Goal: Transaction & Acquisition: Purchase product/service

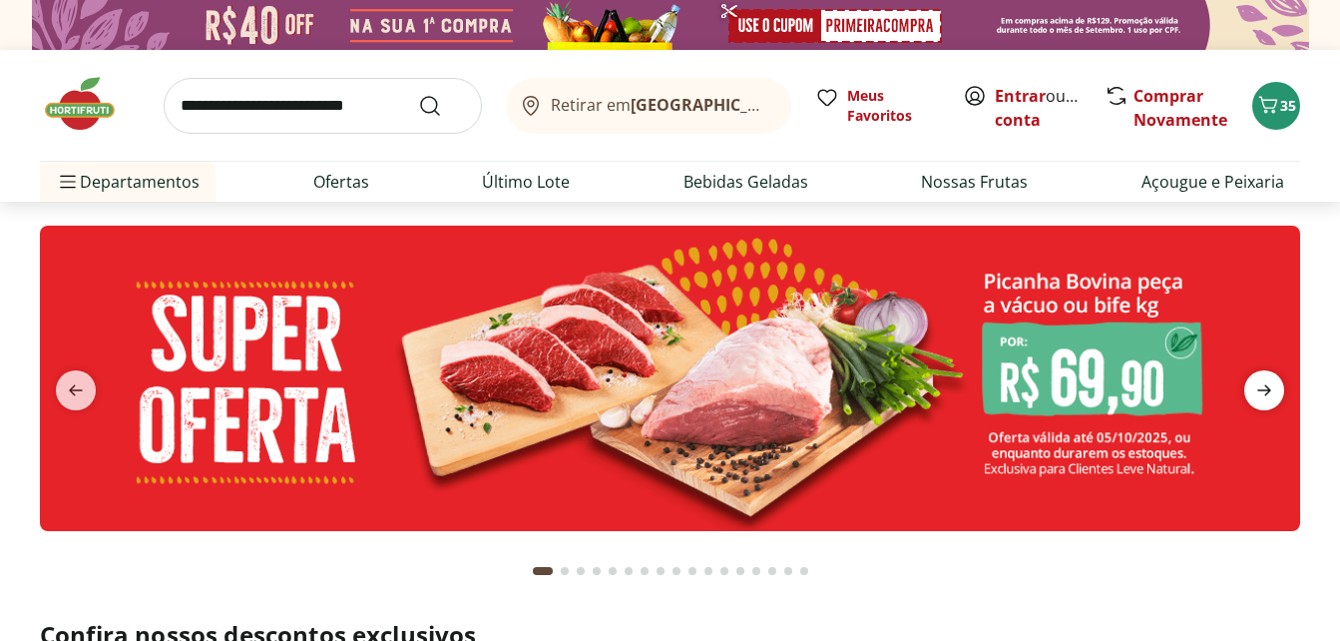
click at [1251, 381] on span "next" at bounding box center [1264, 390] width 40 height 40
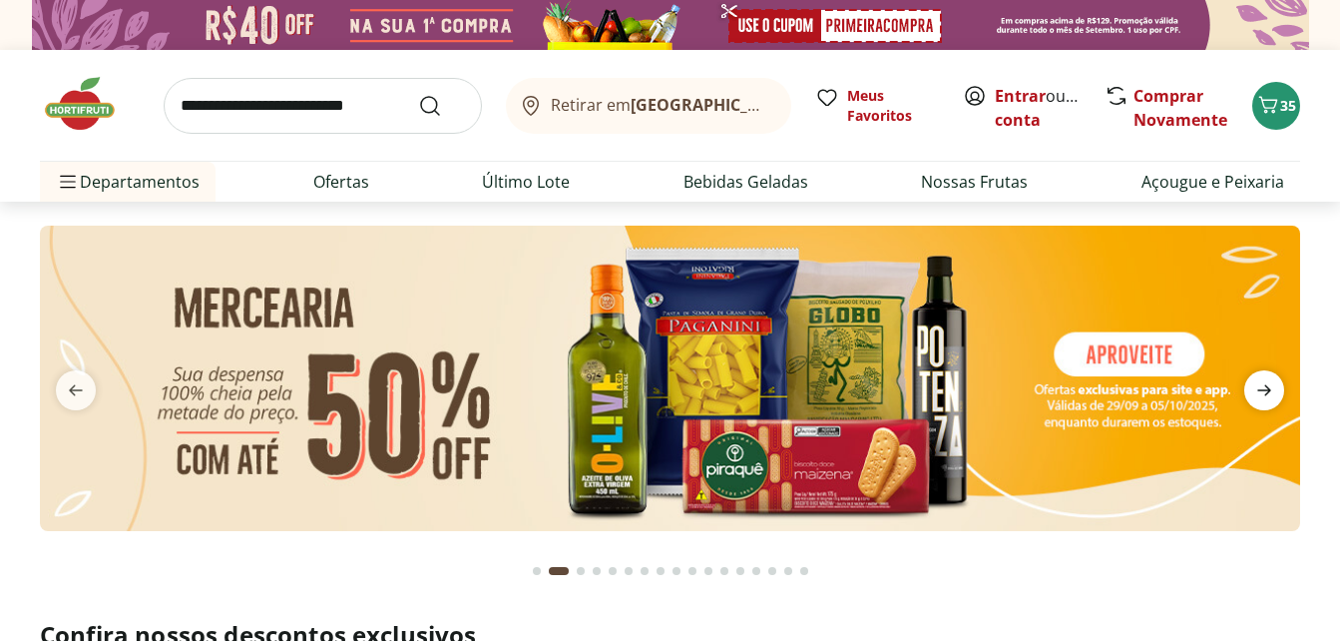
click at [1251, 381] on span "next" at bounding box center [1264, 390] width 40 height 40
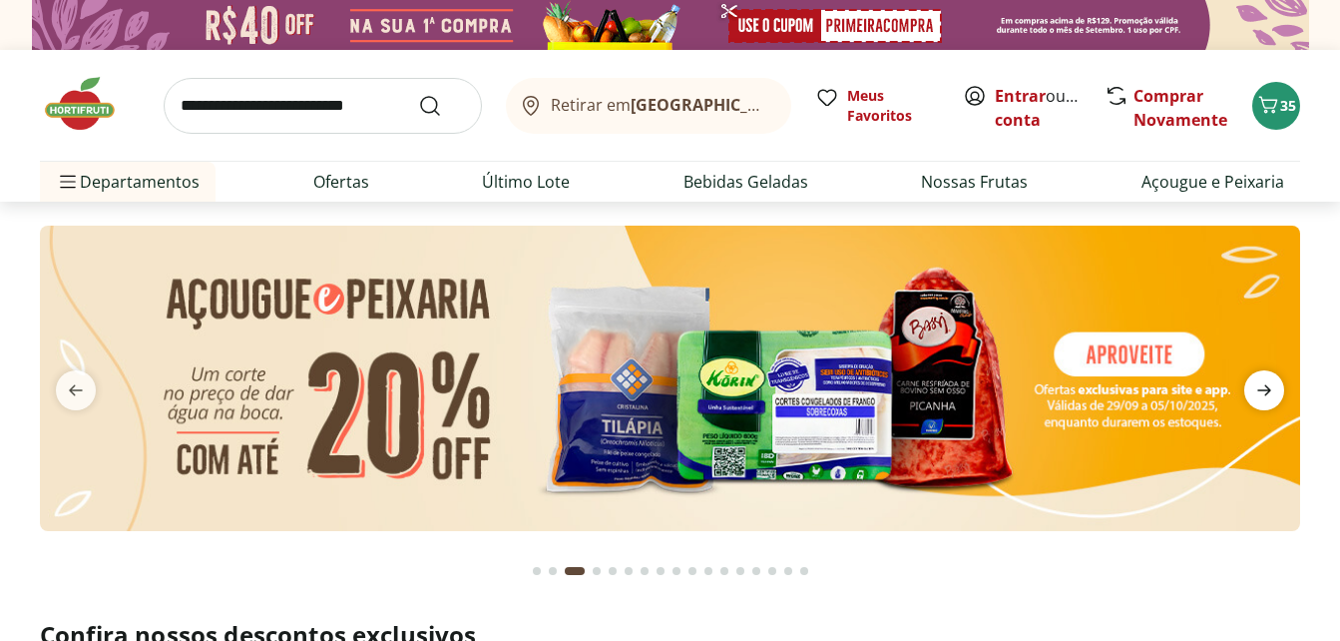
click at [1251, 381] on span "next" at bounding box center [1264, 390] width 40 height 40
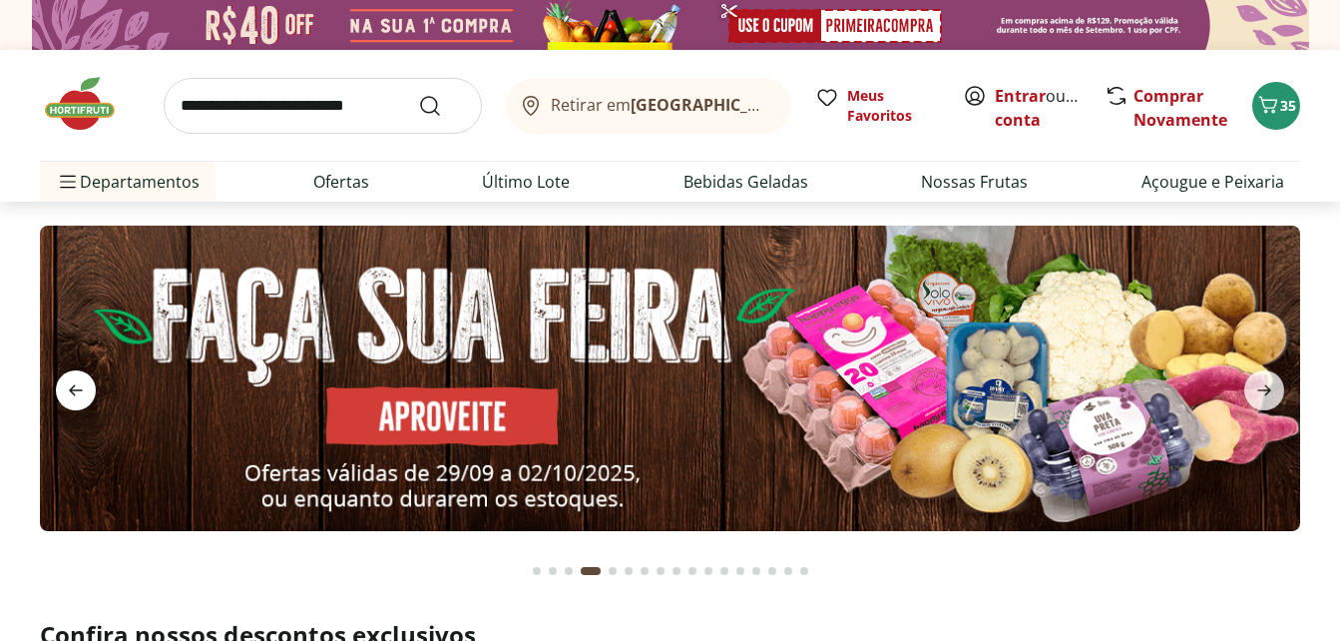
click at [71, 401] on icon "previous" at bounding box center [76, 390] width 24 height 24
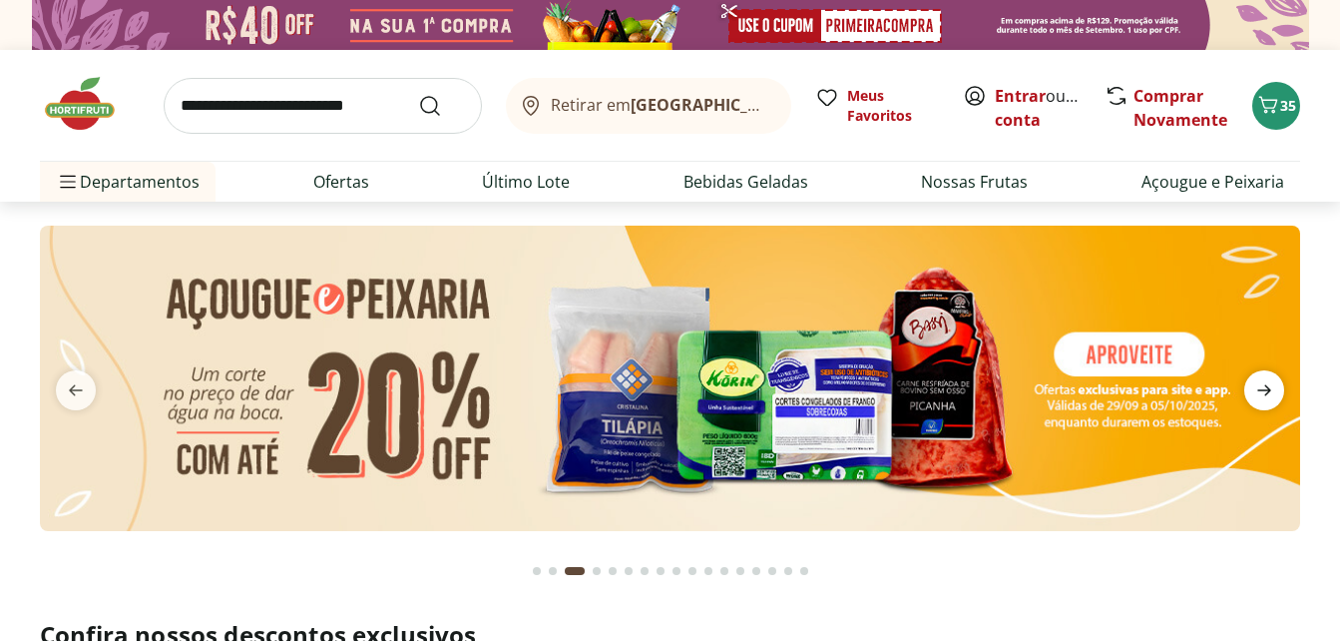
click at [1263, 389] on icon "next" at bounding box center [1264, 390] width 24 height 24
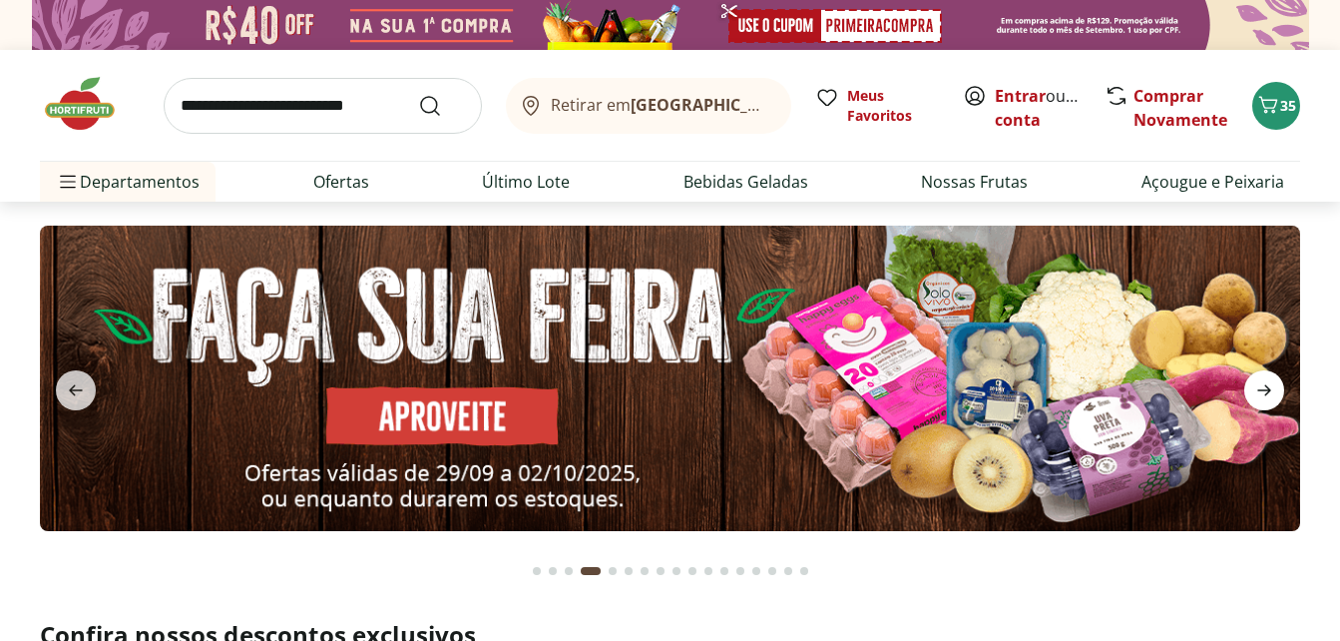
click at [1263, 389] on icon "next" at bounding box center [1264, 390] width 24 height 24
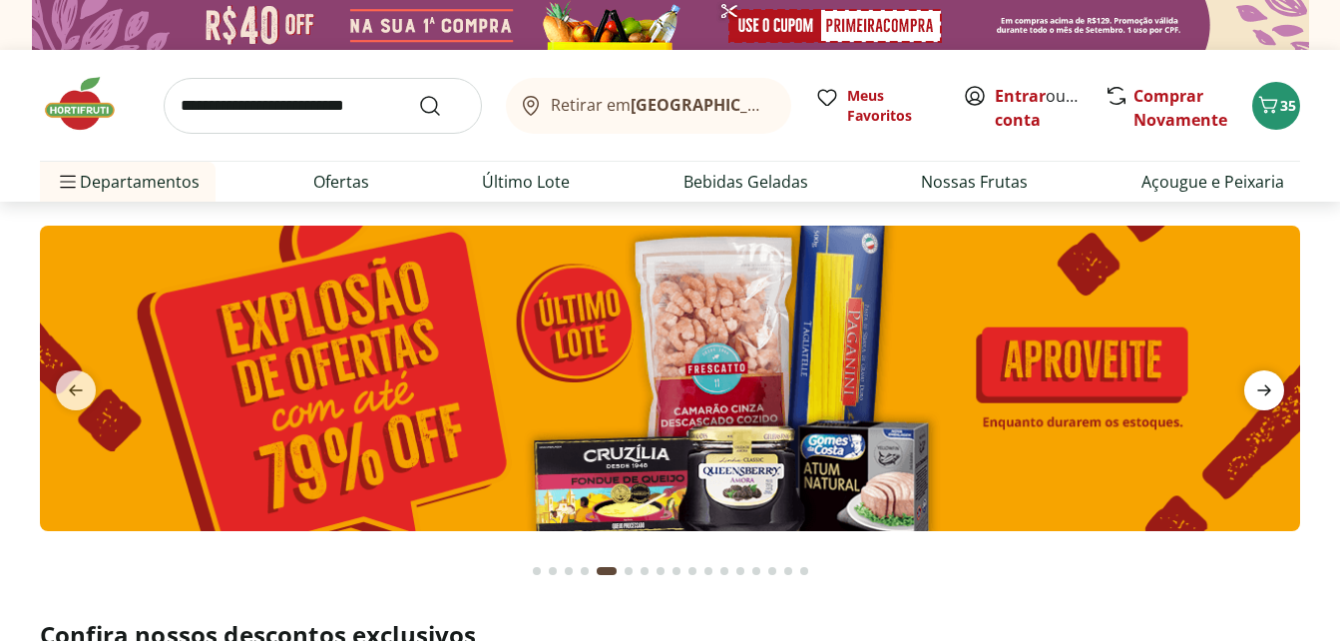
click at [1263, 389] on icon "next" at bounding box center [1264, 390] width 24 height 24
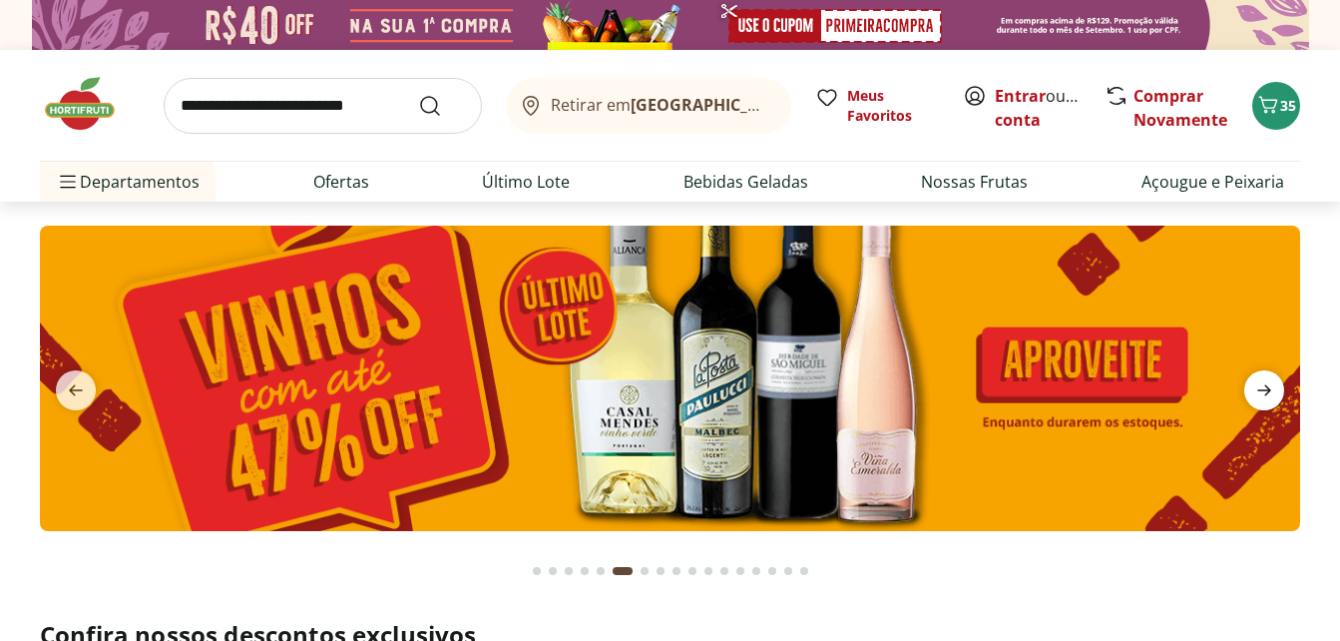
click at [1263, 389] on icon "next" at bounding box center [1264, 390] width 24 height 24
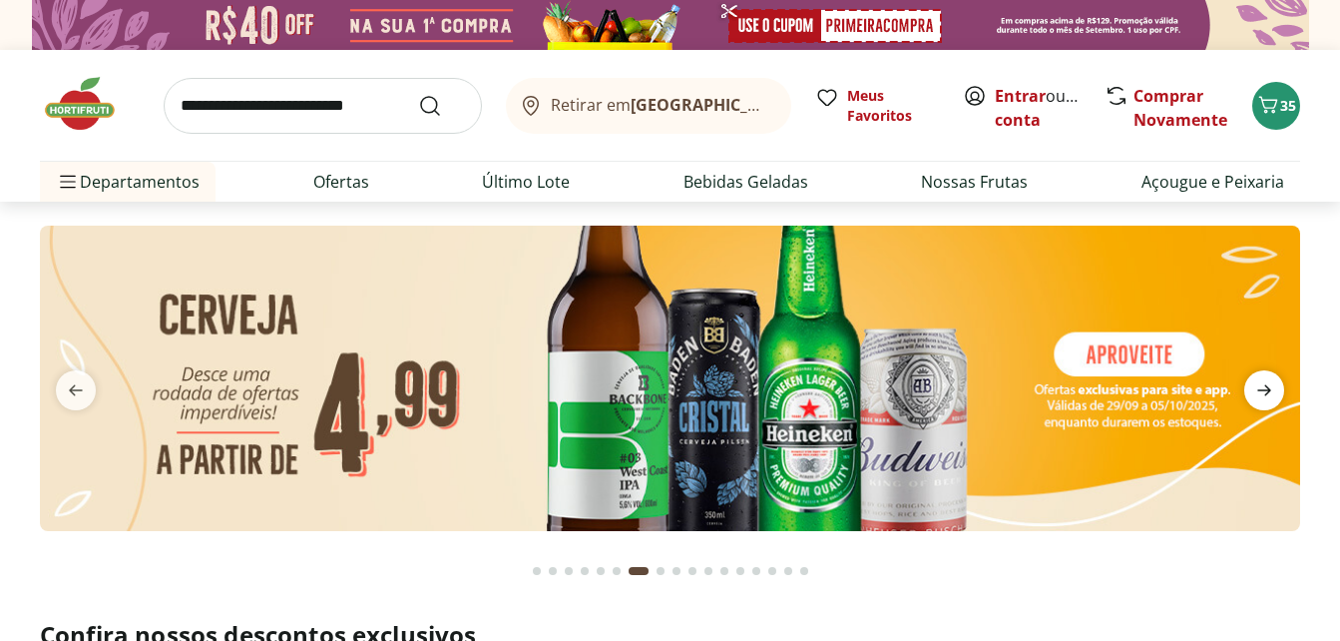
click at [1263, 389] on icon "next" at bounding box center [1264, 390] width 24 height 24
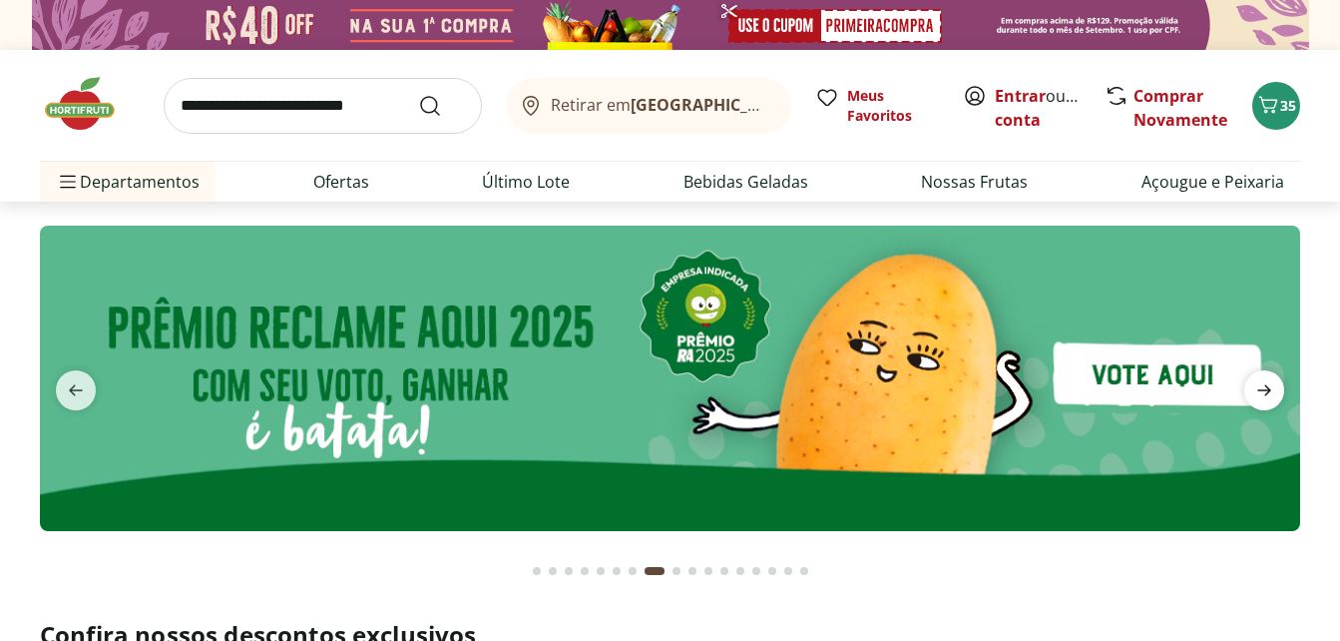
click at [1263, 389] on icon "next" at bounding box center [1264, 390] width 24 height 24
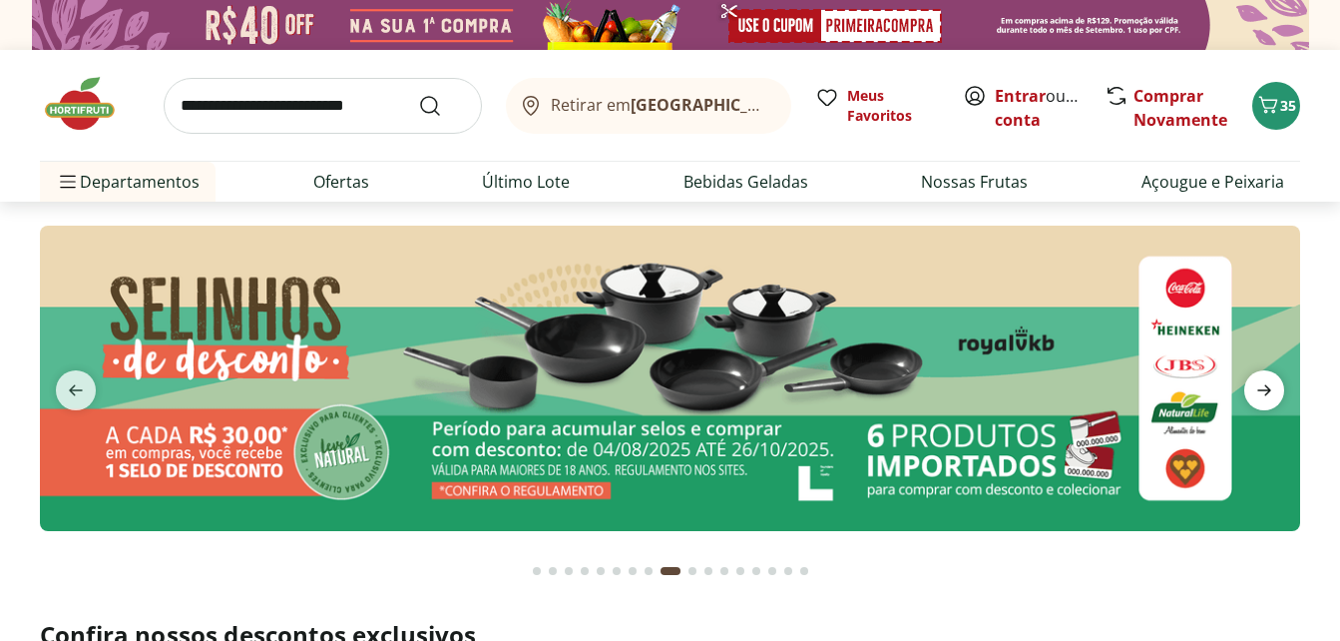
click at [1263, 389] on icon "next" at bounding box center [1264, 390] width 24 height 24
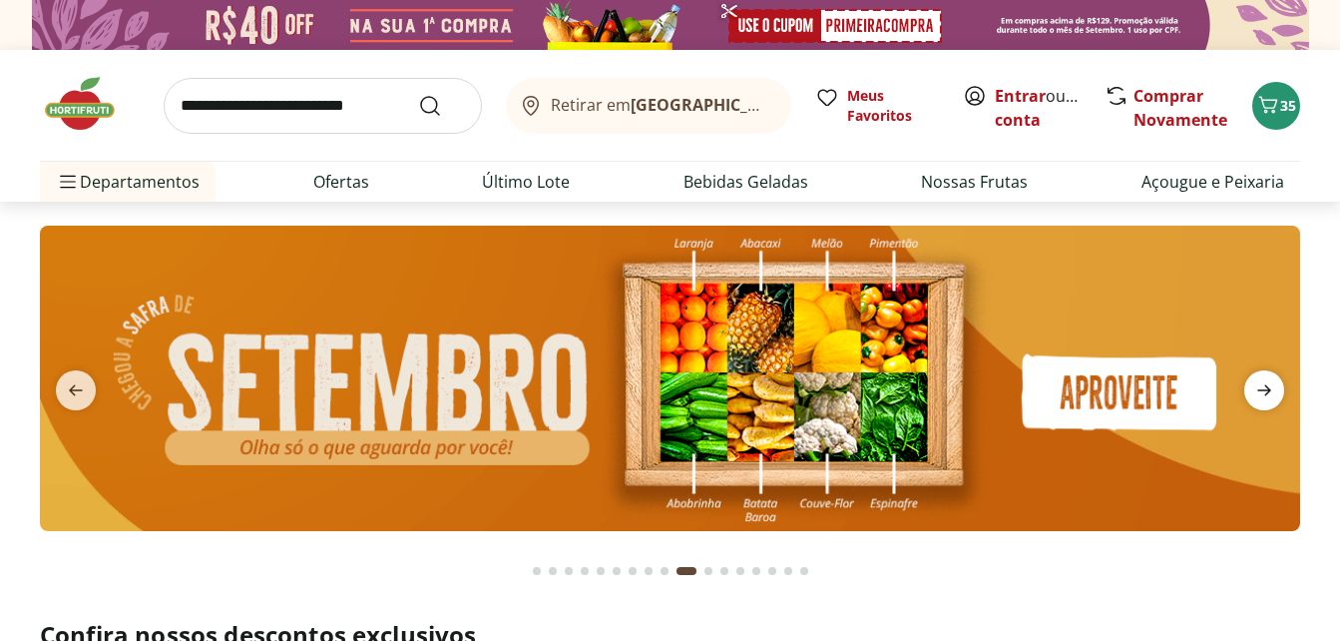
click at [1263, 389] on icon "next" at bounding box center [1264, 390] width 24 height 24
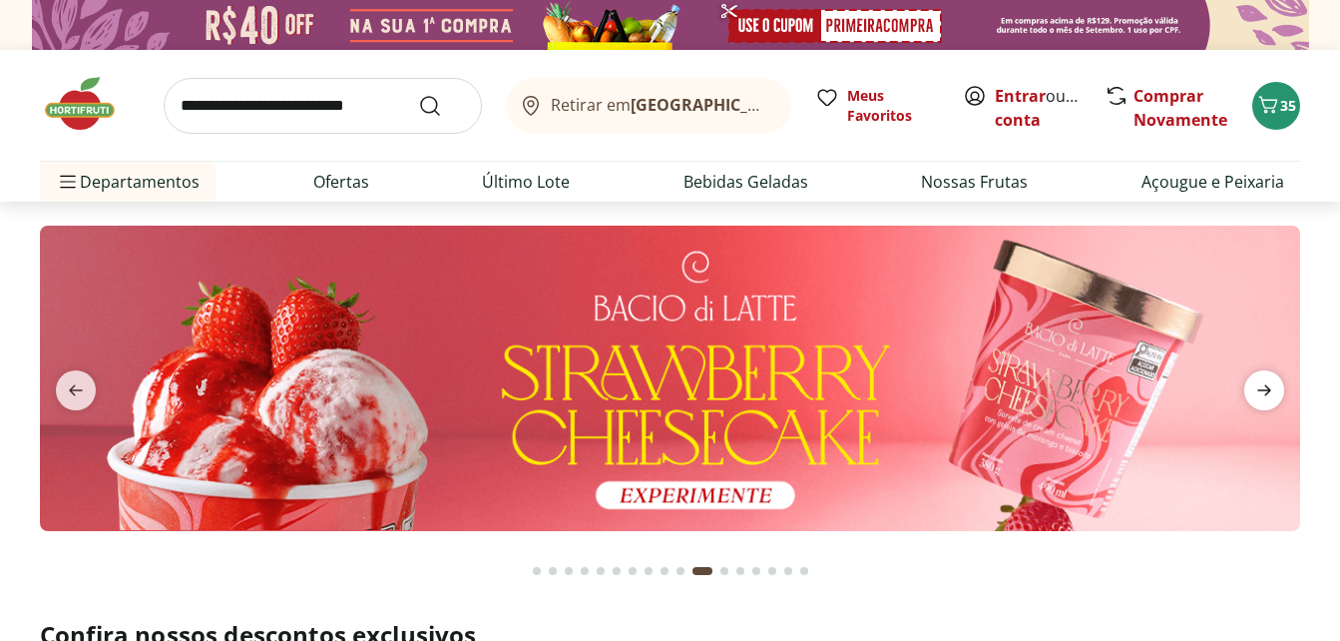
click at [1263, 389] on icon "next" at bounding box center [1264, 390] width 24 height 24
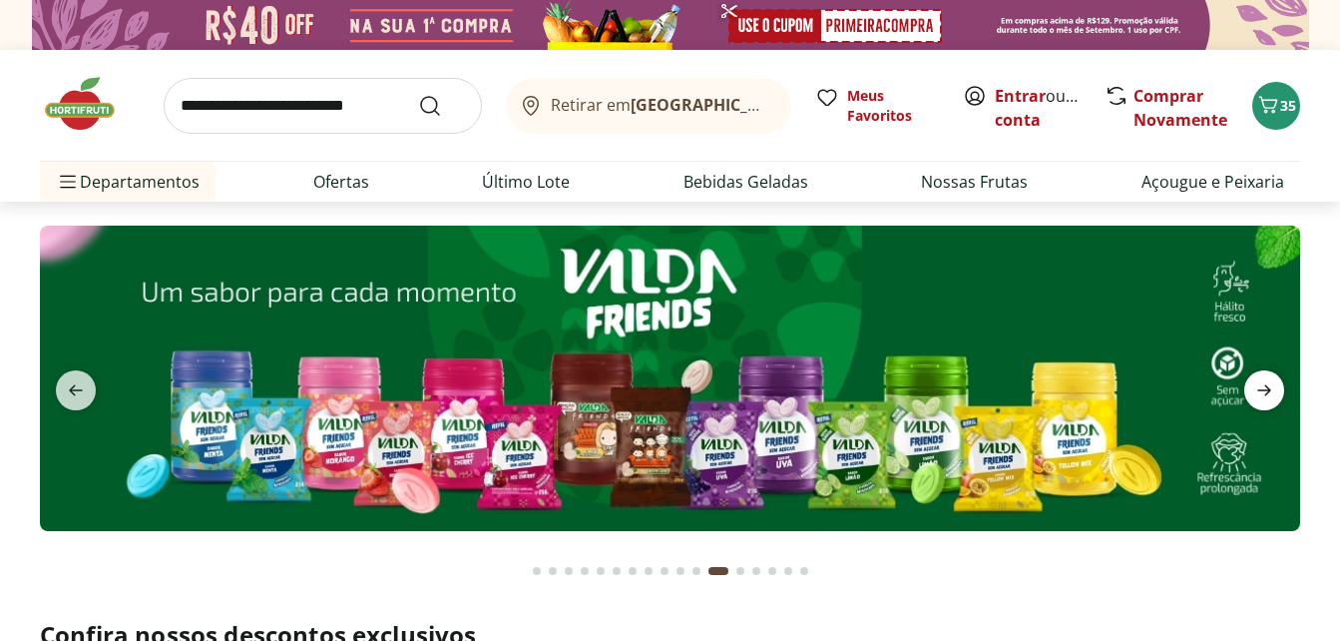
click at [1263, 389] on icon "next" at bounding box center [1264, 390] width 24 height 24
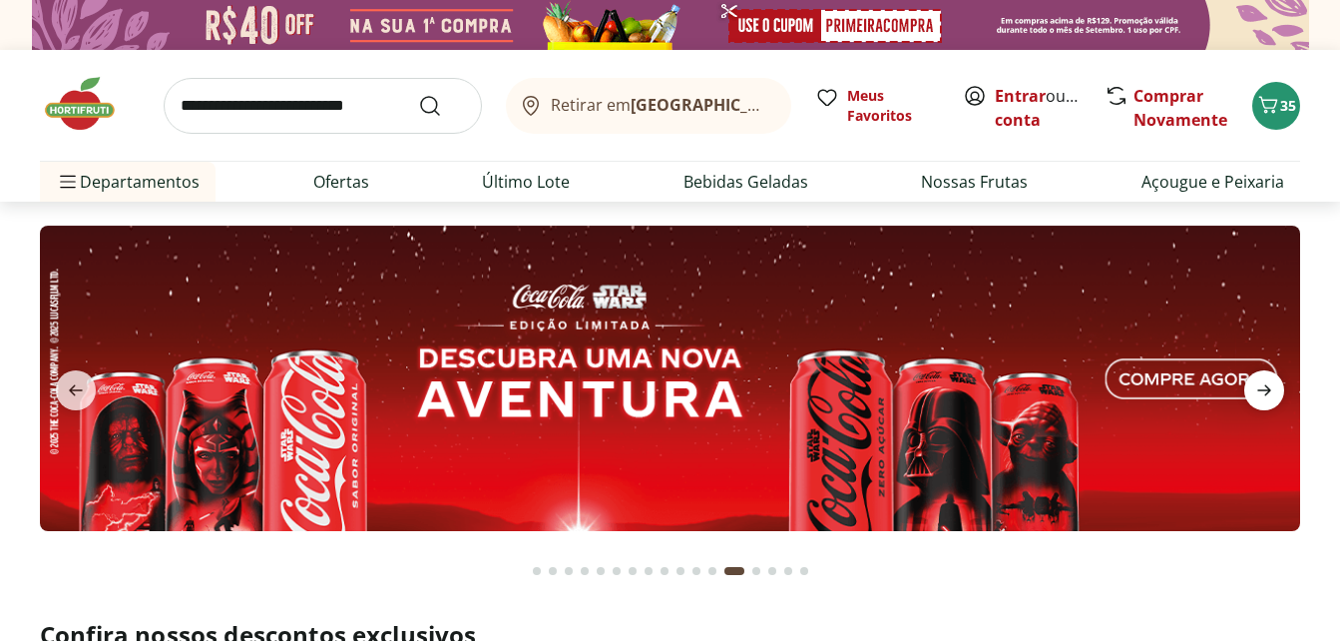
click at [1263, 389] on icon "next" at bounding box center [1264, 390] width 24 height 24
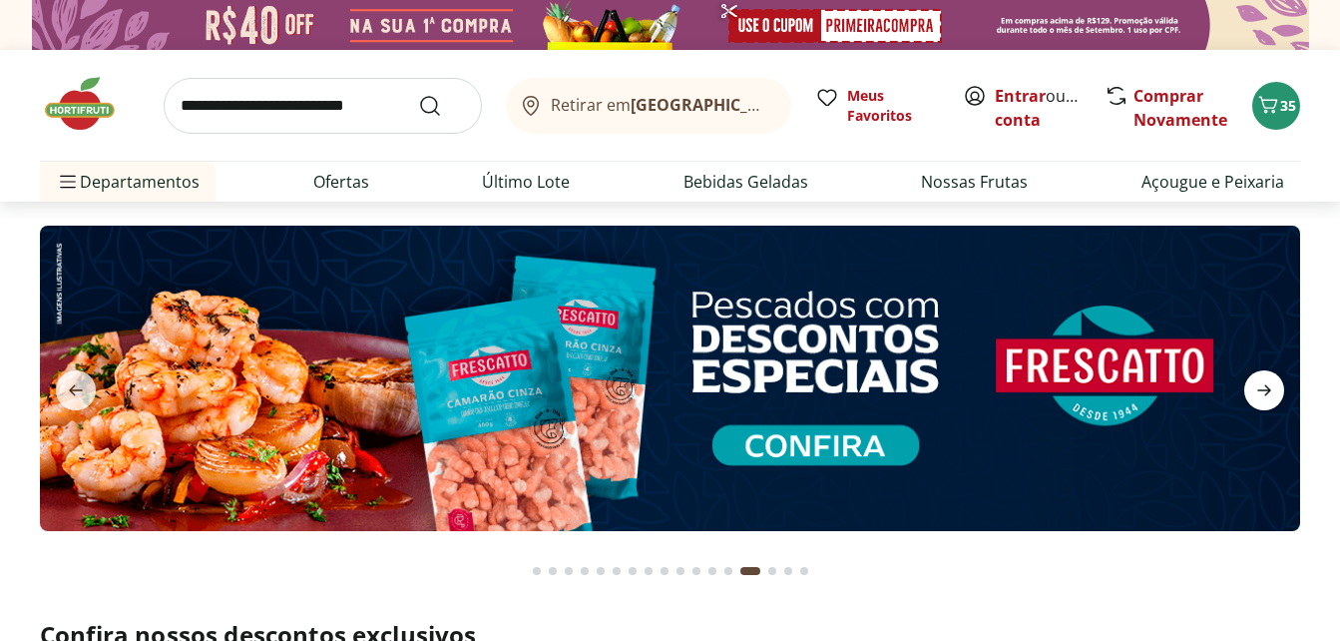
click at [1263, 389] on icon "next" at bounding box center [1264, 390] width 24 height 24
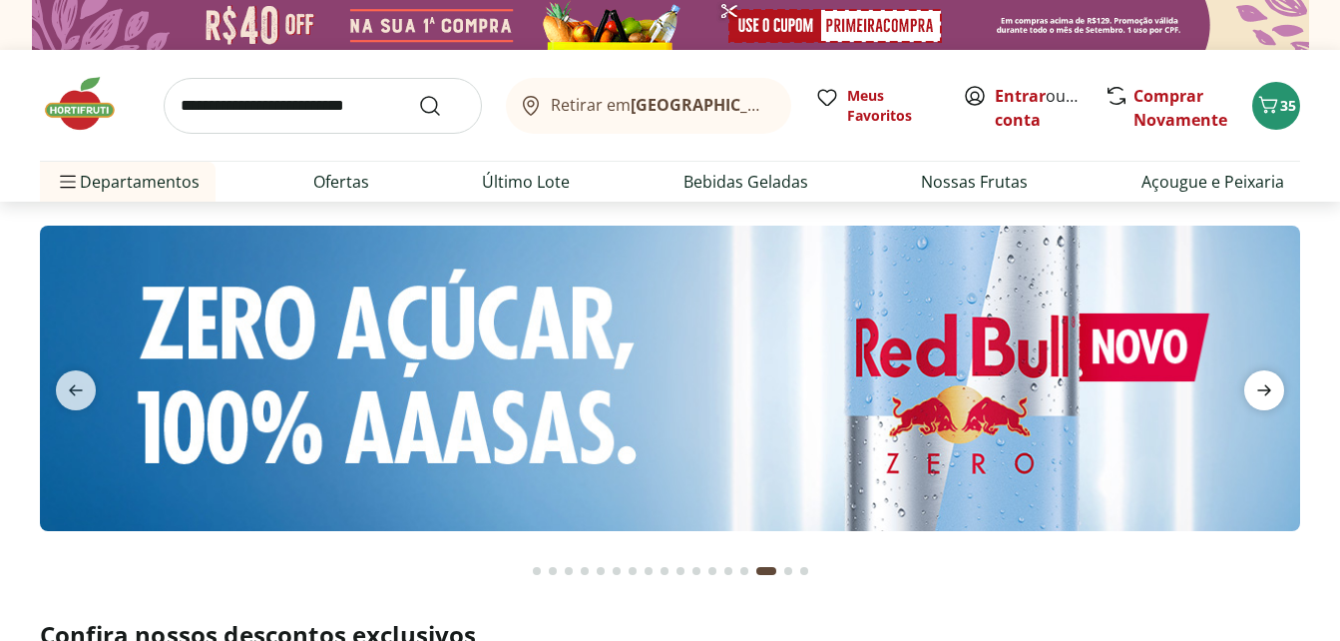
click at [1263, 389] on icon "next" at bounding box center [1264, 390] width 24 height 24
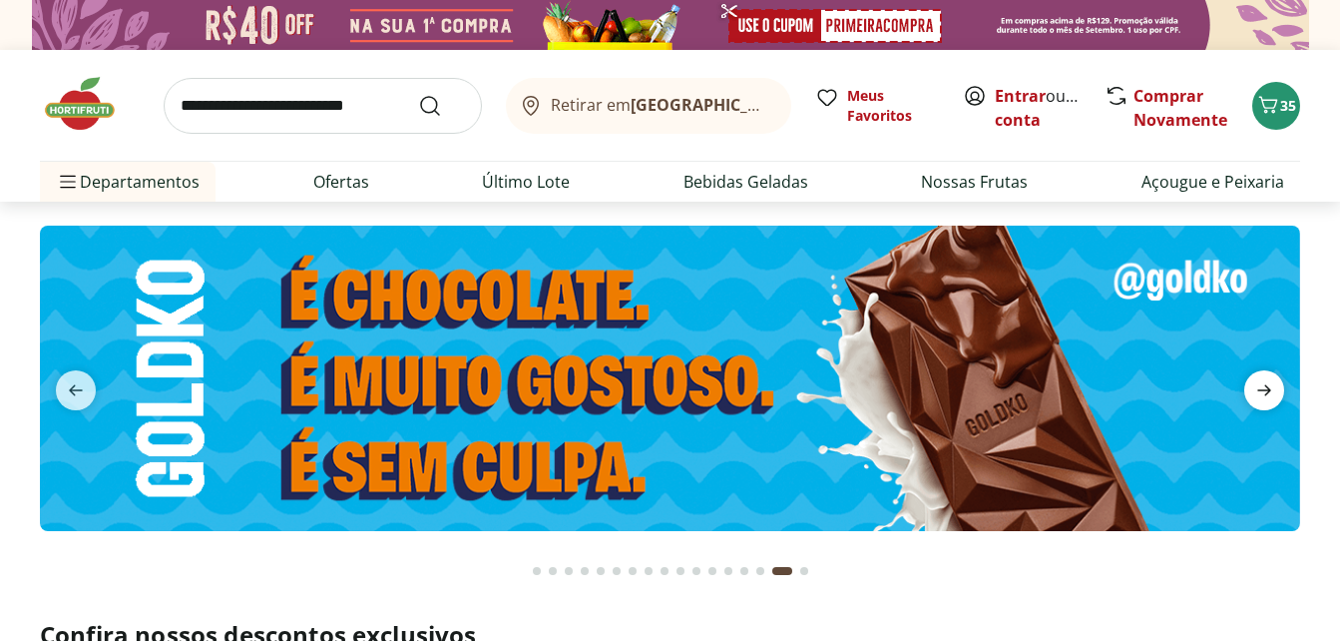
click at [1263, 389] on icon "next" at bounding box center [1264, 390] width 24 height 24
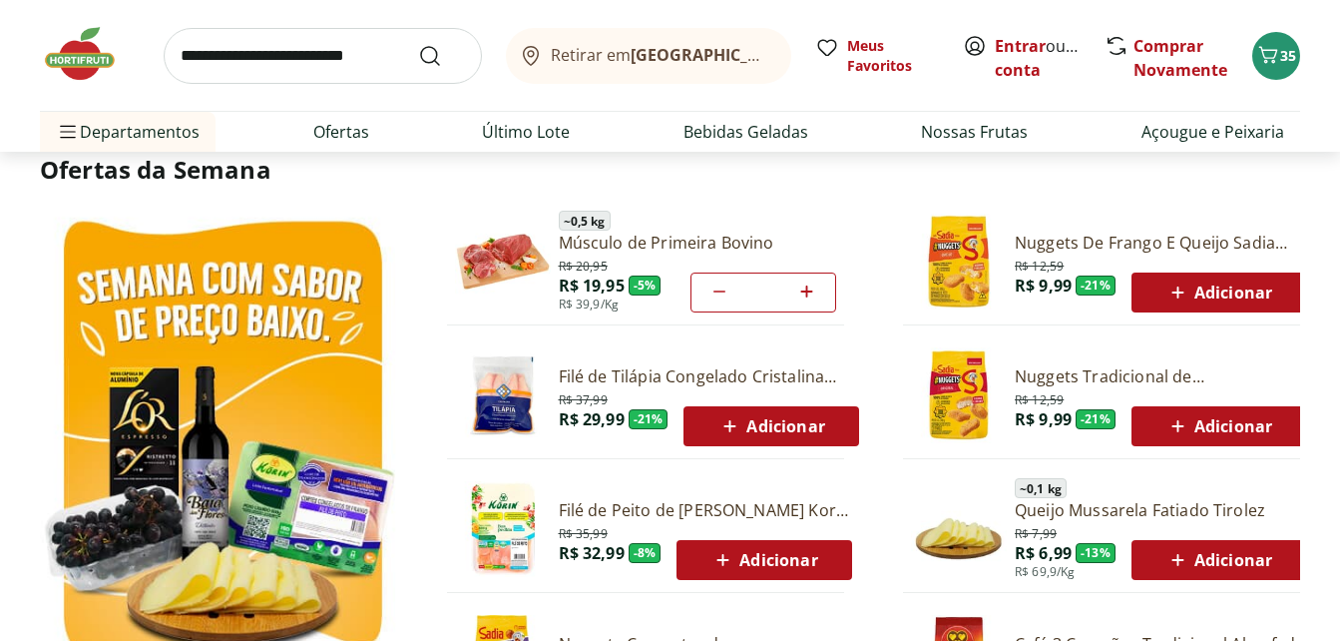
scroll to position [998, 0]
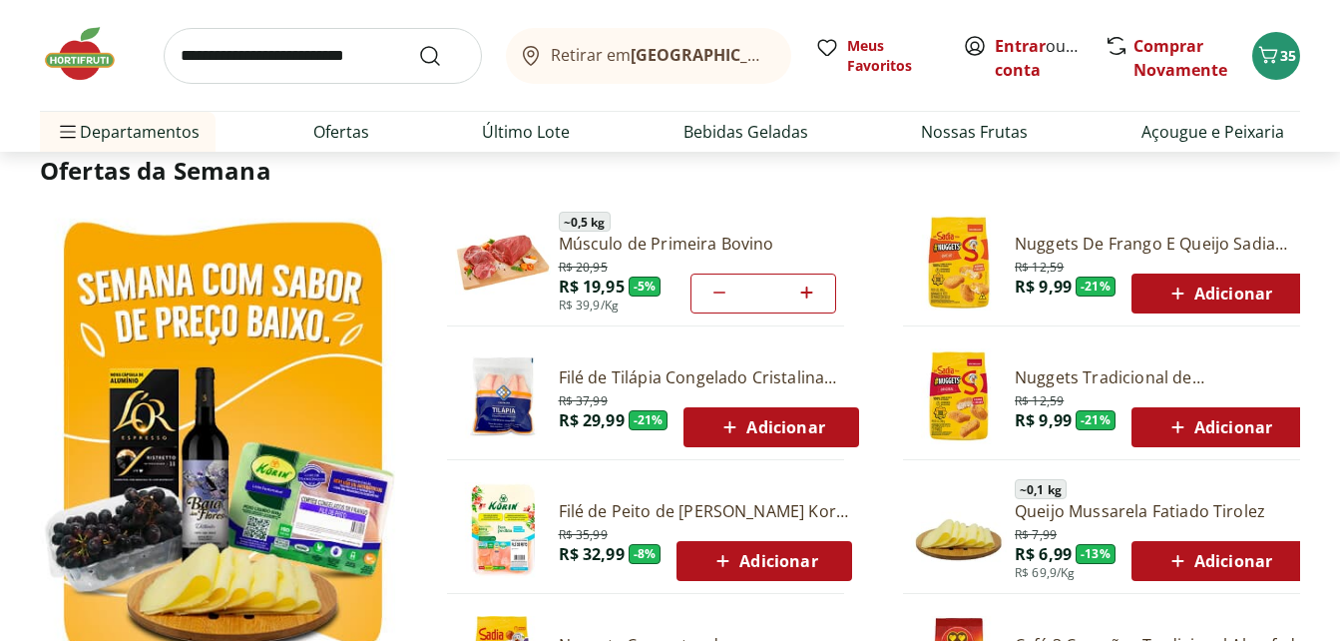
click at [809, 294] on icon at bounding box center [806, 292] width 25 height 24
type input "*"
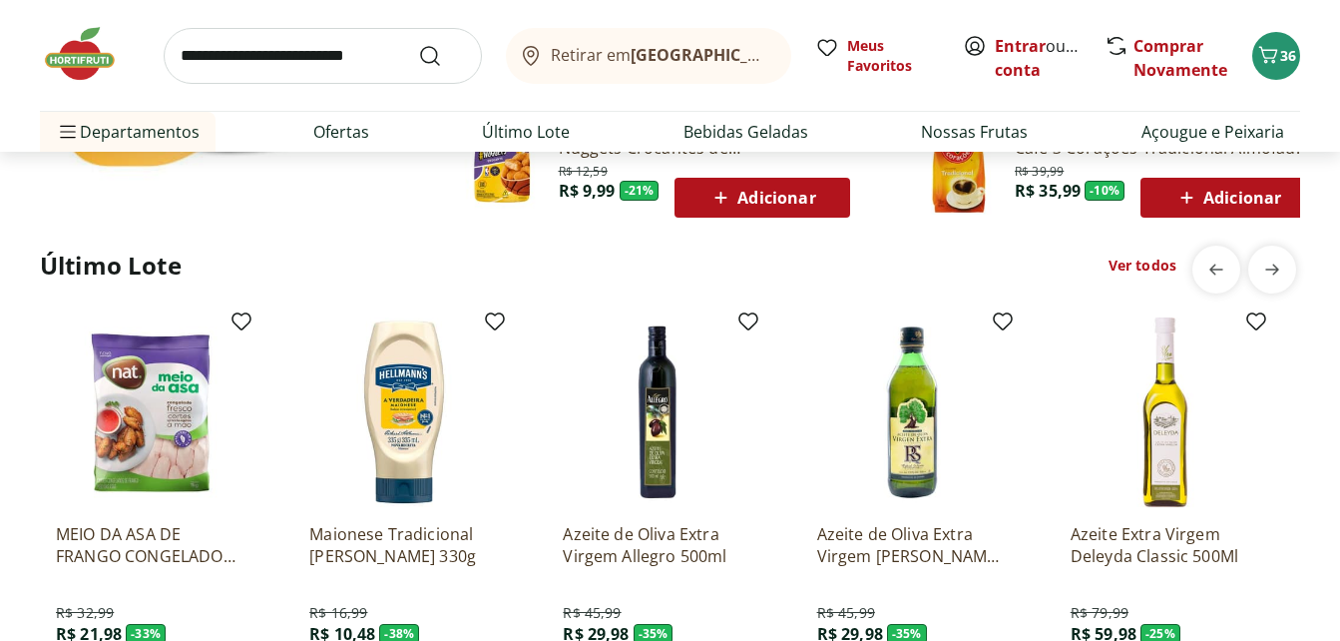
scroll to position [1596, 0]
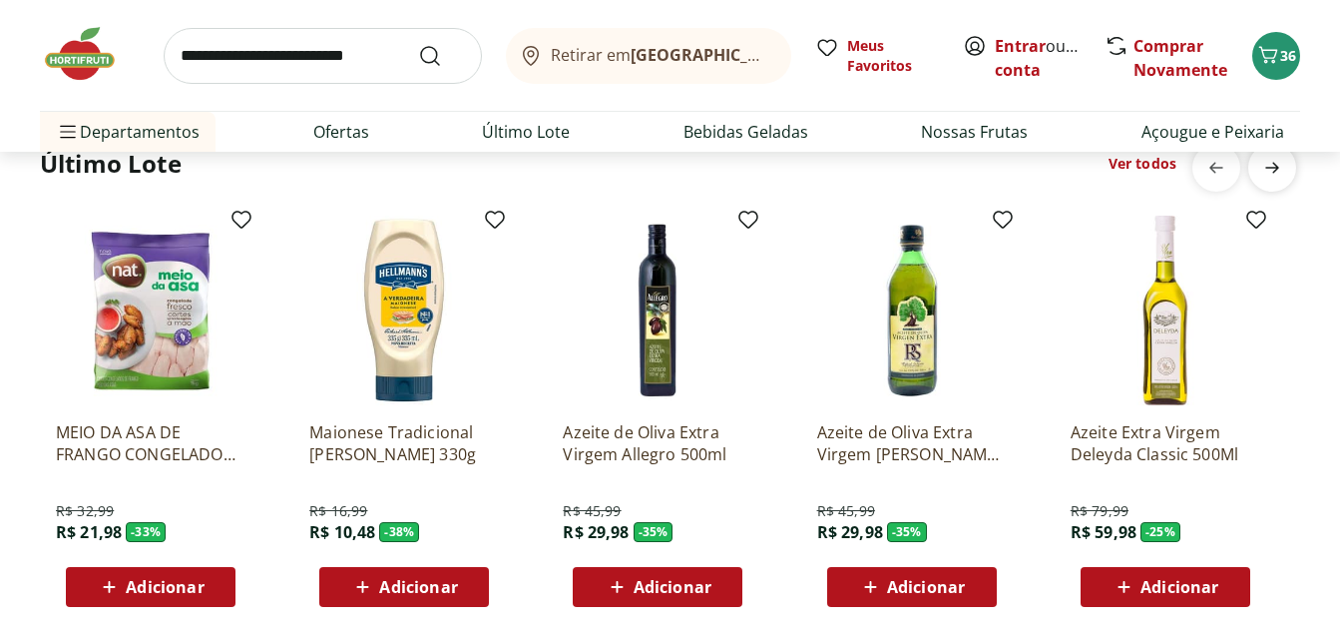
click at [1284, 164] on span "next" at bounding box center [1272, 168] width 40 height 40
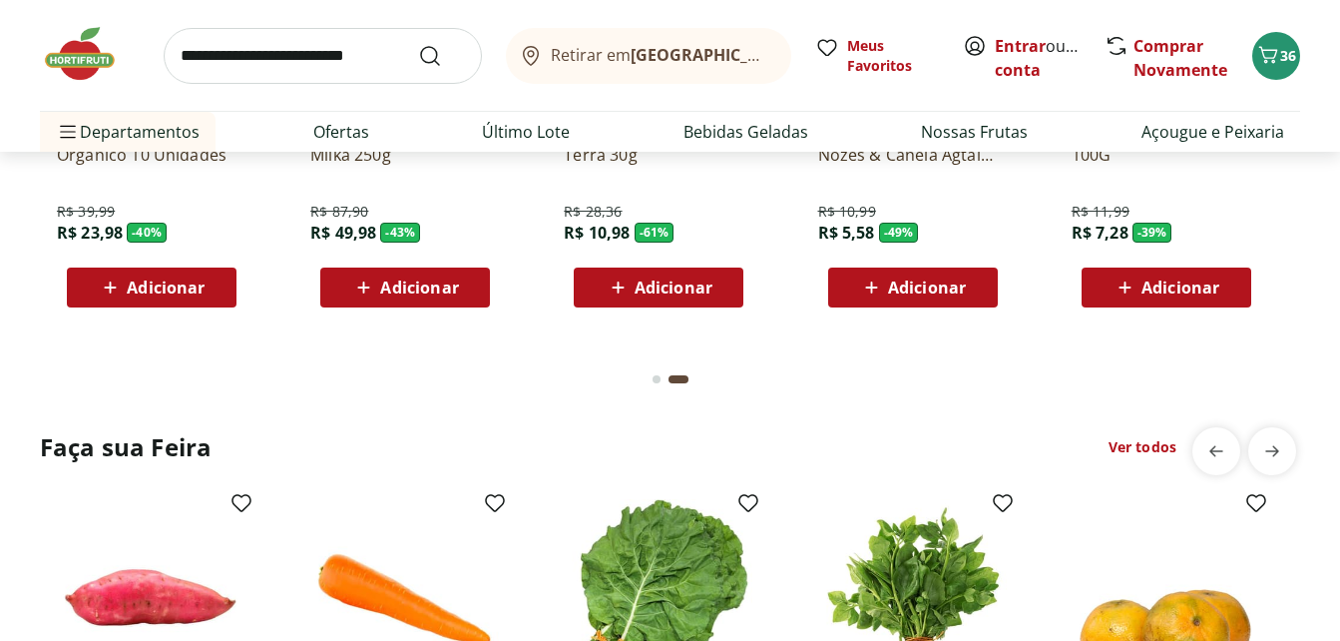
scroll to position [2195, 0]
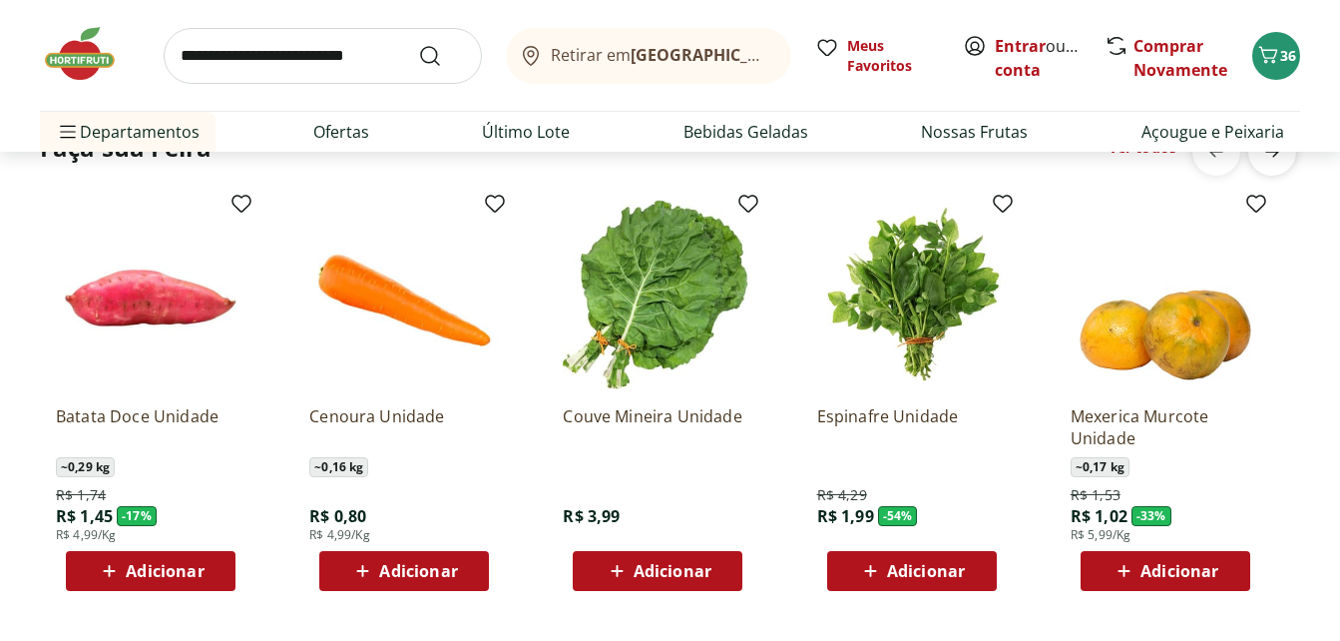
click at [1278, 159] on icon "next" at bounding box center [1272, 152] width 24 height 24
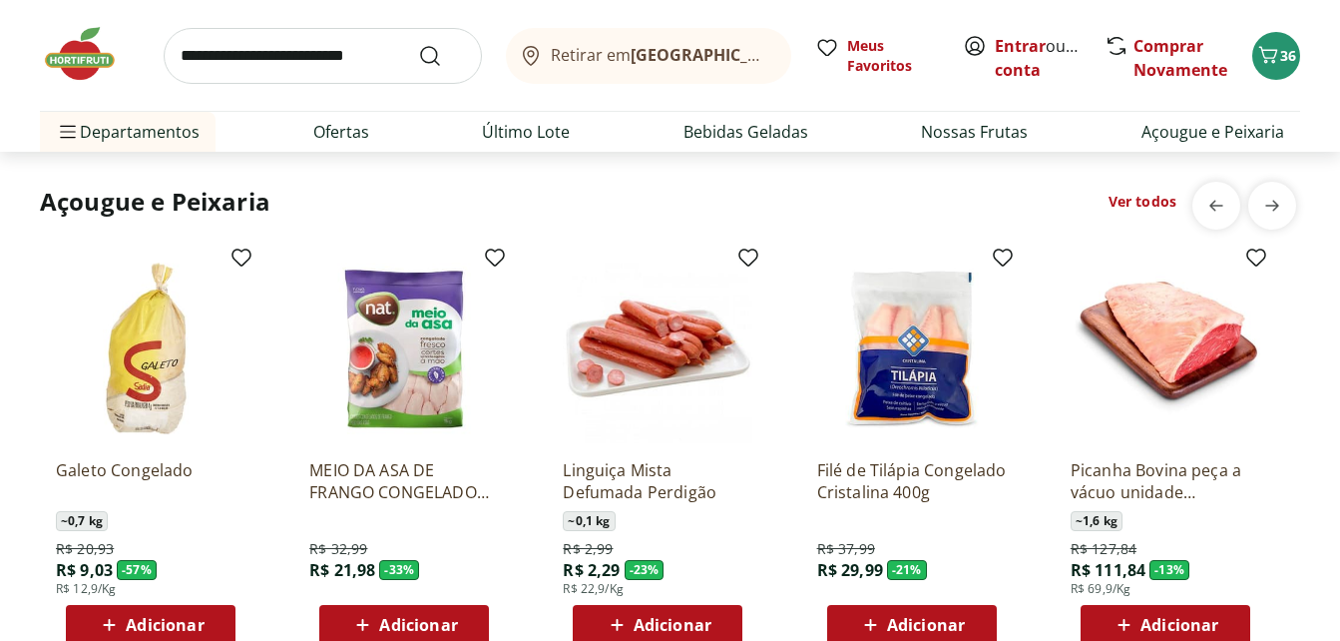
scroll to position [2694, 0]
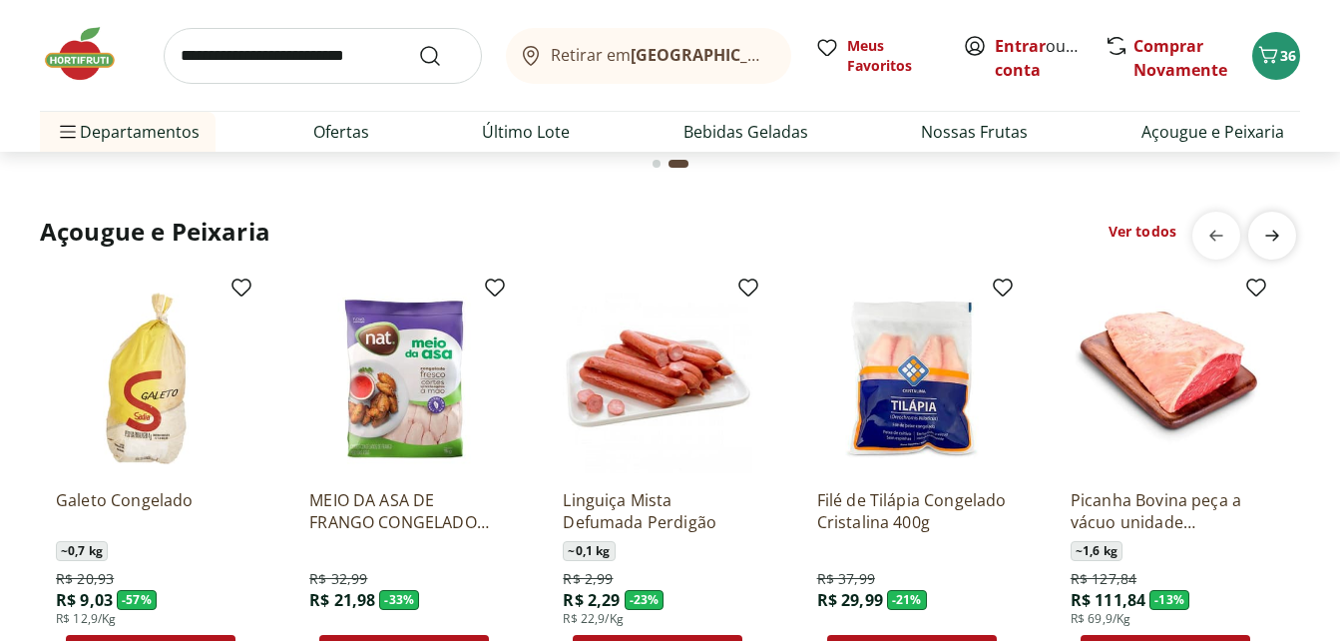
click at [1280, 241] on icon "next" at bounding box center [1272, 235] width 24 height 24
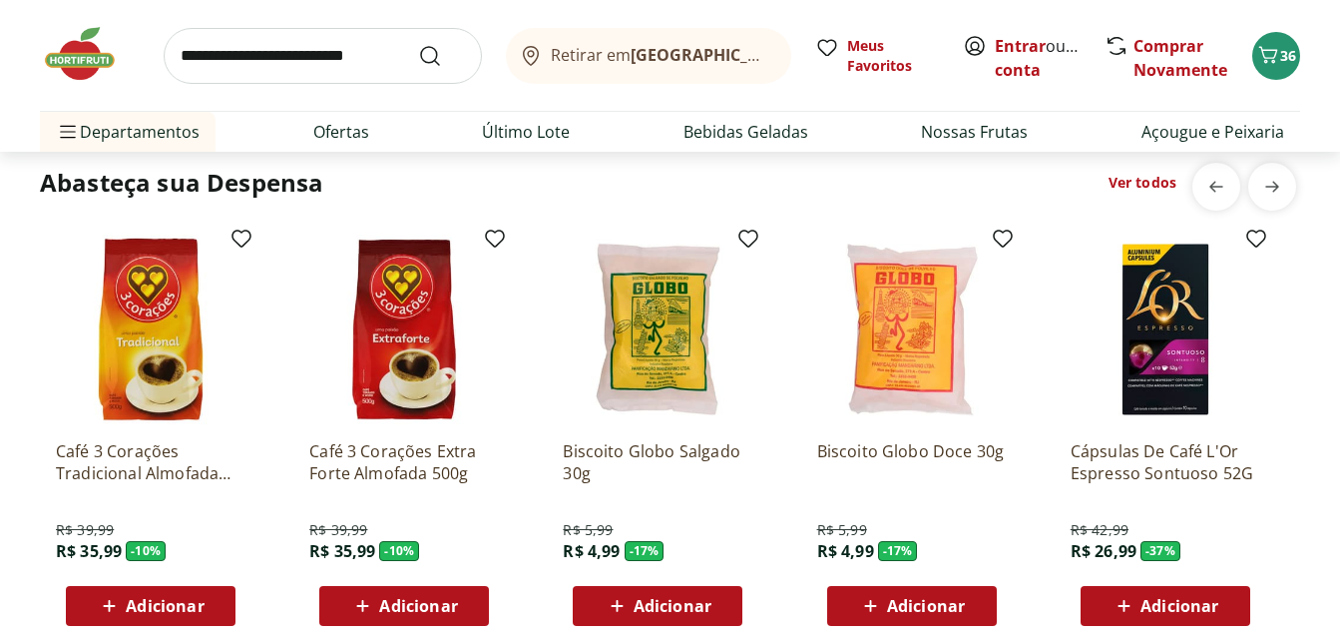
scroll to position [3293, 0]
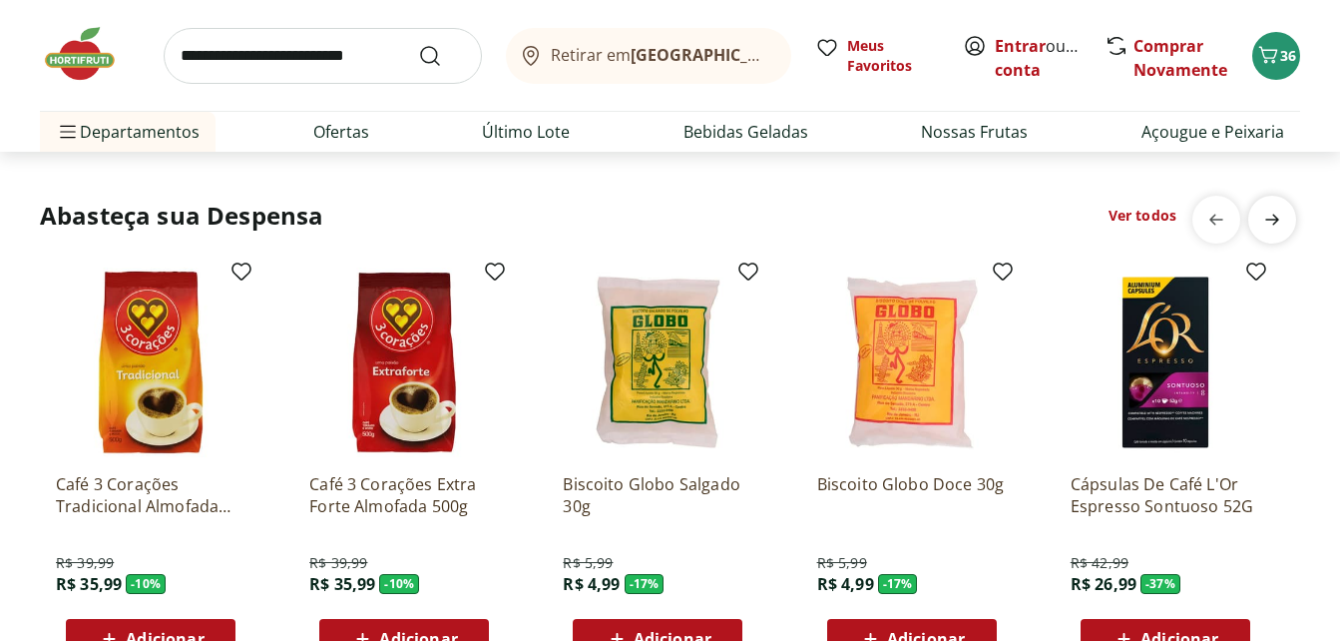
click at [1269, 226] on icon "next" at bounding box center [1272, 220] width 24 height 24
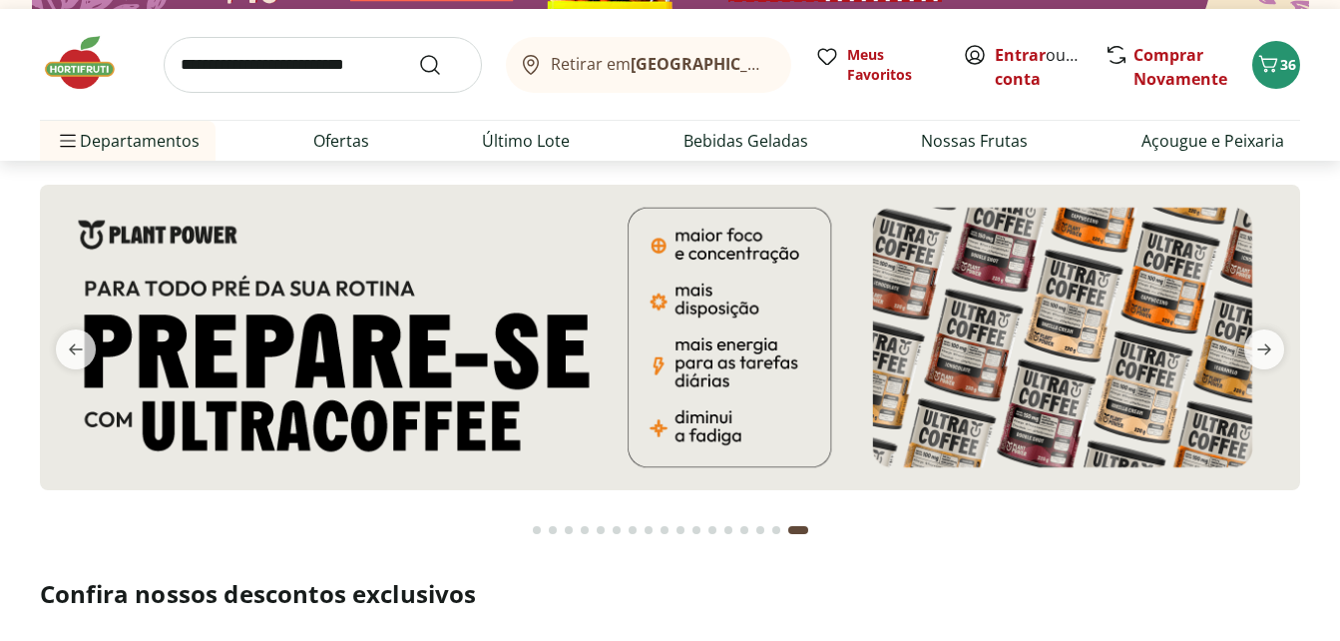
scroll to position [0, 0]
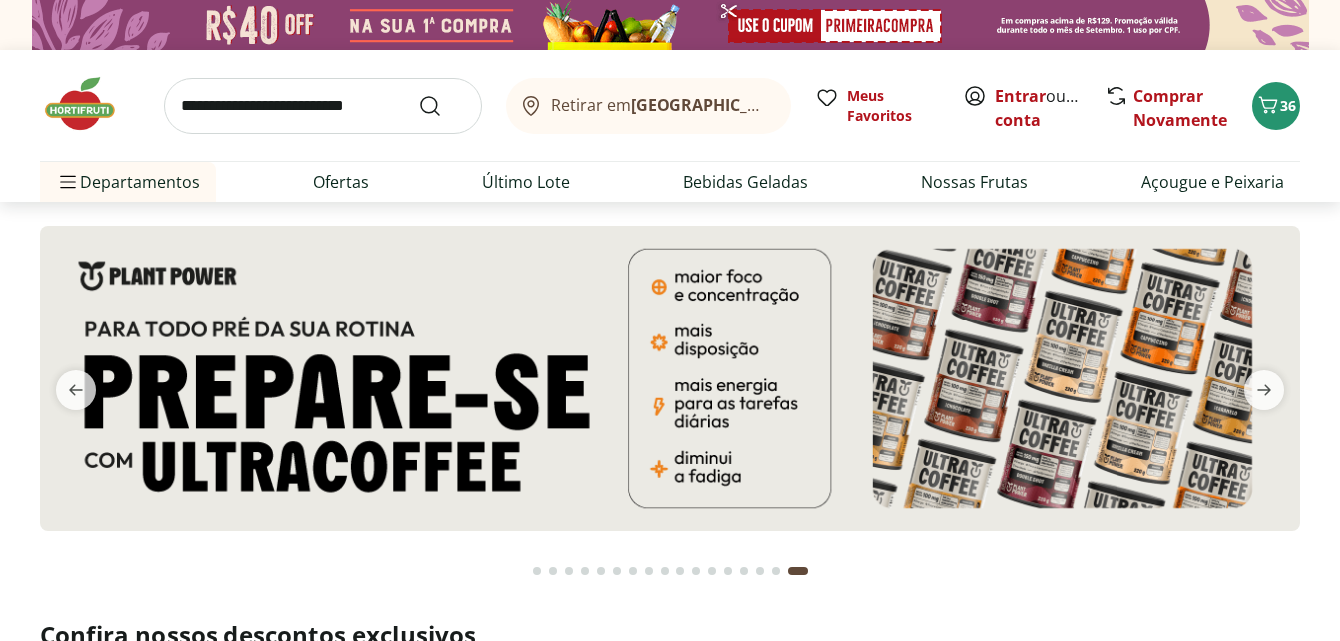
click at [537, 570] on div "Go to page 1 from fs-carousel" at bounding box center [537, 571] width 8 height 8
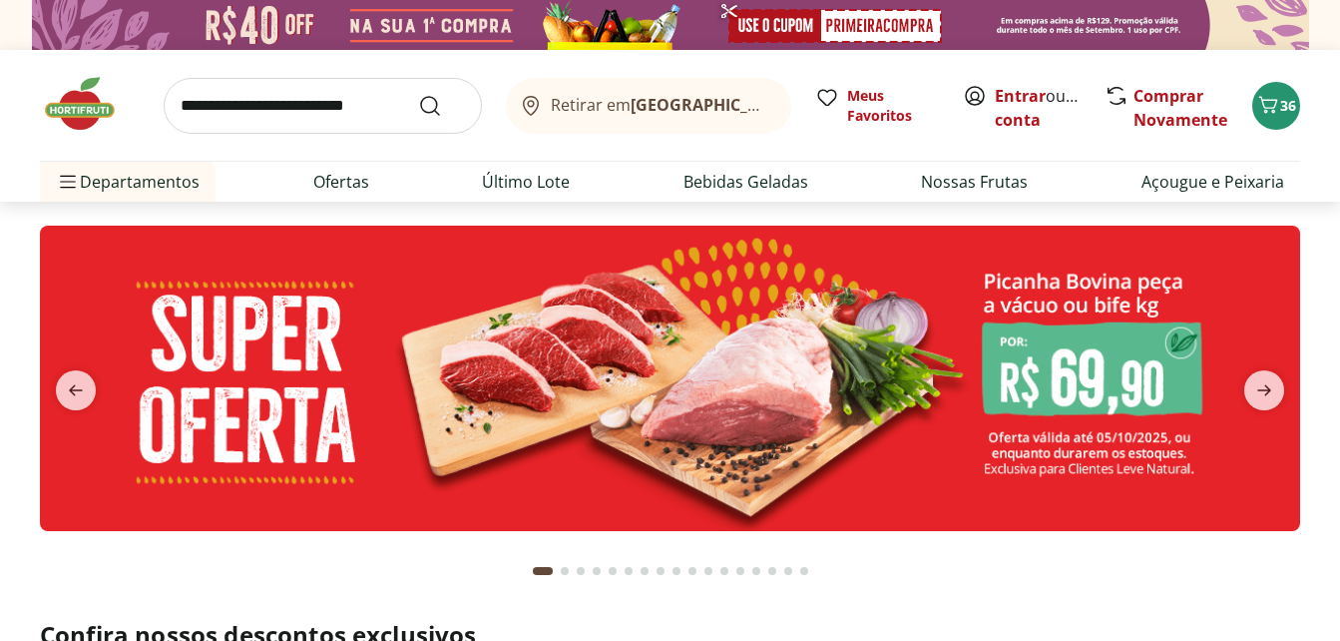
click at [505, 437] on img at bounding box center [670, 377] width 1260 height 305
select select "**********"
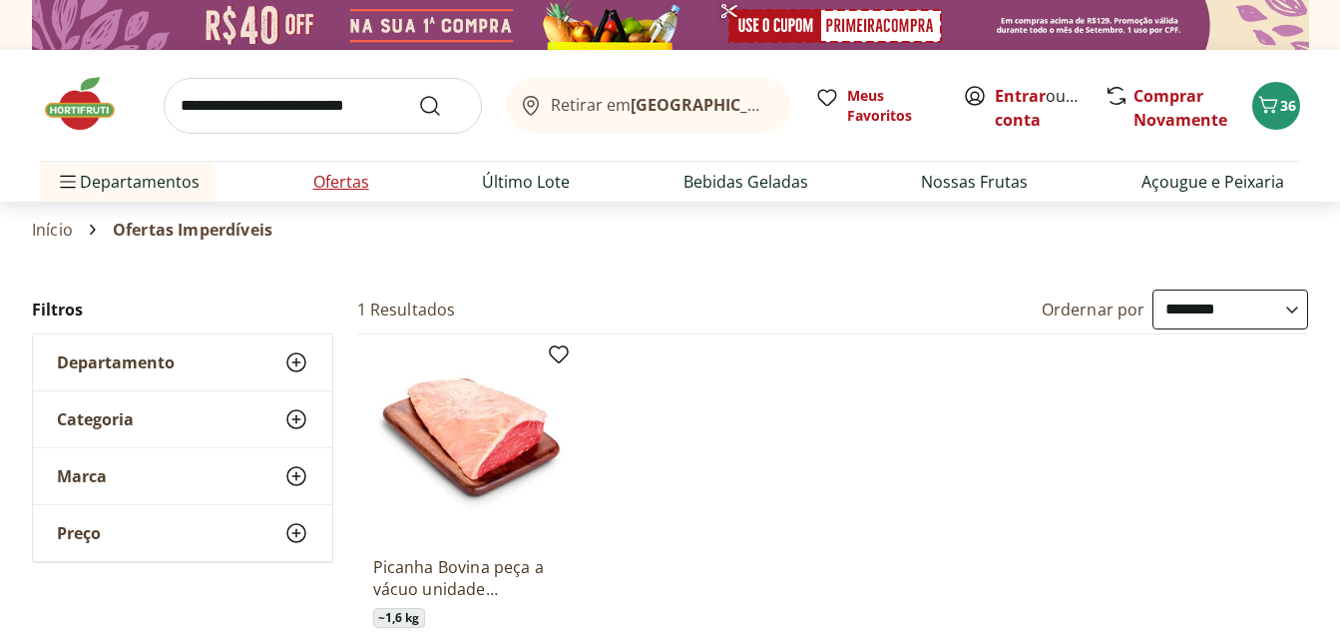
click at [305, 181] on li "Ofertas" at bounding box center [341, 182] width 88 height 40
click at [331, 189] on link "Ofertas" at bounding box center [341, 182] width 56 height 24
select select "**********"
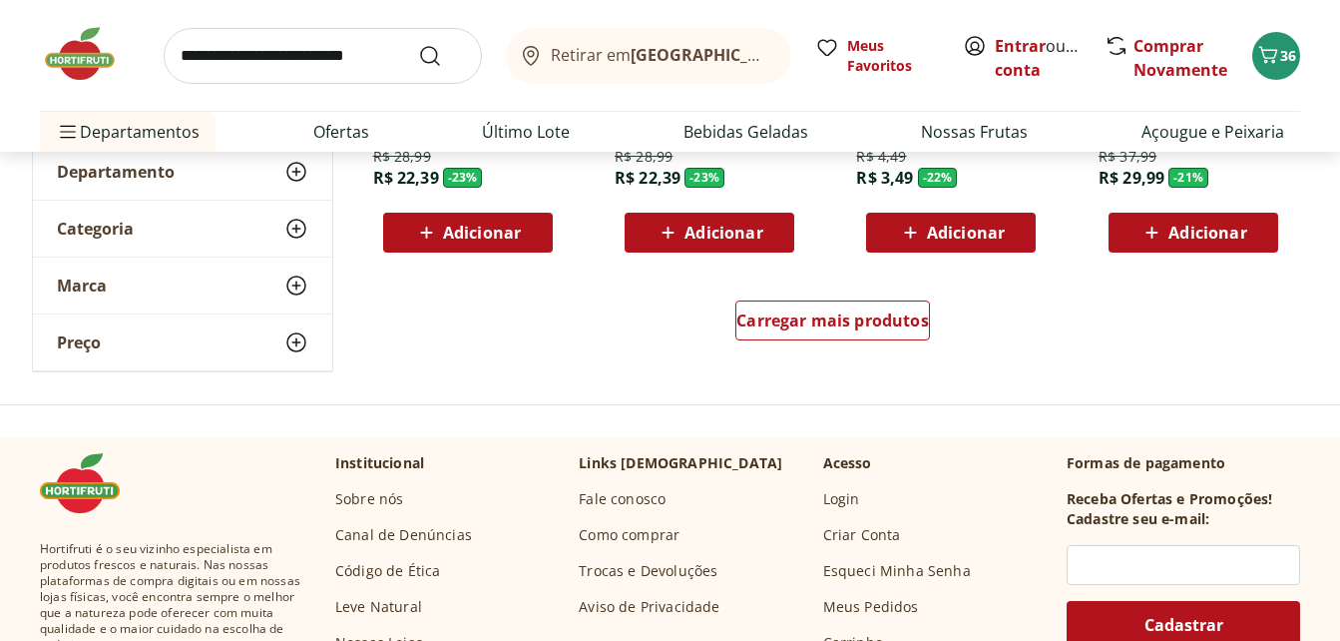
scroll to position [1397, 0]
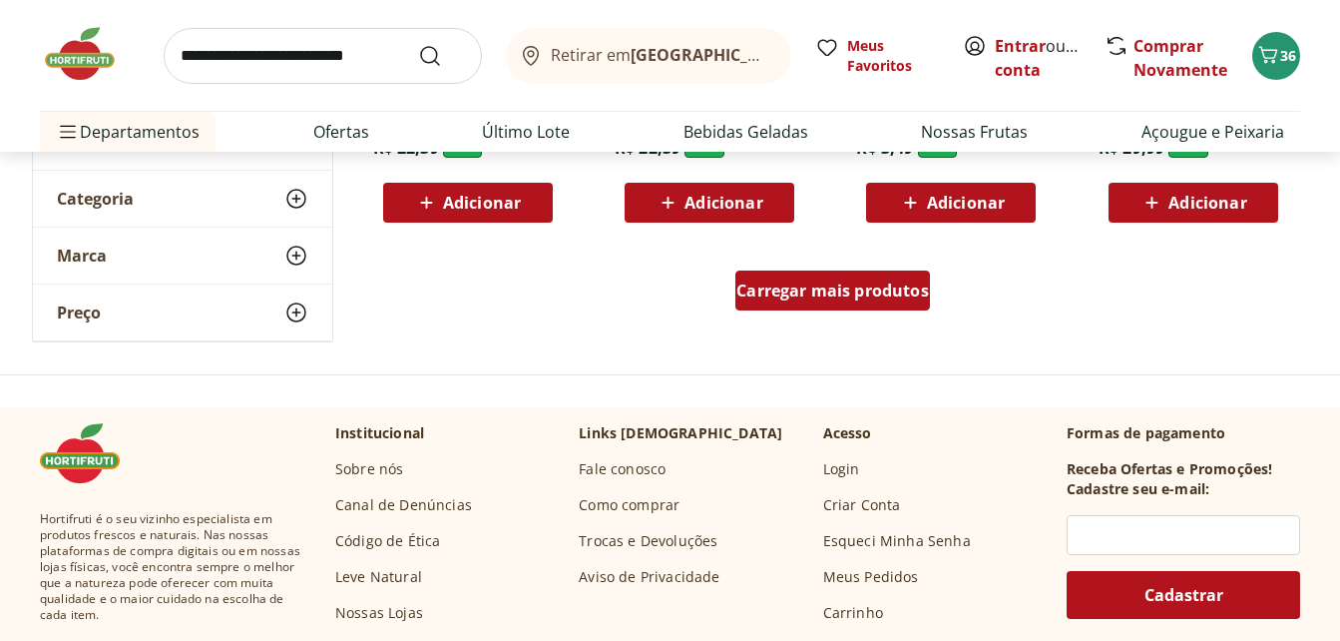
click at [890, 292] on span "Carregar mais produtos" at bounding box center [832, 290] width 193 height 16
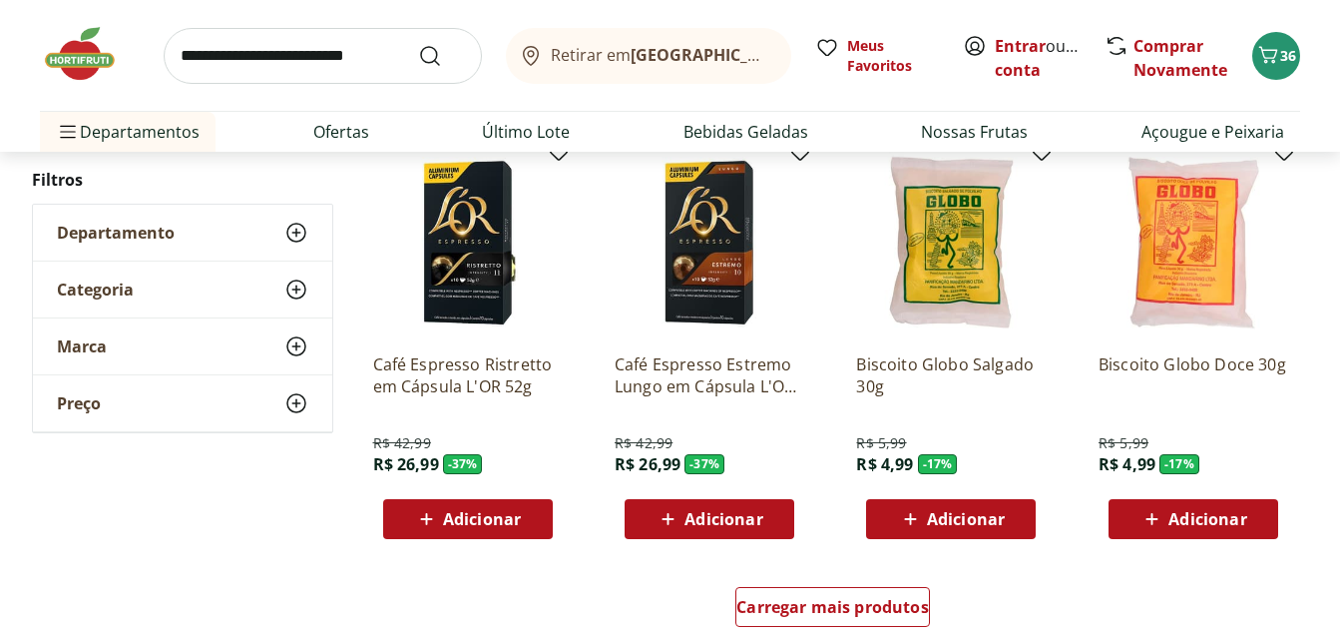
scroll to position [2594, 0]
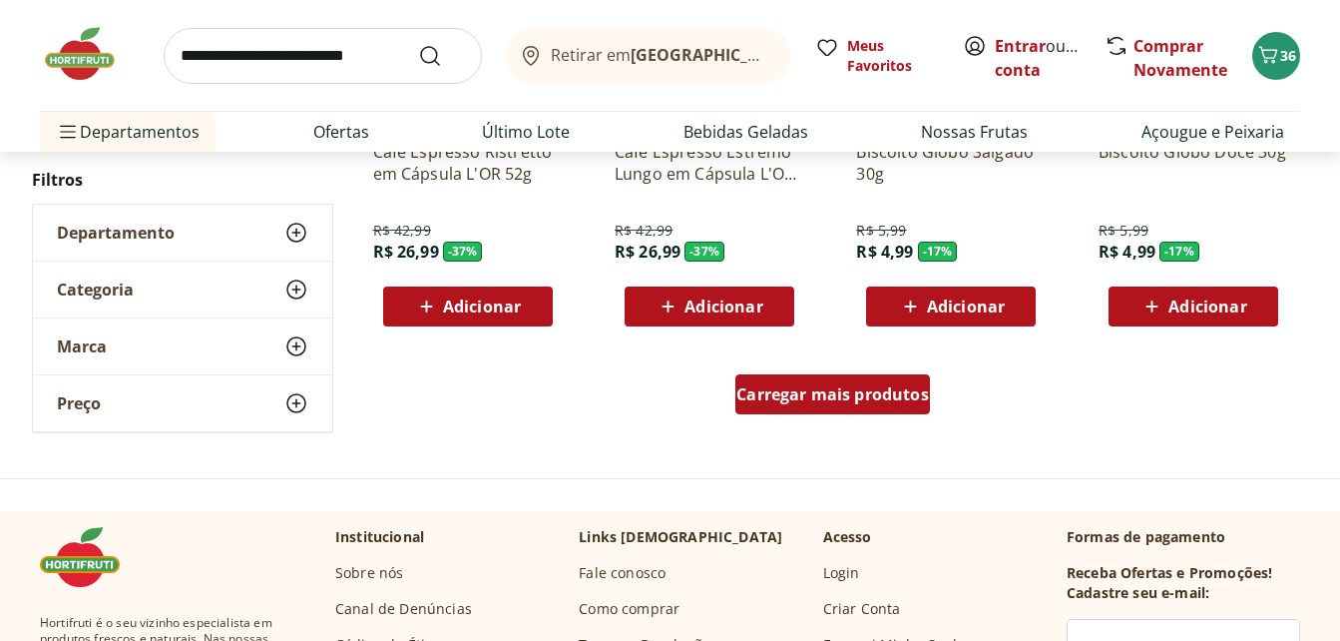
click at [878, 381] on div "Carregar mais produtos" at bounding box center [832, 394] width 195 height 40
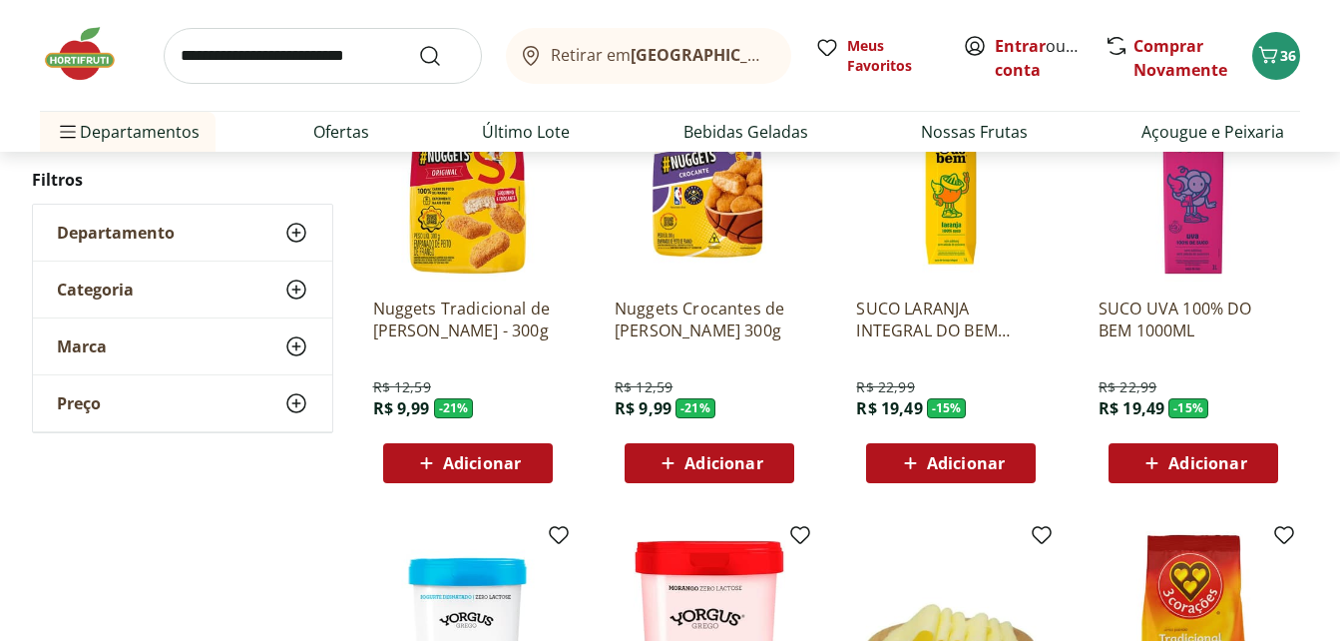
scroll to position [2893, 0]
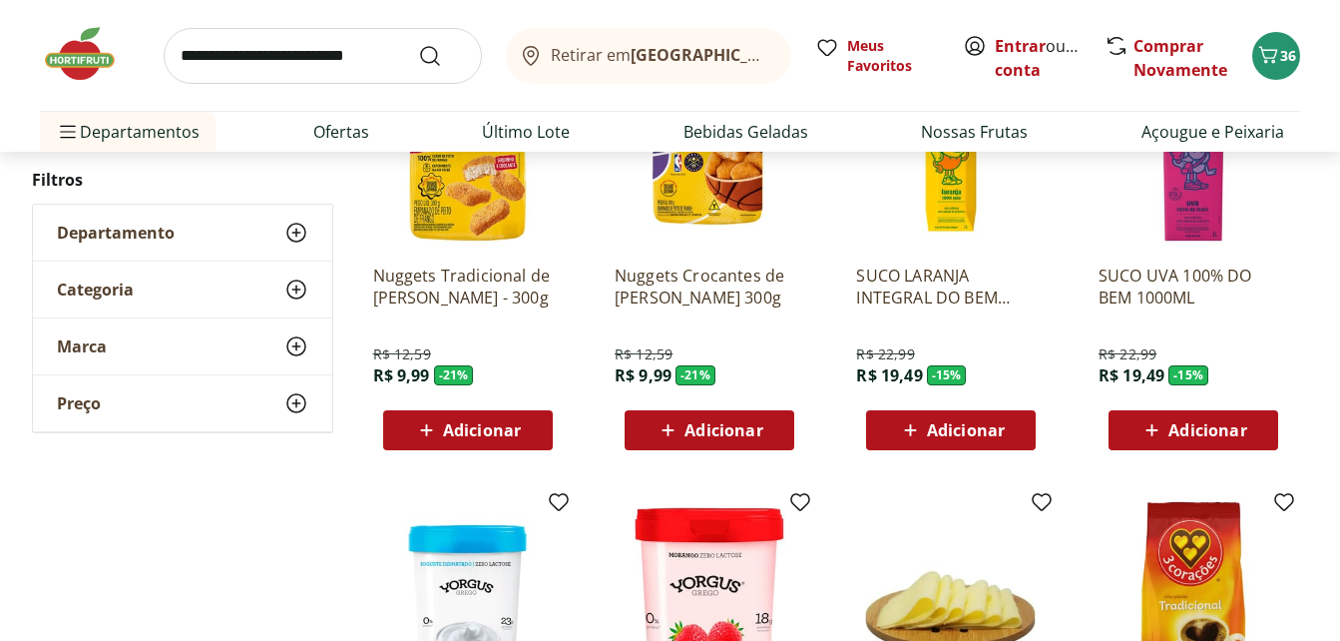
click at [718, 422] on span "Adicionar" at bounding box center [723, 430] width 78 height 16
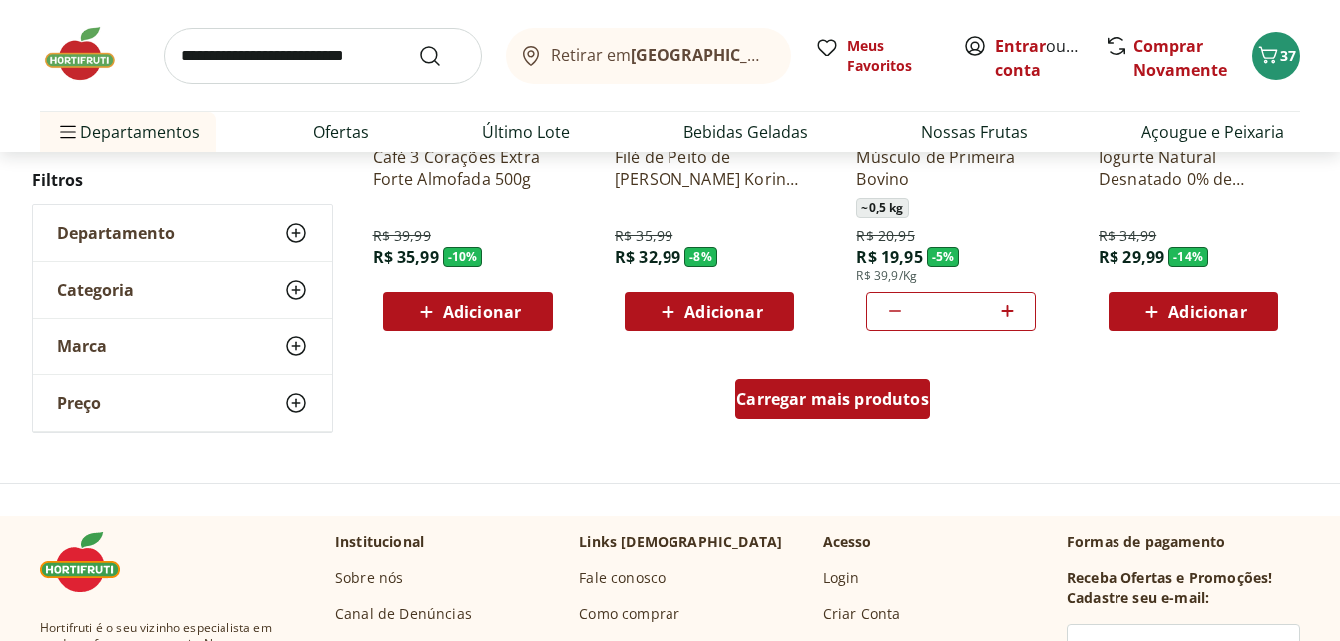
scroll to position [3891, 0]
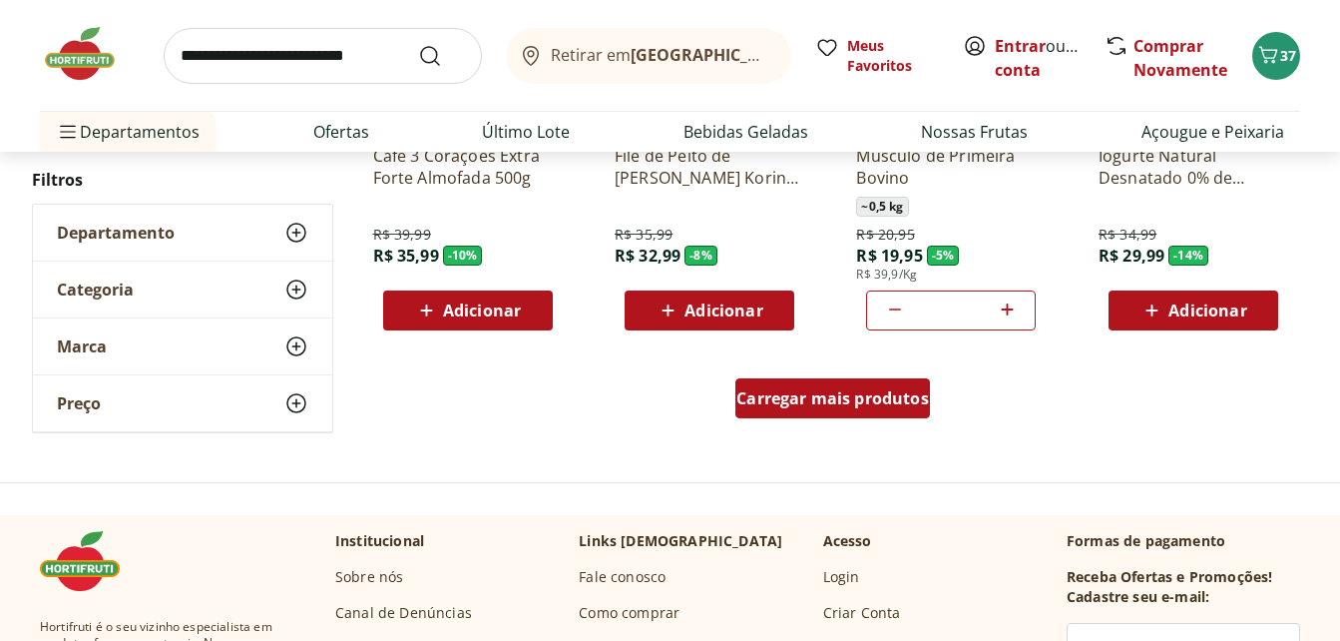
click at [914, 404] on span "Carregar mais produtos" at bounding box center [832, 398] width 193 height 16
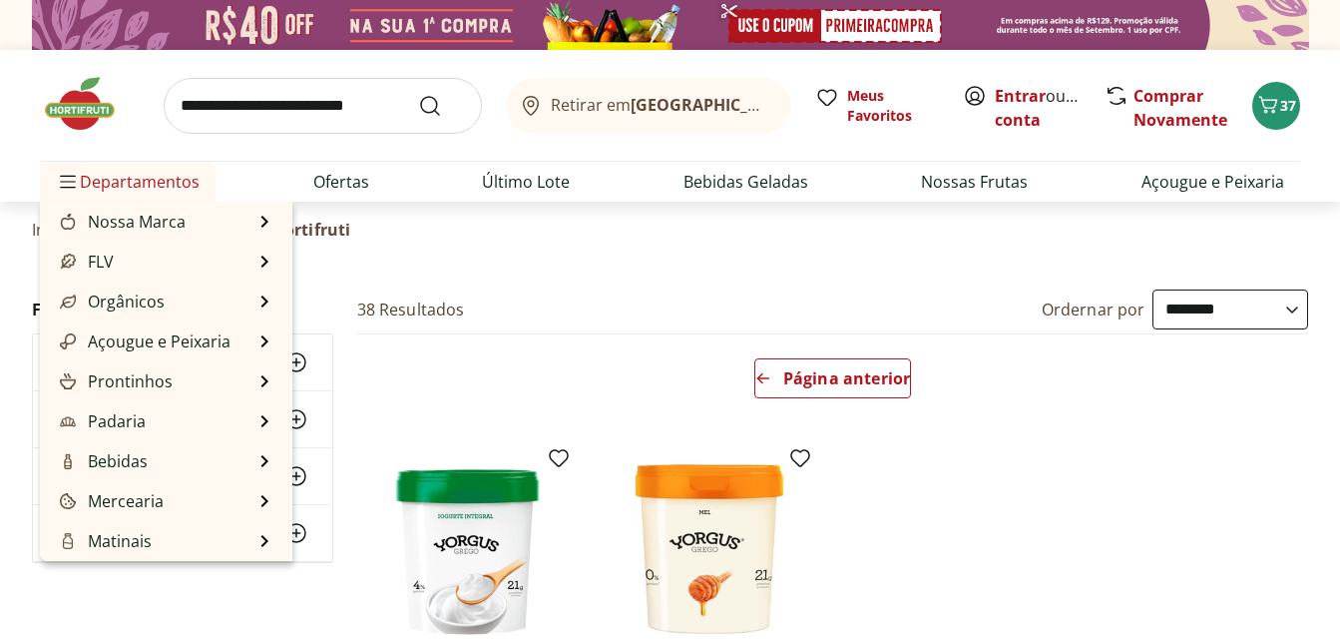
click at [171, 188] on span "Departamentos" at bounding box center [128, 182] width 144 height 48
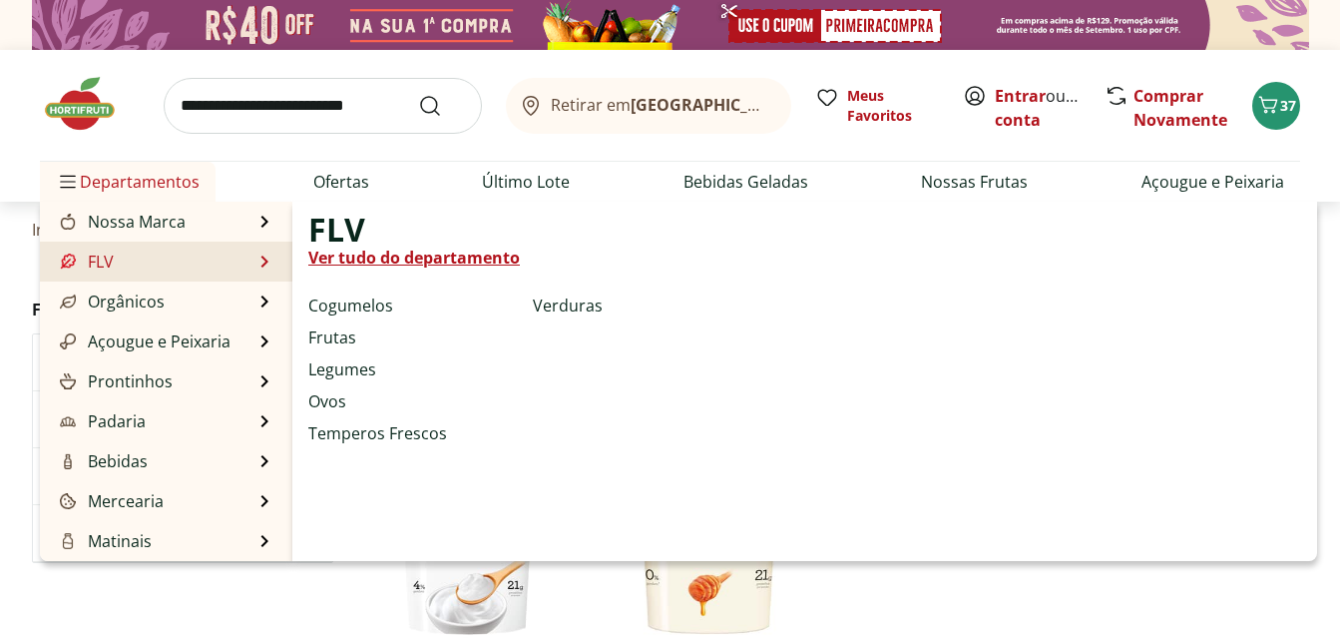
click at [341, 245] on link "Ver tudo do departamento" at bounding box center [414, 257] width 212 height 24
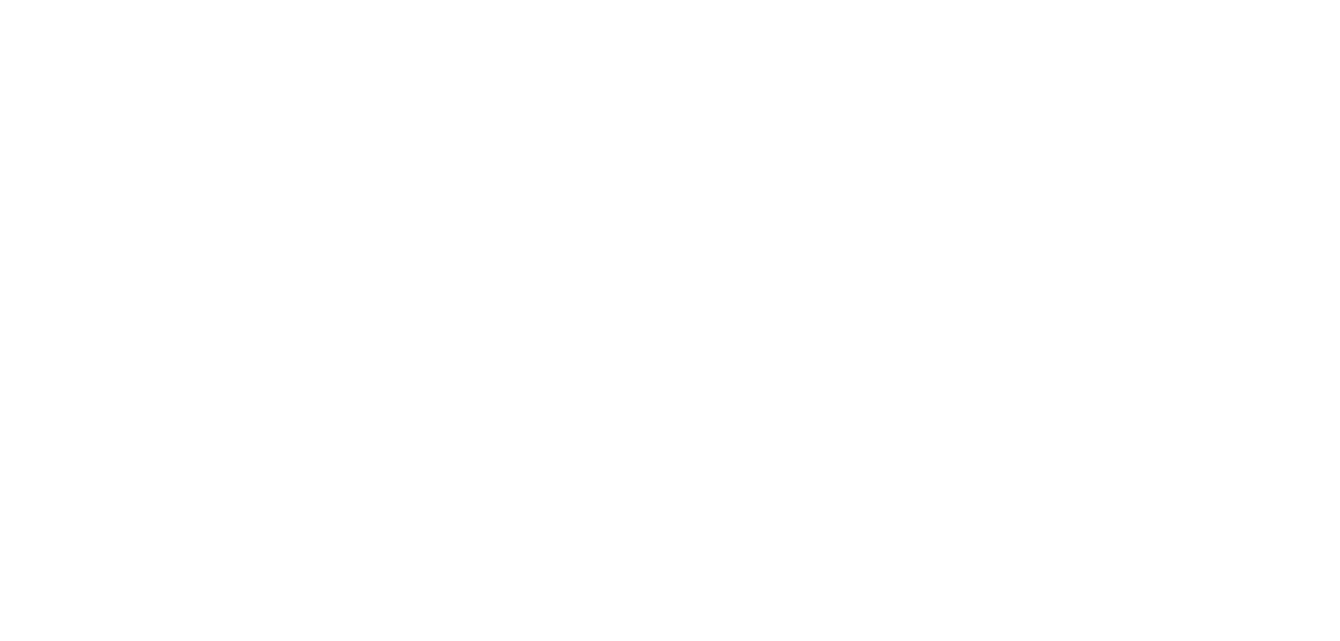
select select "**********"
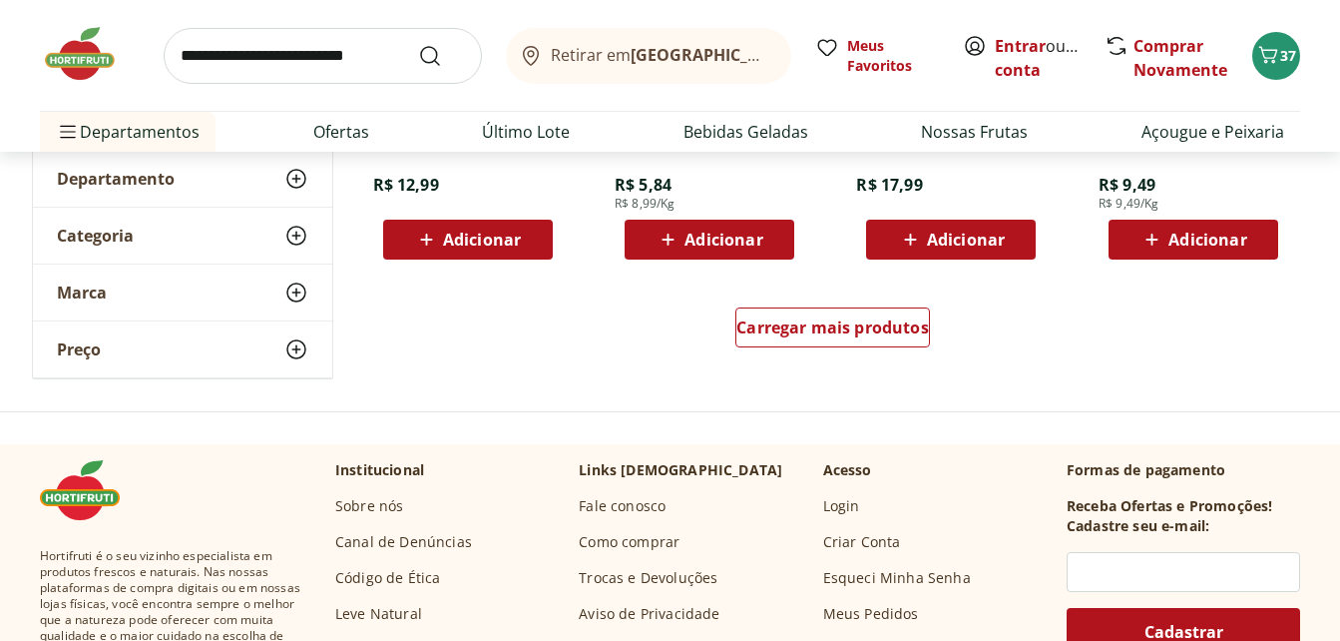
scroll to position [1397, 0]
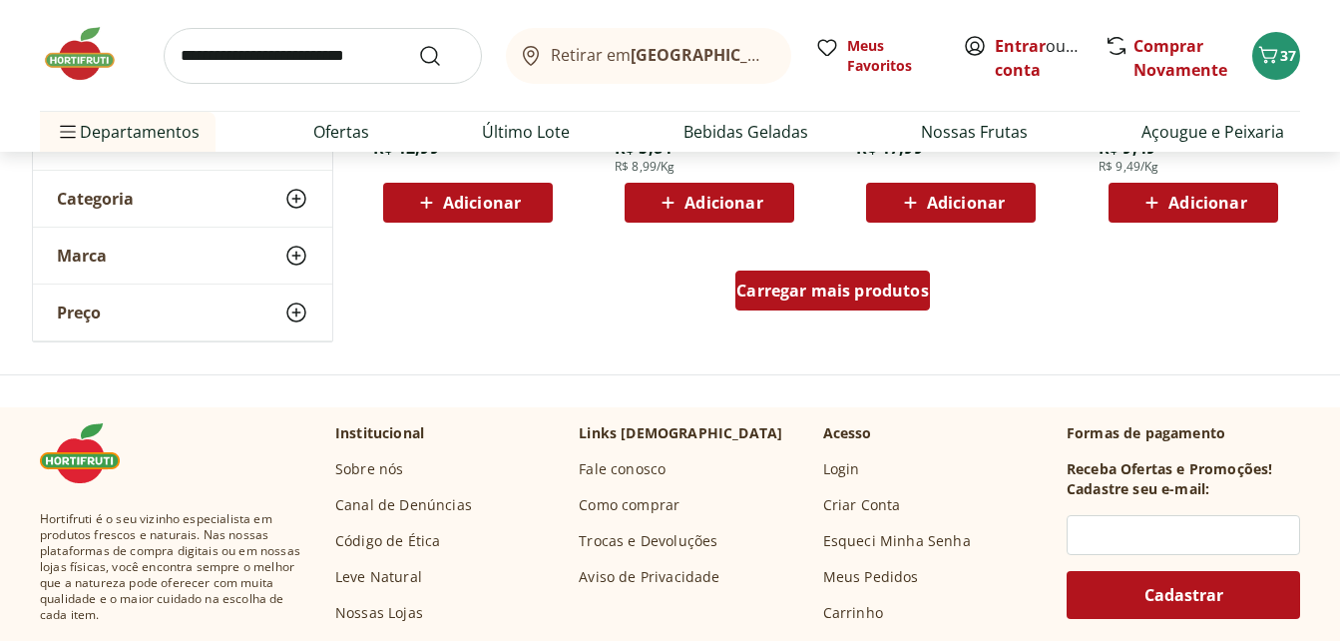
click at [854, 293] on span "Carregar mais produtos" at bounding box center [832, 290] width 193 height 16
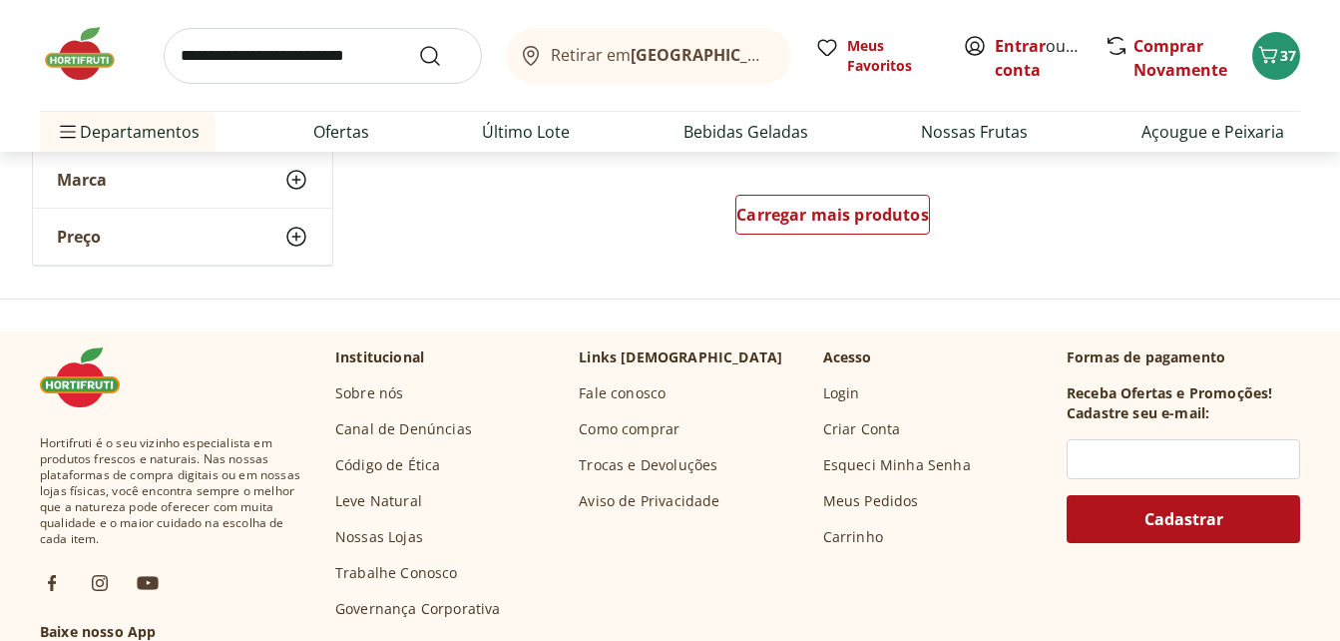
scroll to position [2794, 0]
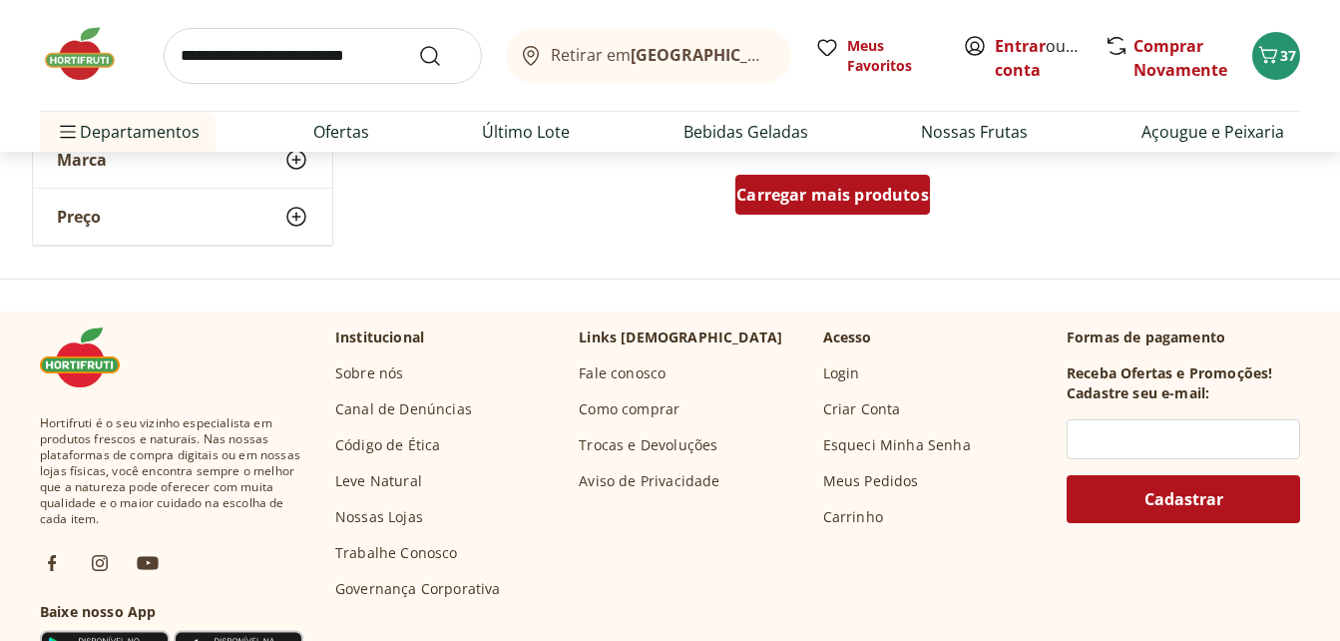
click at [827, 190] on span "Carregar mais produtos" at bounding box center [832, 195] width 193 height 16
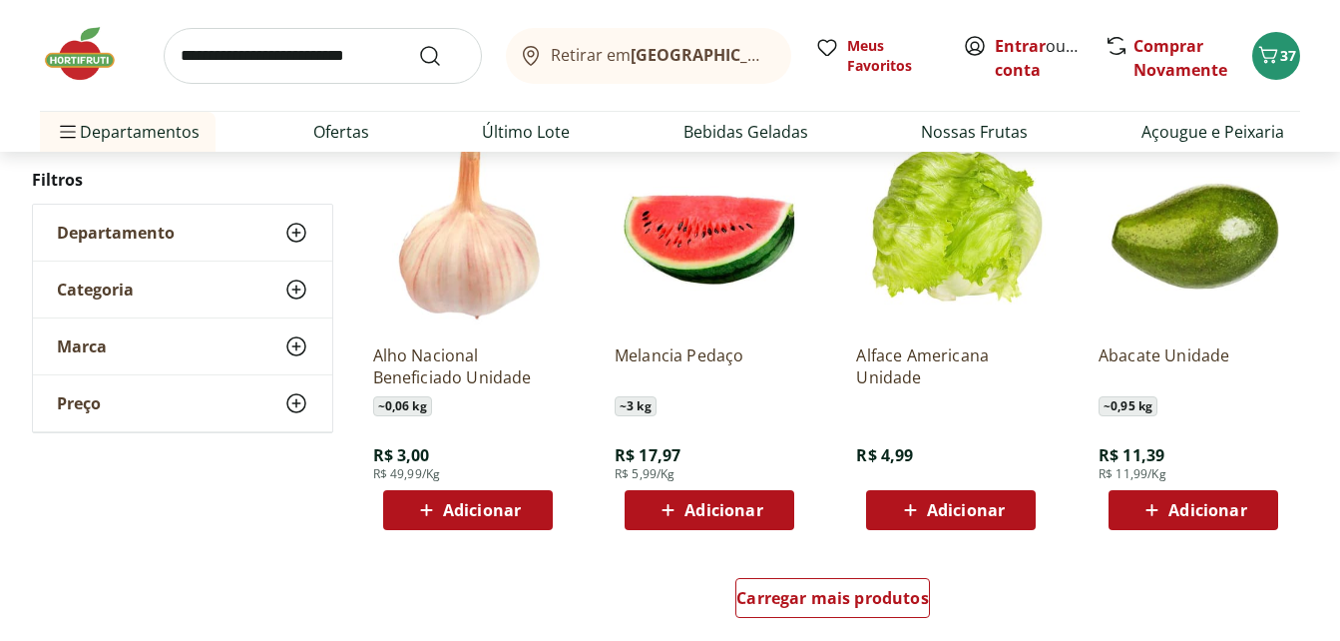
scroll to position [3891, 0]
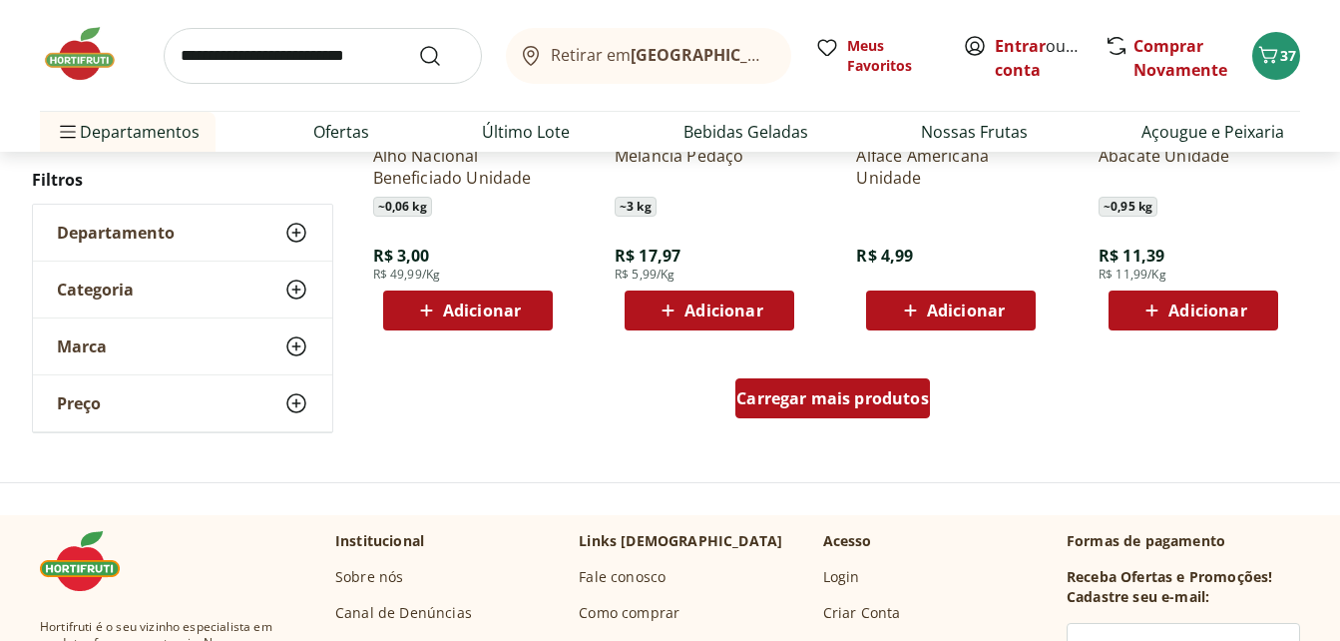
click at [858, 381] on div "Carregar mais produtos" at bounding box center [832, 398] width 195 height 40
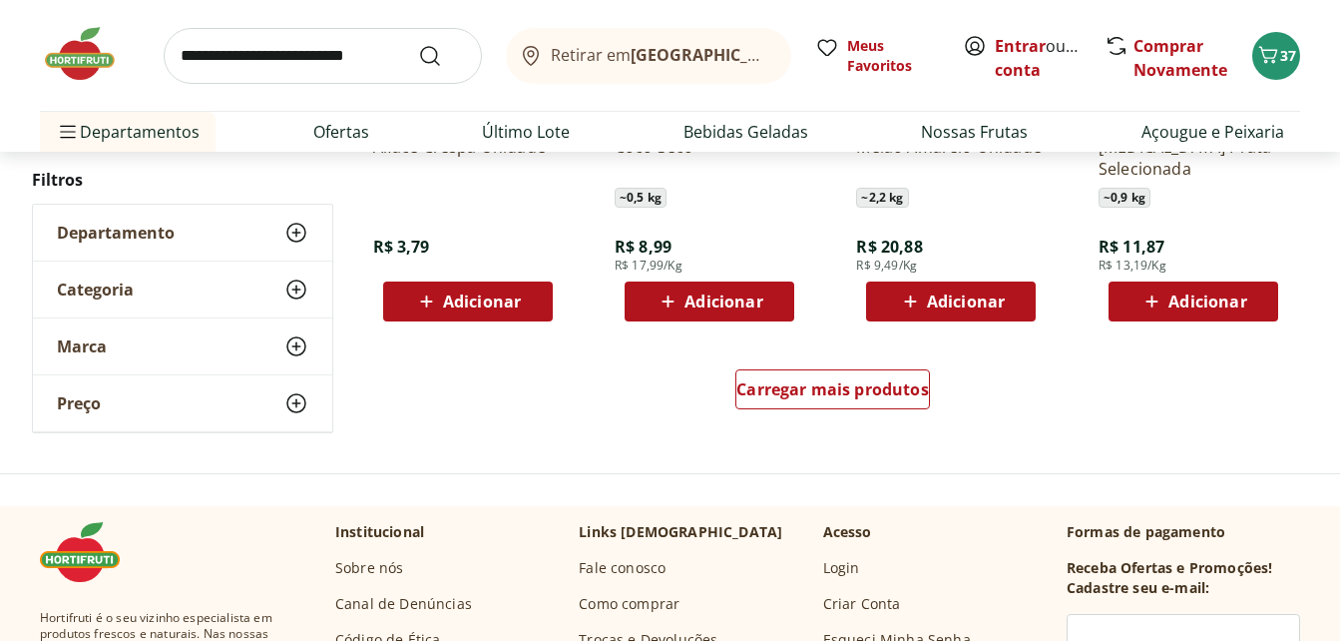
scroll to position [5288, 0]
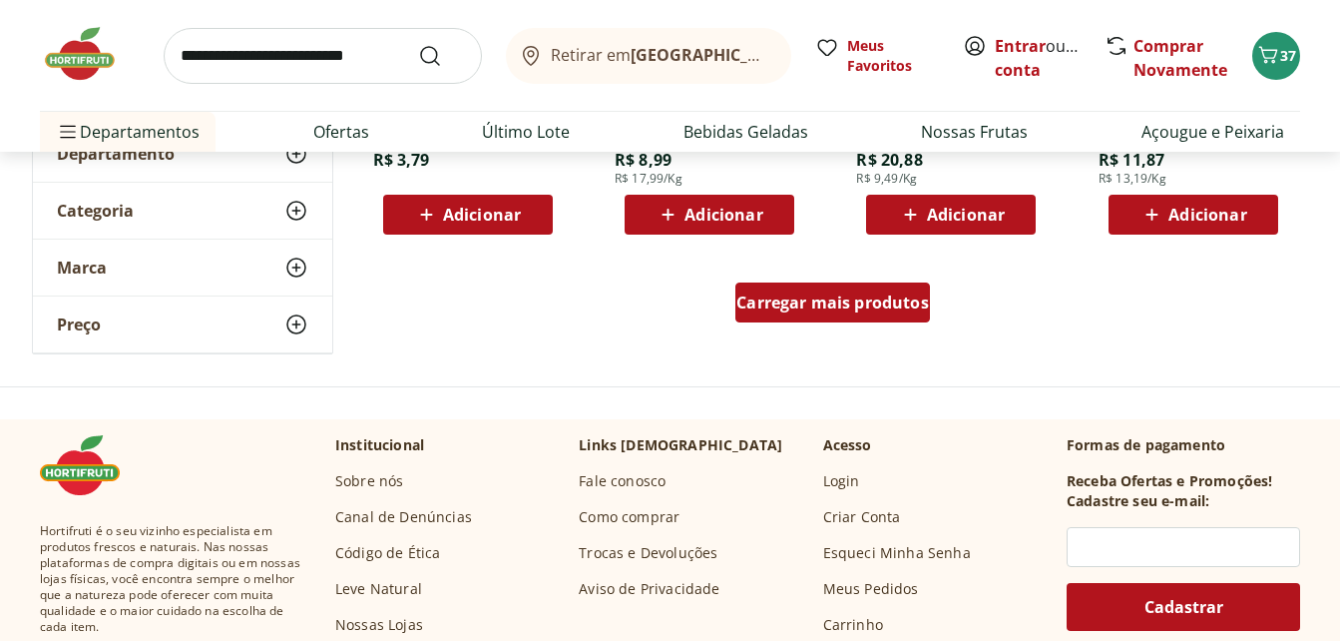
click at [830, 309] on span "Carregar mais produtos" at bounding box center [832, 302] width 193 height 16
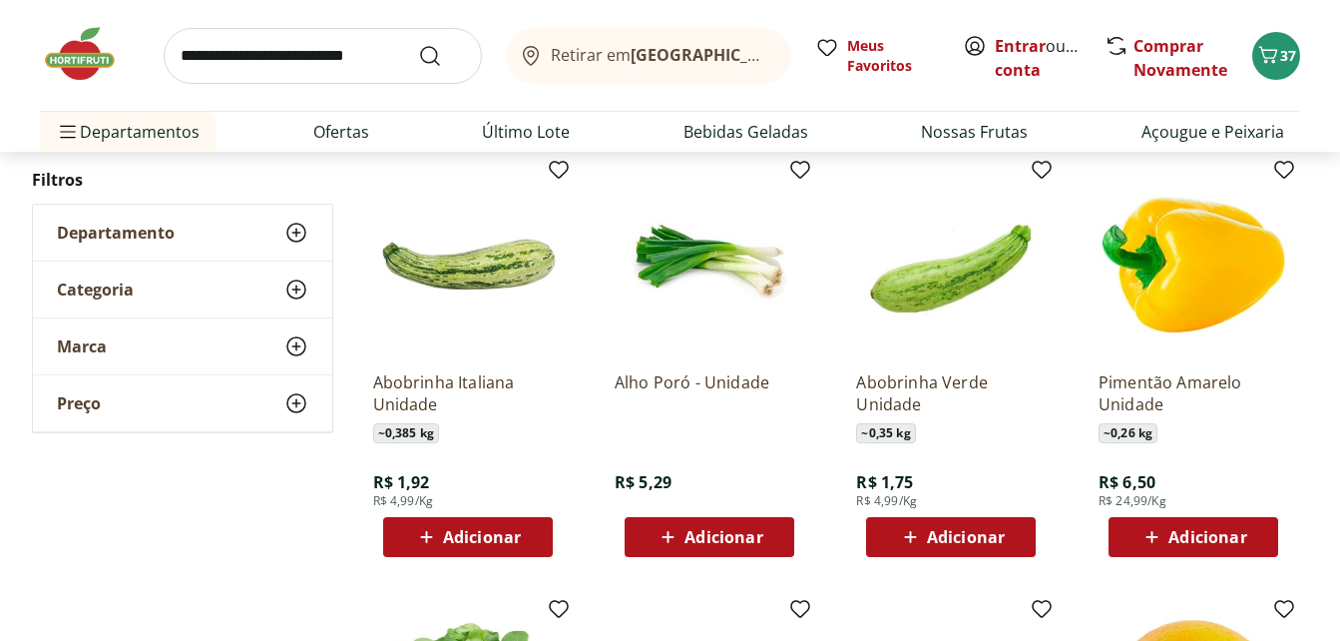
scroll to position [5388, 0]
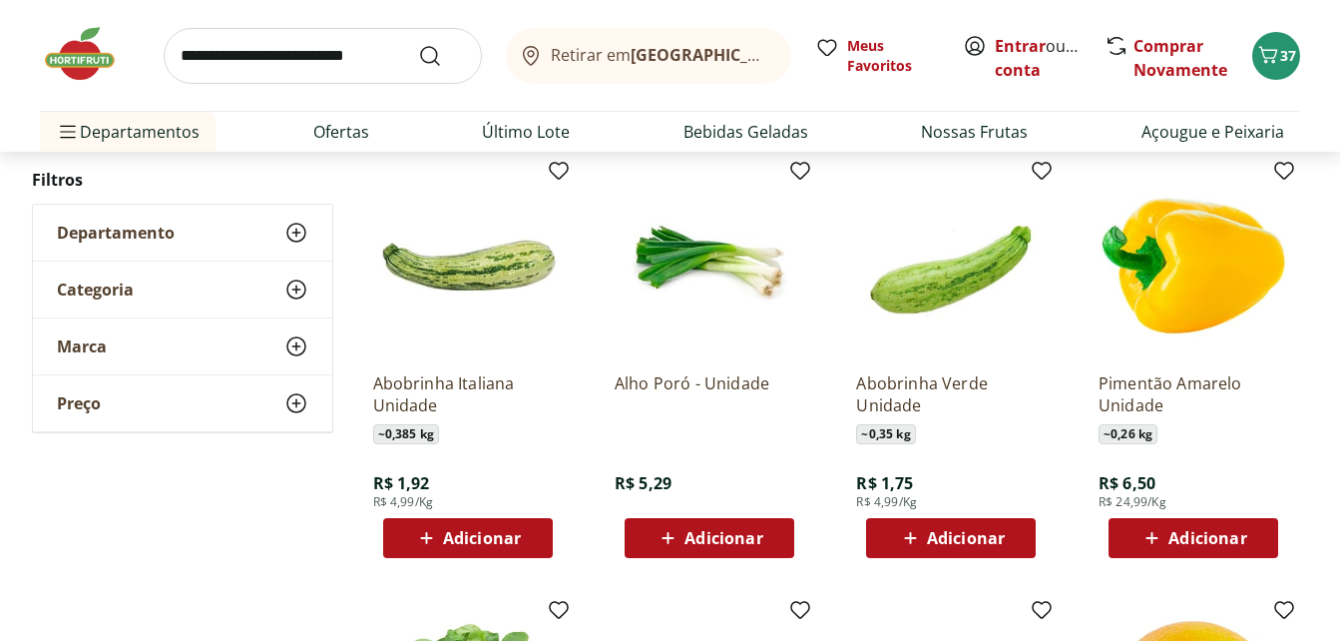
click at [970, 544] on span "Adicionar" at bounding box center [966, 538] width 78 height 16
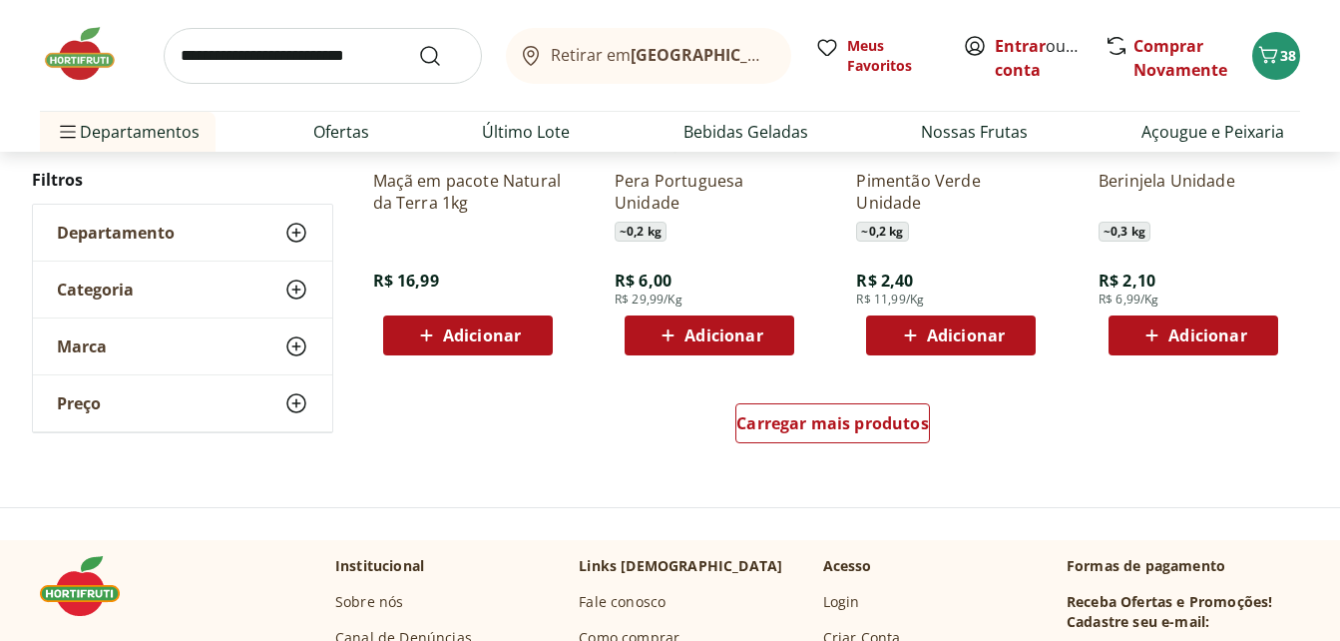
scroll to position [6485, 0]
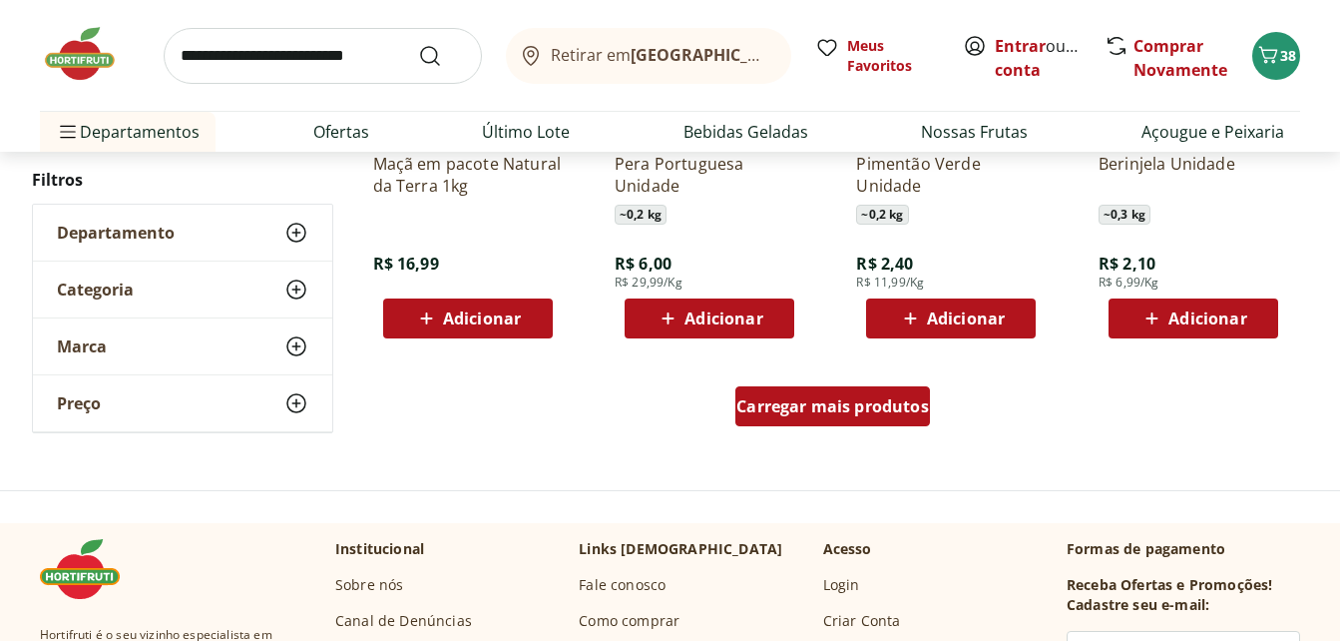
click at [903, 413] on span "Carregar mais produtos" at bounding box center [832, 406] width 193 height 16
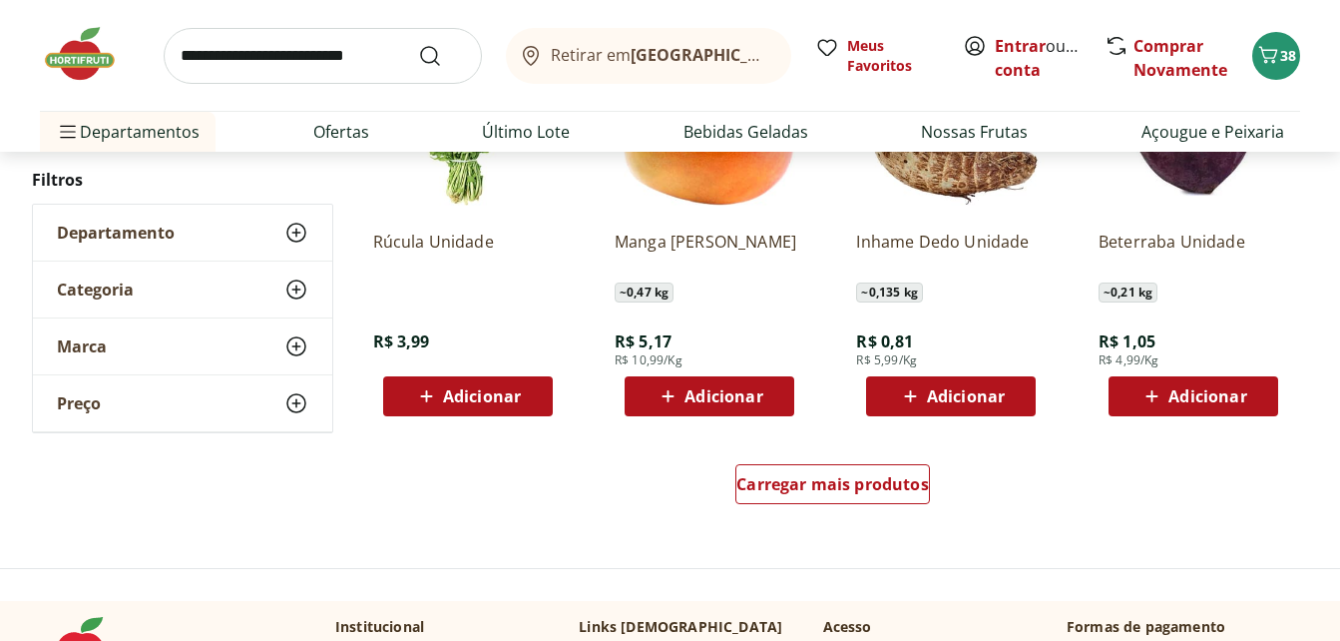
scroll to position [7782, 0]
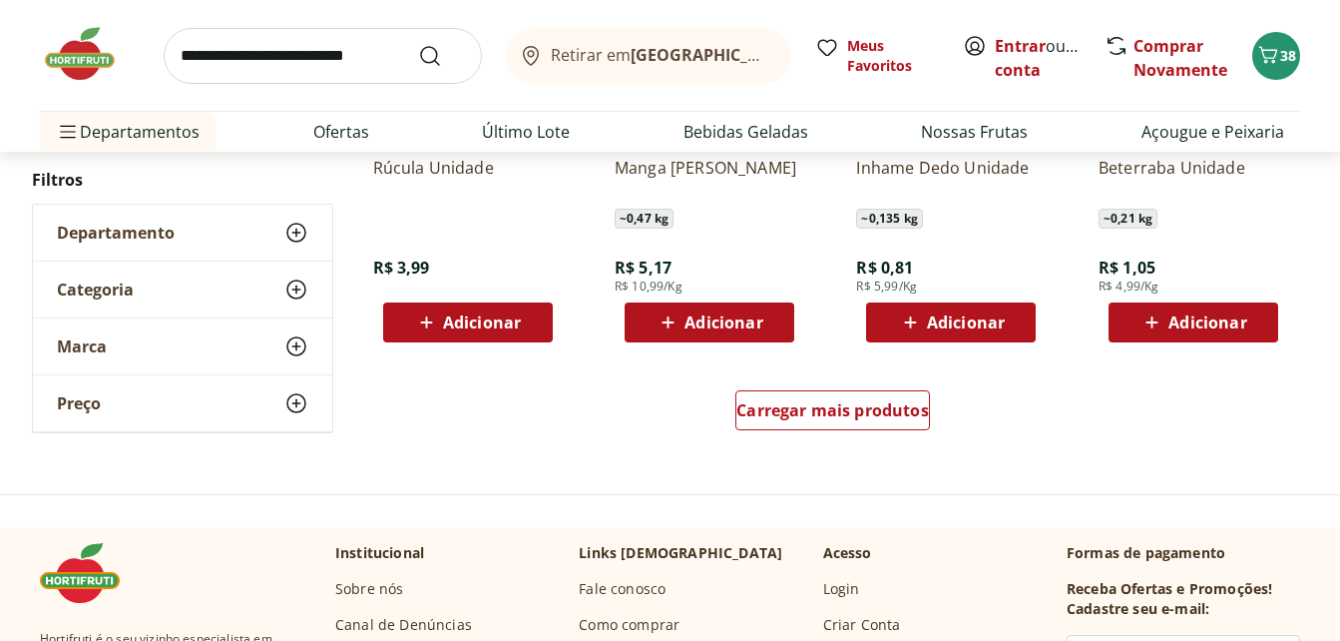
click at [1209, 327] on span "Adicionar" at bounding box center [1207, 322] width 78 height 16
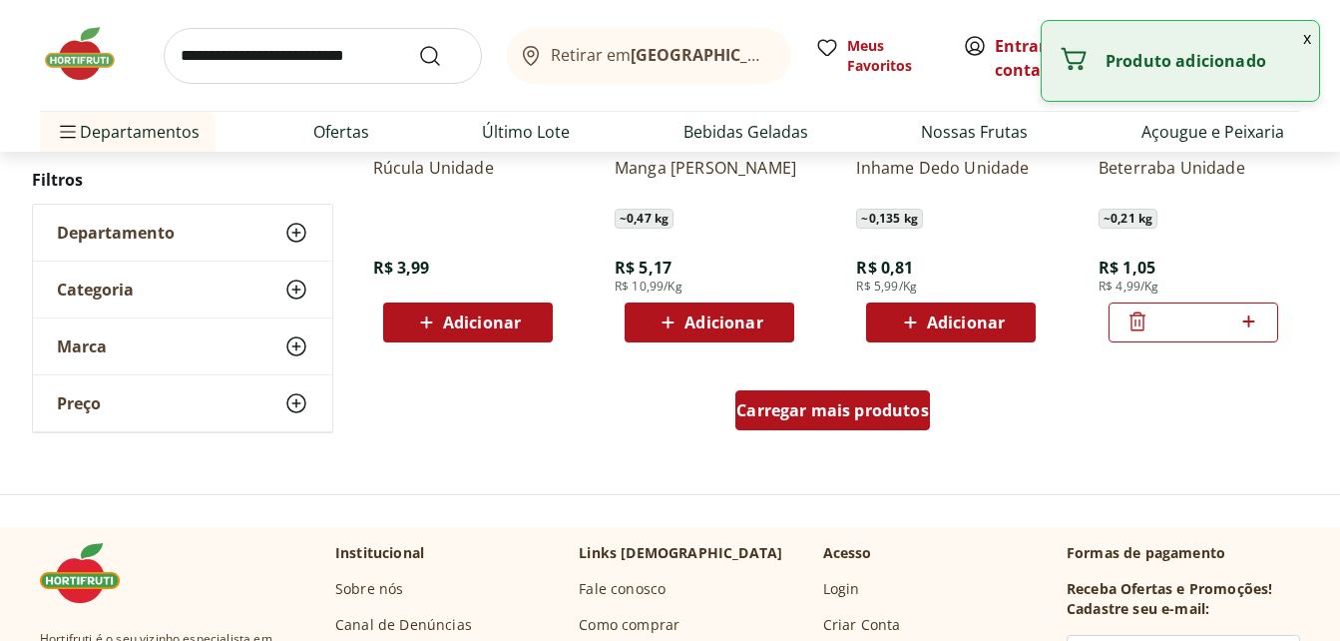
click at [884, 406] on span "Carregar mais produtos" at bounding box center [832, 410] width 193 height 16
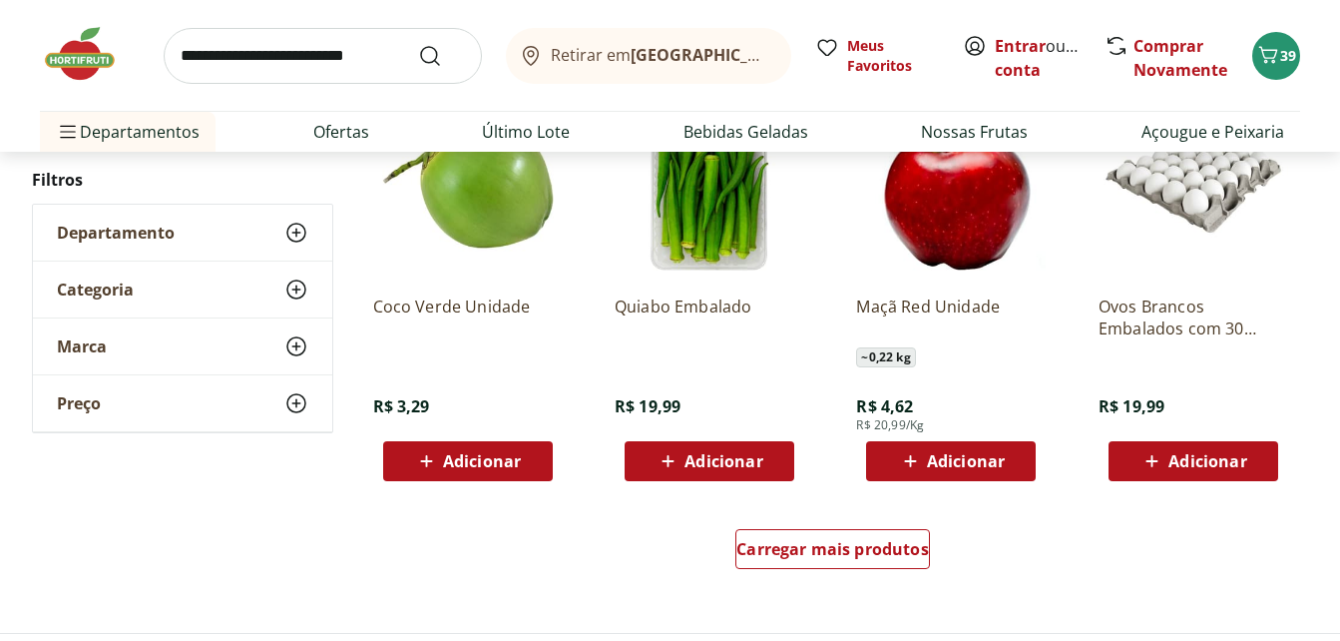
scroll to position [8980, 0]
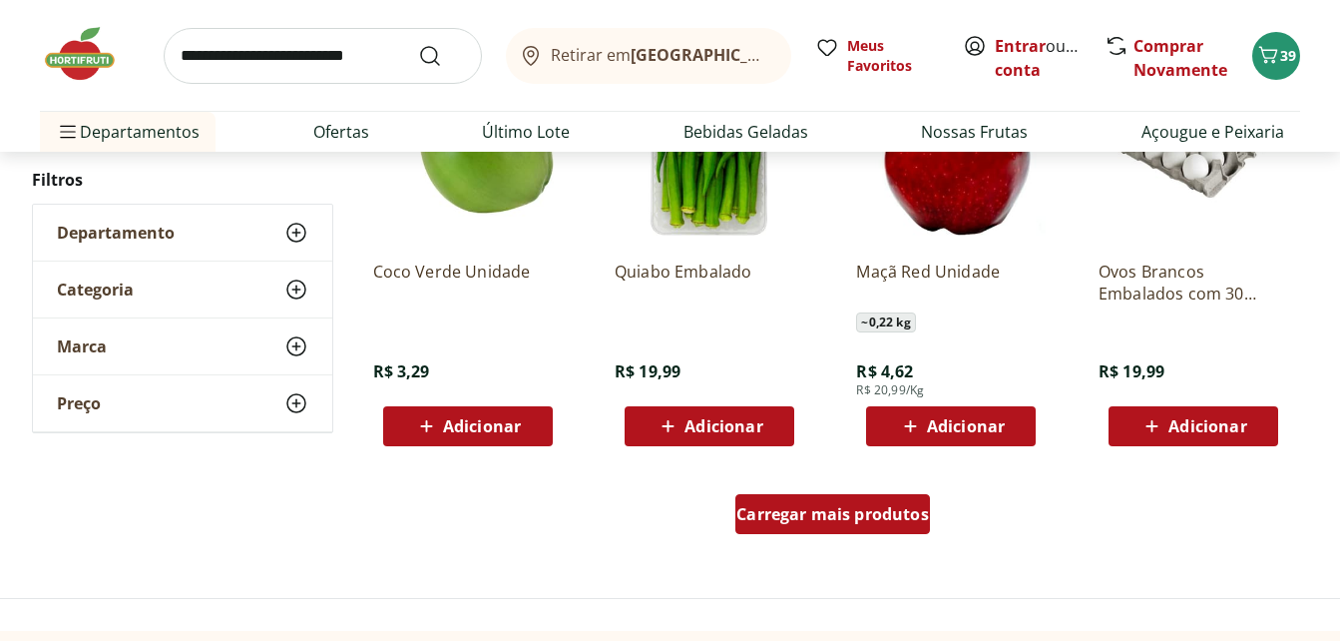
click at [884, 513] on span "Carregar mais produtos" at bounding box center [832, 514] width 193 height 16
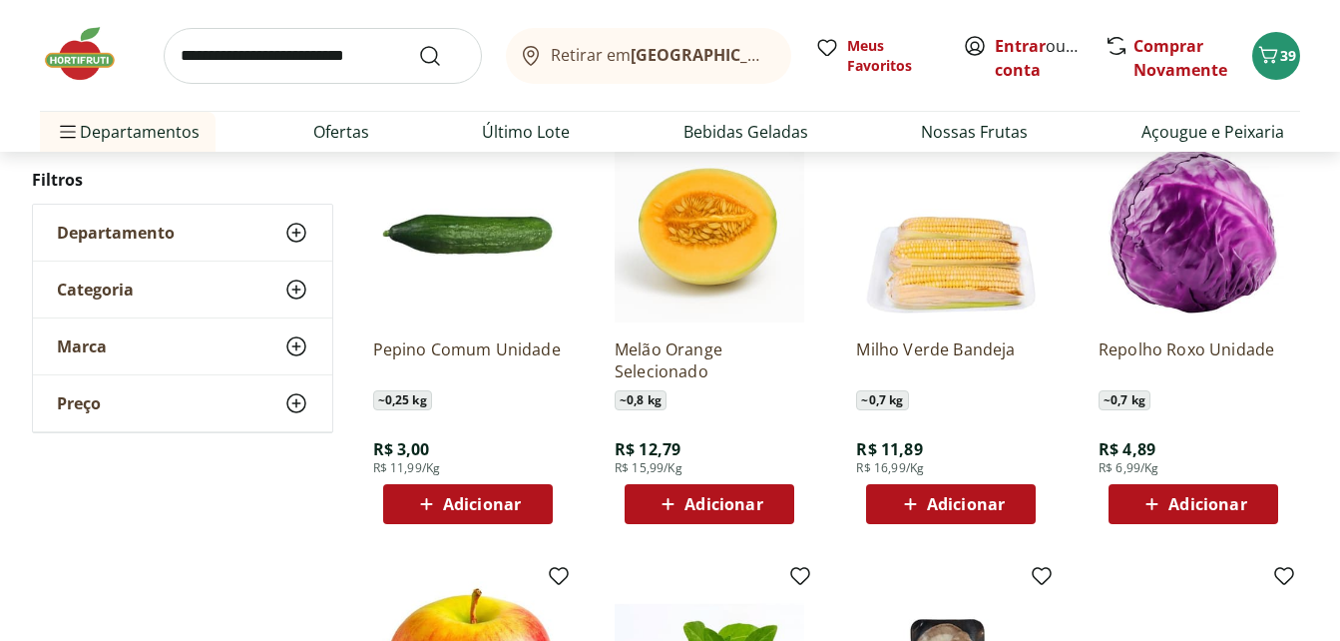
scroll to position [9778, 0]
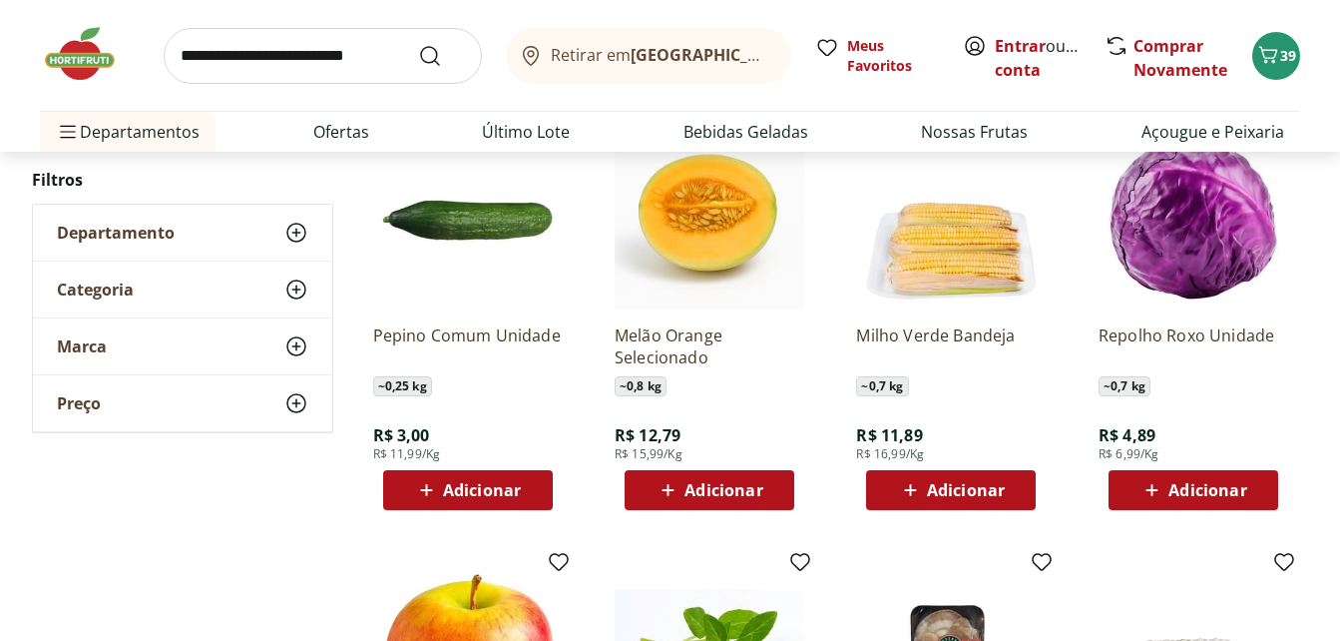
click at [728, 489] on span "Adicionar" at bounding box center [723, 490] width 78 height 16
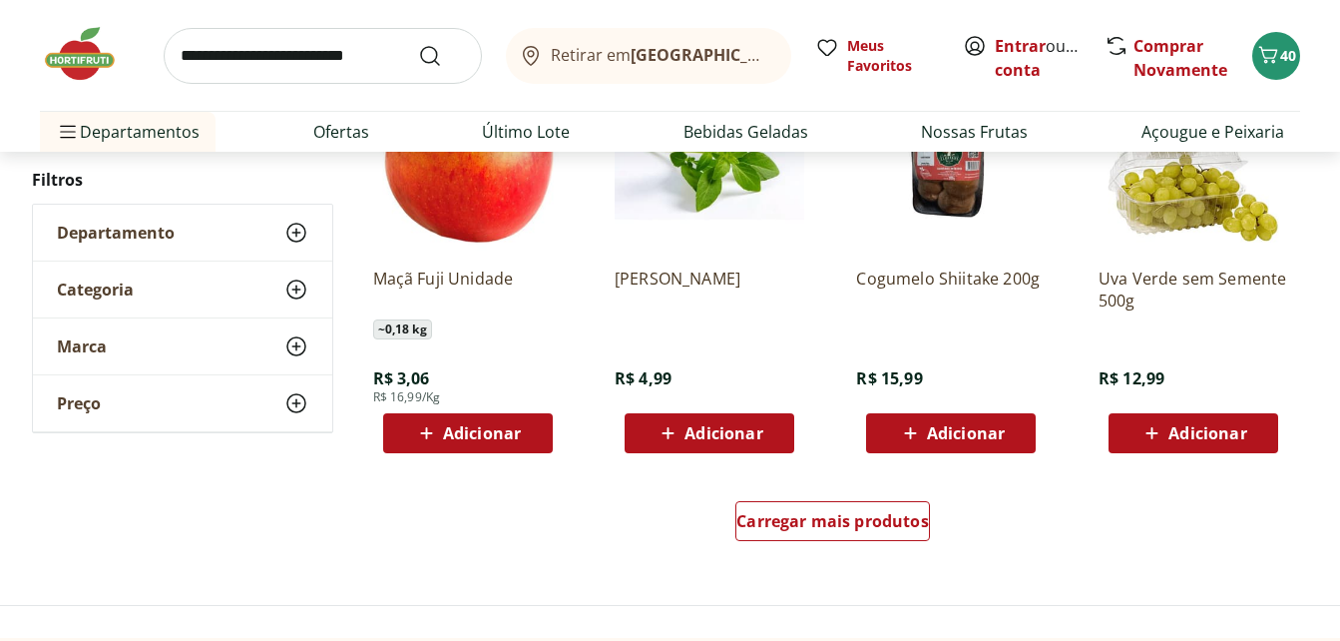
scroll to position [10377, 0]
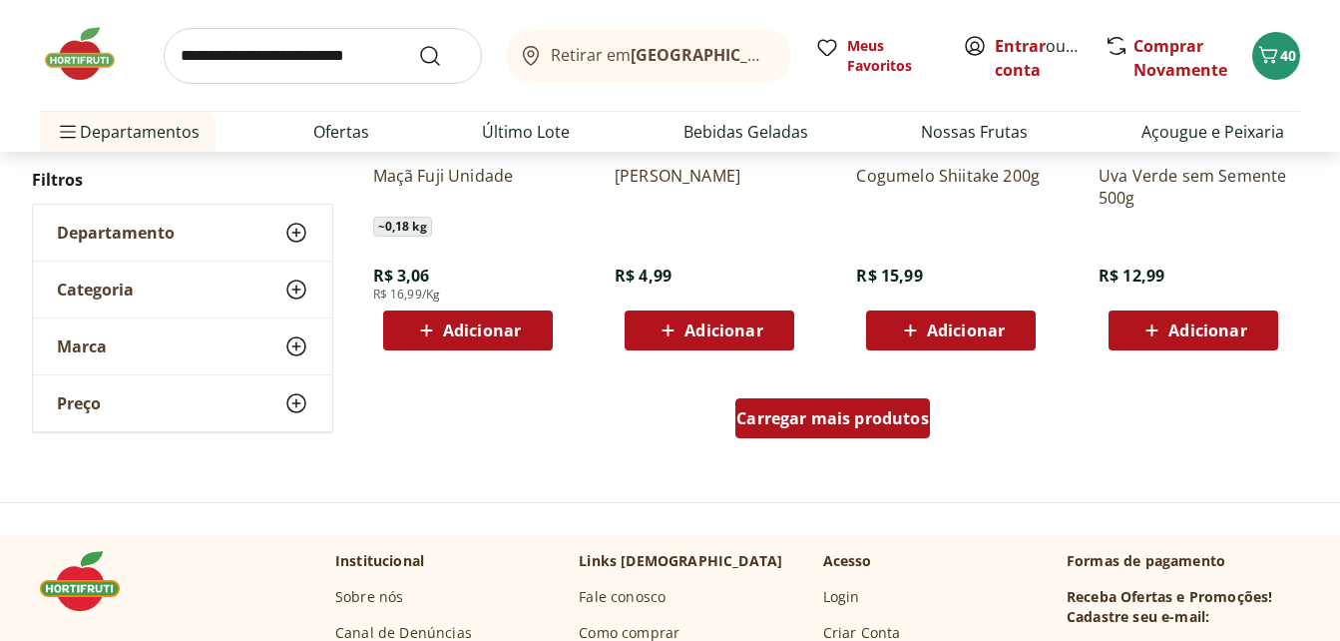
click at [888, 410] on span "Carregar mais produtos" at bounding box center [832, 418] width 193 height 16
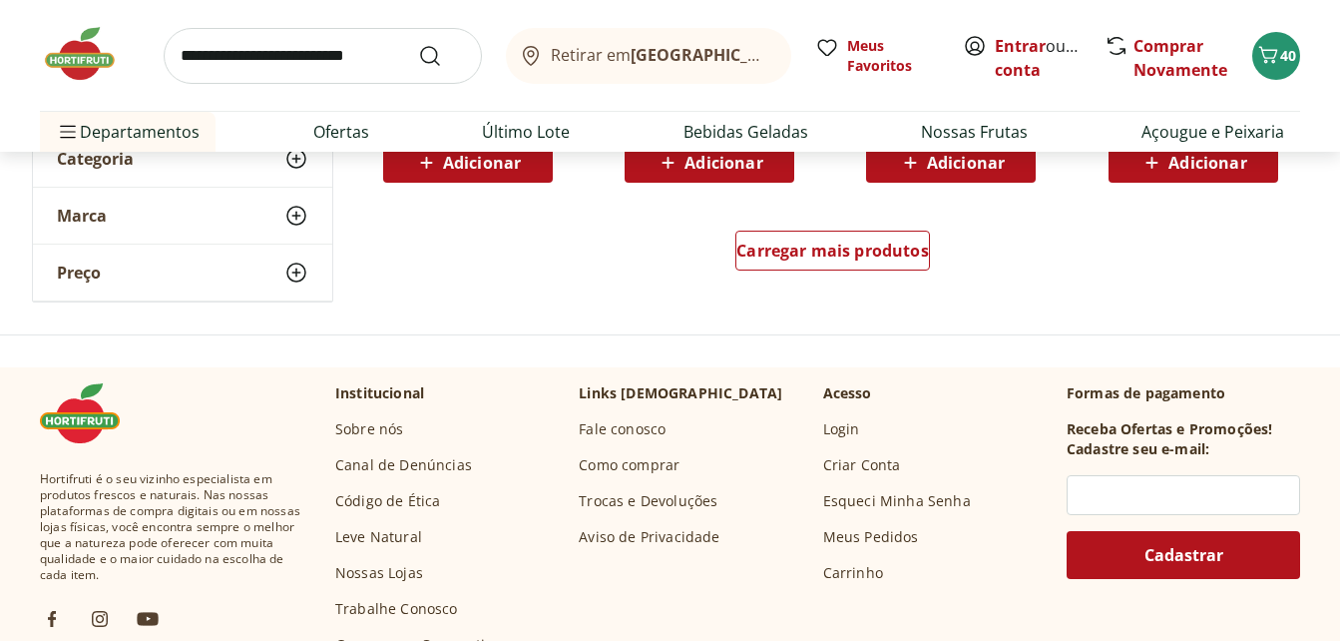
scroll to position [11873, 0]
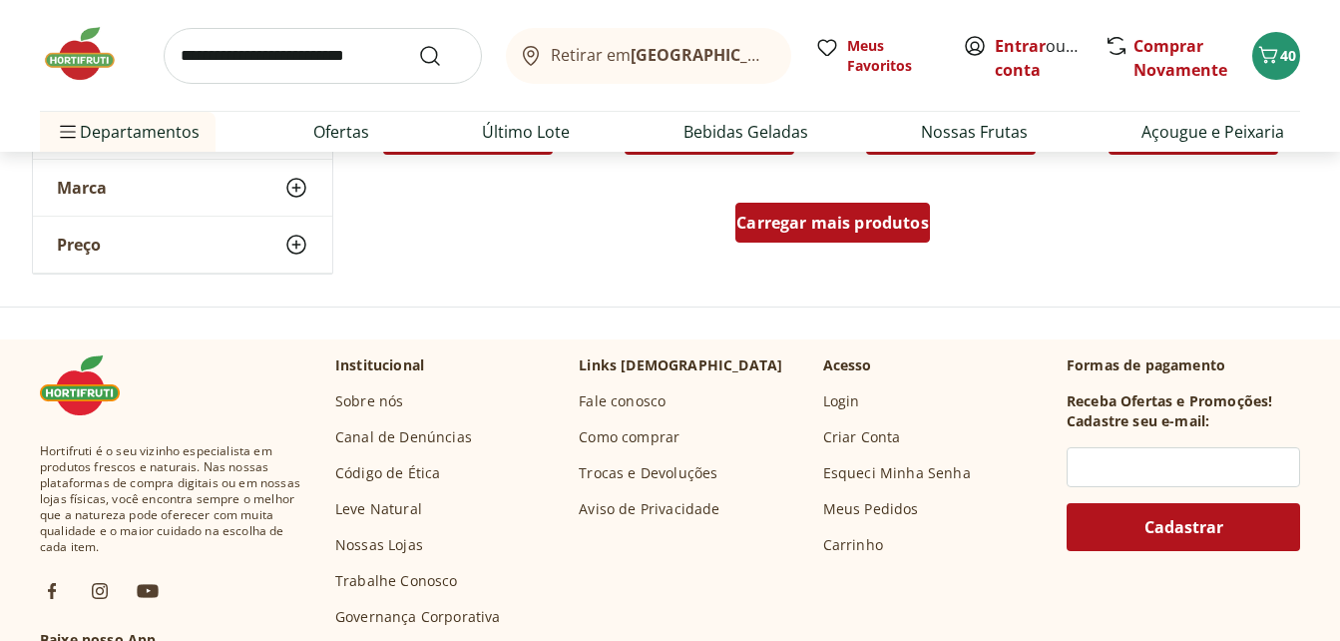
click at [851, 216] on span "Carregar mais produtos" at bounding box center [832, 223] width 193 height 16
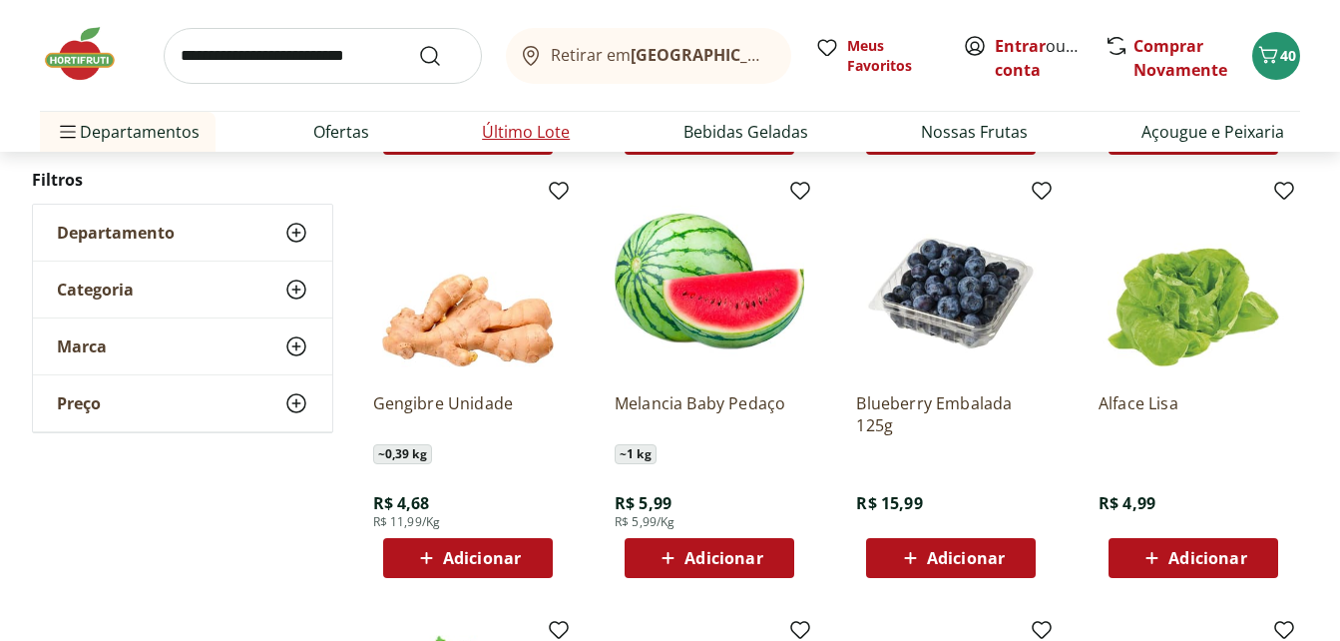
click at [504, 127] on link "Último Lote" at bounding box center [526, 132] width 88 height 24
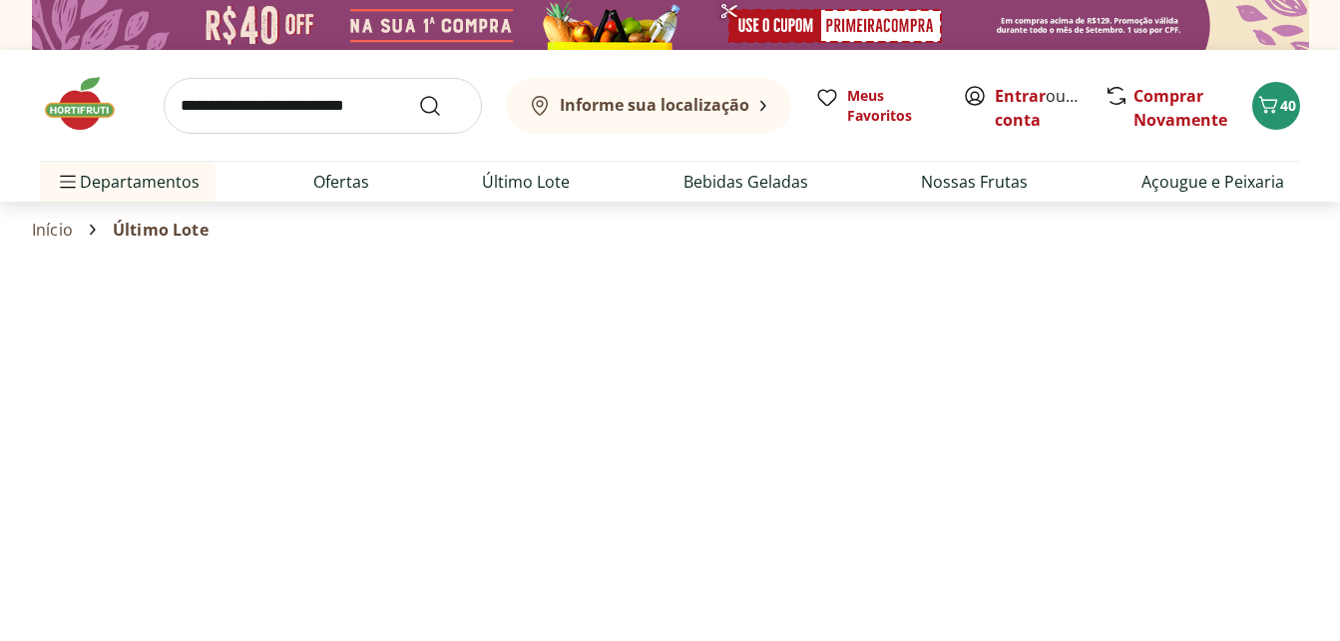
select select "**********"
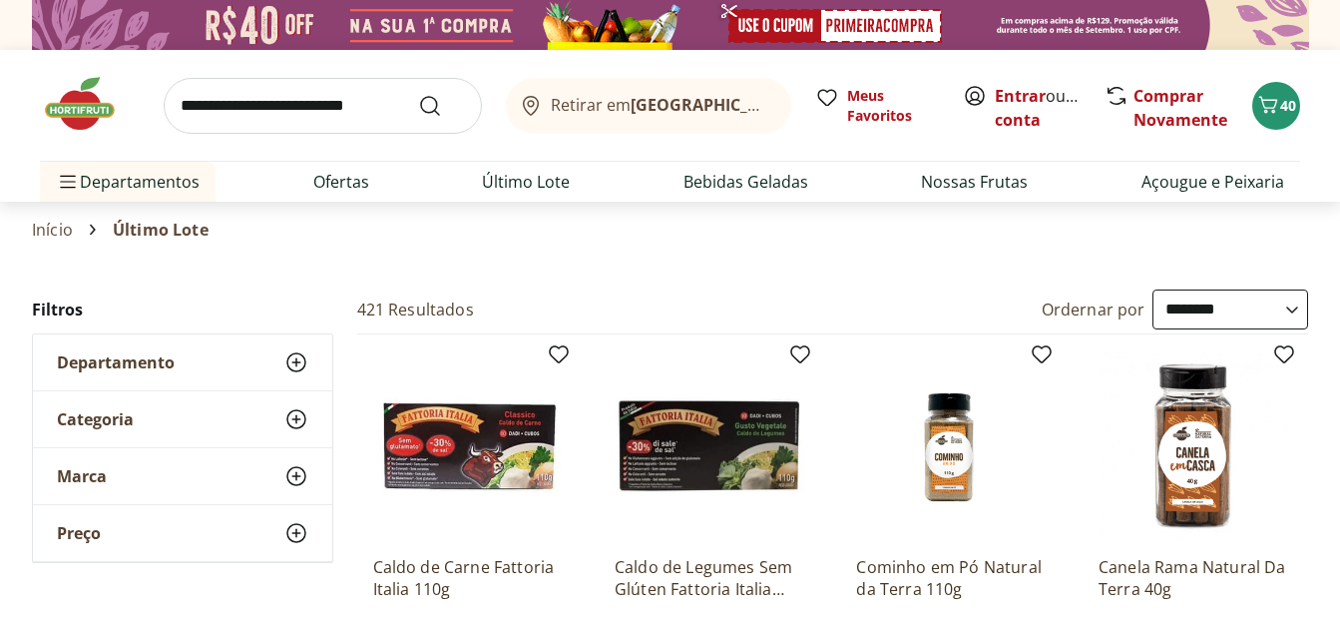
click at [85, 101] on img at bounding box center [90, 104] width 100 height 60
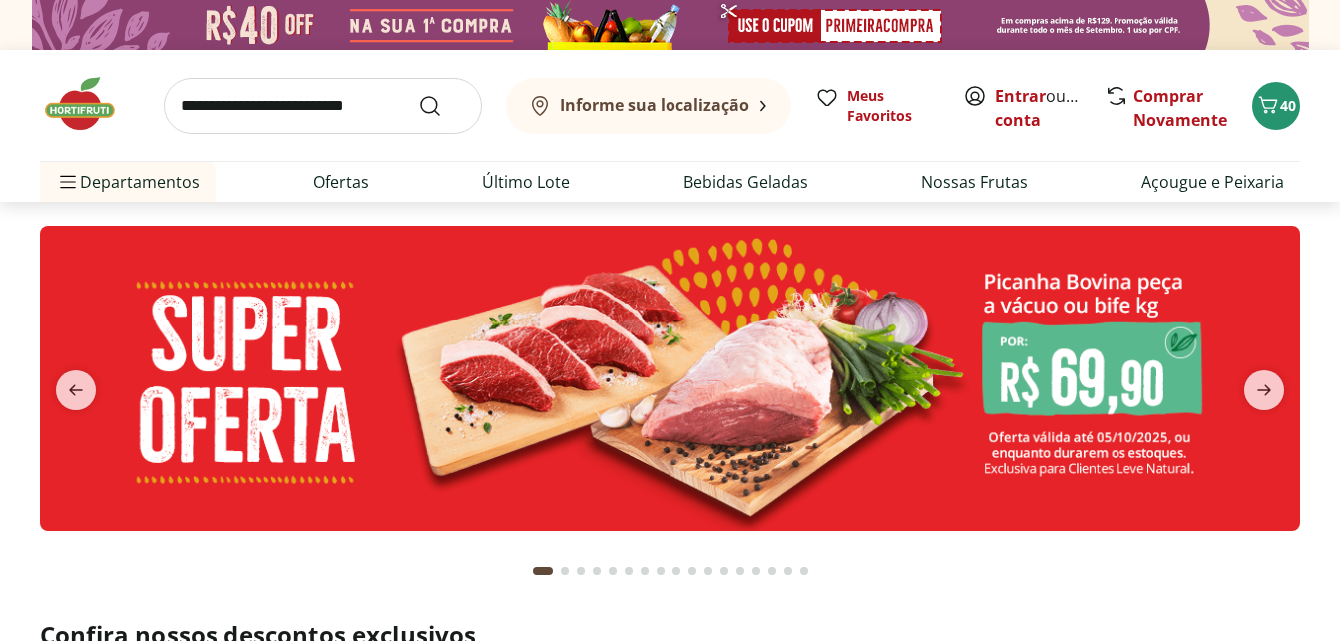
type input "*"
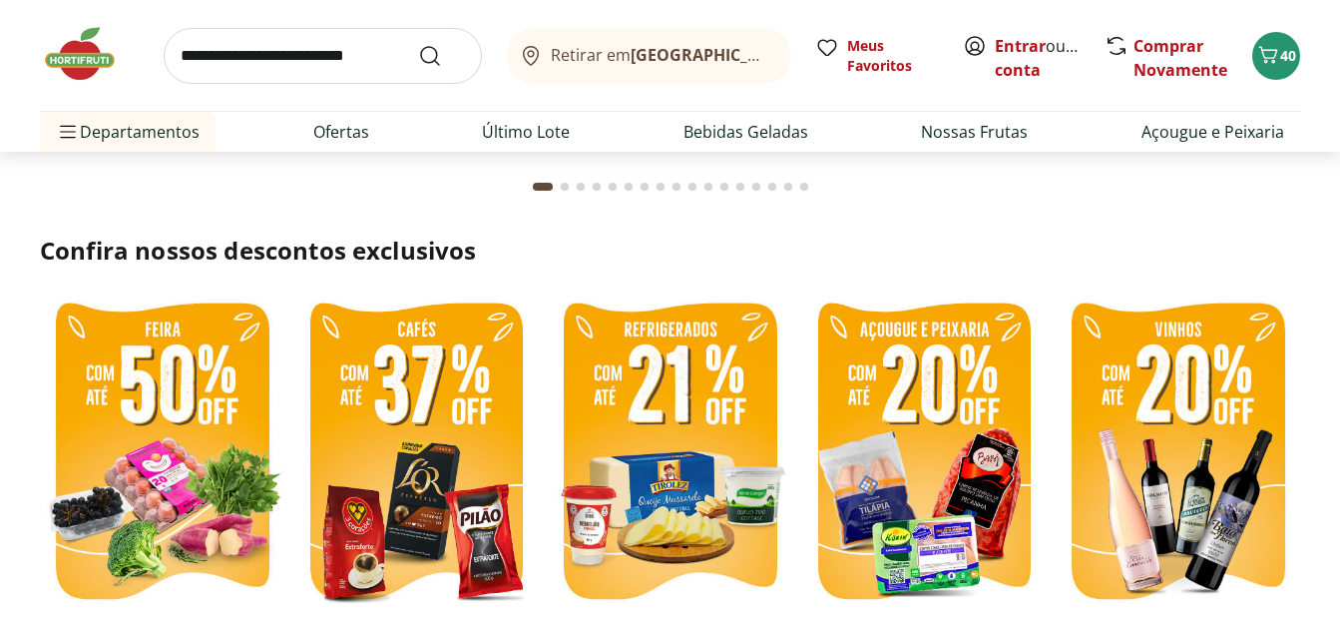
scroll to position [599, 0]
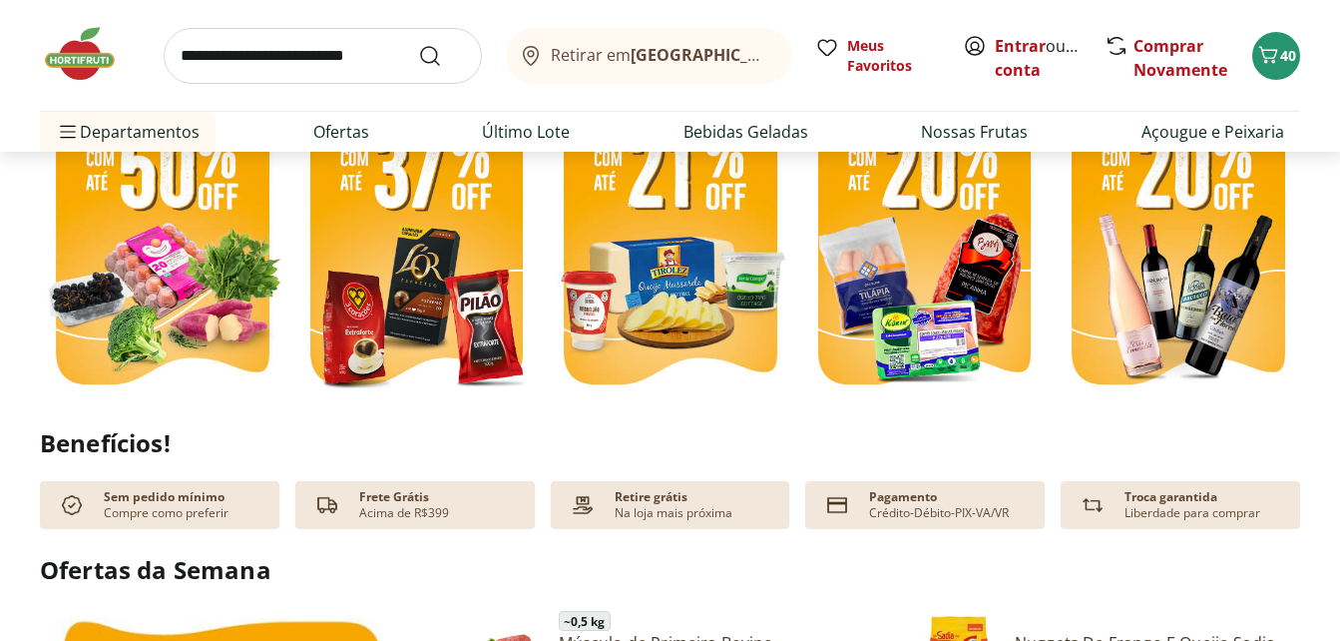
click at [233, 281] on img at bounding box center [162, 239] width 244 height 326
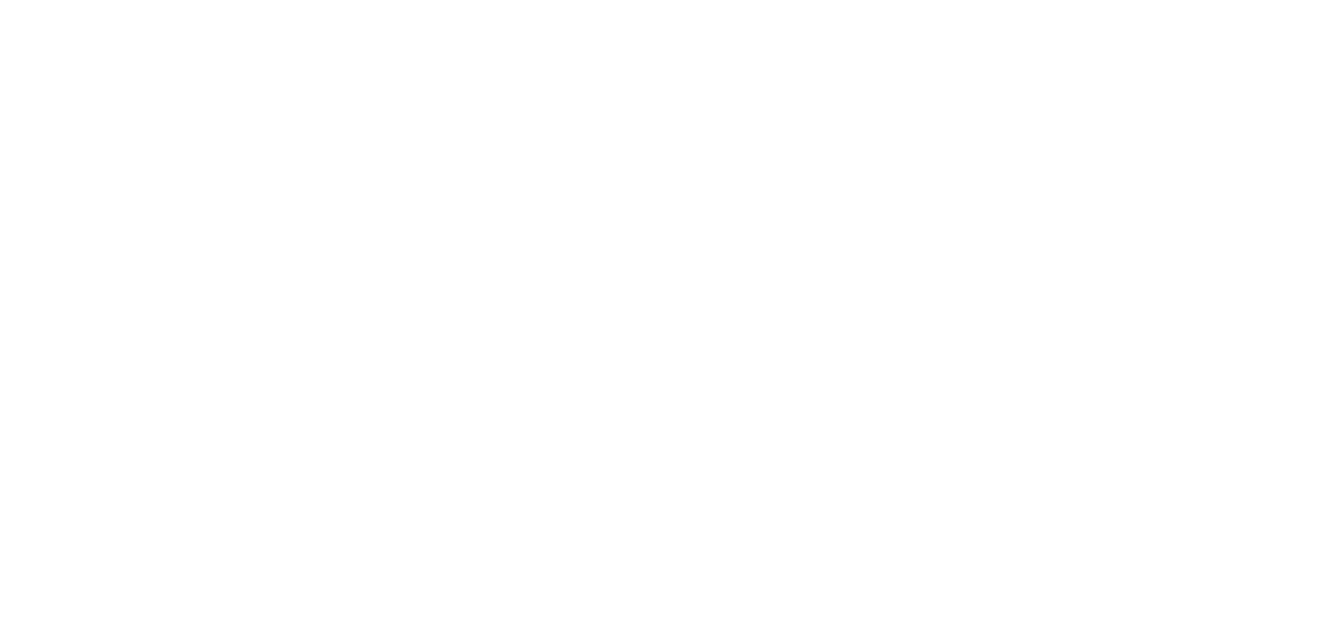
select select "**********"
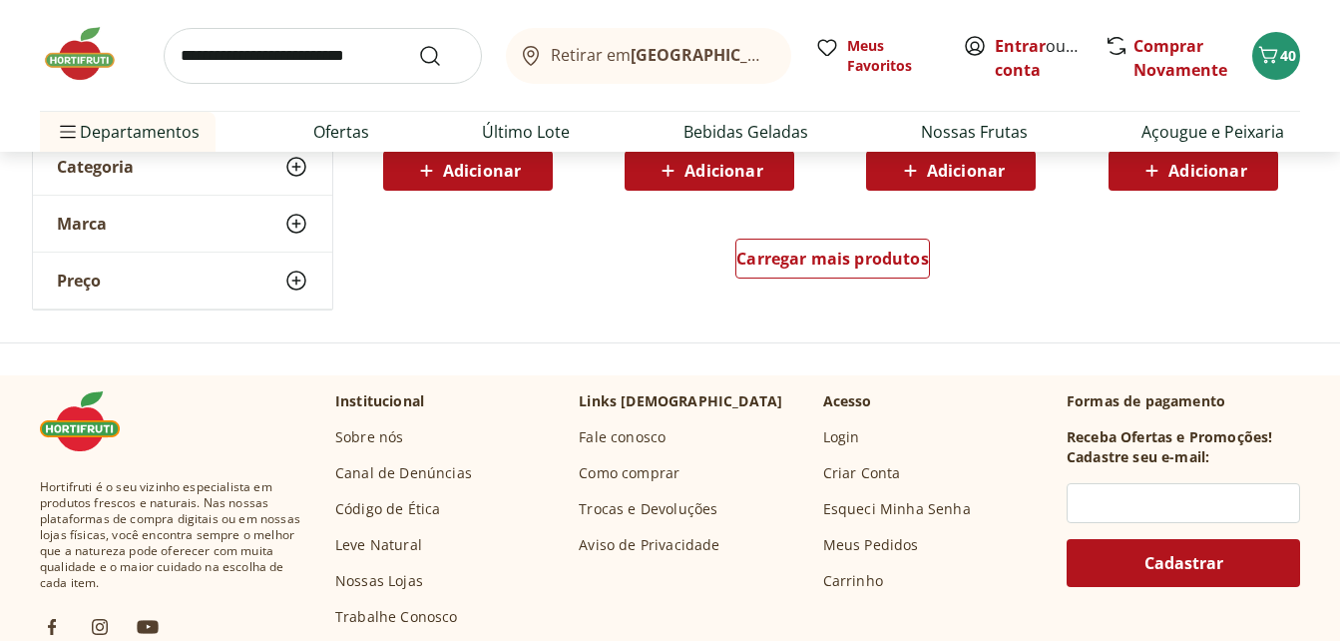
scroll to position [1497, 0]
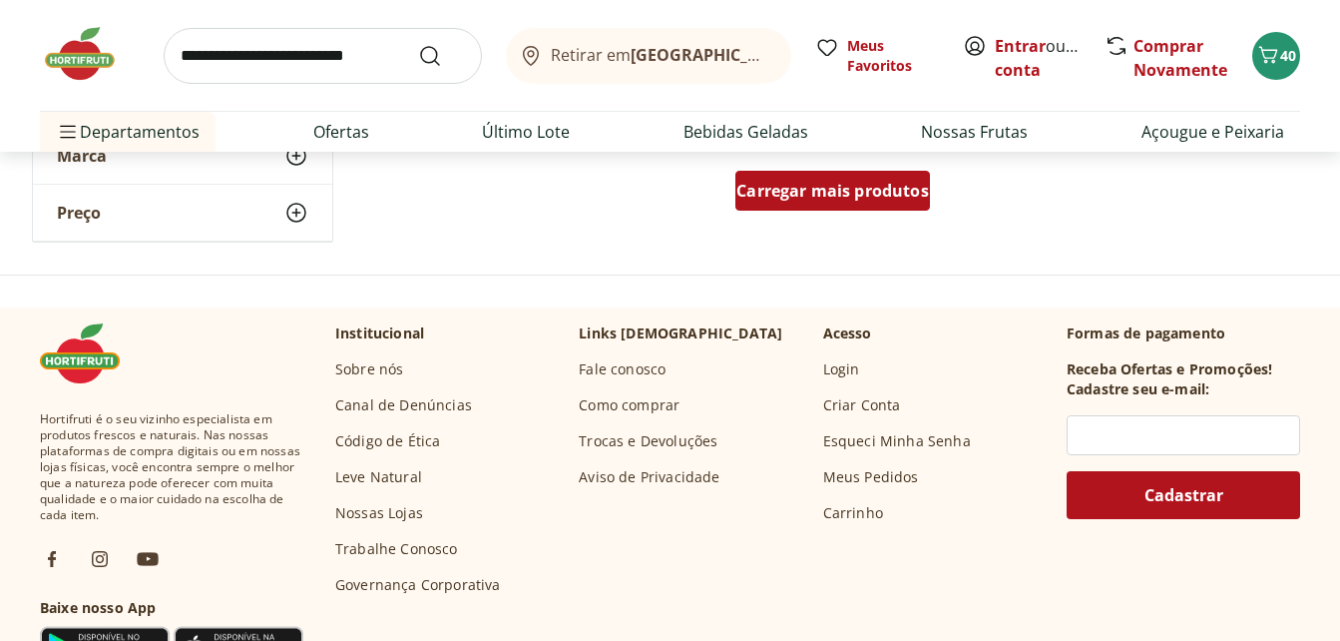
click at [892, 198] on span "Carregar mais produtos" at bounding box center [832, 191] width 193 height 16
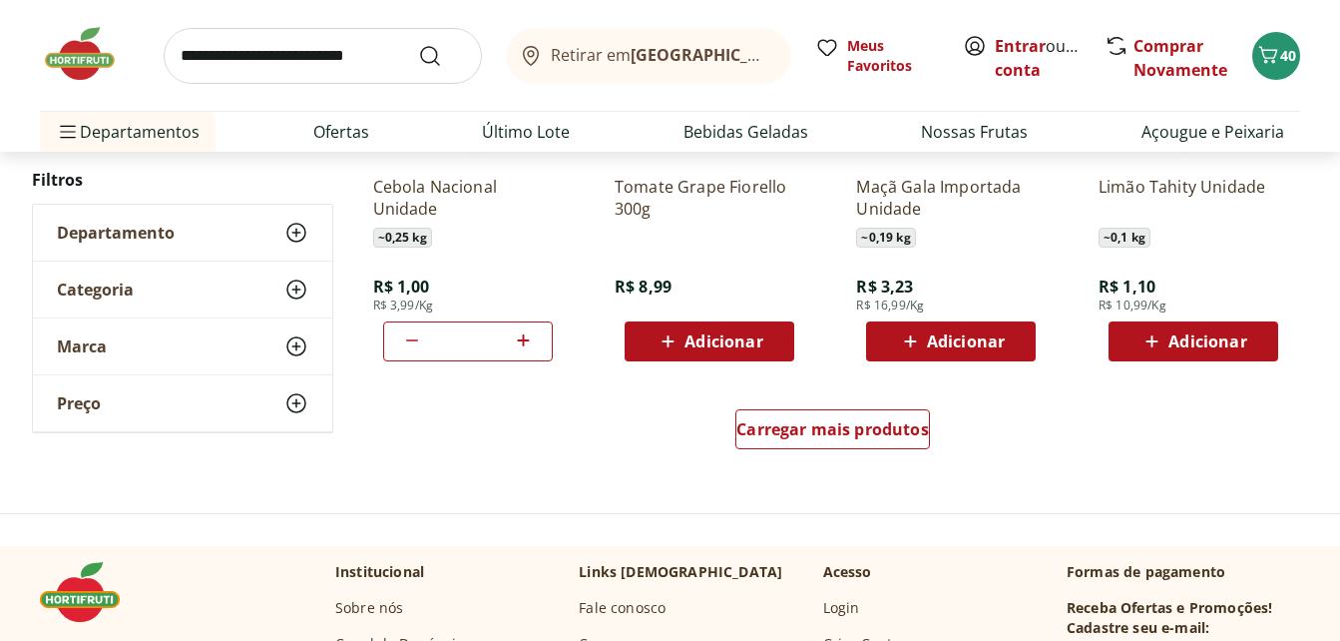
scroll to position [2594, 0]
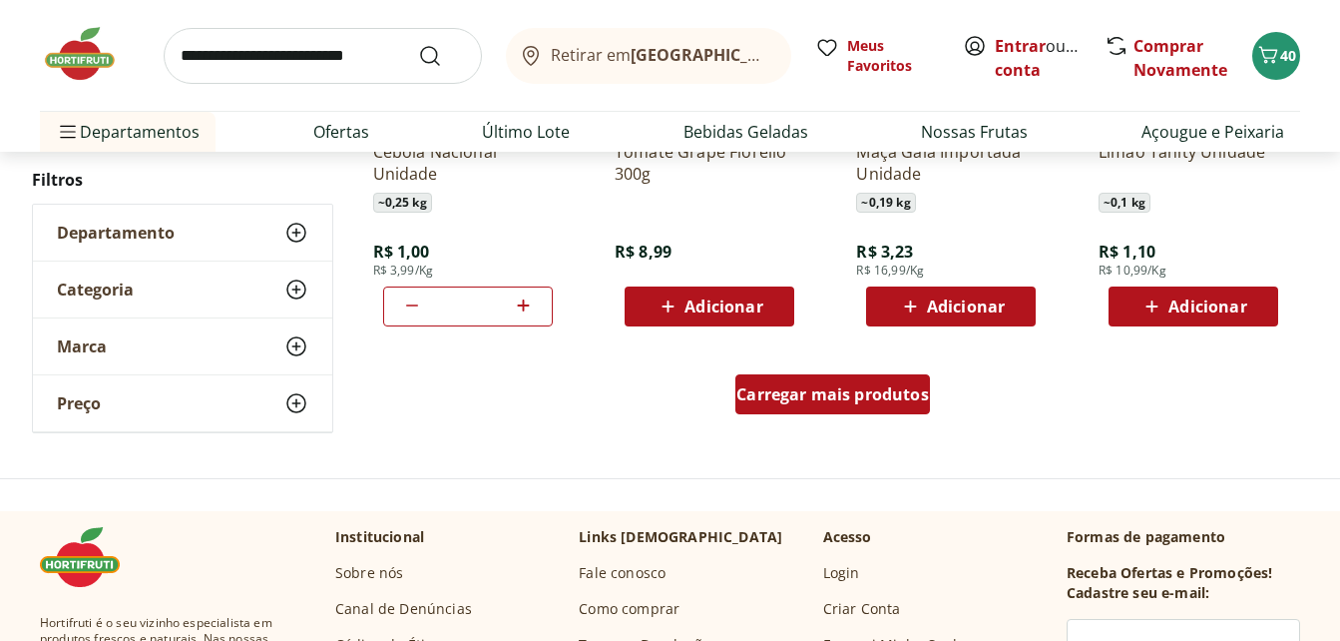
click at [900, 398] on span "Carregar mais produtos" at bounding box center [832, 394] width 193 height 16
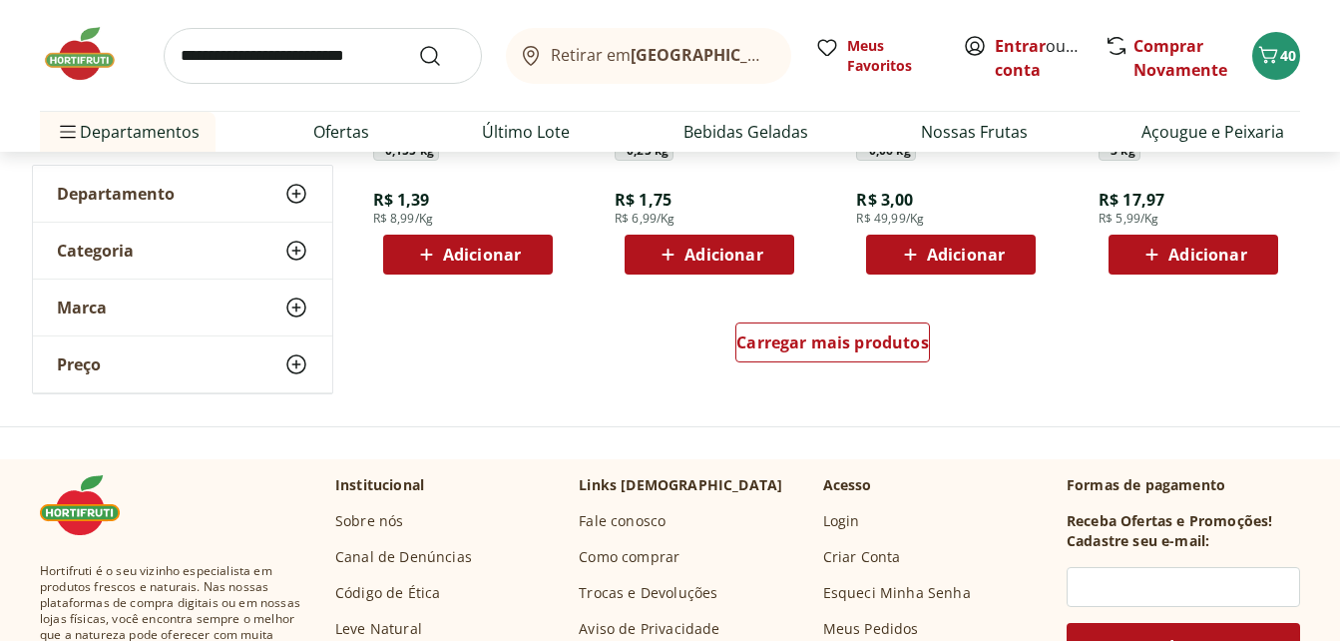
scroll to position [3991, 0]
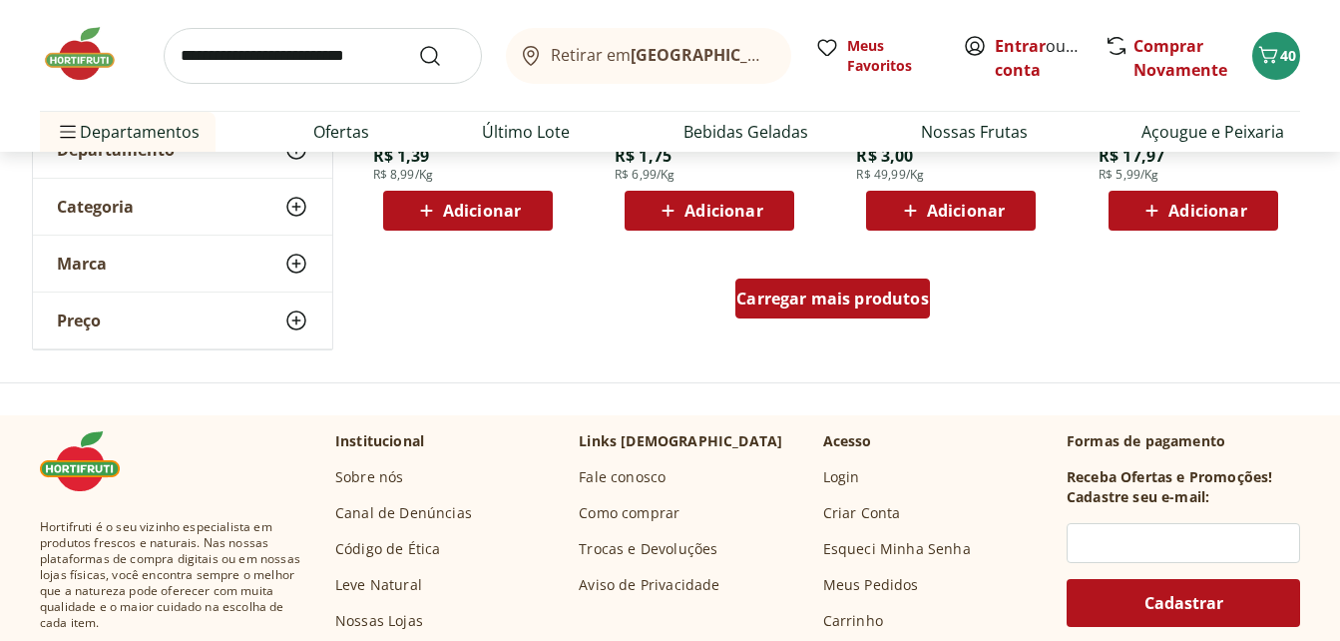
click at [908, 304] on span "Carregar mais produtos" at bounding box center [832, 298] width 193 height 16
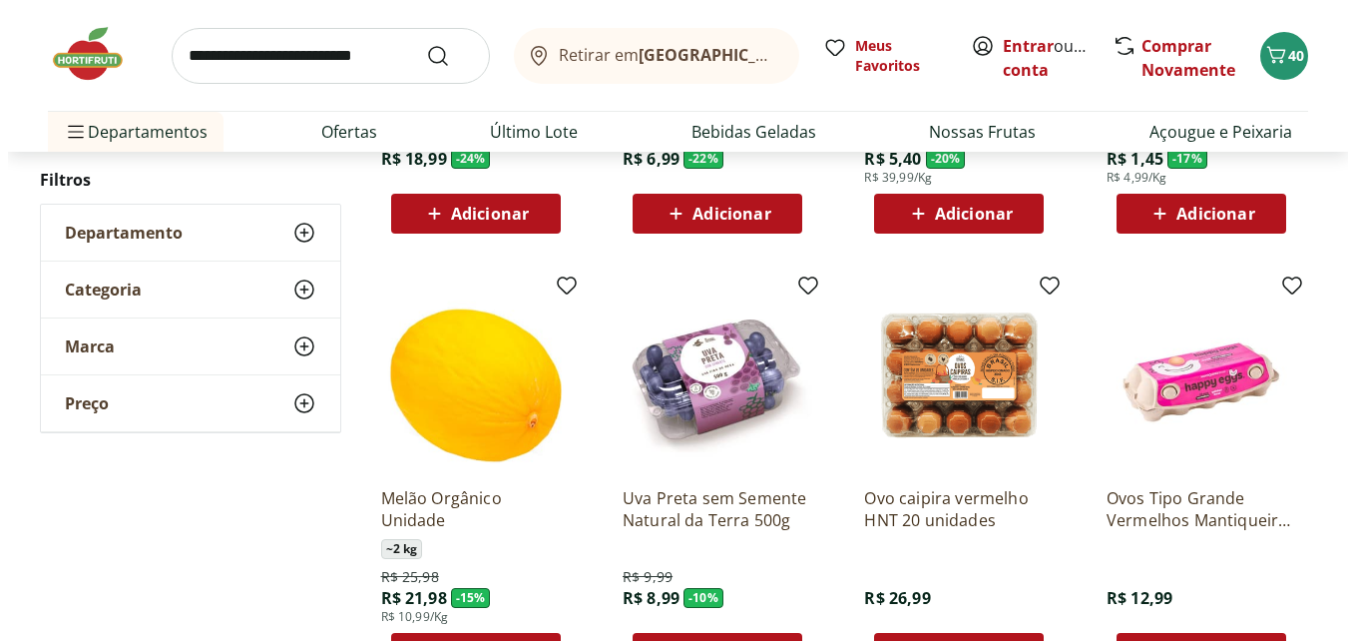
scroll to position [548, 0]
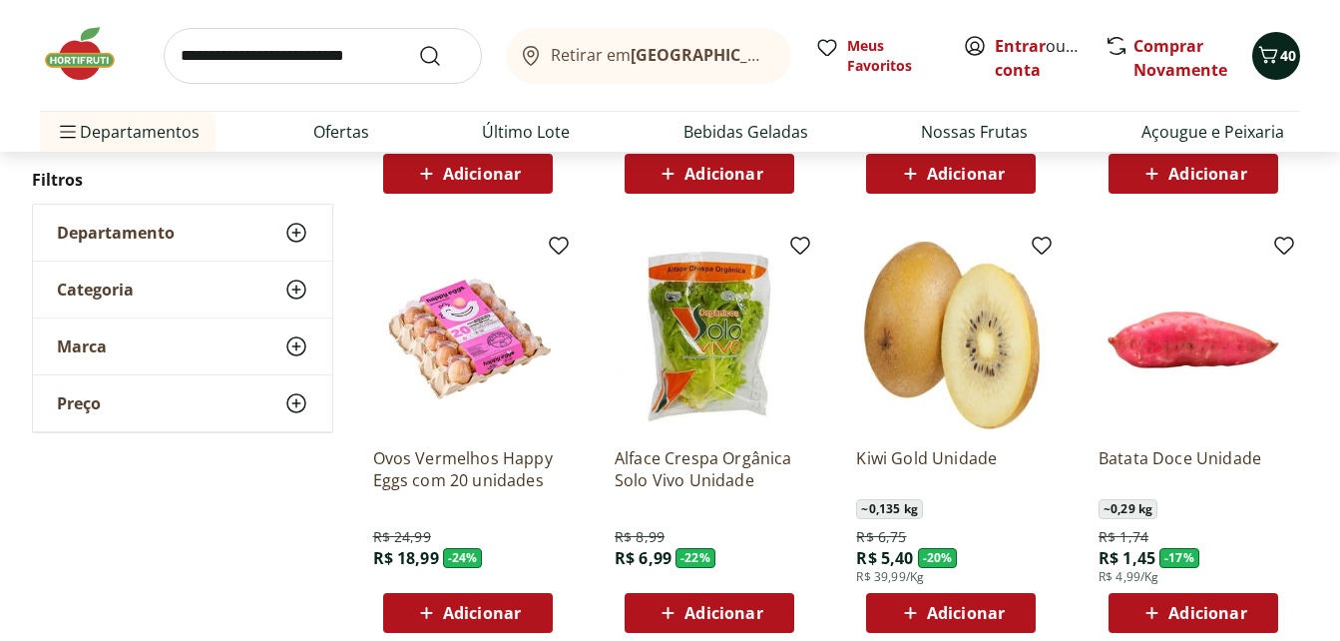
click at [1273, 48] on icon "Carrinho" at bounding box center [1268, 55] width 24 height 24
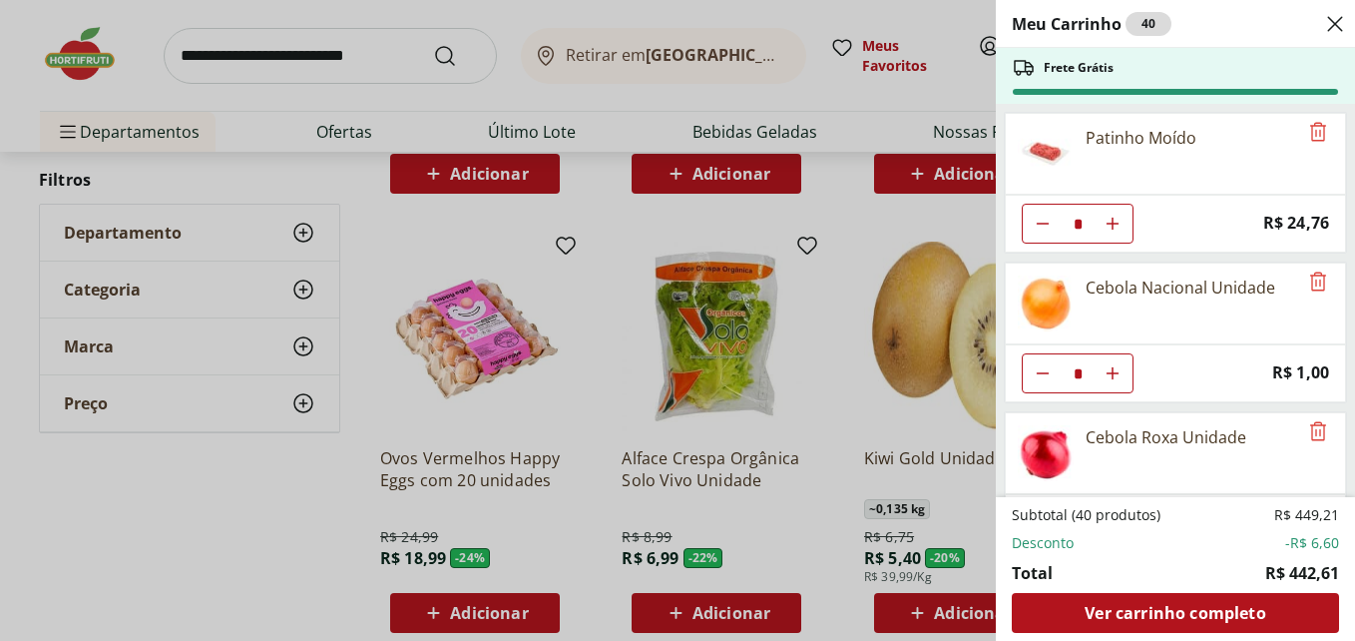
click at [1036, 220] on icon "Diminuir Quantidade" at bounding box center [1043, 224] width 16 height 16
type input "*"
click at [1134, 146] on div "Patinho Moído" at bounding box center [1141, 138] width 111 height 24
click at [1132, 136] on div "Patinho Moído" at bounding box center [1141, 138] width 111 height 24
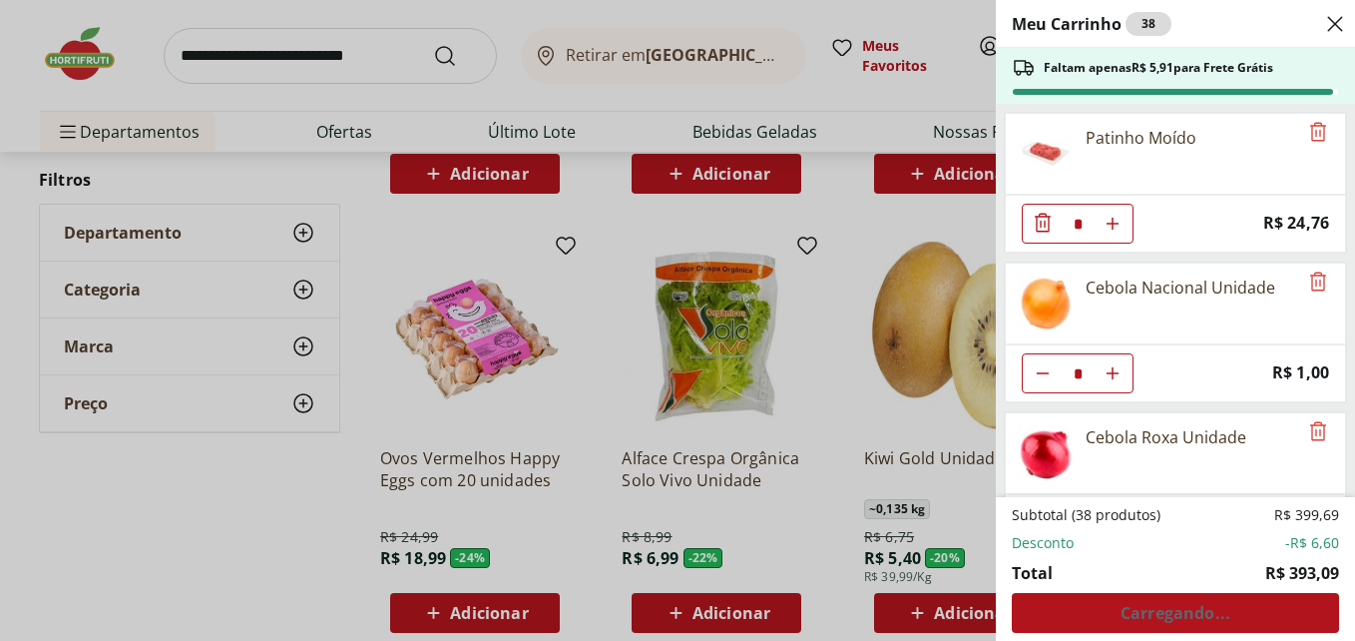
click at [593, 405] on div "Meu Carrinho 38 Faltam apenas R$ 5,91 para Frete Grátis Patinho Moído * Price: …" at bounding box center [677, 320] width 1355 height 641
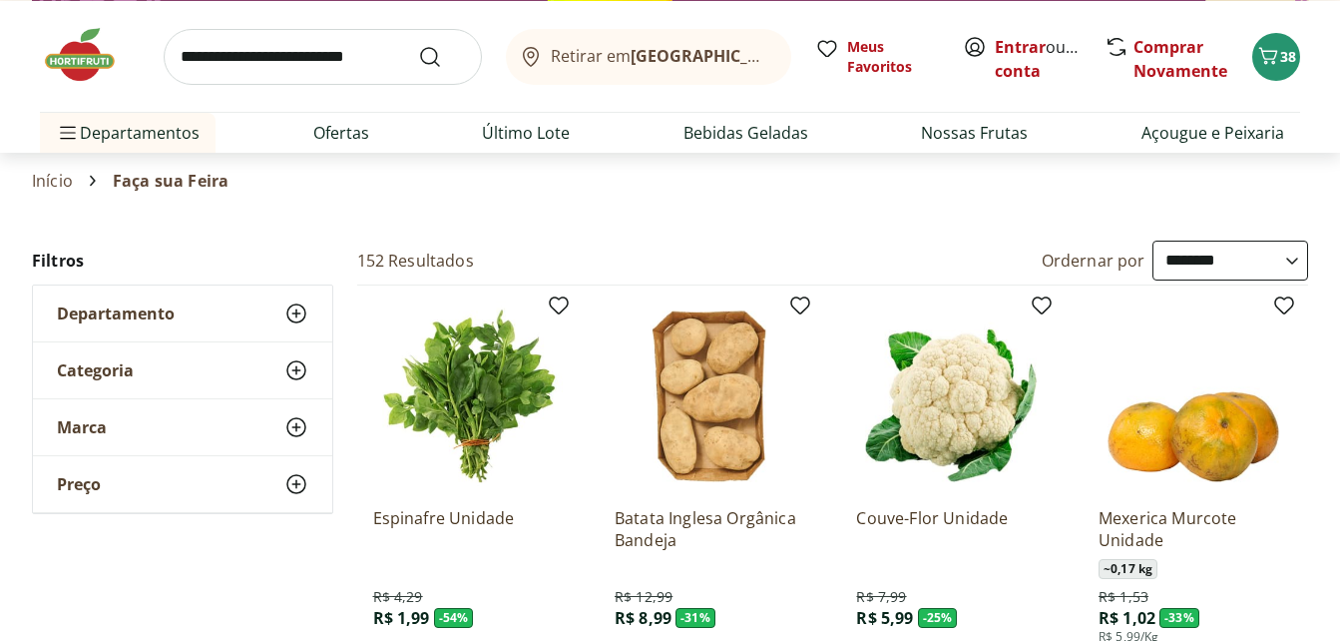
scroll to position [0, 0]
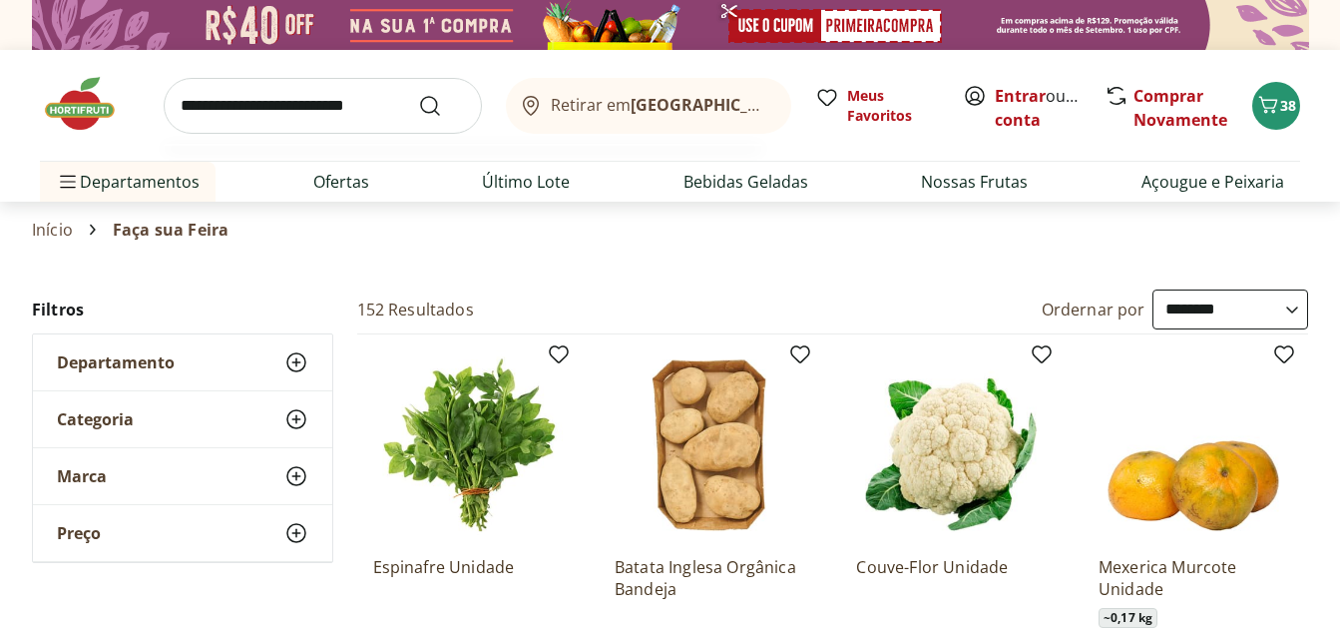
click at [282, 105] on input "search" at bounding box center [323, 106] width 318 height 56
type input "*******"
click at [418, 94] on button "Submit Search" at bounding box center [442, 106] width 48 height 24
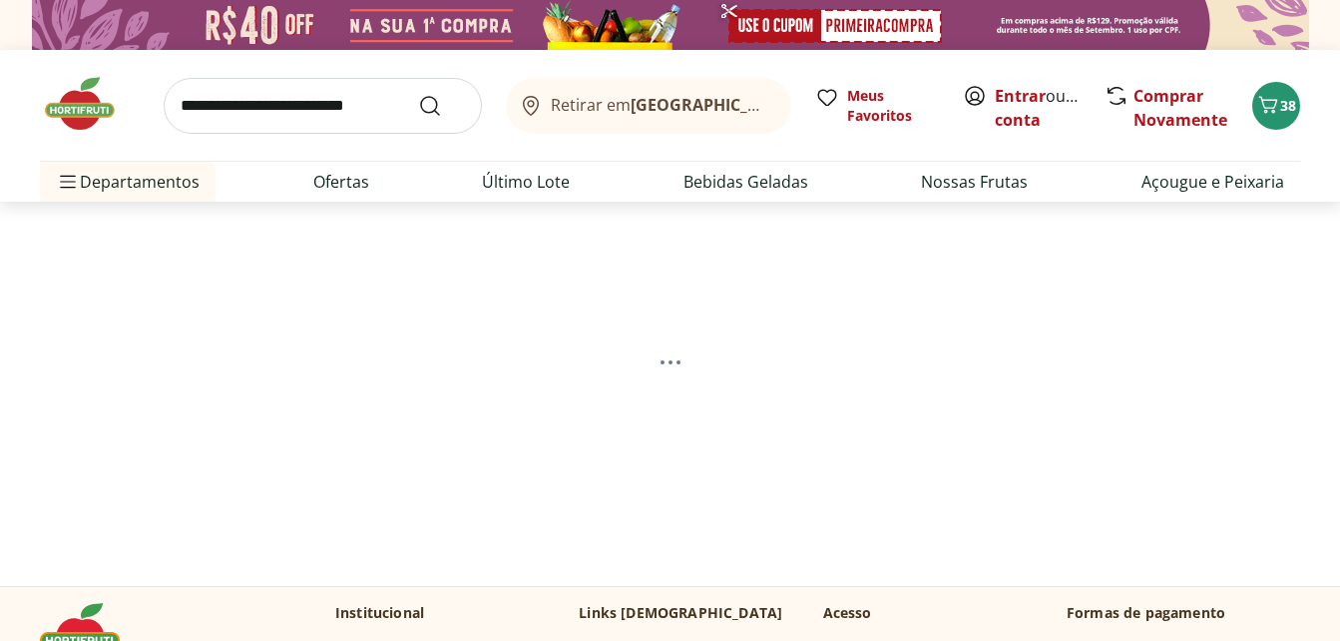
select select "**********"
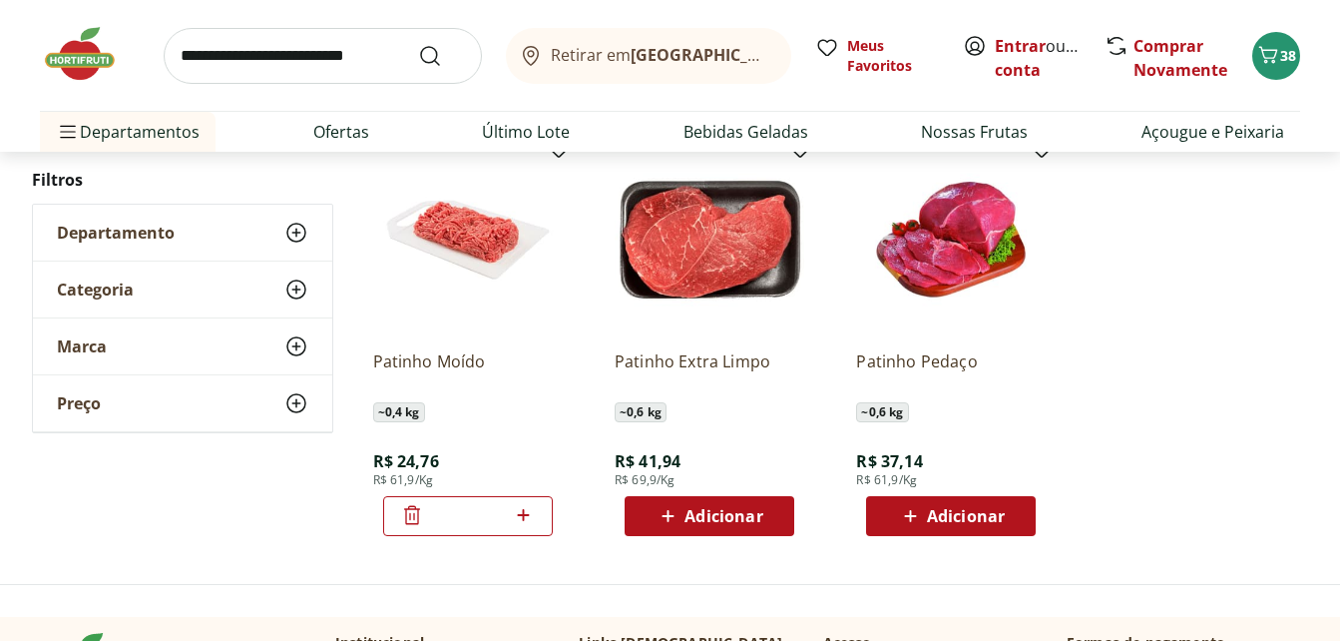
scroll to position [299, 0]
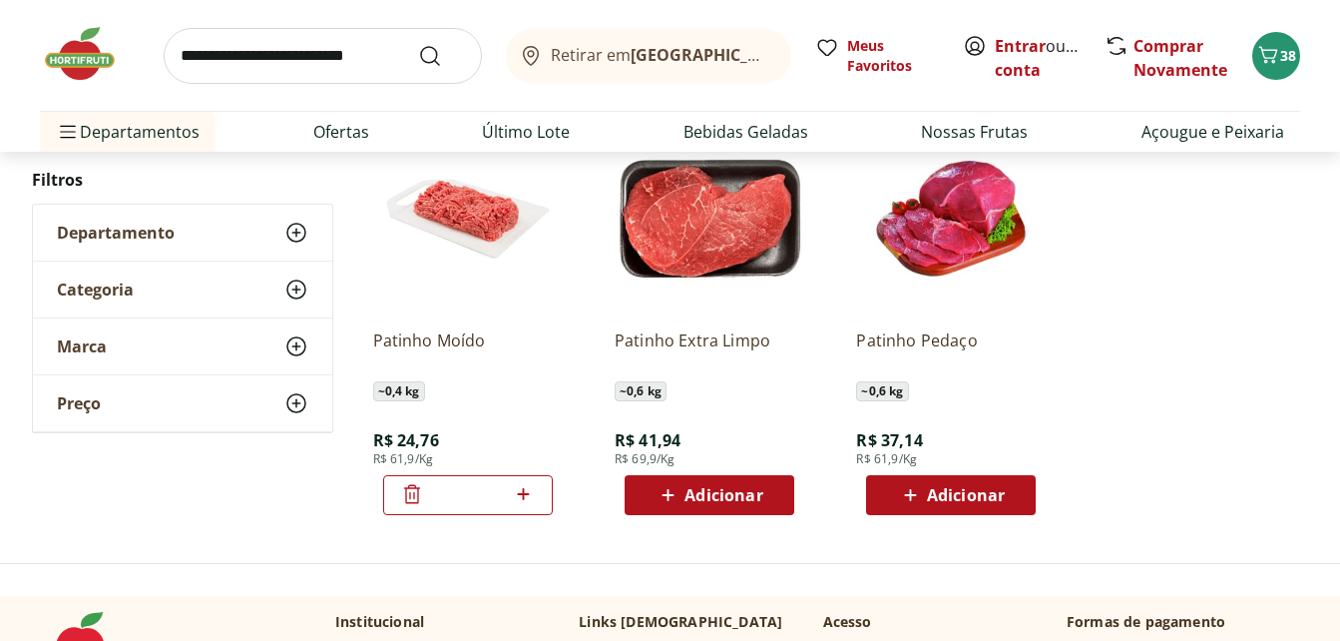
click at [345, 54] on input "search" at bounding box center [323, 56] width 318 height 56
type input "*****"
click at [418, 44] on button "Submit Search" at bounding box center [442, 56] width 48 height 24
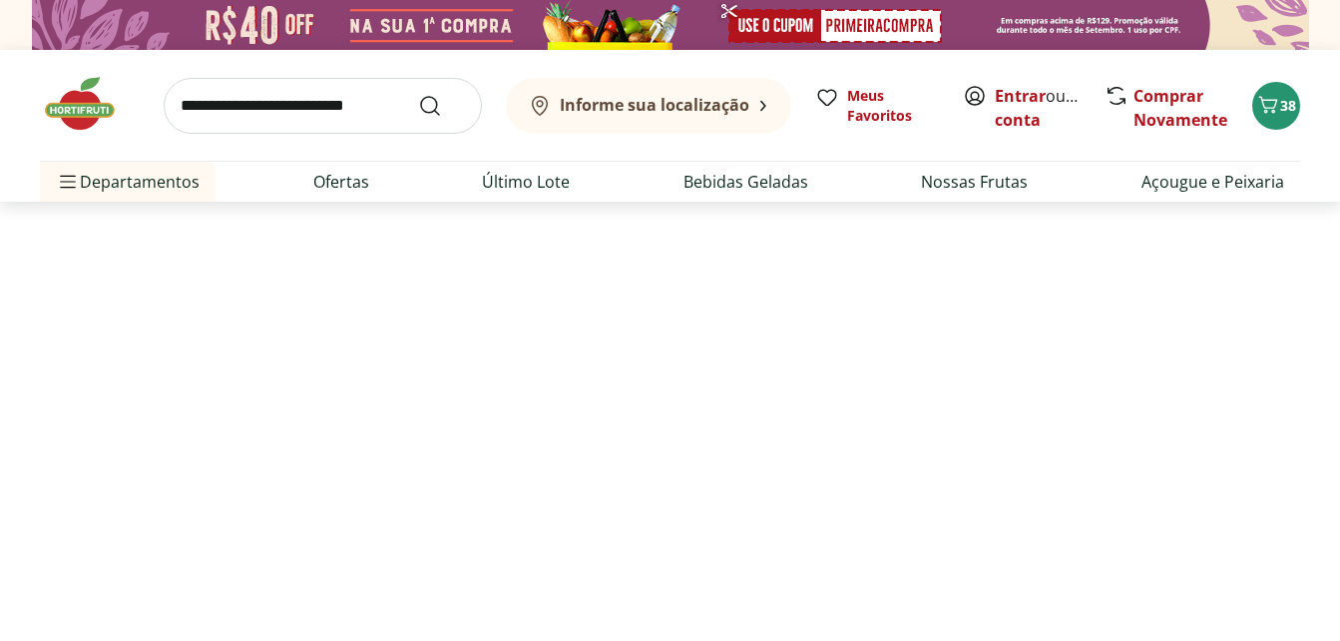
select select "**********"
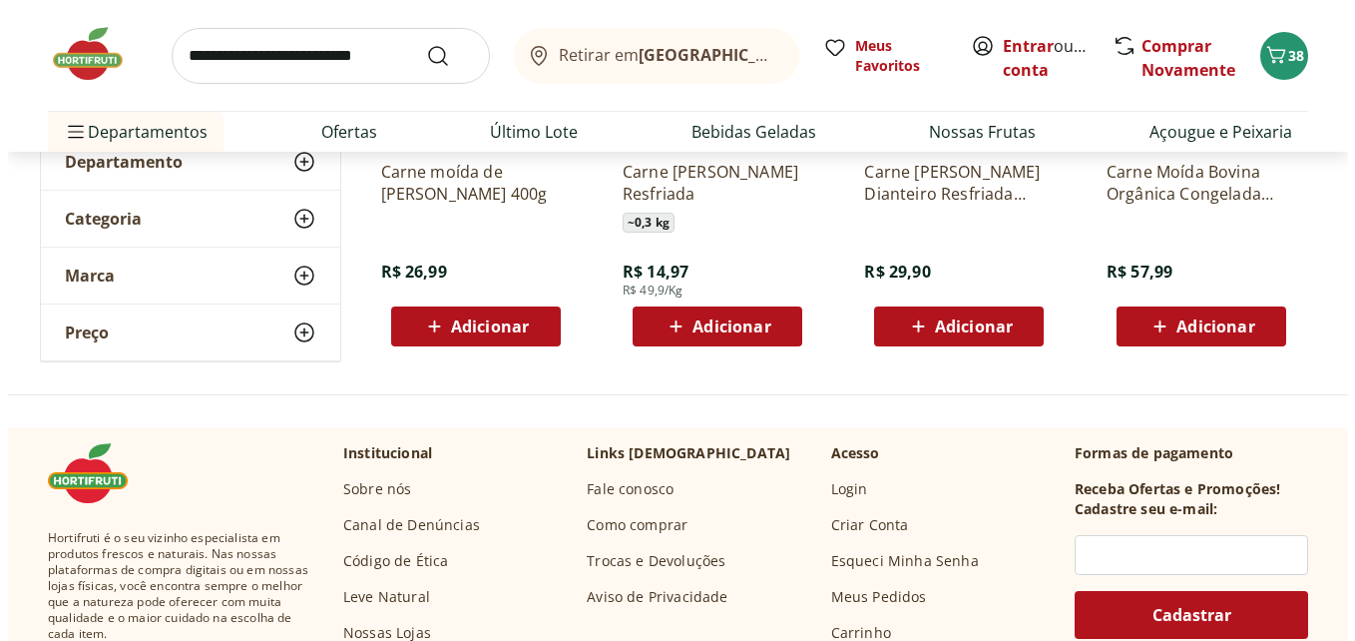
scroll to position [299, 0]
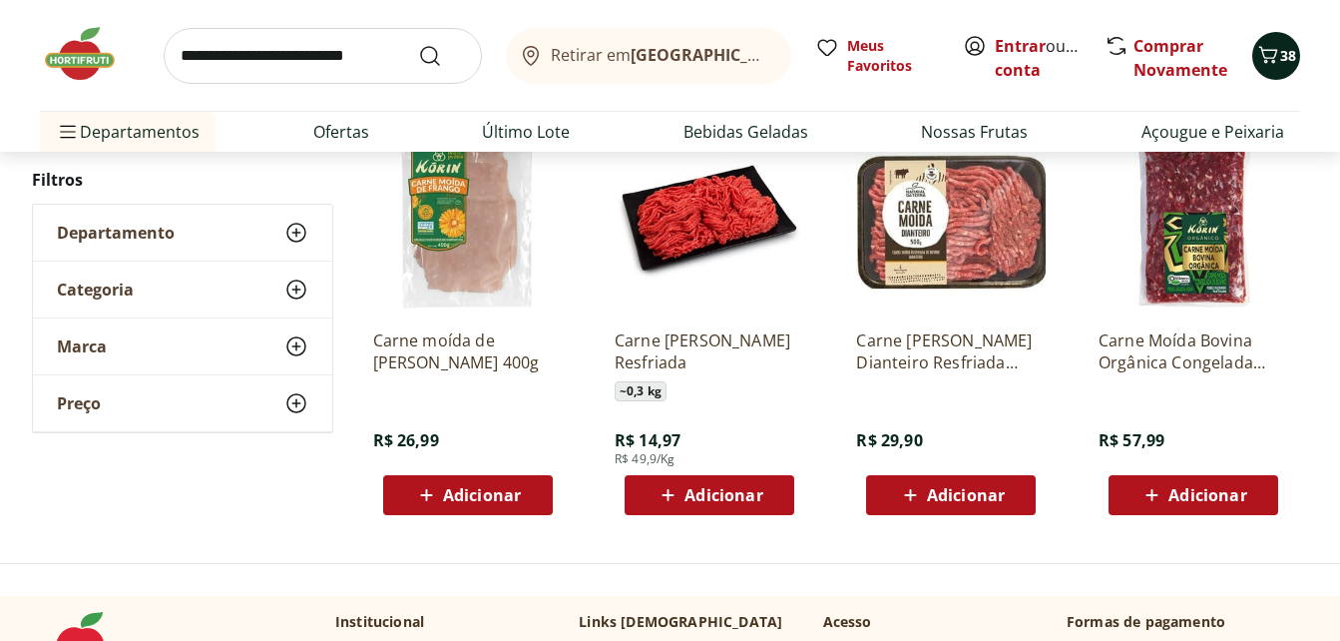
click at [1281, 68] on div "38" at bounding box center [1276, 56] width 16 height 32
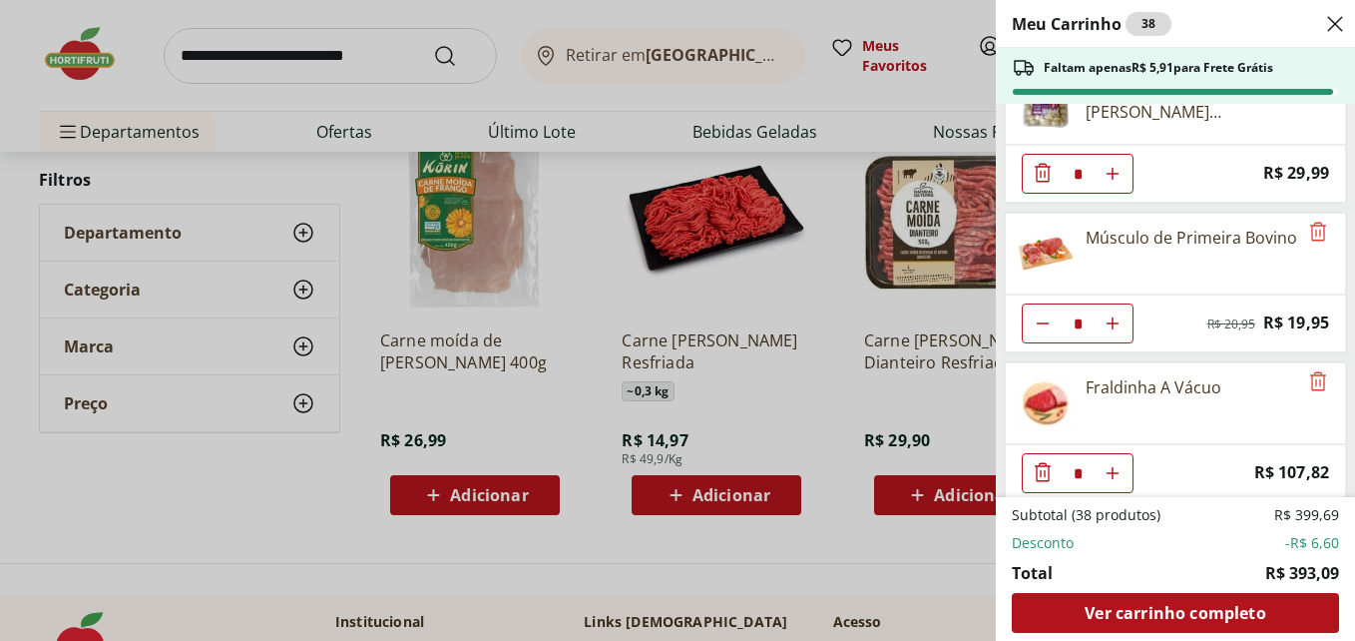
click at [1040, 176] on icon "Diminuir Quantidade" at bounding box center [1043, 173] width 24 height 24
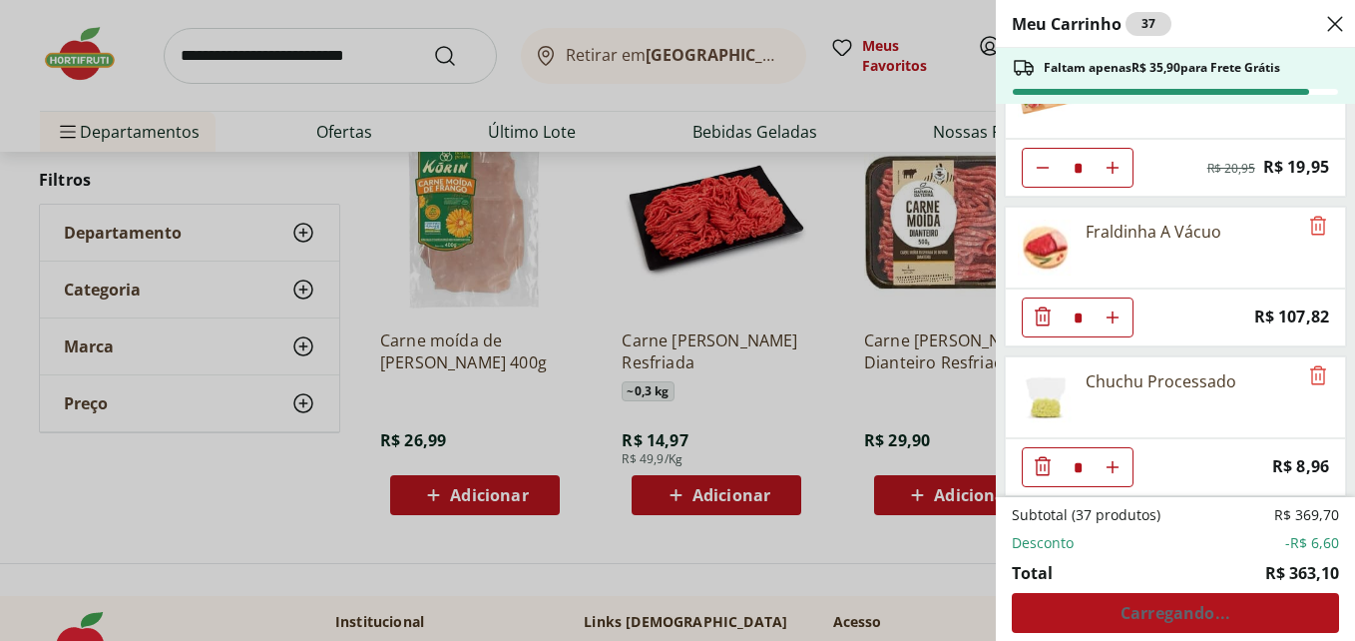
scroll to position [549, 0]
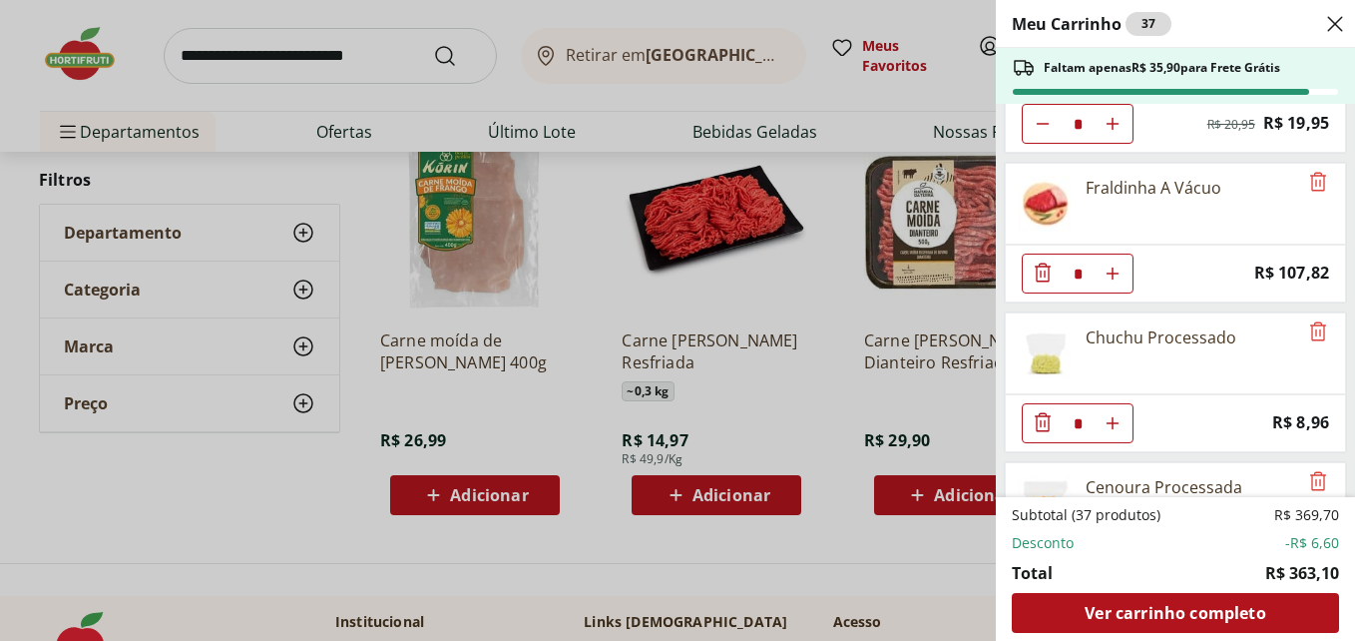
click at [1041, 276] on icon "Diminuir Quantidade" at bounding box center [1043, 271] width 16 height 19
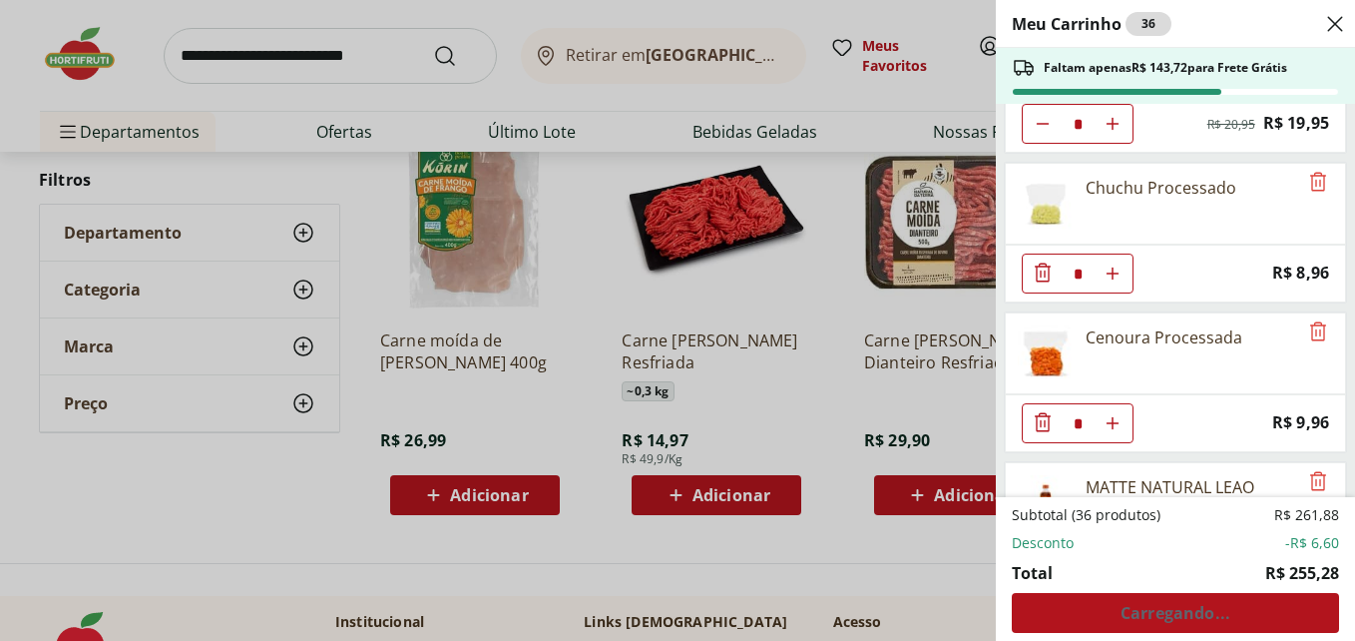
click at [1042, 271] on icon "Diminuir Quantidade" at bounding box center [1043, 272] width 24 height 24
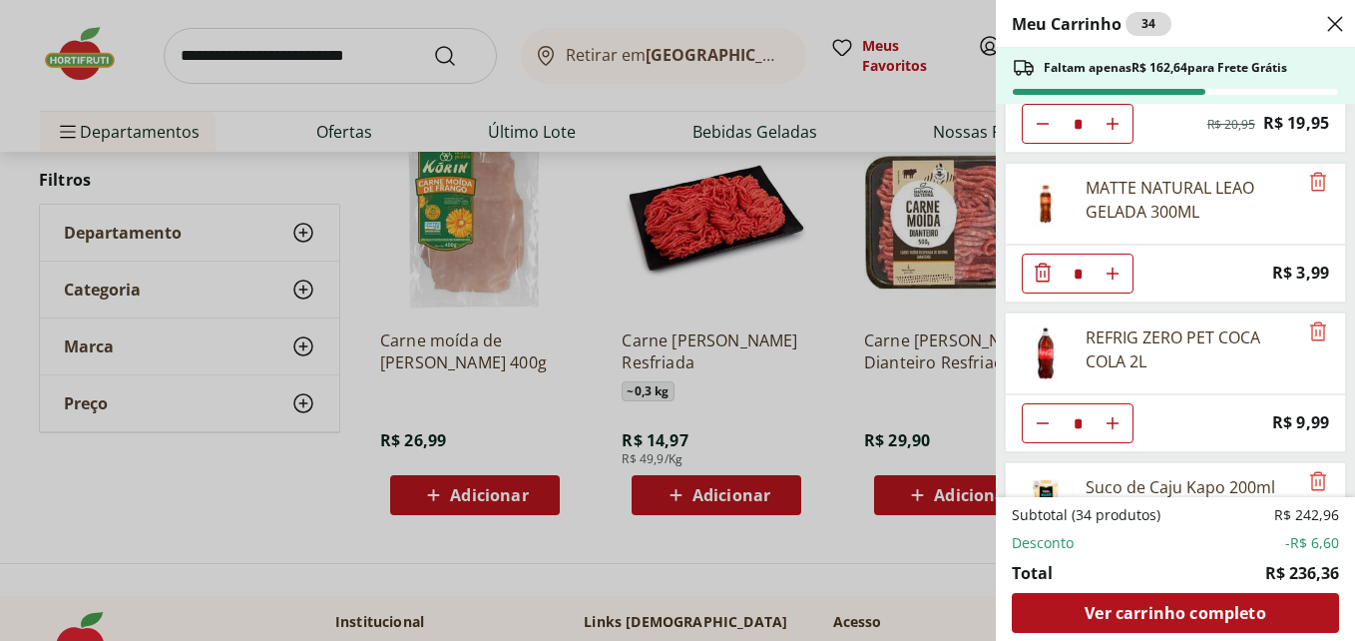
click at [1042, 271] on icon "Diminuir Quantidade" at bounding box center [1043, 272] width 24 height 24
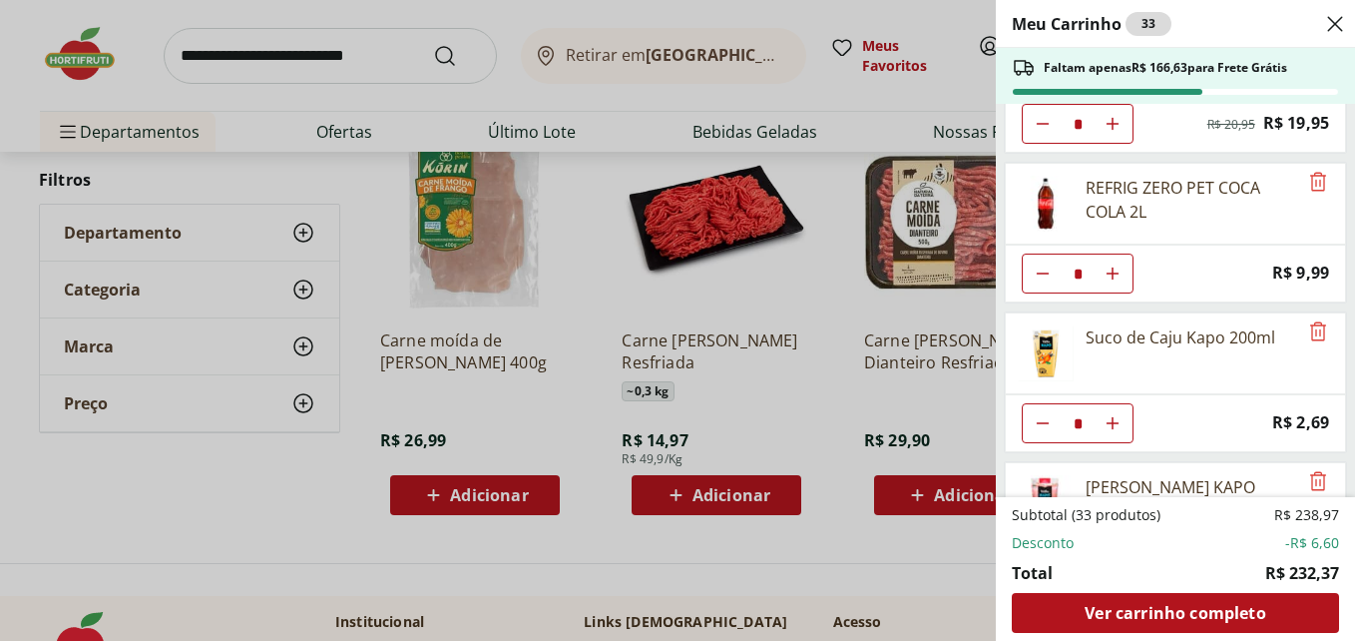
click at [1044, 271] on icon "Diminuir Quantidade" at bounding box center [1043, 273] width 16 height 16
click at [1040, 275] on icon "Diminuir Quantidade" at bounding box center [1043, 273] width 16 height 16
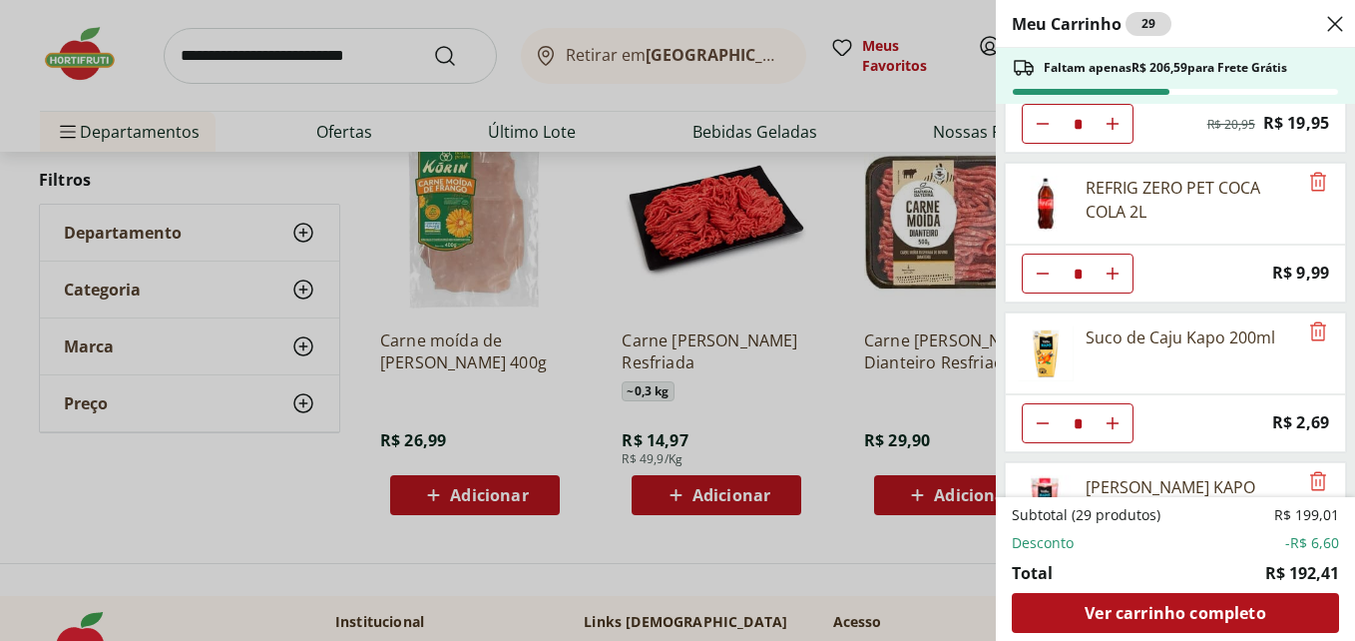
type input "*"
click at [1038, 274] on icon "Diminuir Quantidade" at bounding box center [1043, 272] width 24 height 24
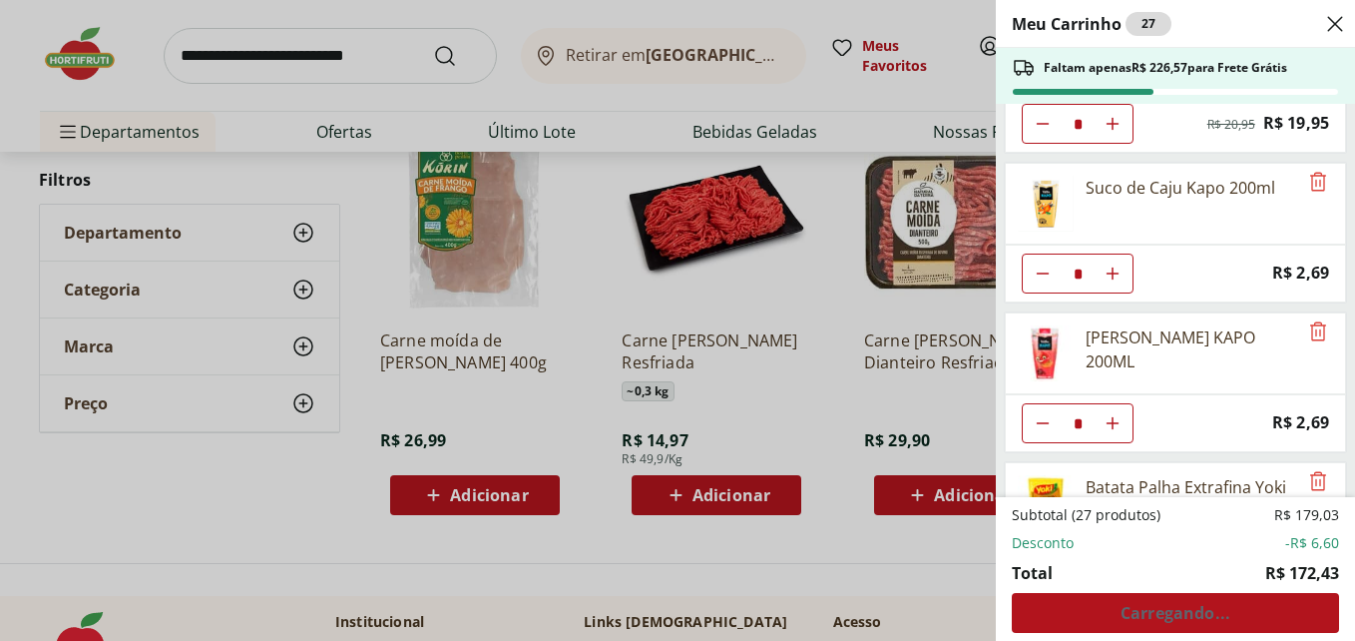
click at [1038, 274] on icon "Diminuir Quantidade" at bounding box center [1043, 273] width 16 height 16
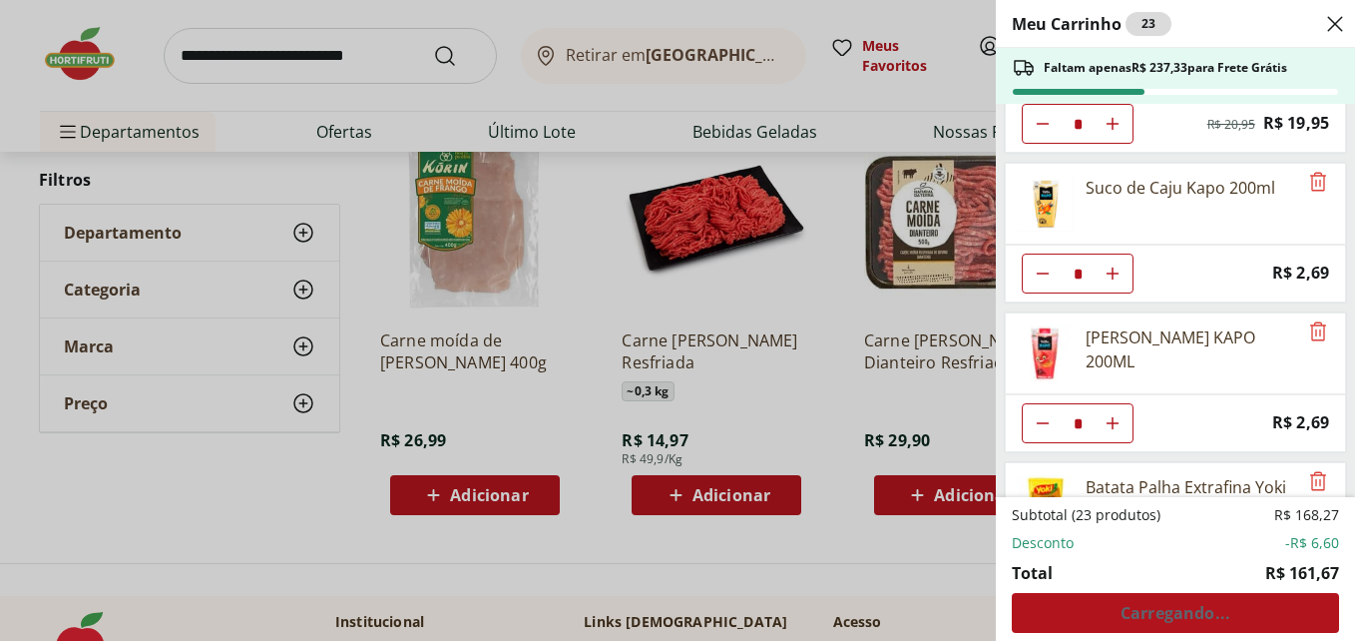
type input "*"
click at [1038, 274] on icon "Diminuir Quantidade" at bounding box center [1043, 272] width 24 height 24
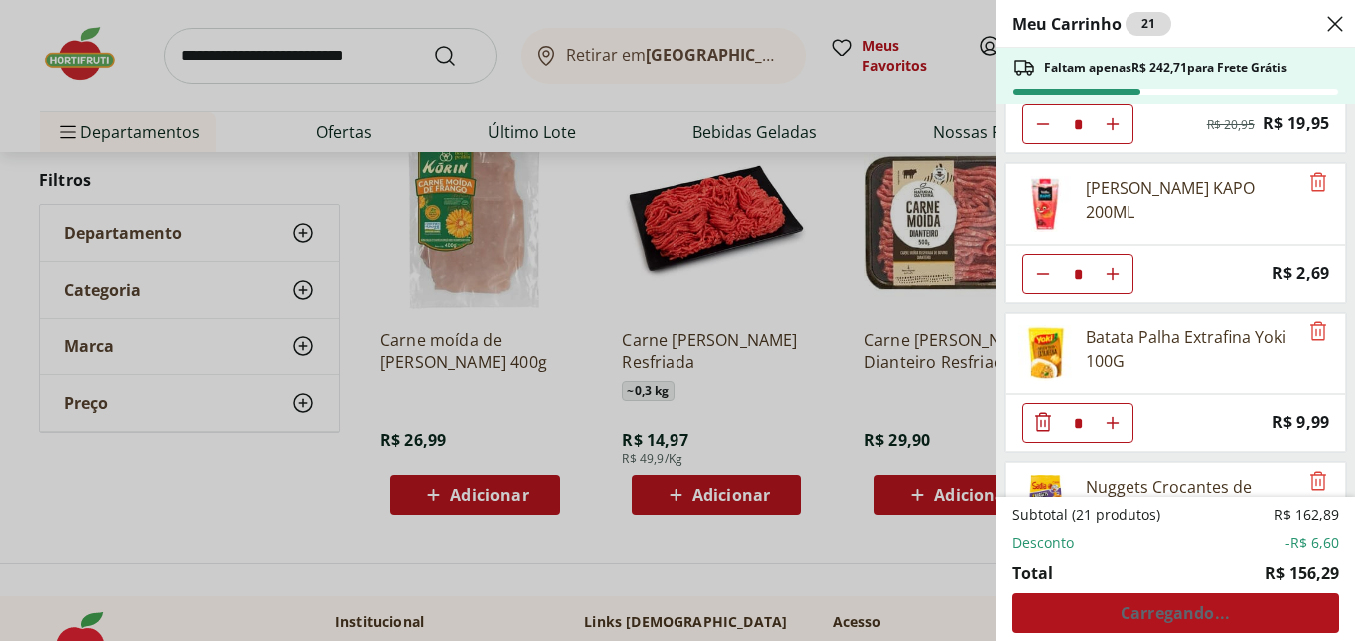
click at [1038, 274] on icon "Diminuir Quantidade" at bounding box center [1043, 273] width 16 height 16
type input "*"
click at [1038, 274] on icon "Diminuir Quantidade" at bounding box center [1043, 272] width 24 height 24
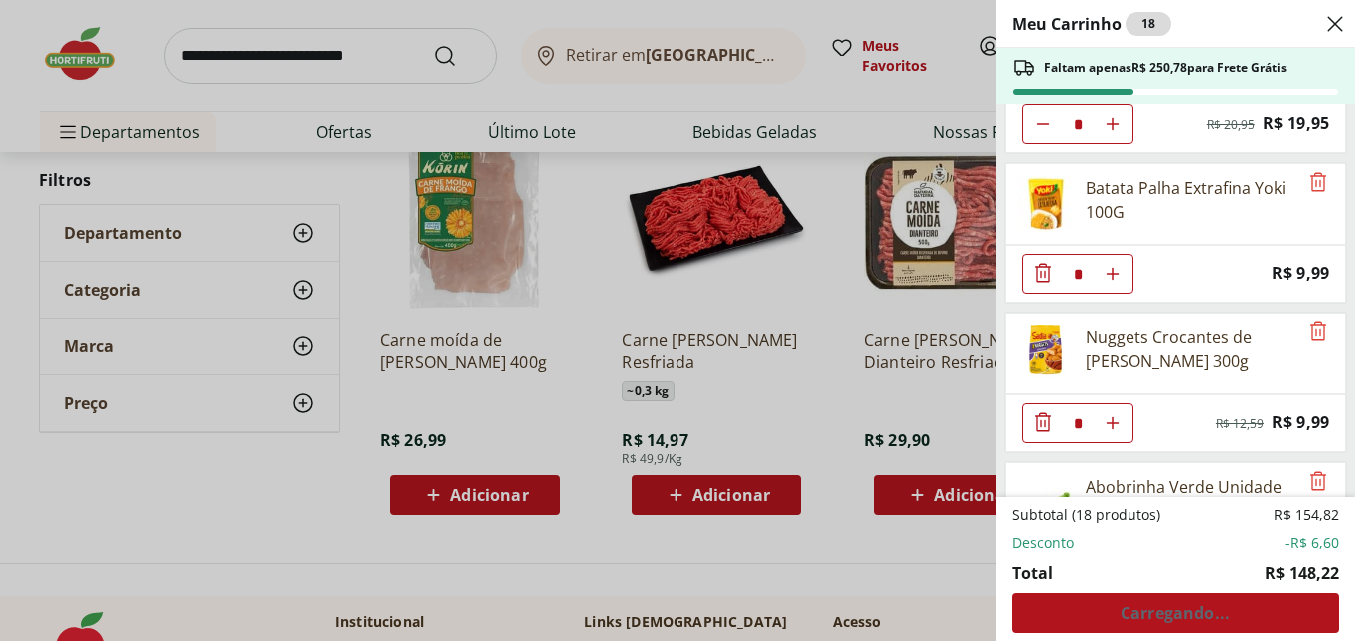
click at [1038, 274] on icon "Diminuir Quantidade" at bounding box center [1043, 272] width 24 height 24
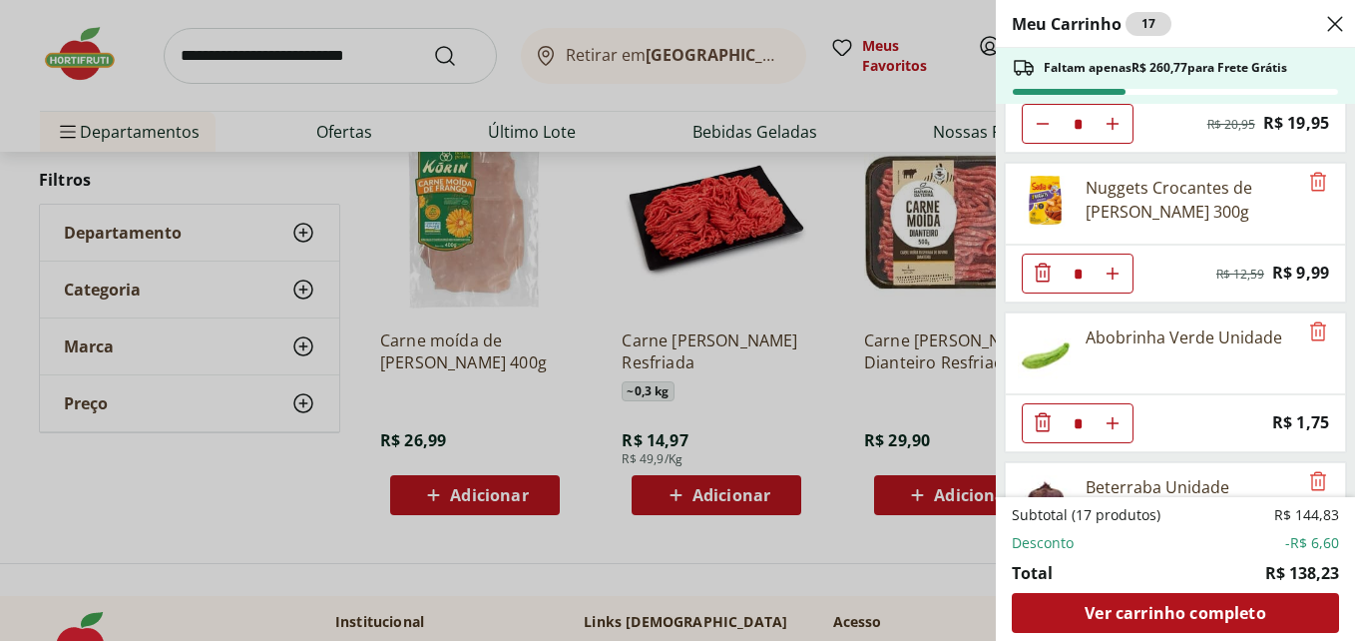
click at [1109, 272] on icon "Aumentar Quantidade" at bounding box center [1112, 273] width 16 height 16
type input "*"
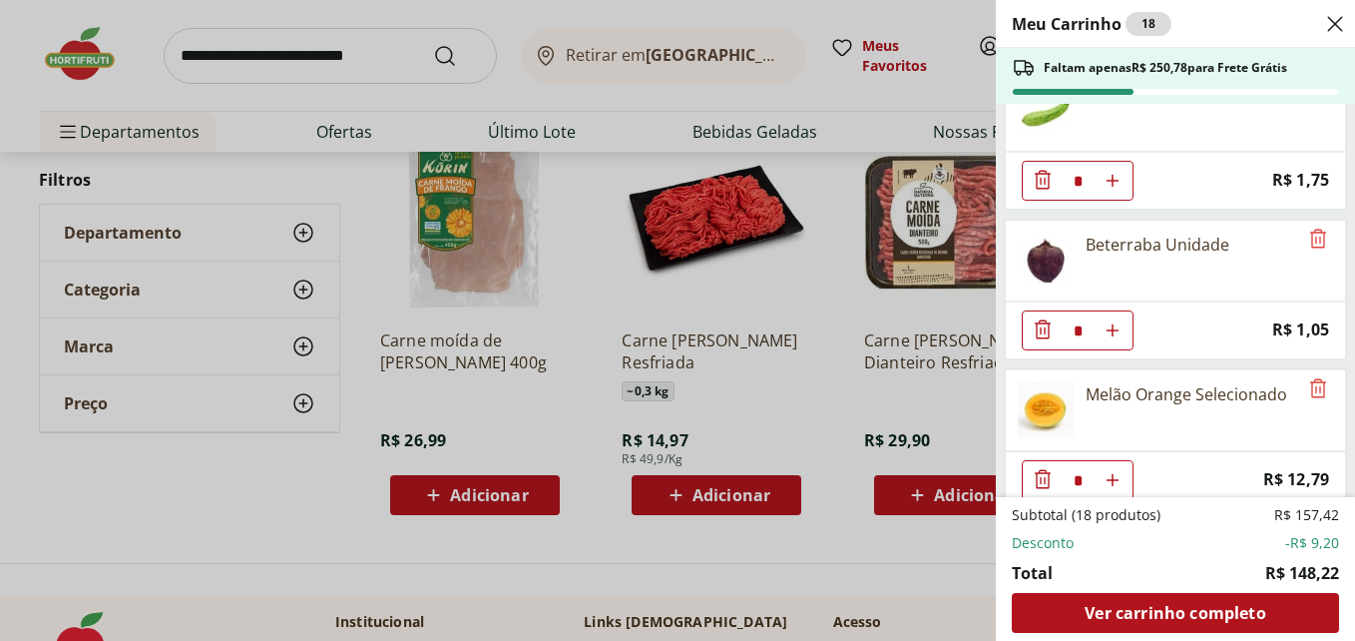
scroll to position [812, 0]
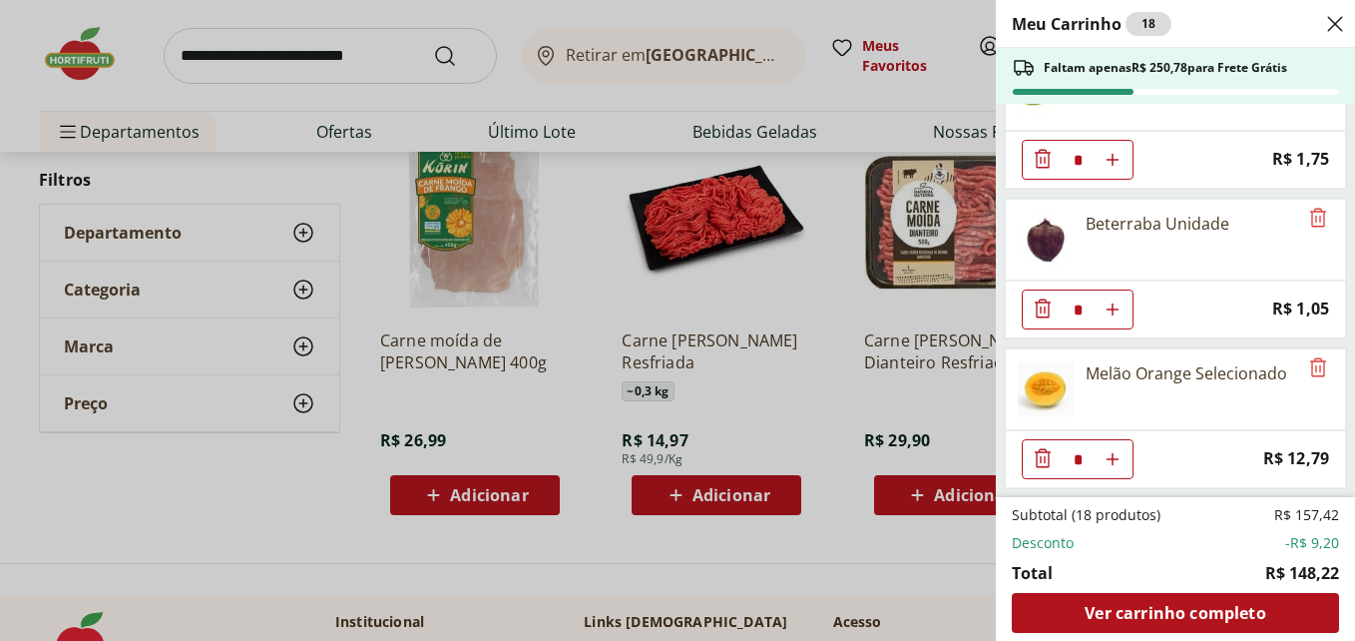
click at [1043, 160] on icon "Diminuir Quantidade" at bounding box center [1043, 159] width 24 height 24
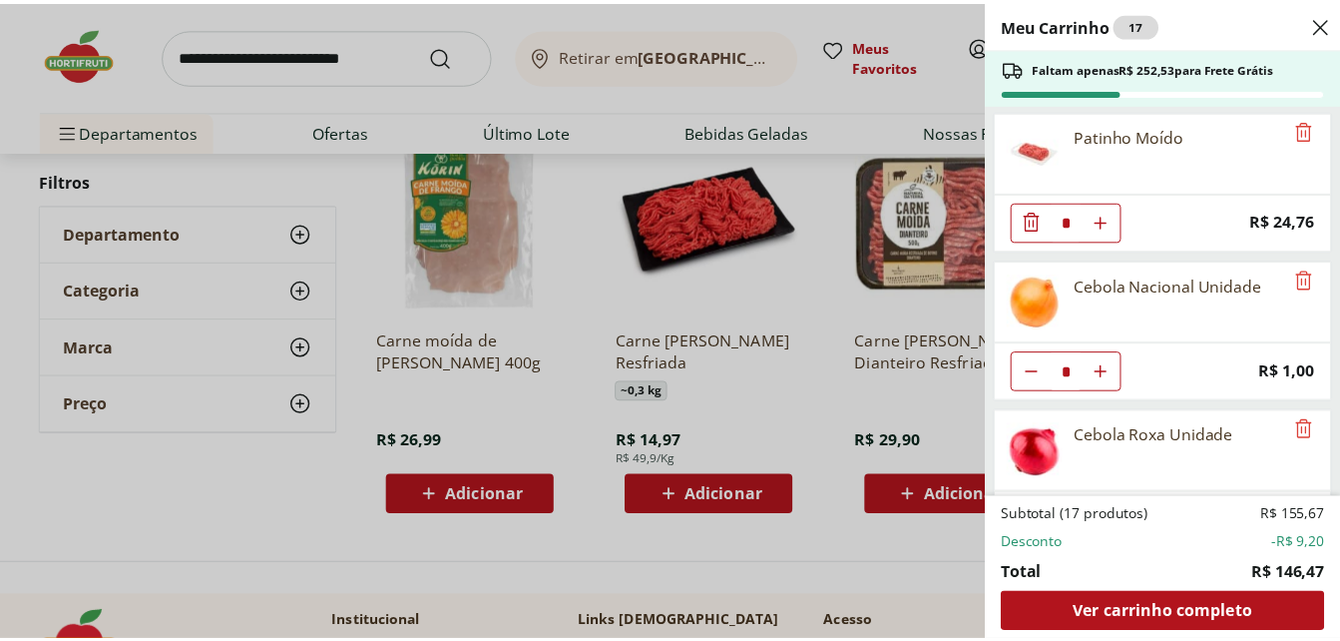
scroll to position [0, 0]
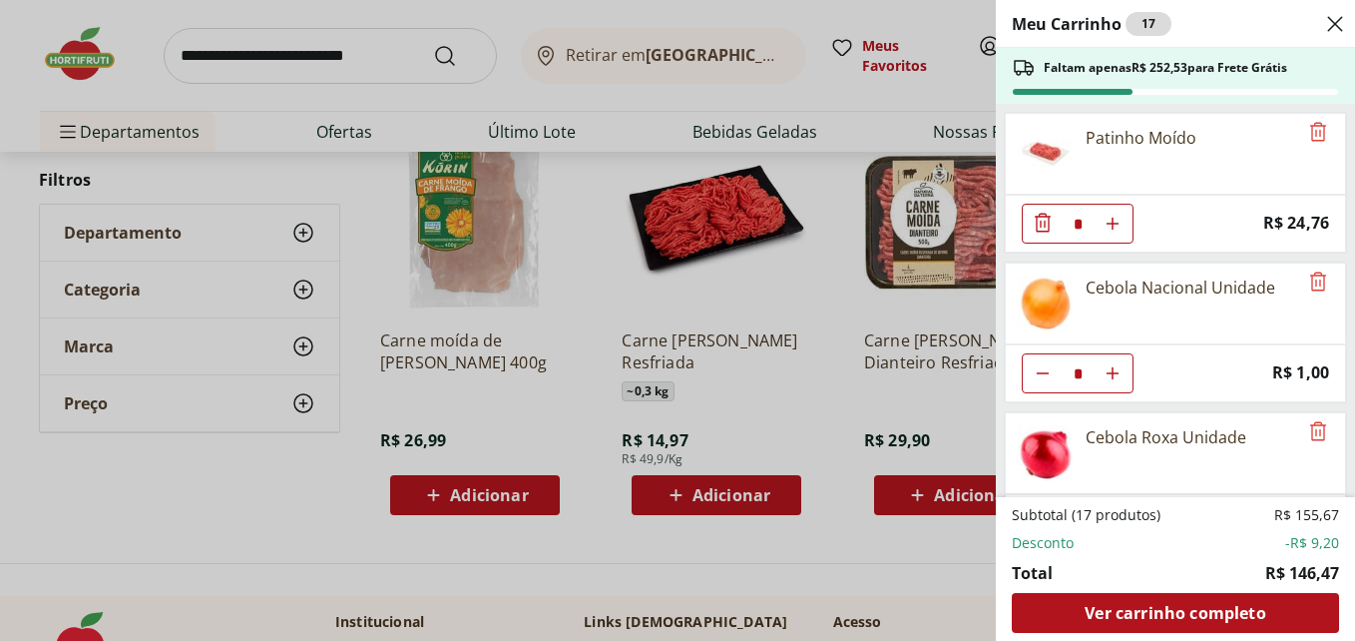
click at [219, 504] on div "Meu Carrinho 17 Faltam apenas R$ 252,53 para Frete Grátis Patinho Moído * Price…" at bounding box center [677, 320] width 1355 height 641
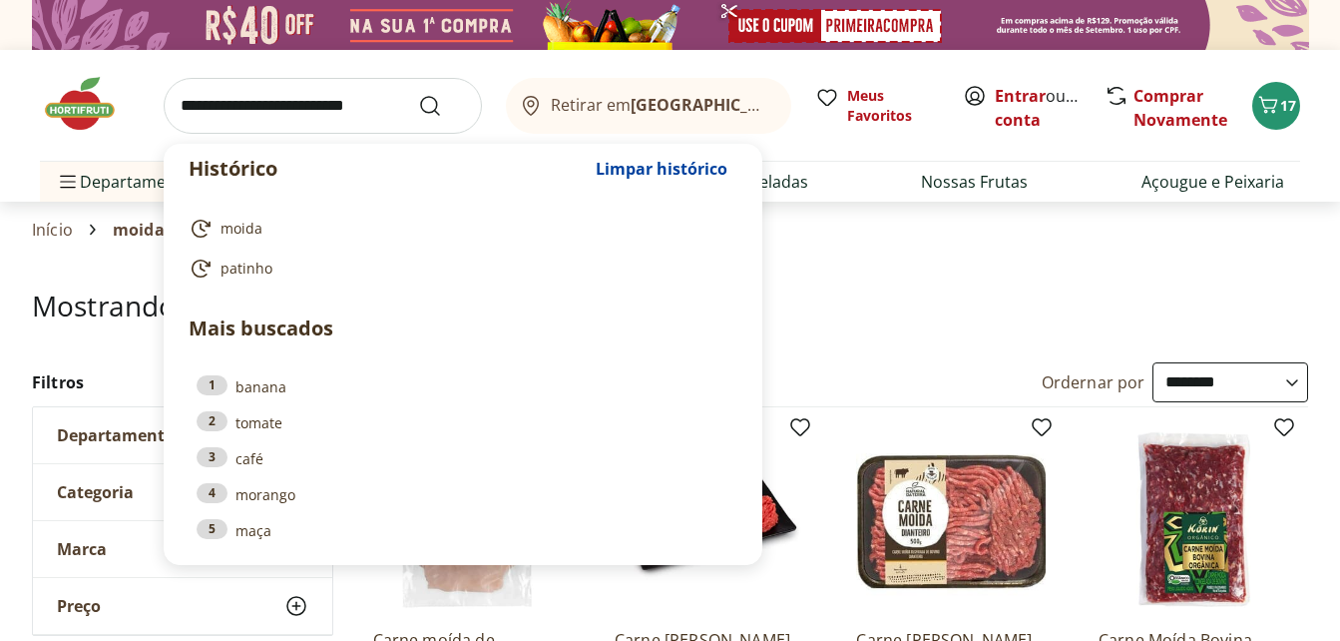
click at [332, 108] on input "search" at bounding box center [323, 106] width 318 height 56
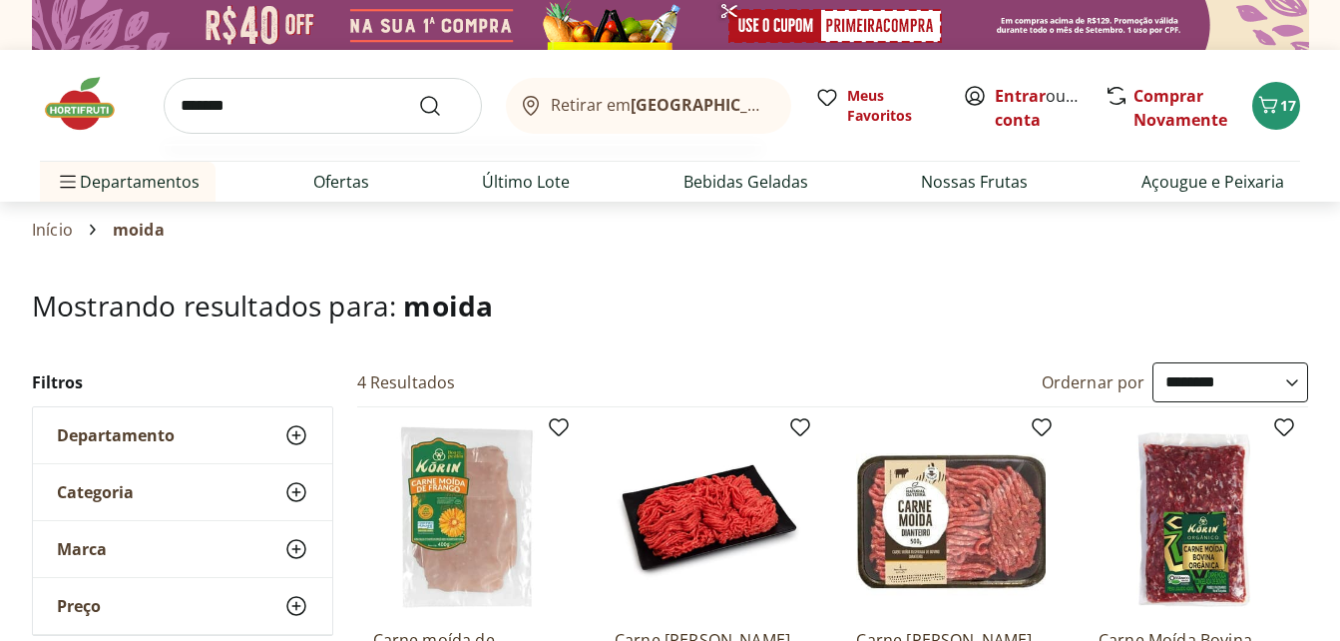
type input "*******"
click at [418, 94] on button "Submit Search" at bounding box center [442, 106] width 48 height 24
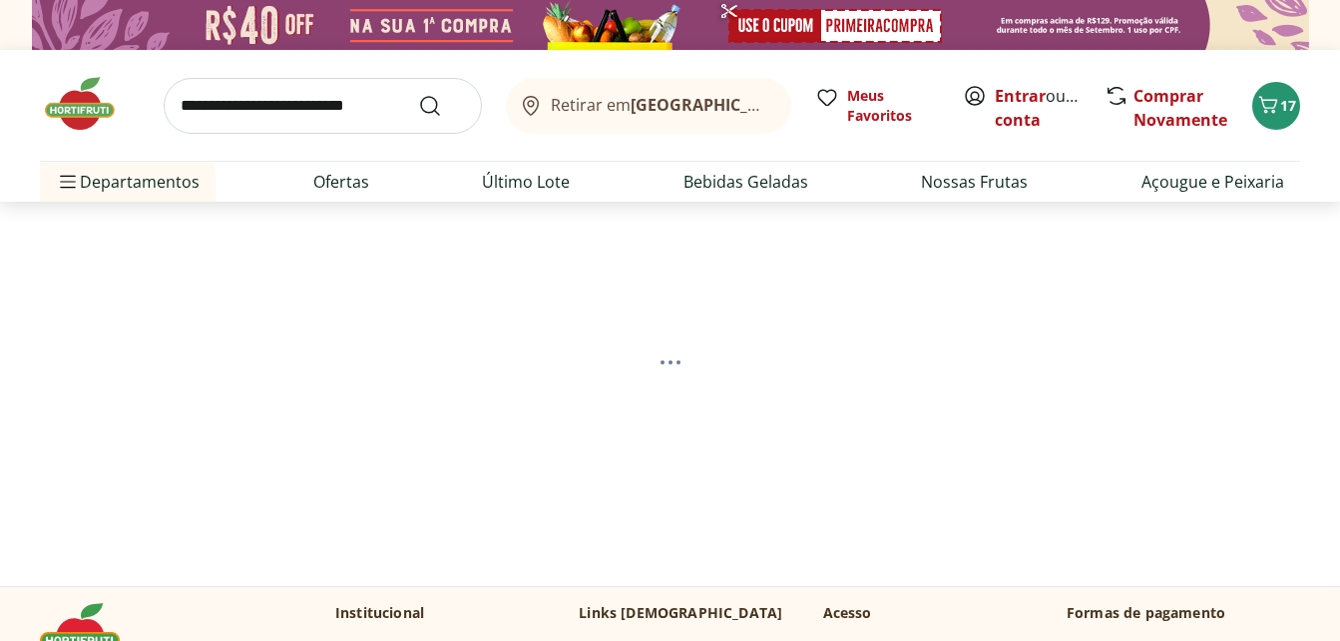
select select "**********"
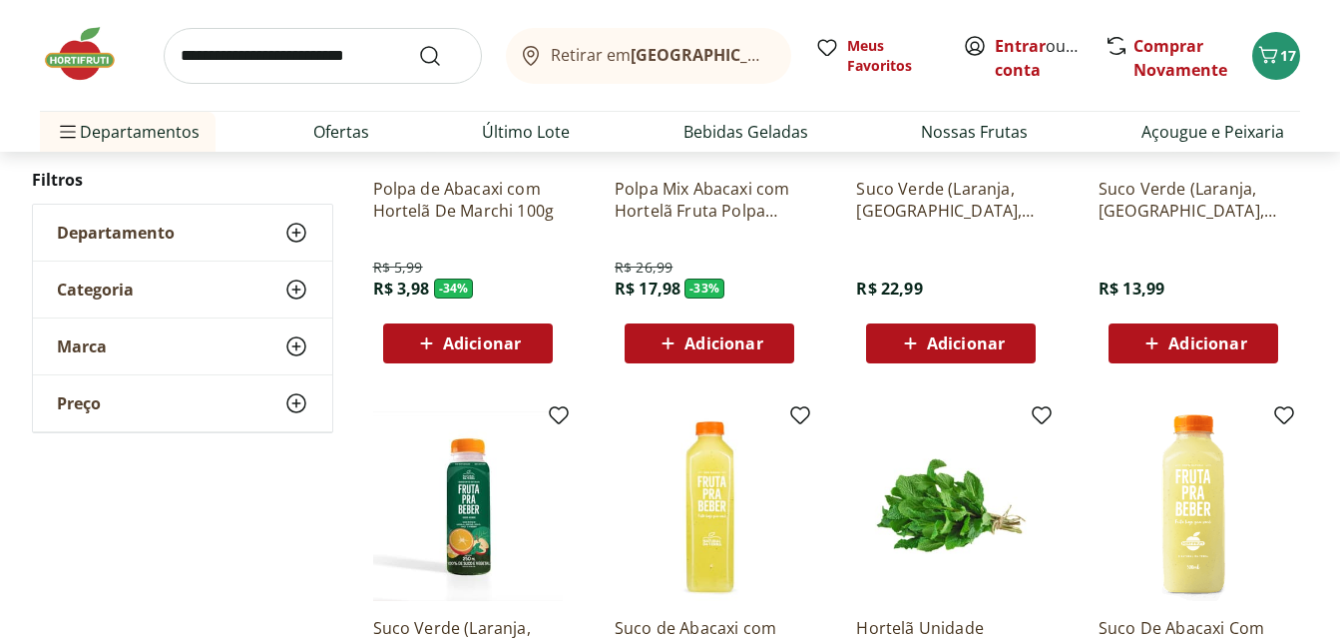
scroll to position [399, 0]
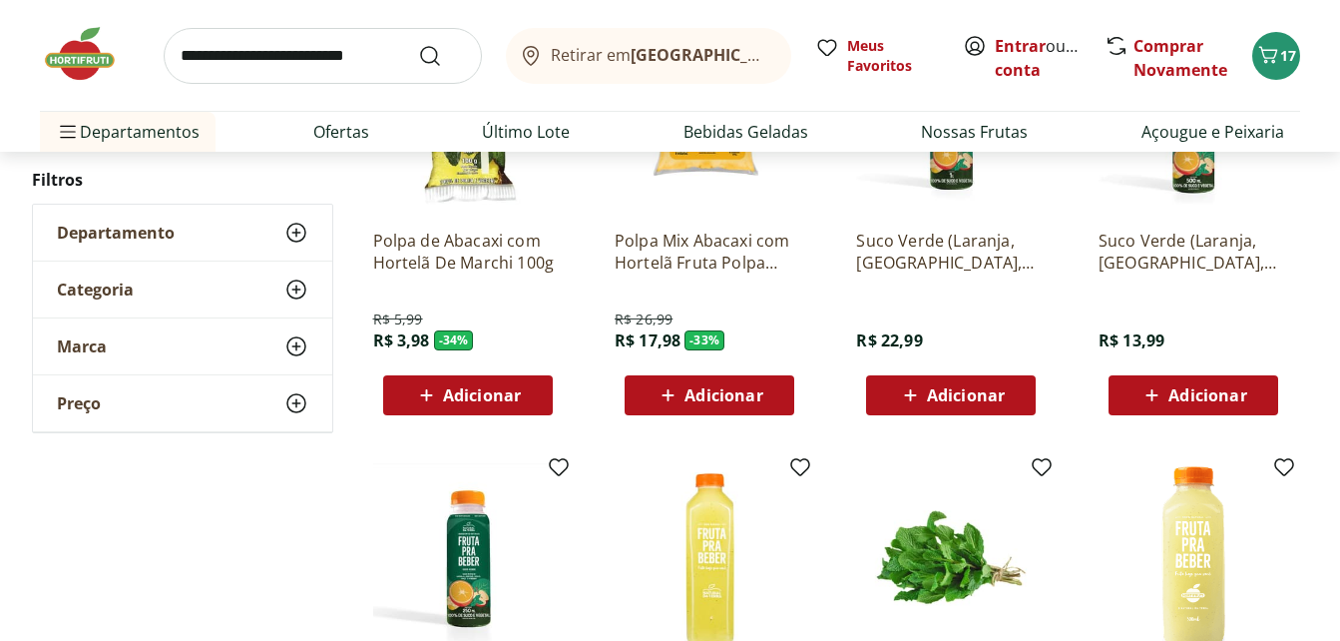
click at [356, 65] on input "search" at bounding box center [323, 56] width 318 height 56
type input "*****"
click at [418, 44] on button "Submit Search" at bounding box center [442, 56] width 48 height 24
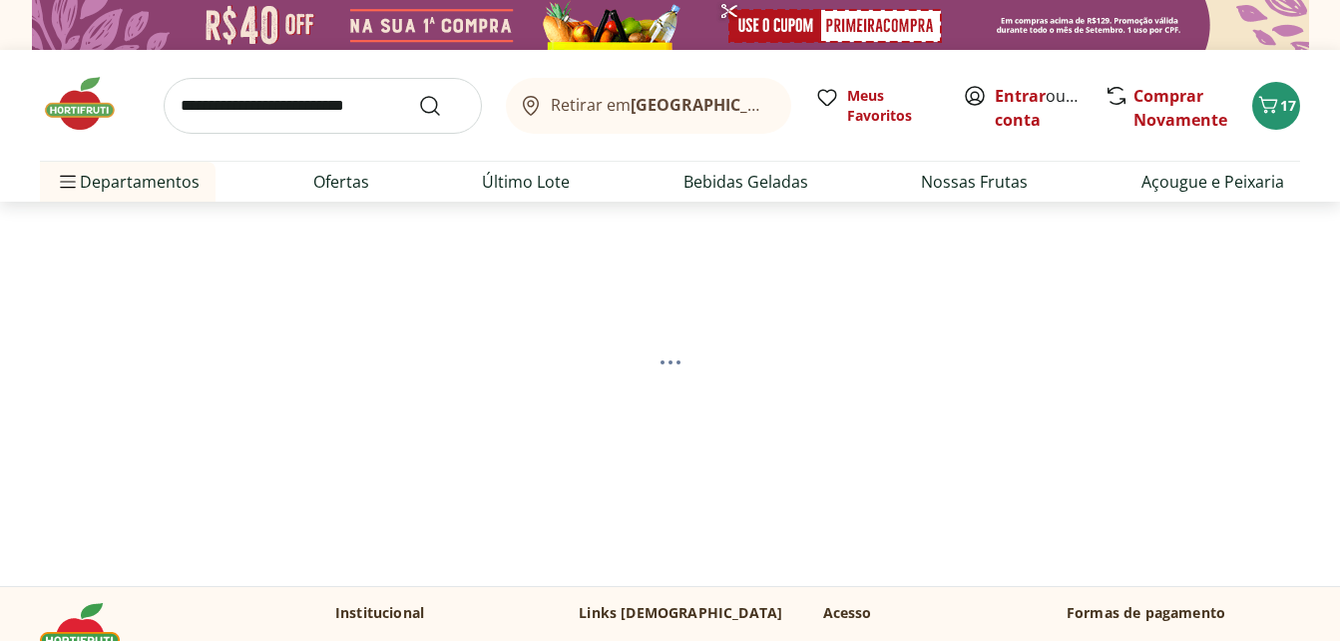
select select "**********"
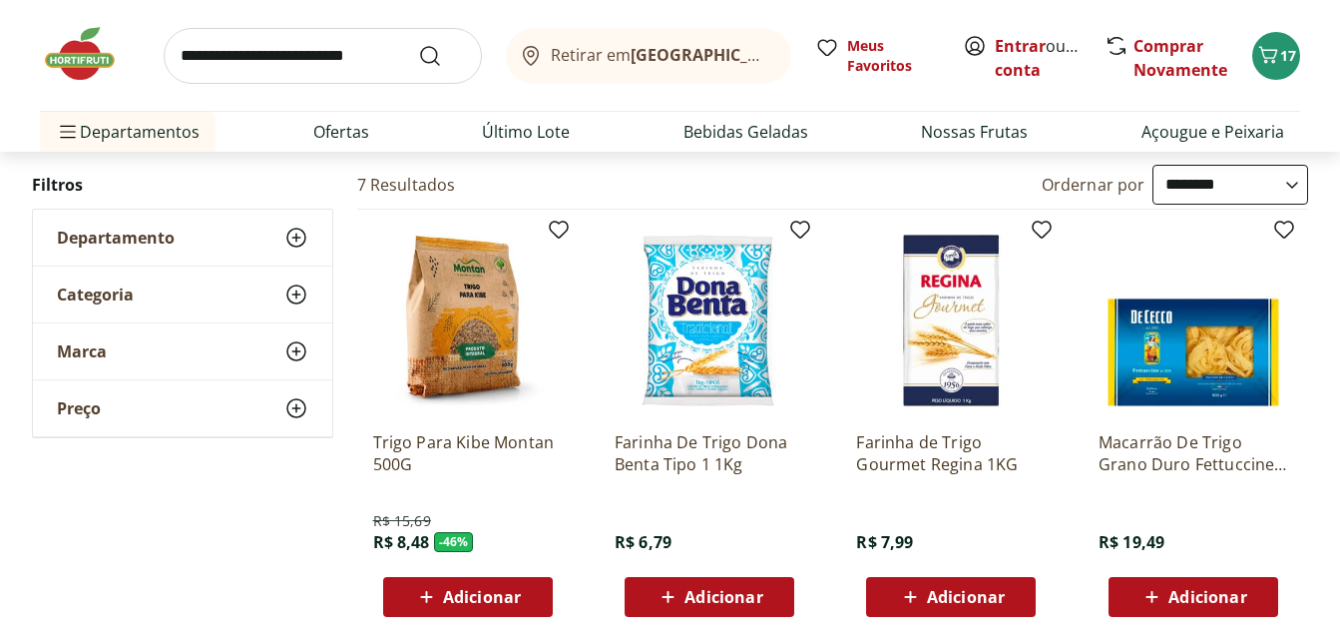
scroll to position [299, 0]
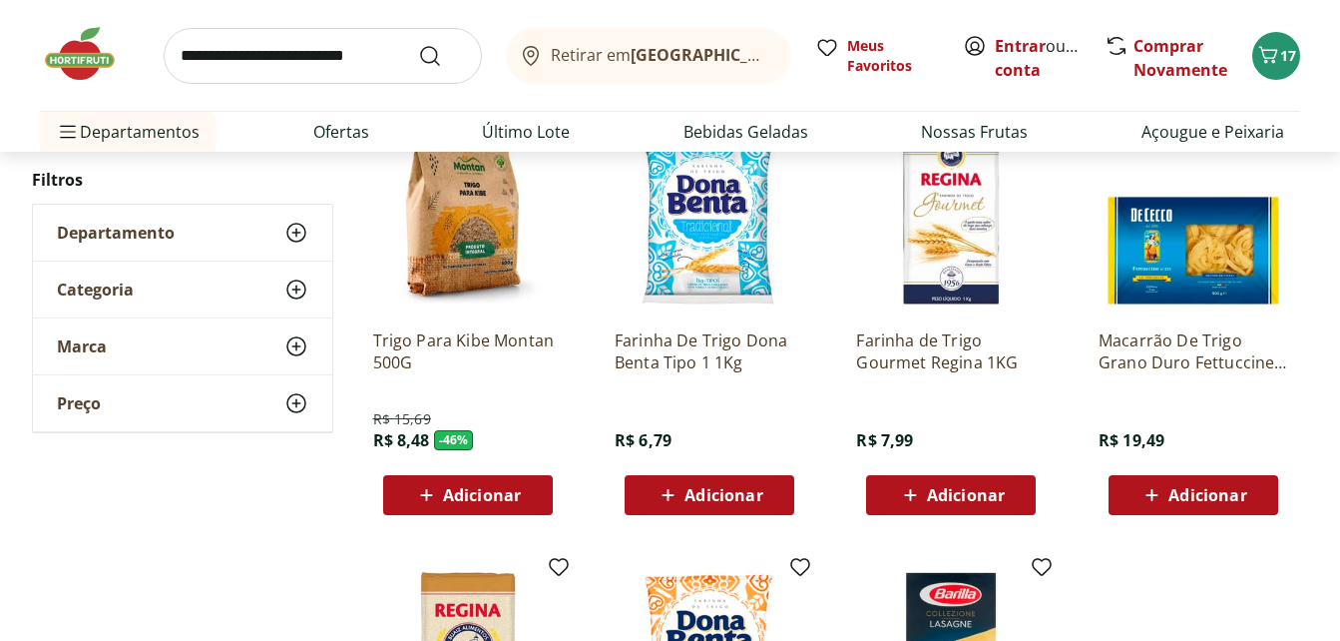
click at [483, 493] on span "Adicionar" at bounding box center [482, 495] width 78 height 16
click at [763, 491] on div "Adicionar" at bounding box center [710, 495] width 138 height 36
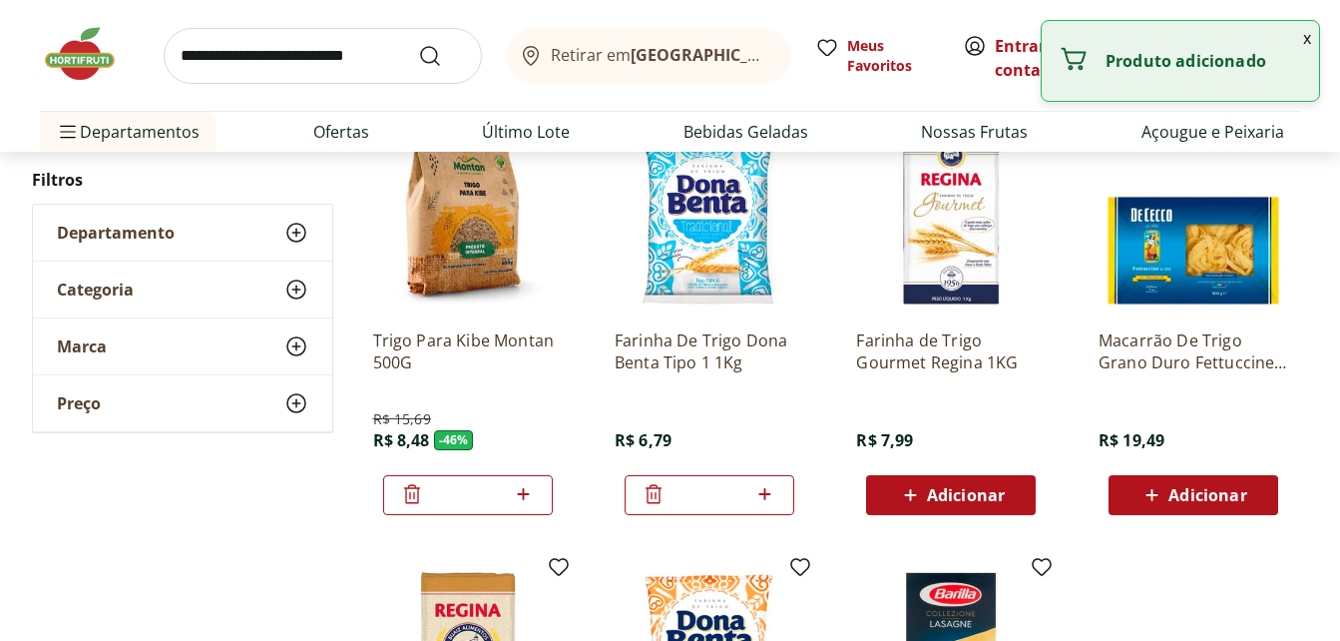
click at [950, 259] on img at bounding box center [951, 219] width 190 height 190
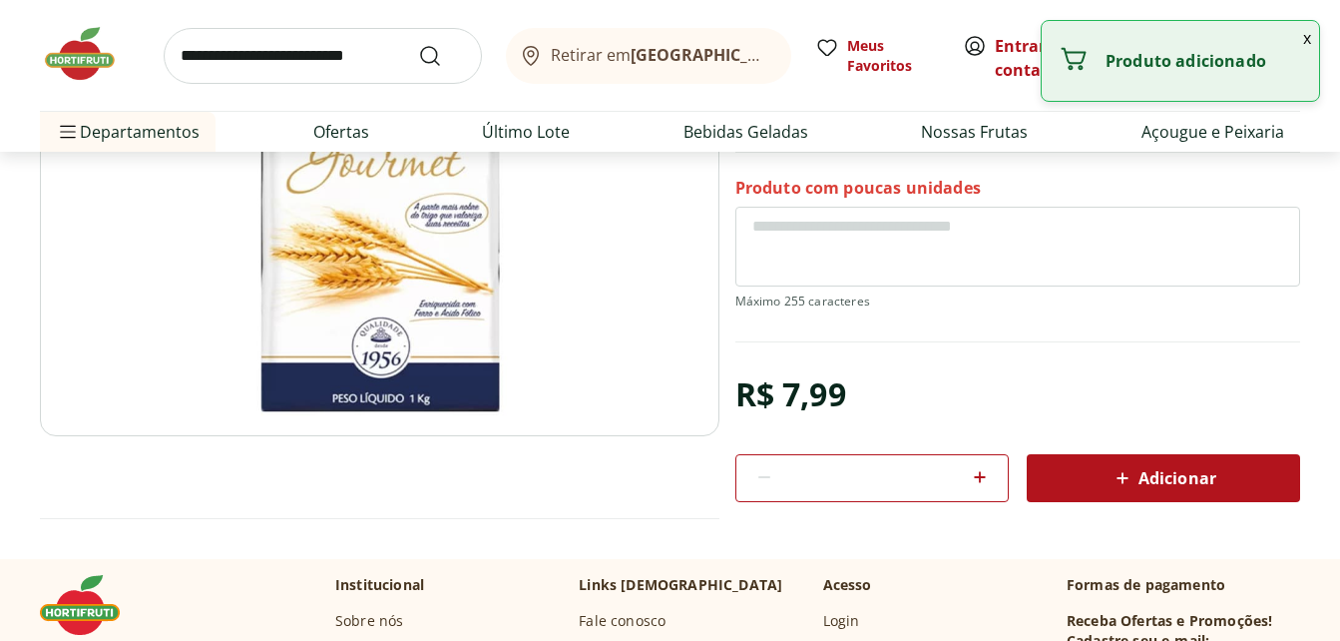
scroll to position [299, 0]
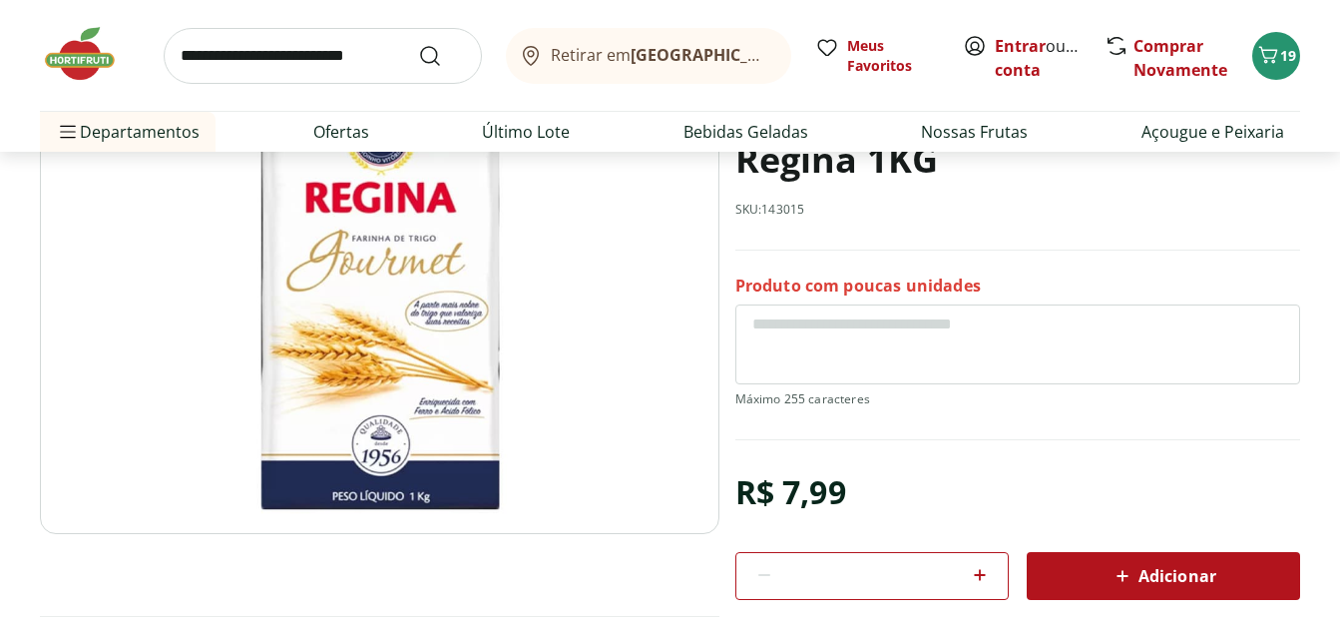
click at [445, 398] on img at bounding box center [379, 296] width 679 height 476
click at [451, 310] on img at bounding box center [379, 296] width 679 height 476
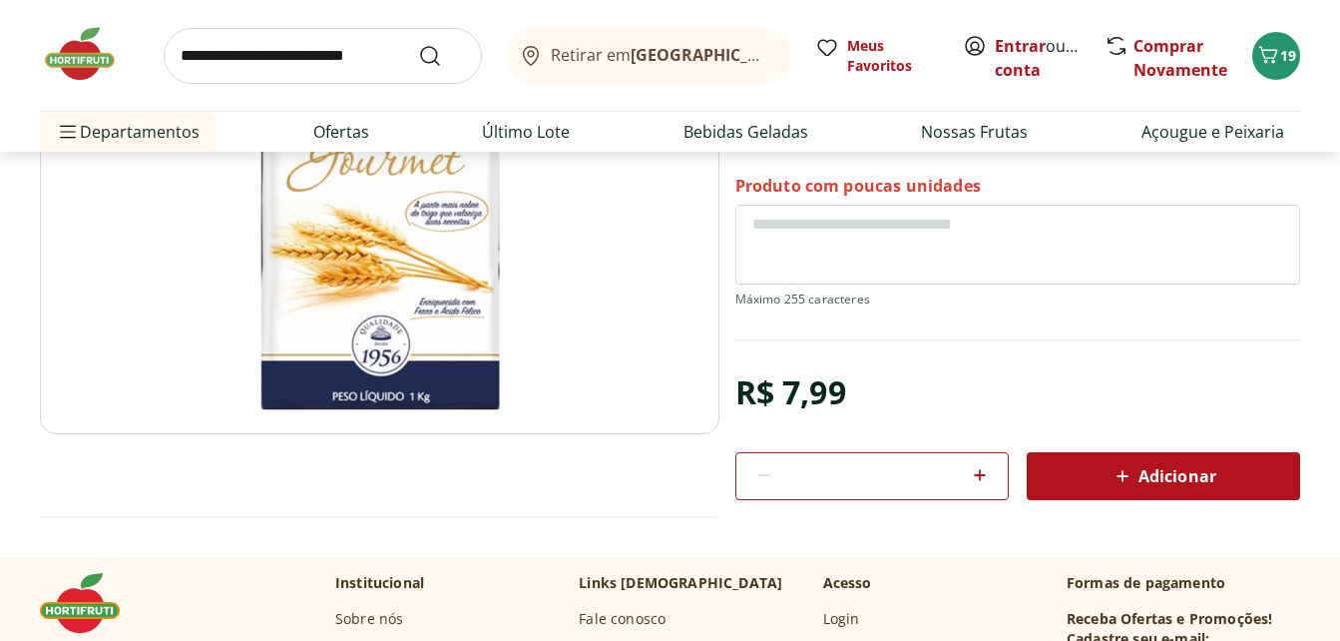
select select "**********"
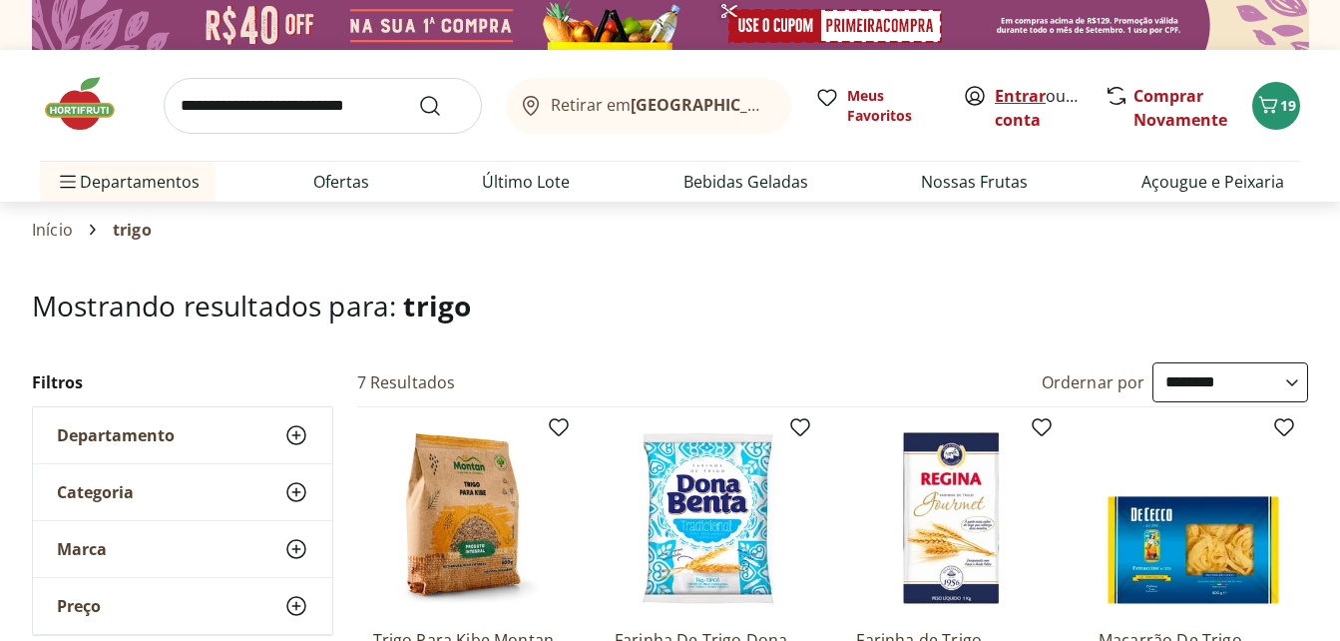
click at [1030, 103] on link "Entrar" at bounding box center [1020, 96] width 51 height 22
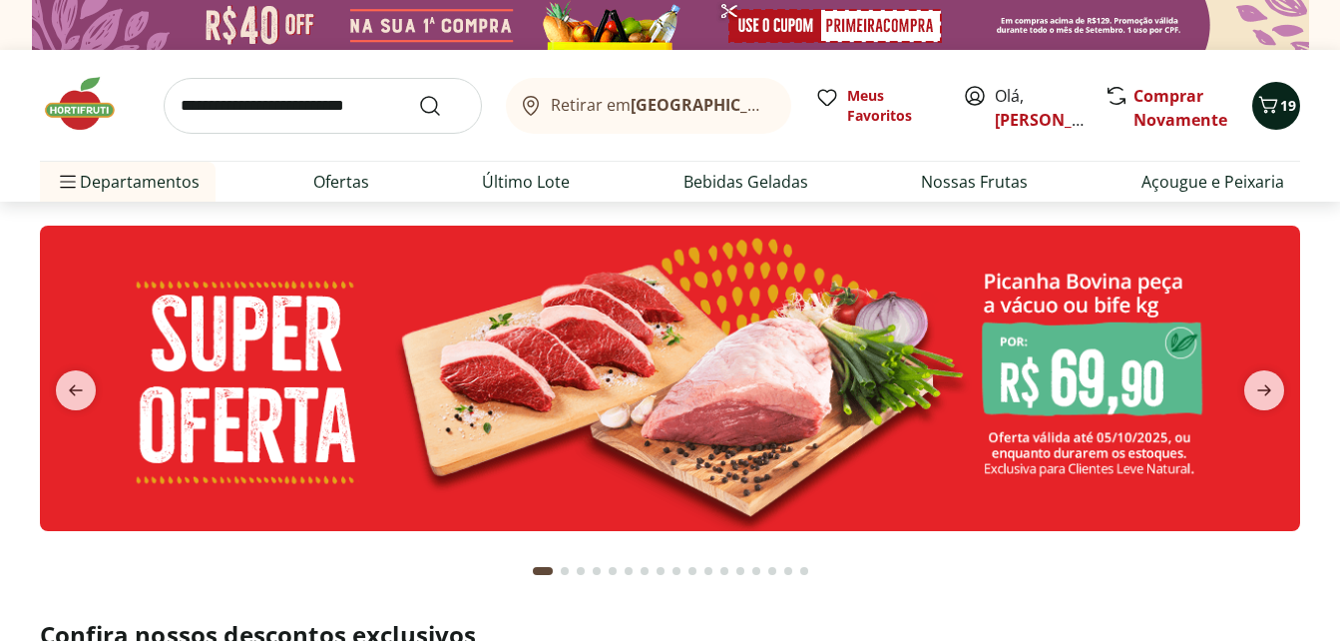
click at [1282, 106] on span "19" at bounding box center [1288, 105] width 16 height 19
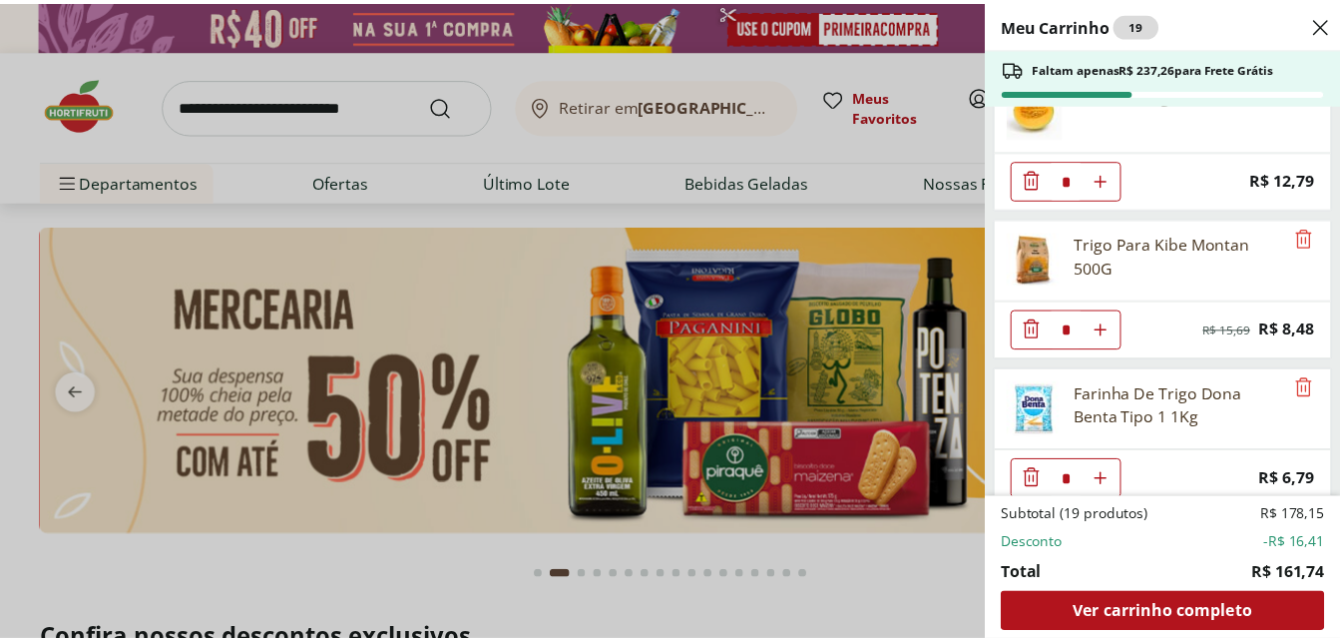
scroll to position [962, 0]
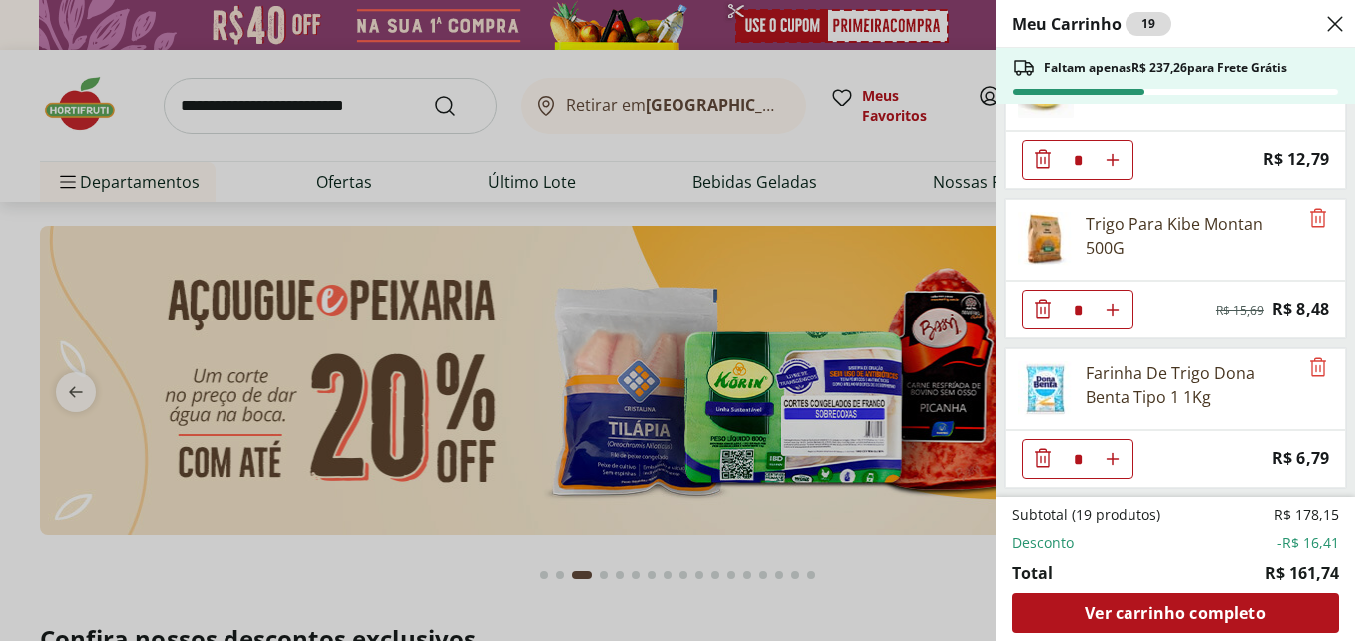
click at [940, 588] on div "Meu Carrinho 19 Faltam apenas R$ 237,26 para Frete Grátis Patinho Moído * Price…" at bounding box center [677, 320] width 1355 height 641
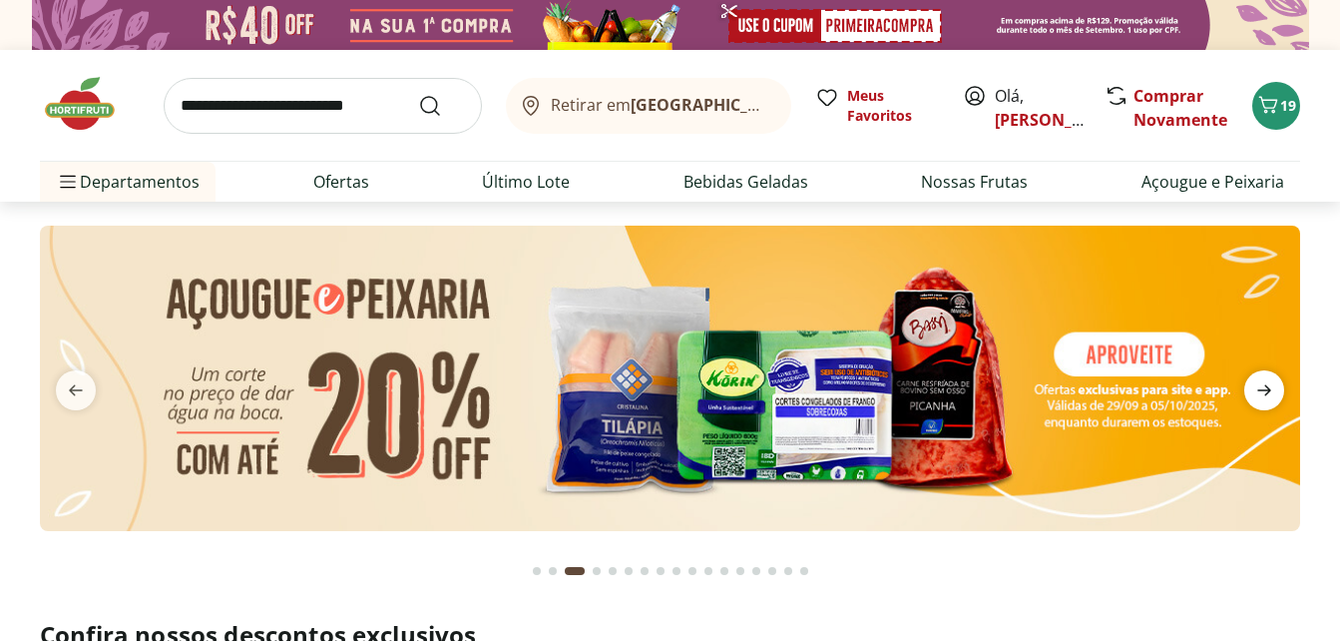
click at [1264, 403] on span "next" at bounding box center [1264, 390] width 40 height 40
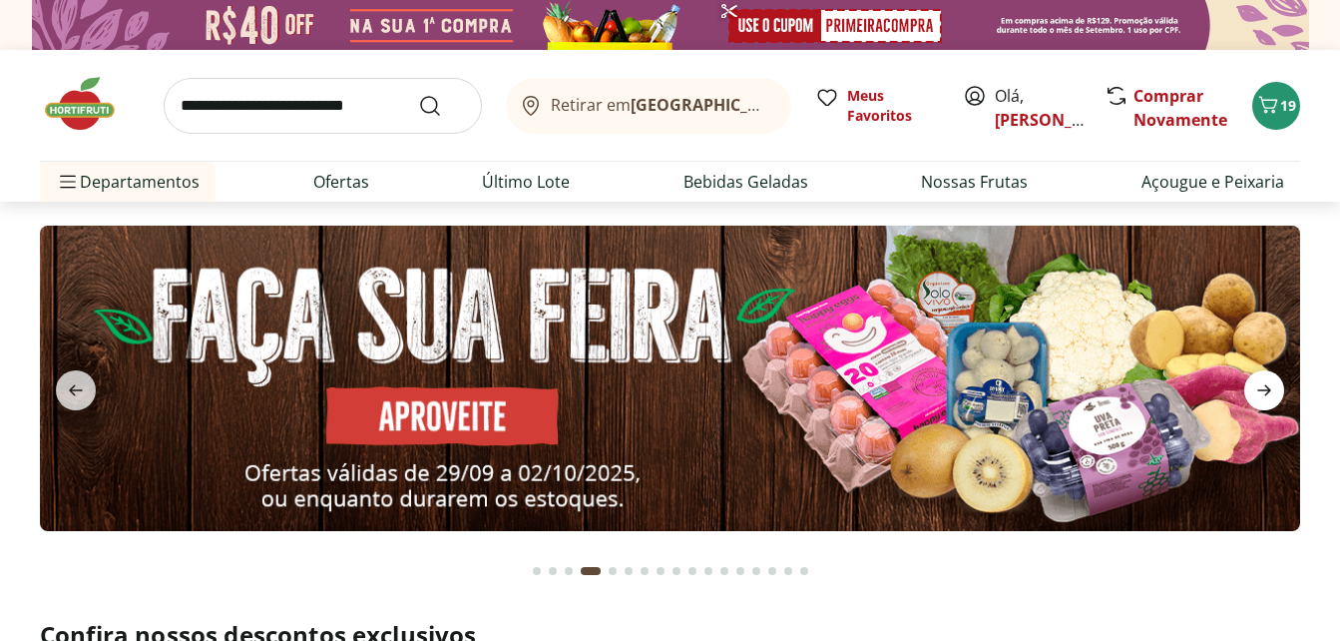
click at [1264, 403] on span "next" at bounding box center [1264, 390] width 40 height 40
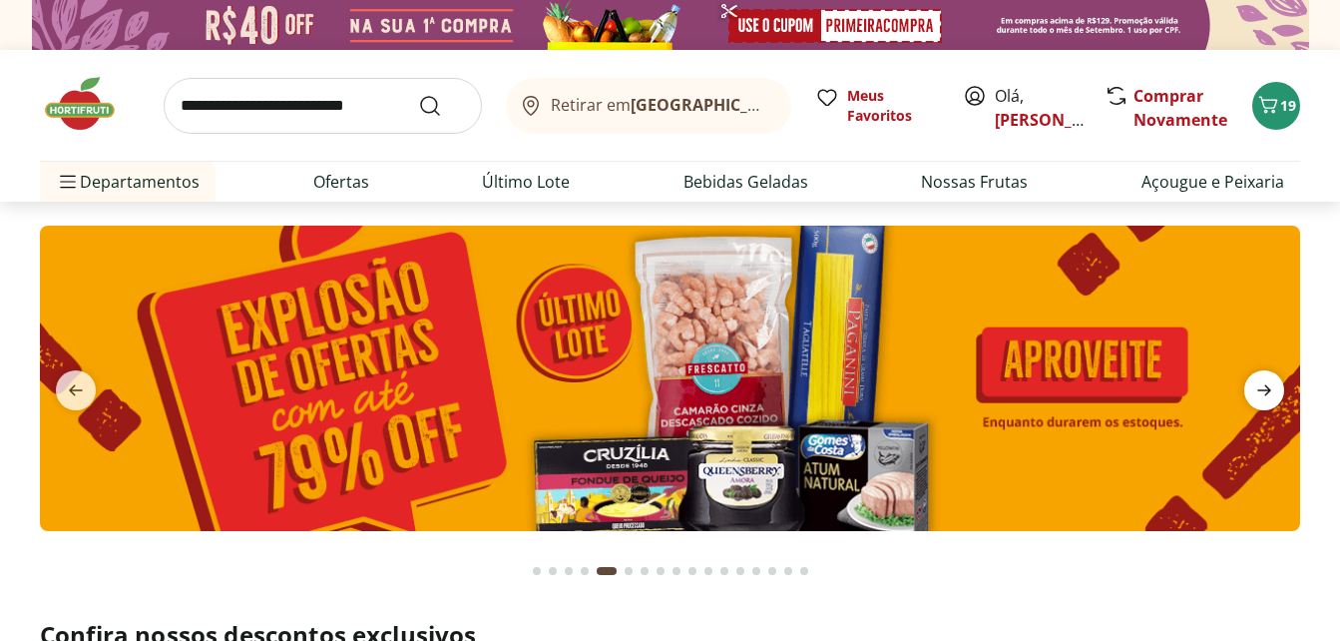
click at [1264, 403] on span "next" at bounding box center [1264, 390] width 40 height 40
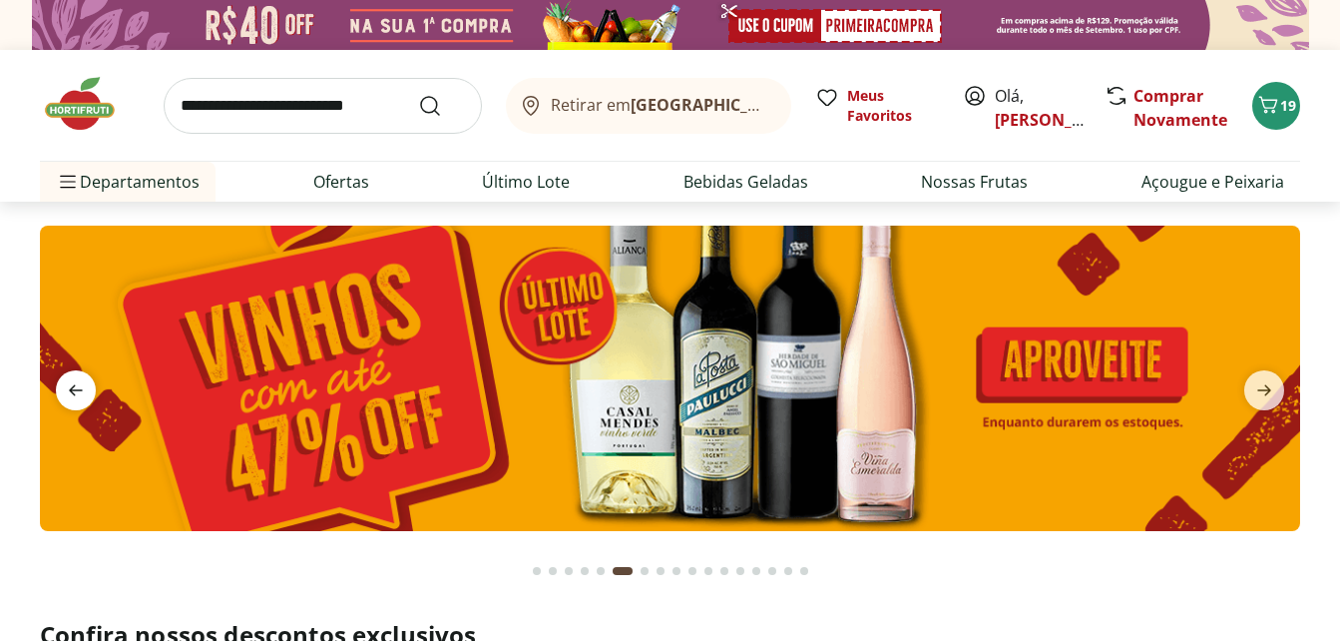
click at [71, 391] on icon "previous" at bounding box center [76, 390] width 14 height 11
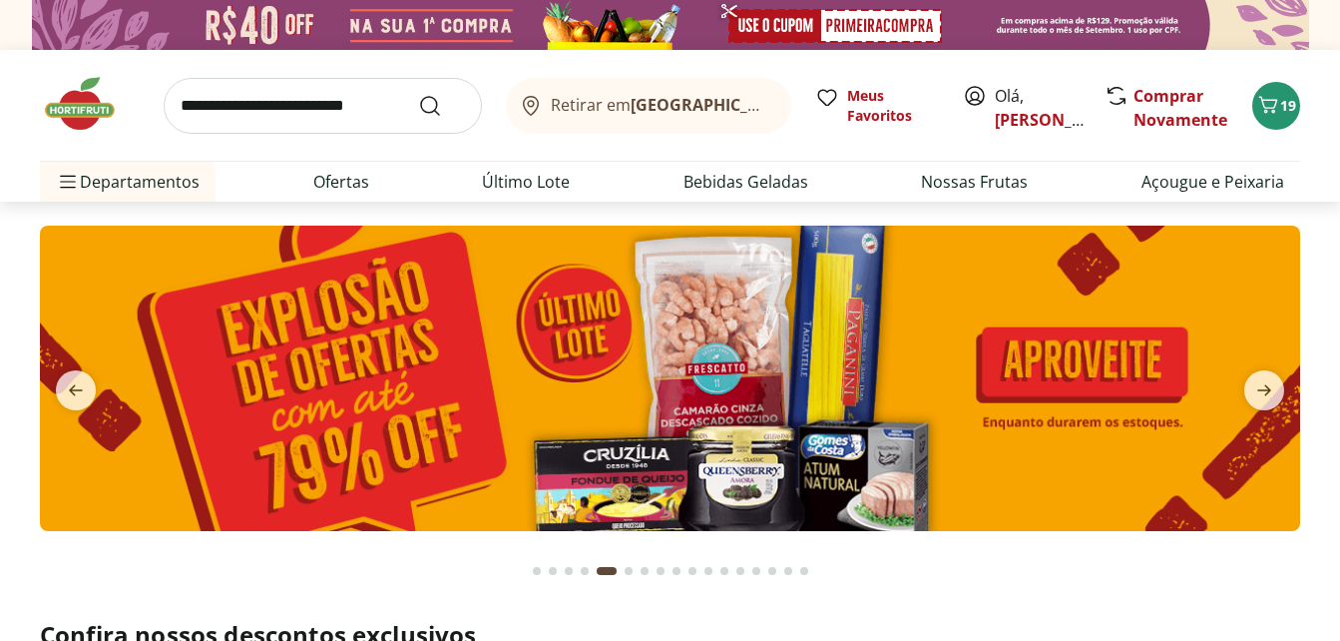
click at [556, 294] on img at bounding box center [670, 377] width 1260 height 305
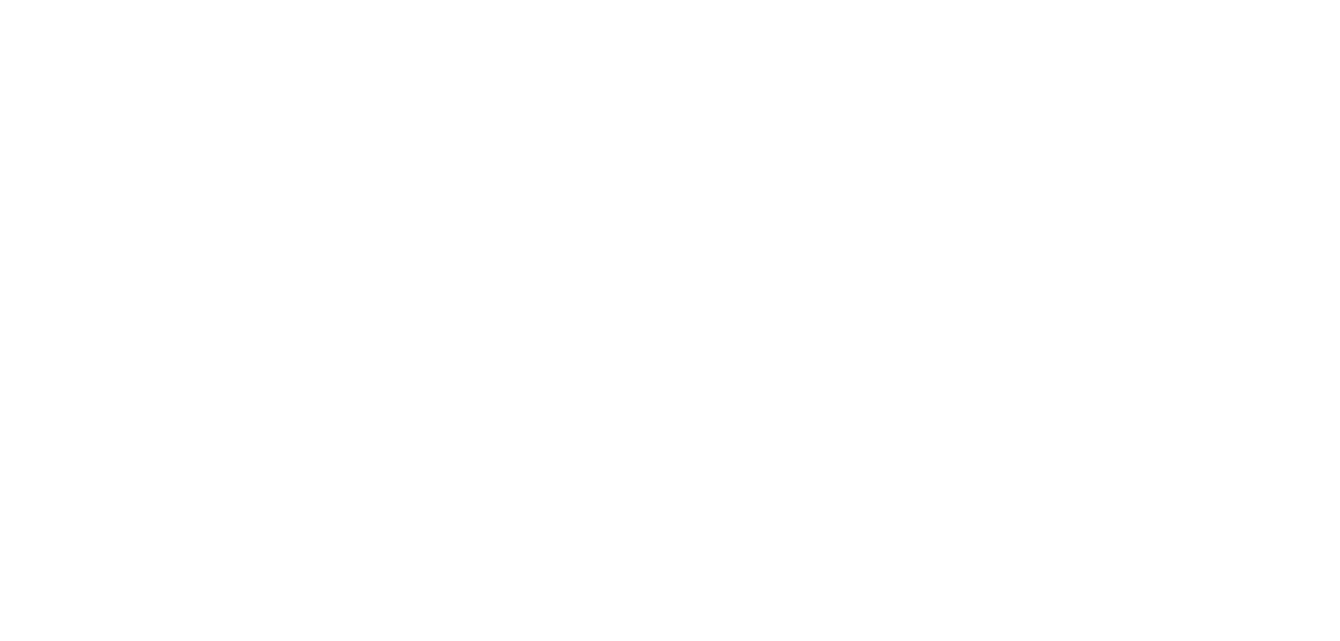
select select "**********"
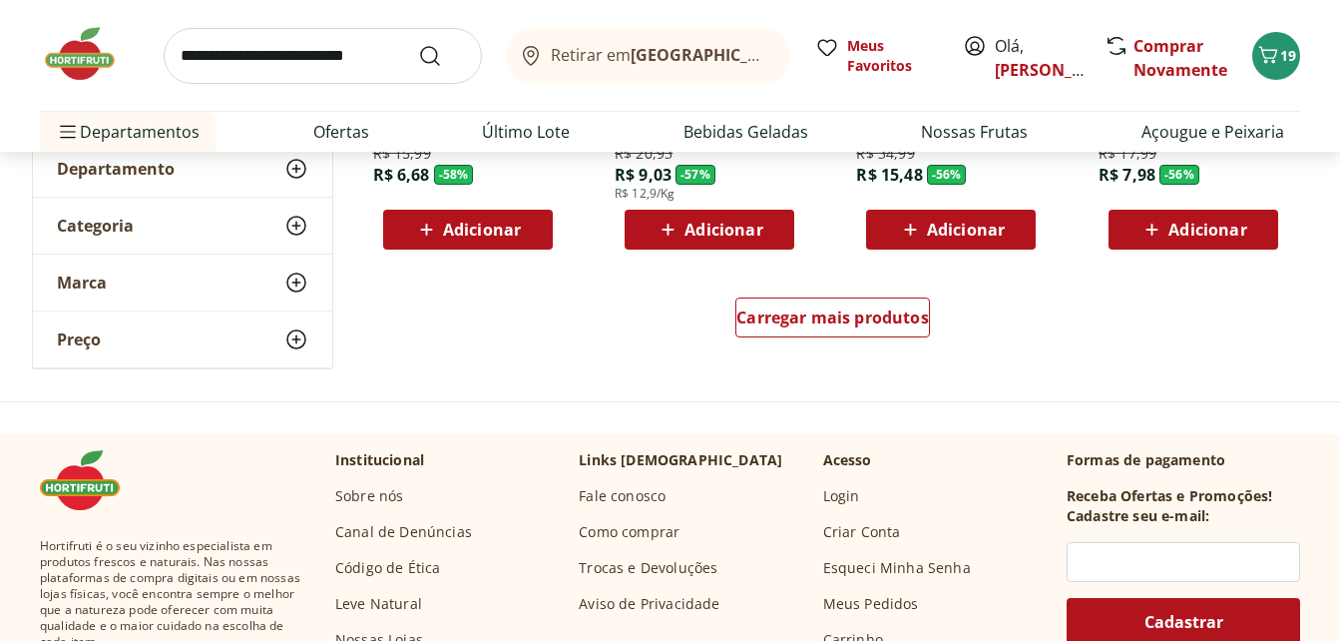
scroll to position [1397, 0]
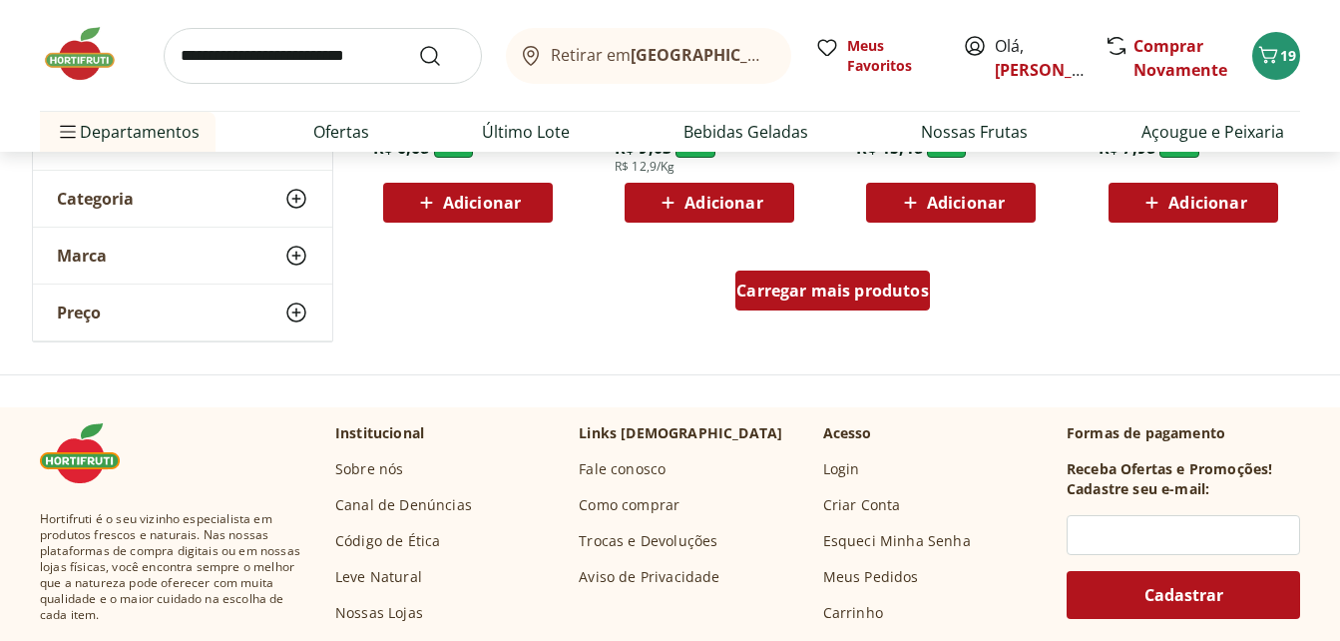
click at [804, 282] on span "Carregar mais produtos" at bounding box center [832, 290] width 193 height 16
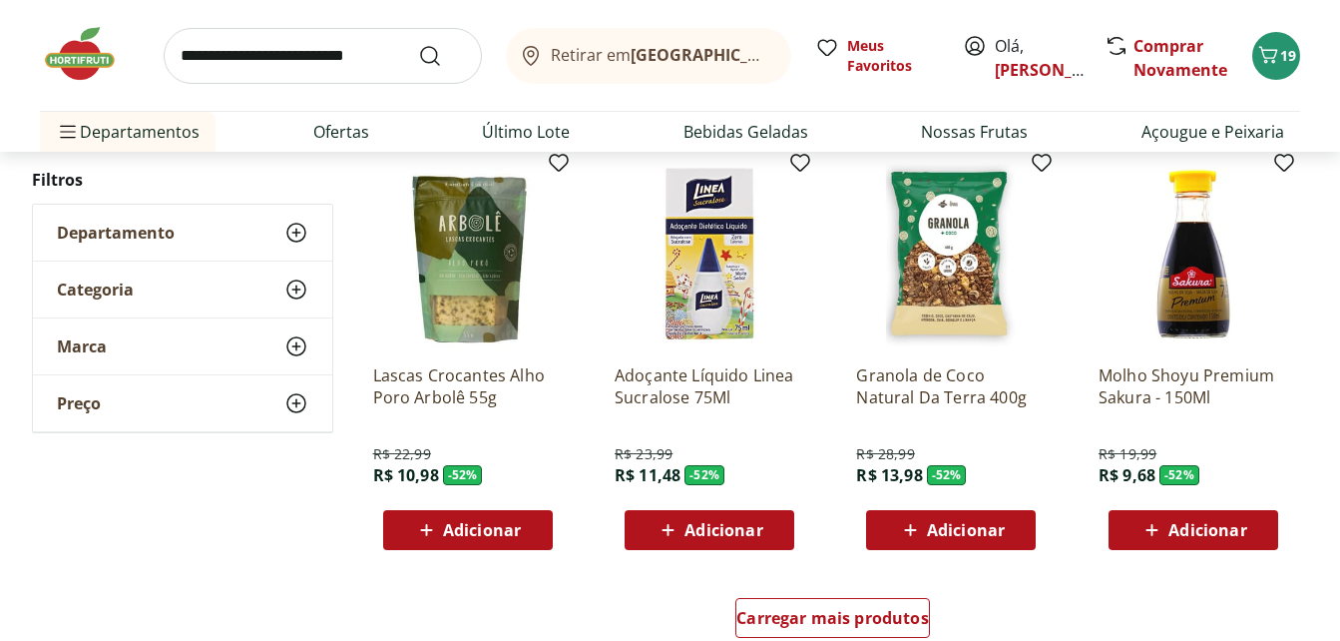
scroll to position [2694, 0]
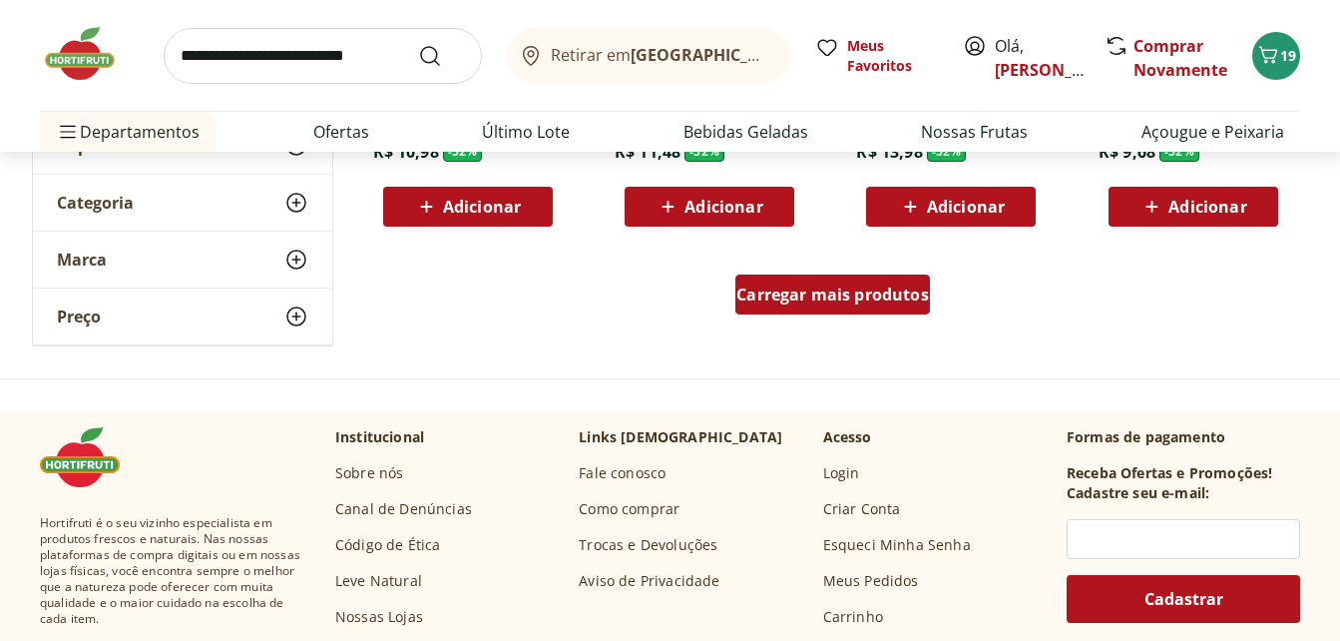
click at [797, 299] on span "Carregar mais produtos" at bounding box center [832, 294] width 193 height 16
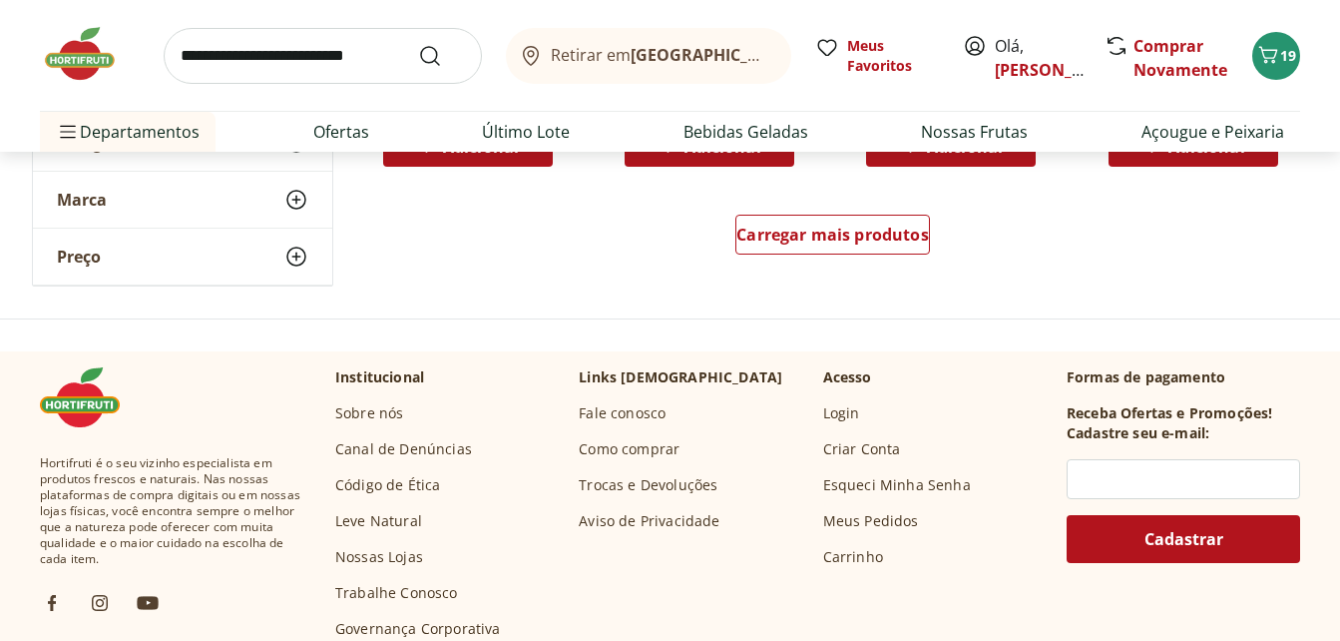
scroll to position [4091, 0]
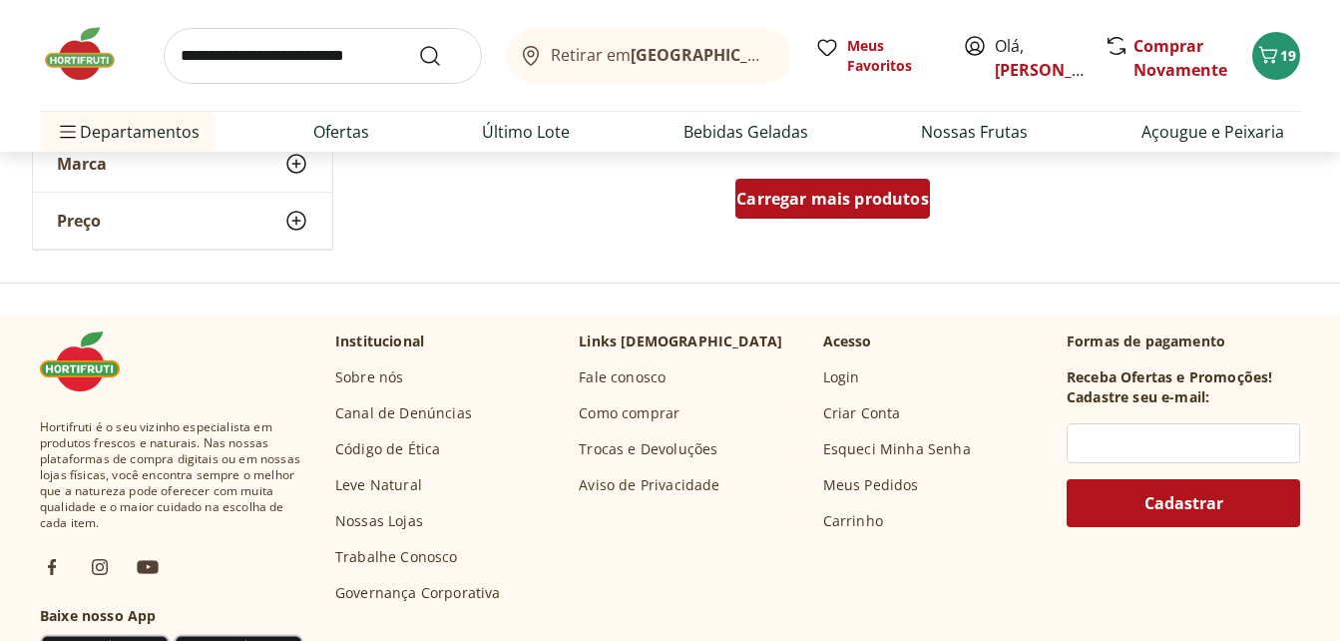
click at [852, 192] on span "Carregar mais produtos" at bounding box center [832, 199] width 193 height 16
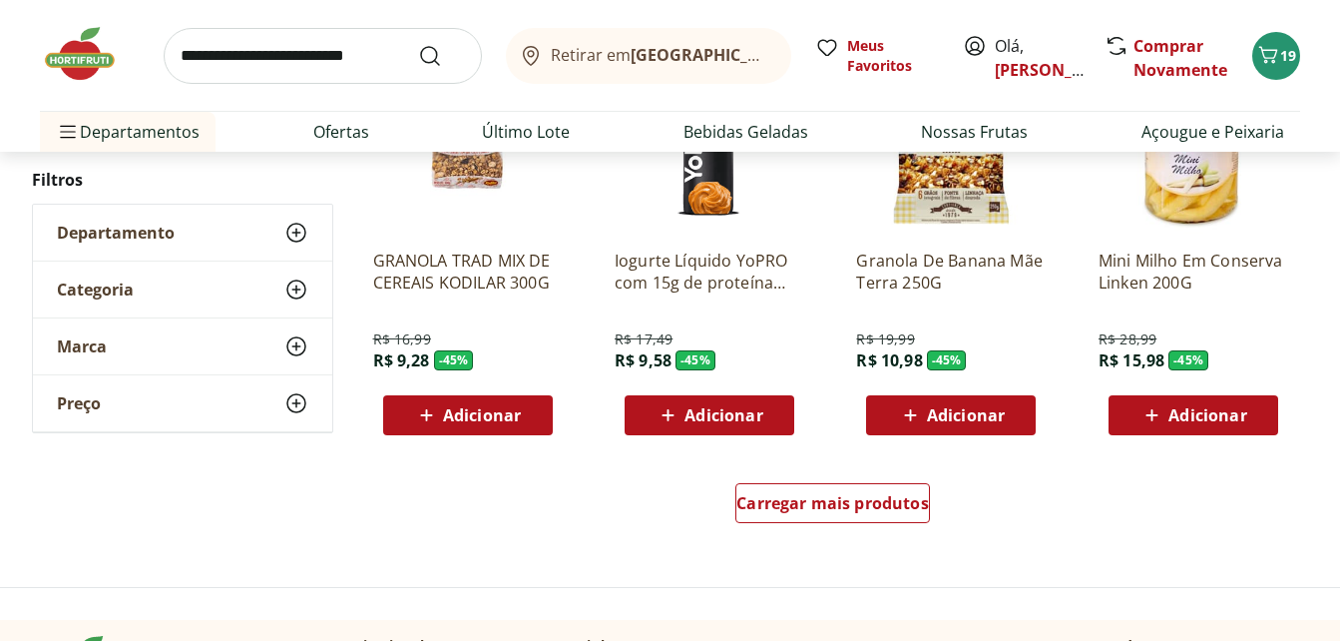
scroll to position [5088, 0]
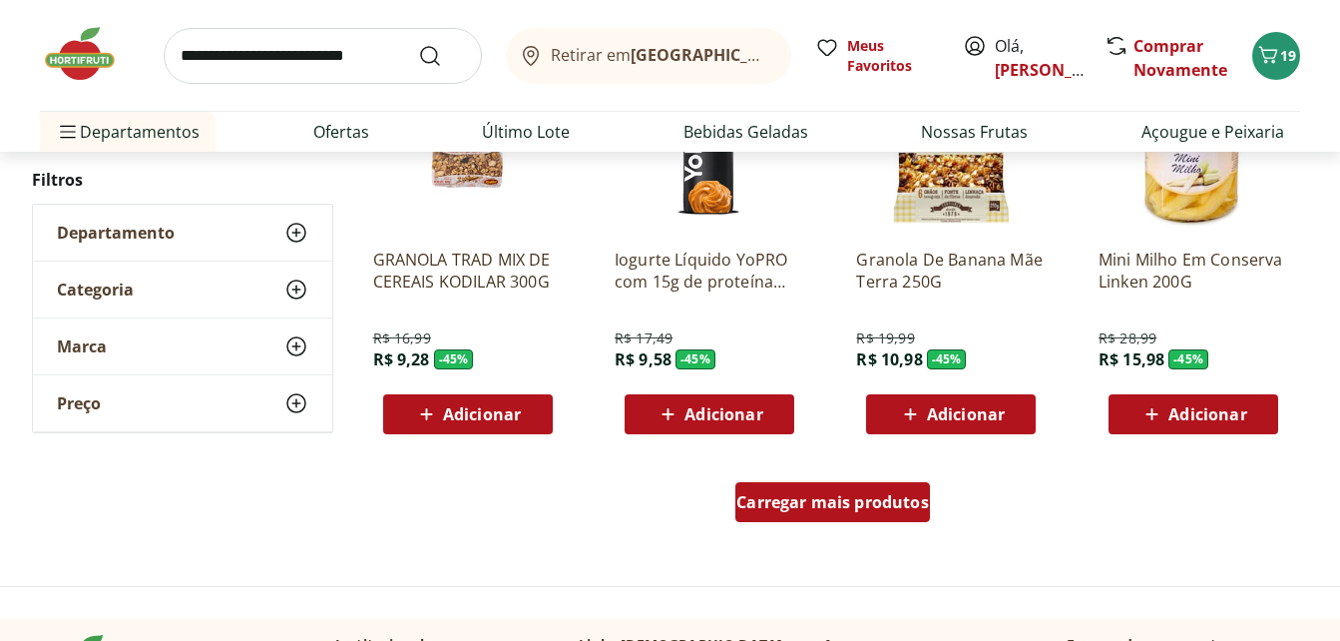
click at [843, 505] on span "Carregar mais produtos" at bounding box center [832, 502] width 193 height 16
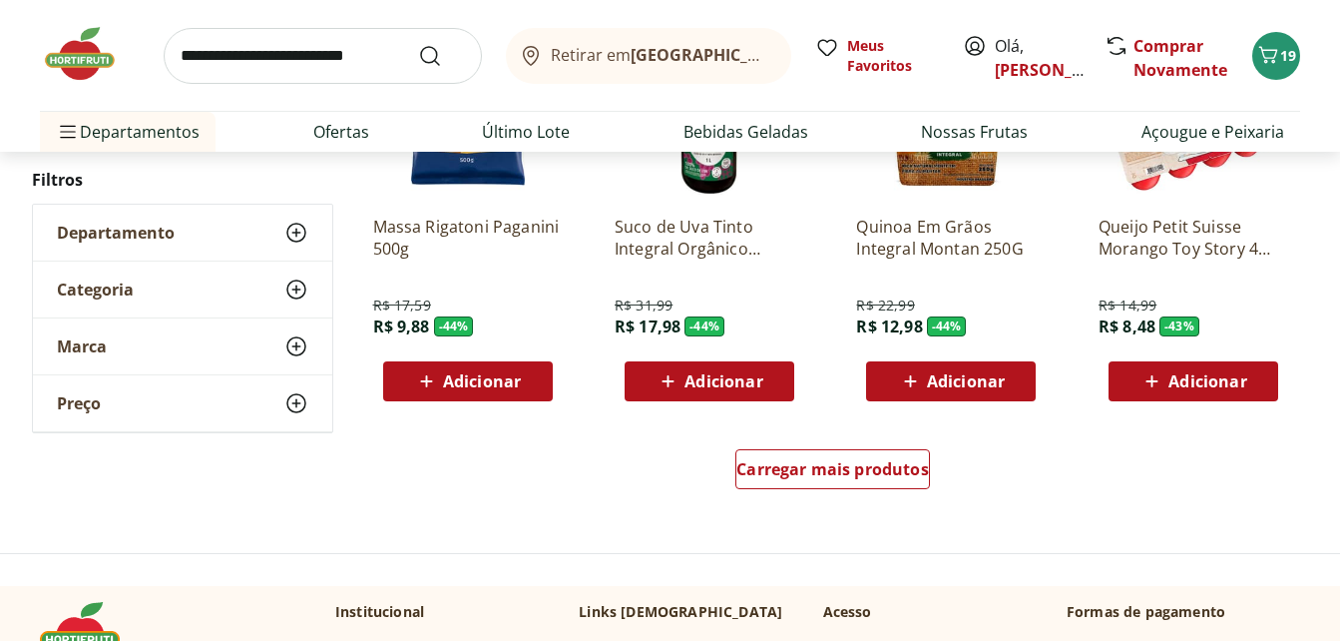
scroll to position [6485, 0]
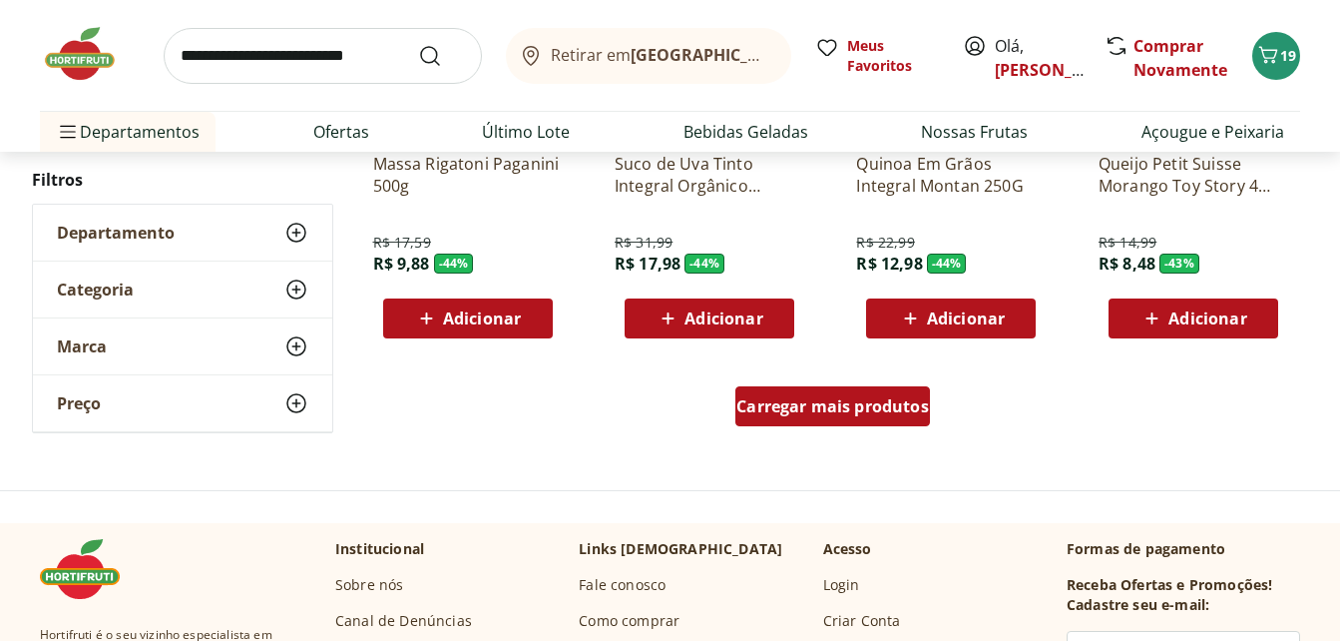
click at [847, 412] on span "Carregar mais produtos" at bounding box center [832, 406] width 193 height 16
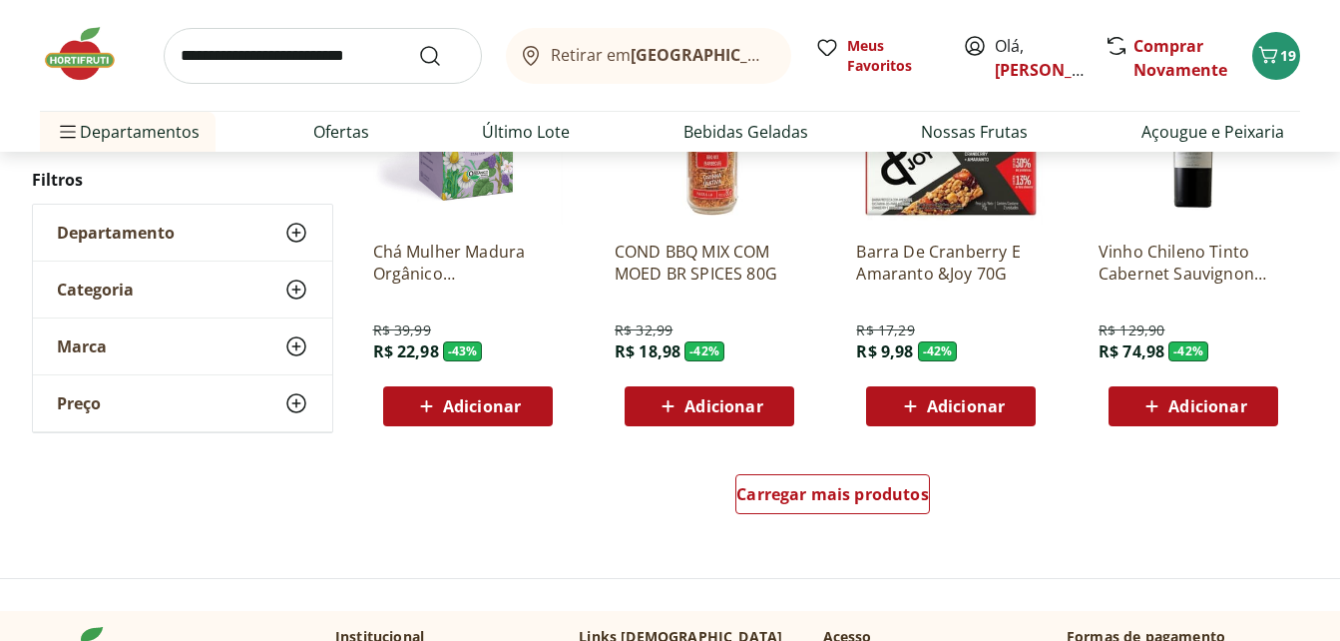
scroll to position [7782, 0]
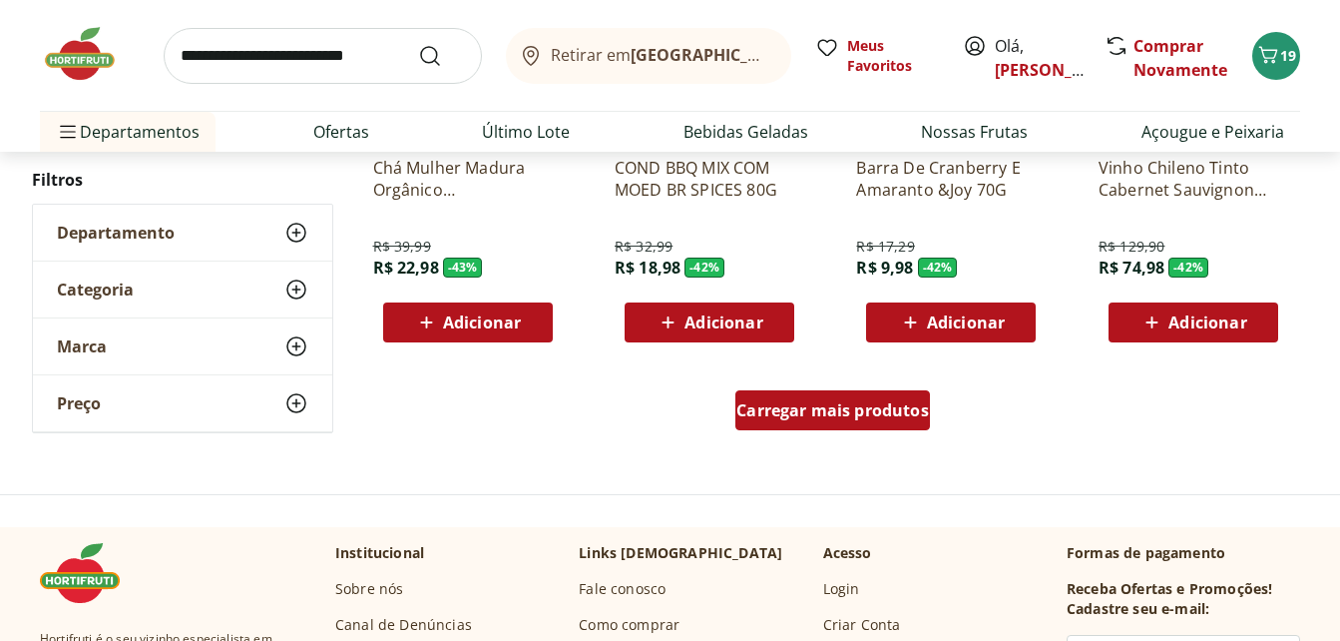
click at [807, 407] on span "Carregar mais produtos" at bounding box center [832, 410] width 193 height 16
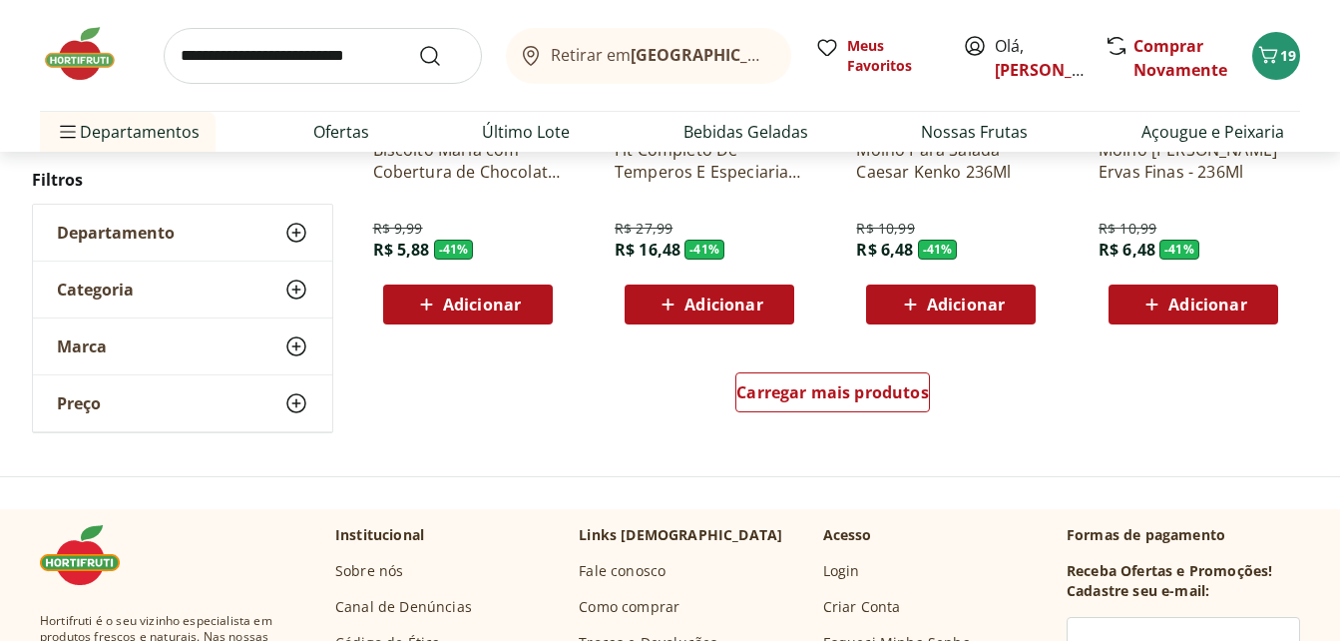
scroll to position [9179, 0]
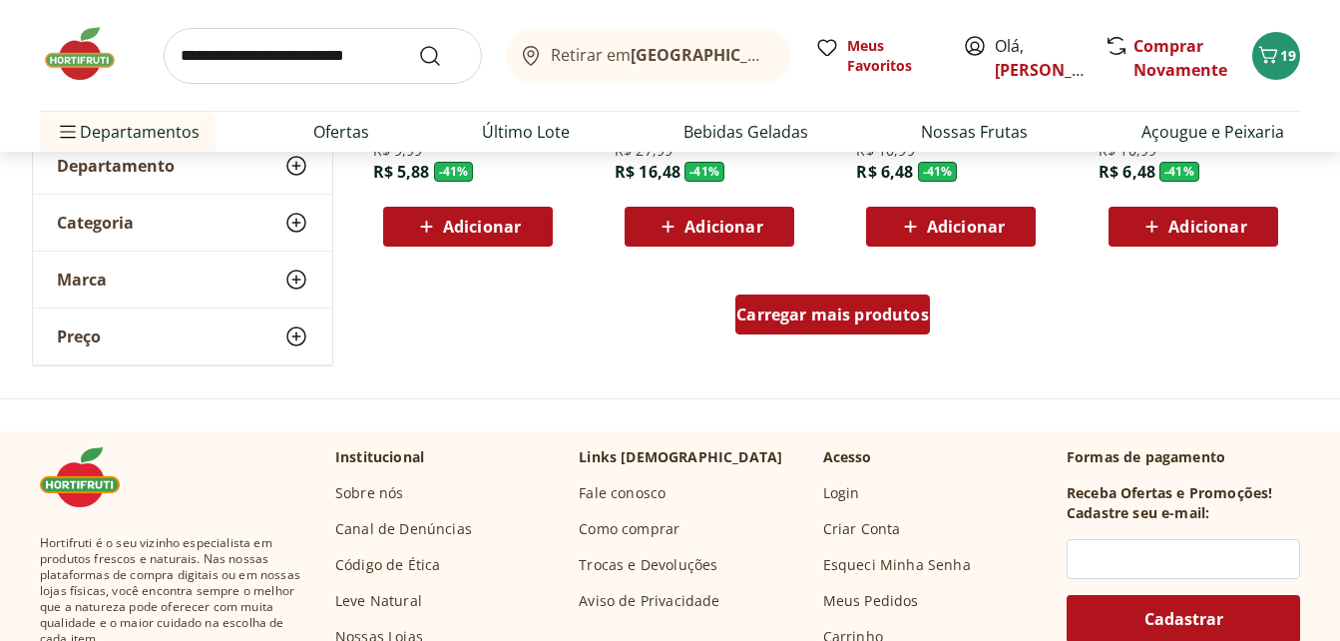
click at [808, 315] on span "Carregar mais produtos" at bounding box center [832, 314] width 193 height 16
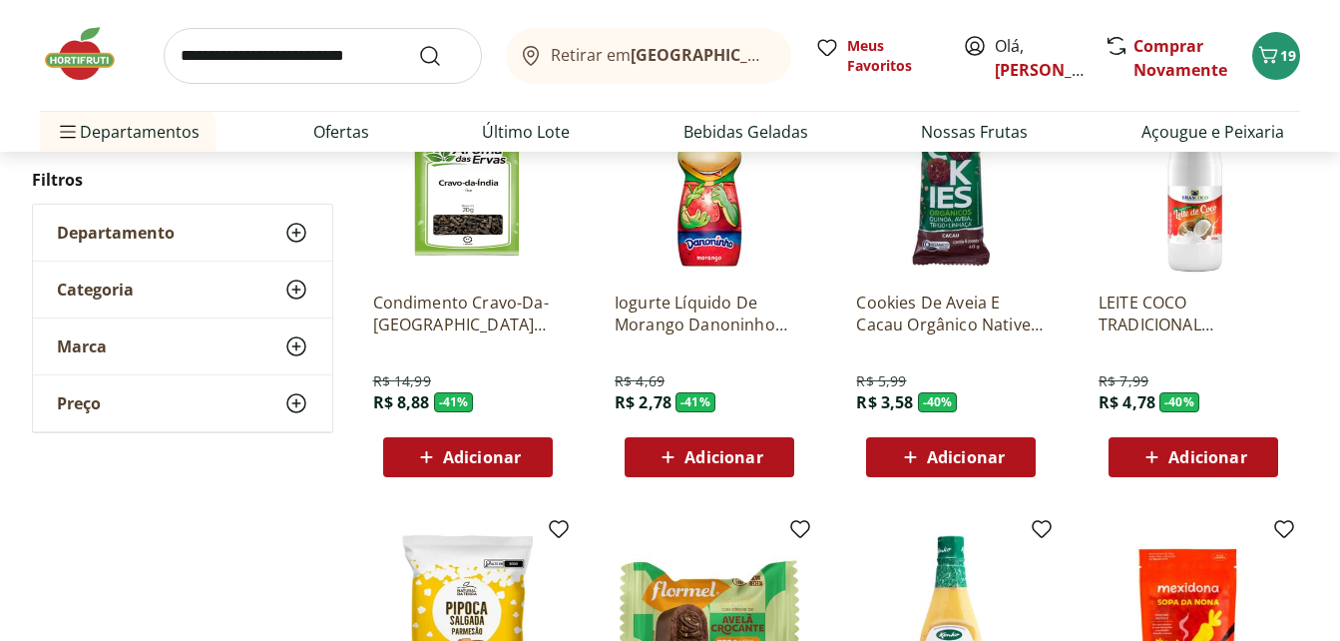
scroll to position [9379, 0]
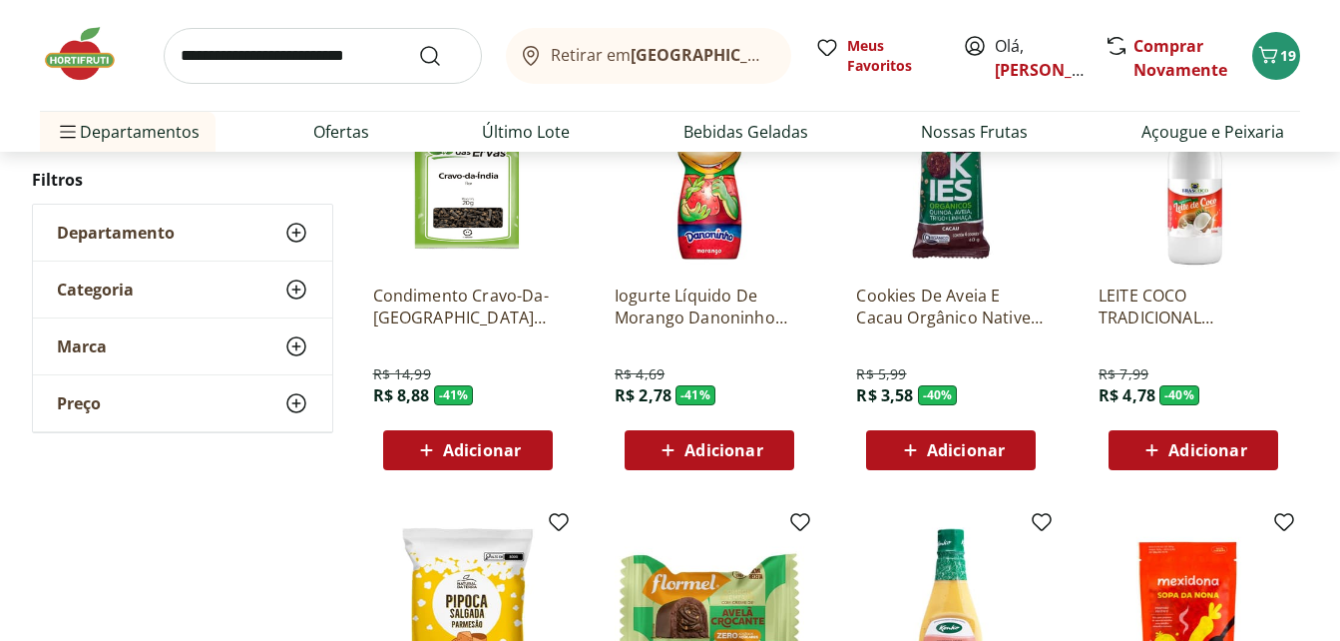
click at [730, 447] on span "Adicionar" at bounding box center [723, 450] width 78 height 16
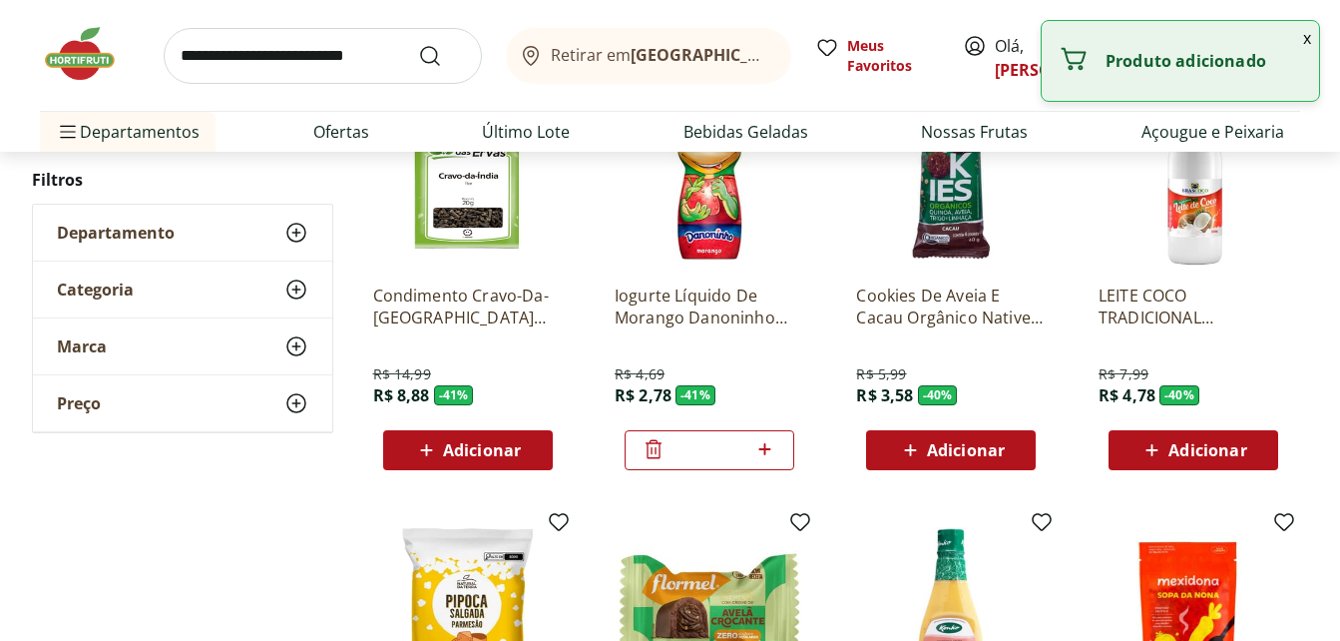
click at [763, 448] on icon at bounding box center [764, 449] width 25 height 24
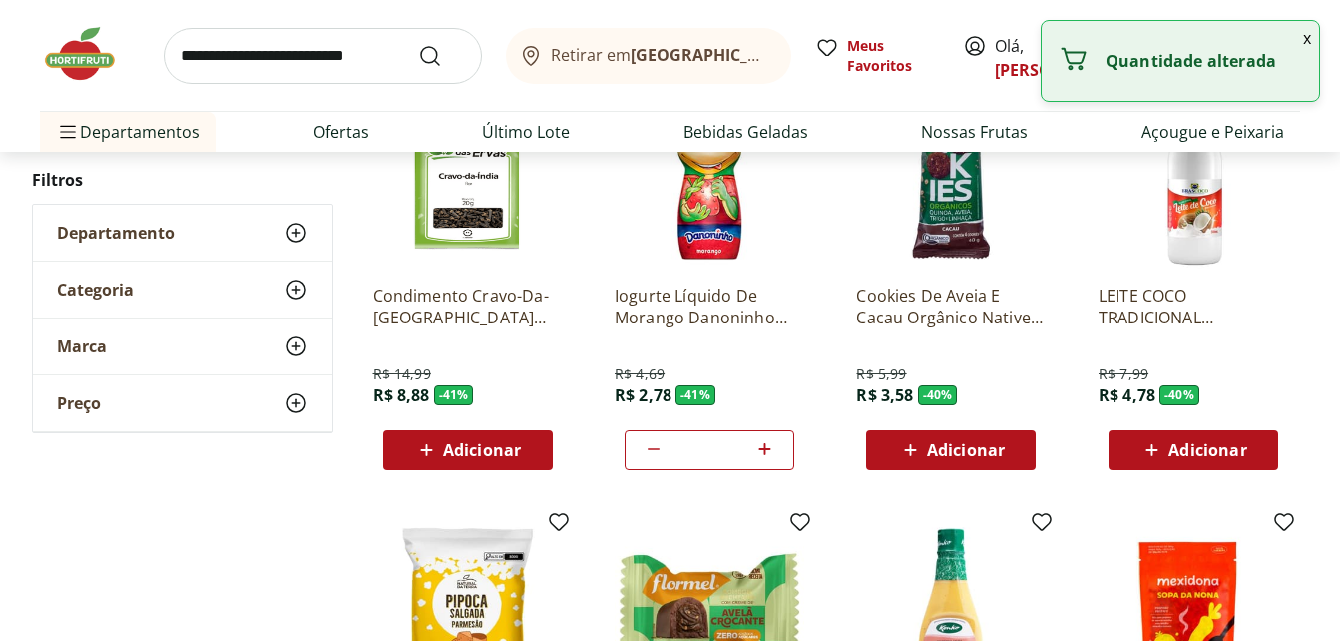
type input "*"
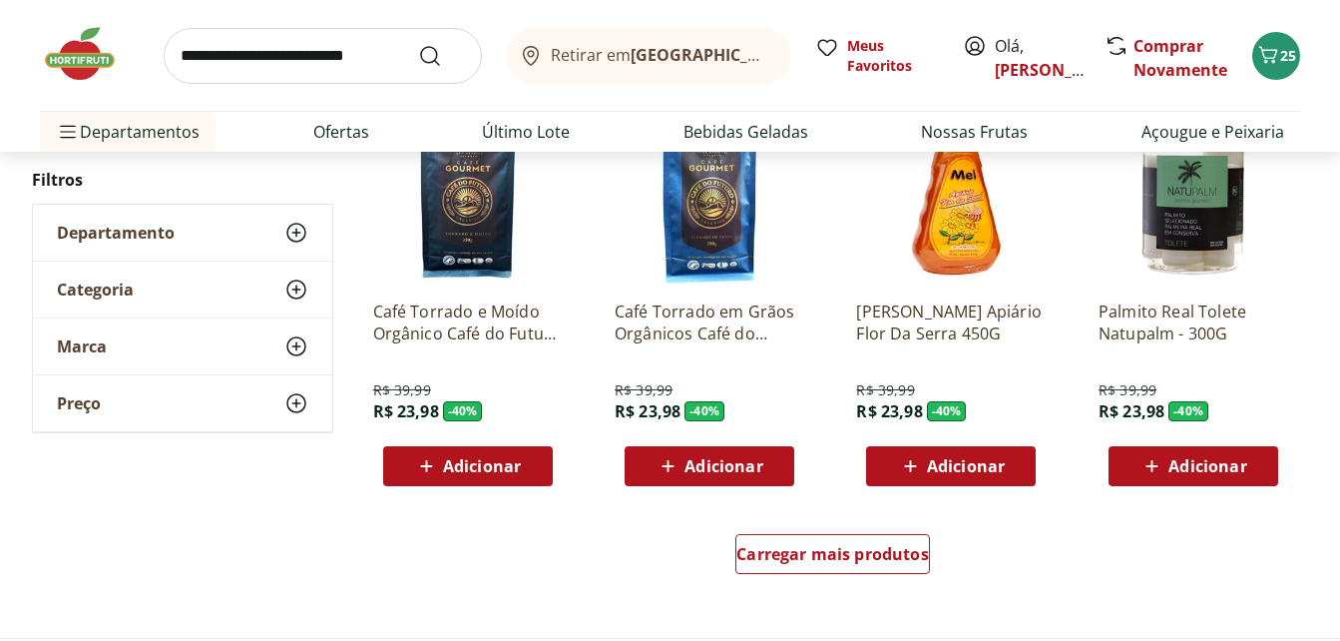
scroll to position [10377, 0]
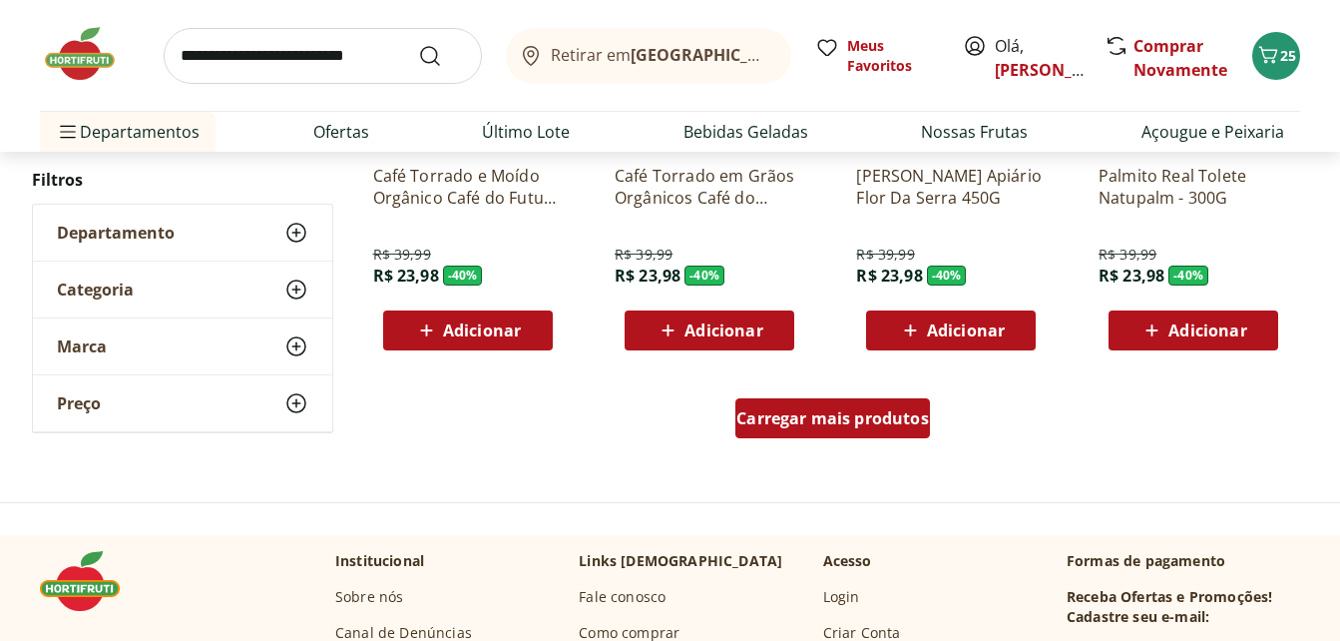
click at [806, 424] on span "Carregar mais produtos" at bounding box center [832, 418] width 193 height 16
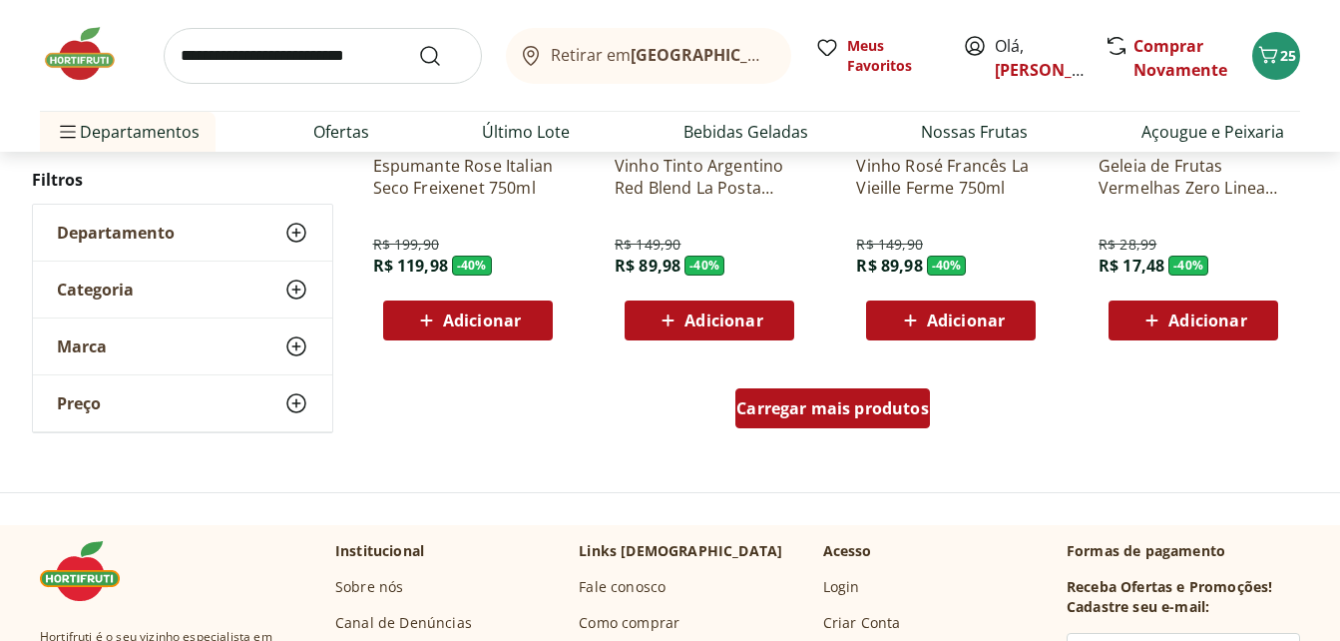
scroll to position [11773, 0]
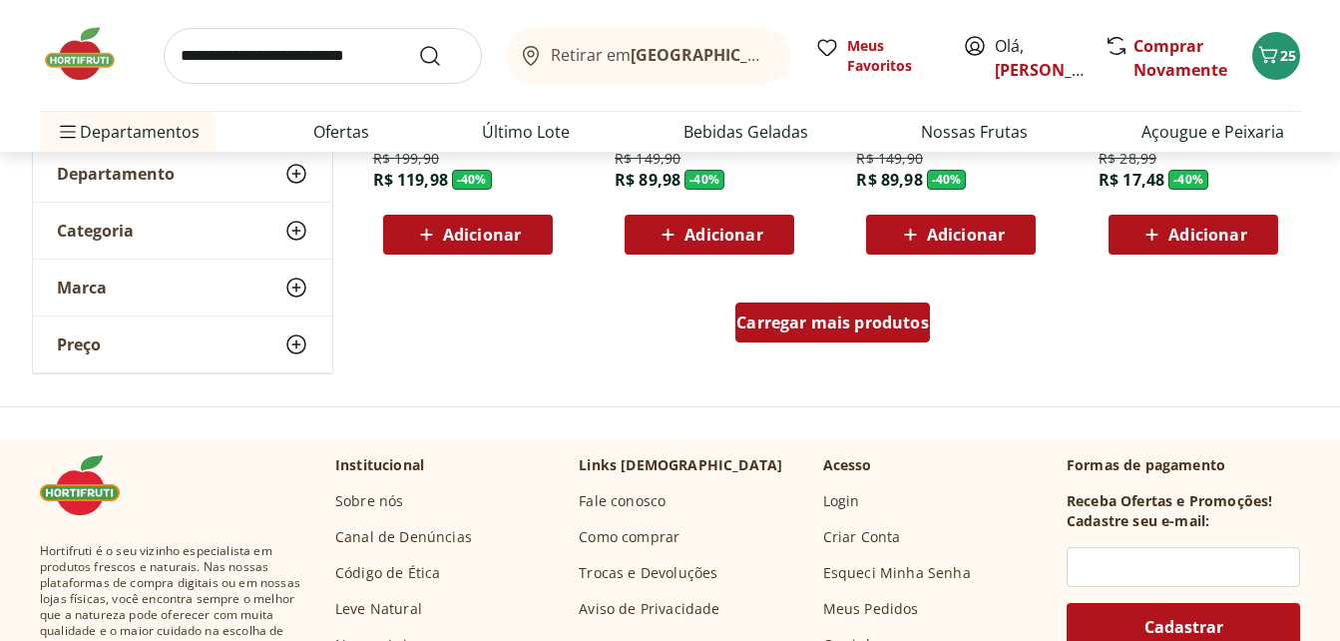
click at [857, 325] on span "Carregar mais produtos" at bounding box center [832, 322] width 193 height 16
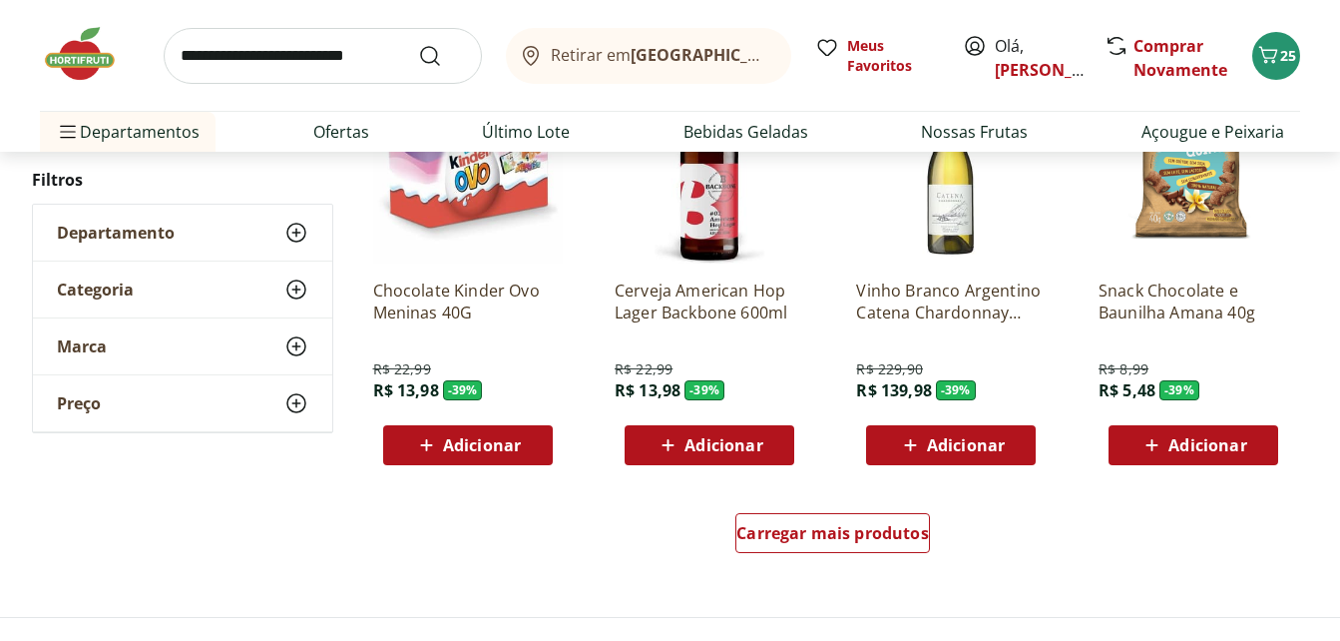
scroll to position [12971, 0]
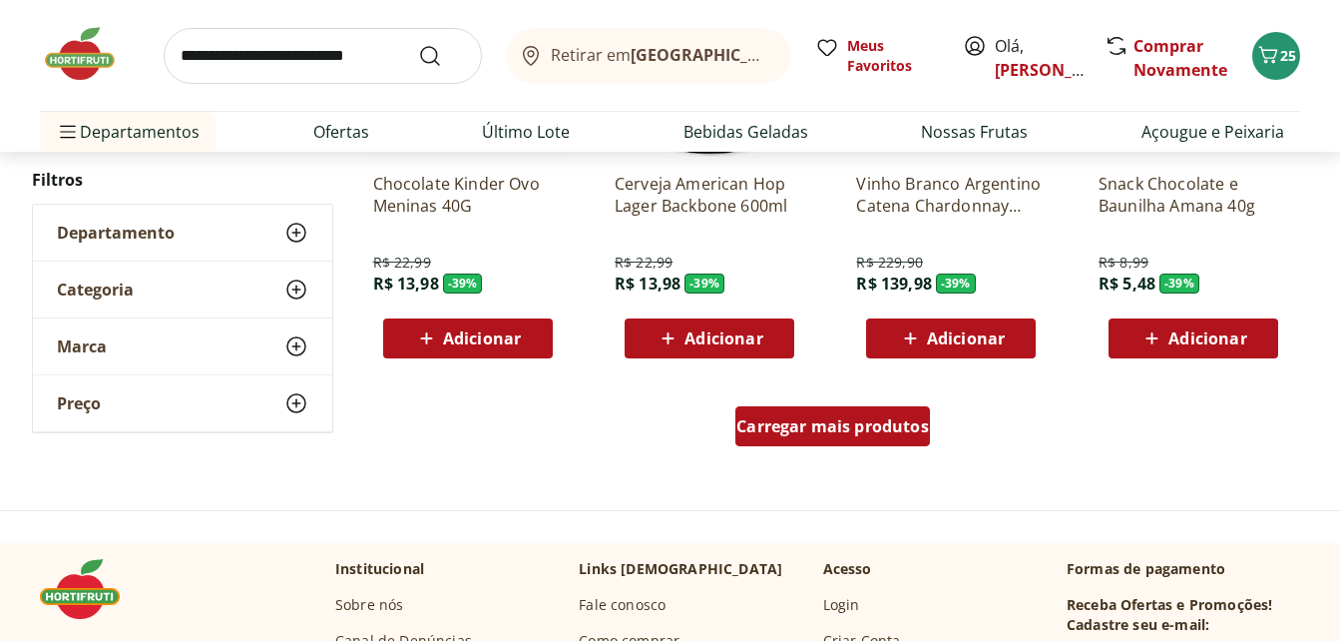
click at [870, 430] on span "Carregar mais produtos" at bounding box center [832, 426] width 193 height 16
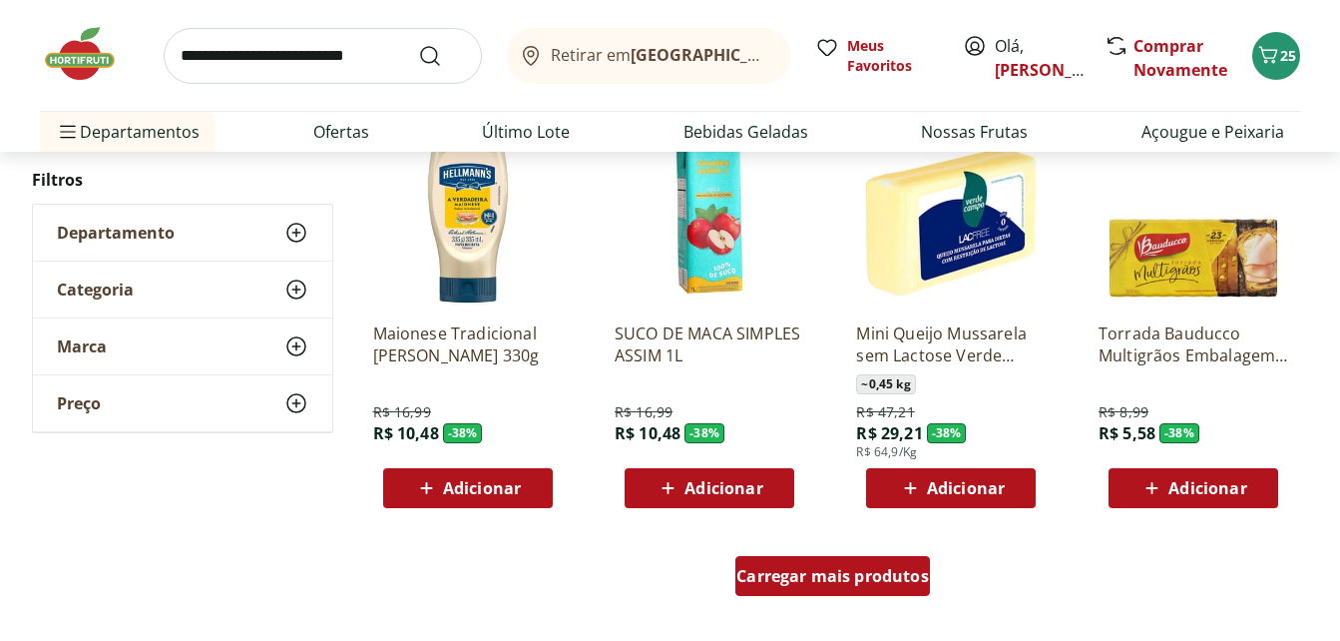
scroll to position [14168, 0]
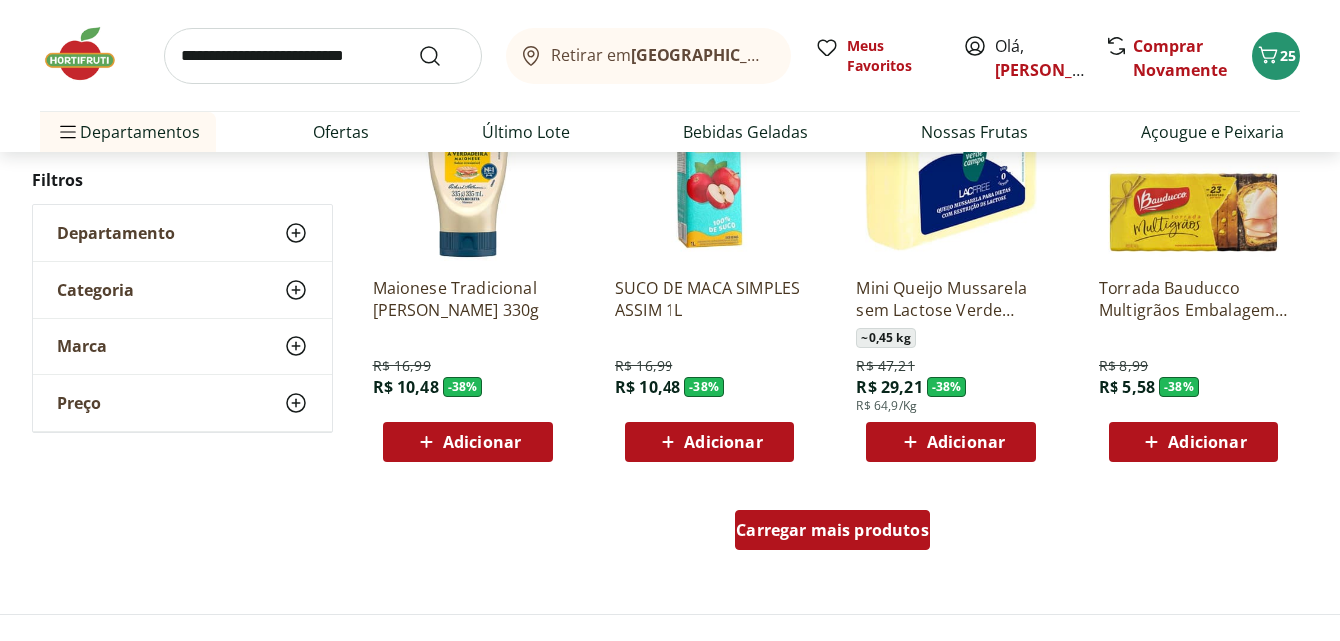
click at [831, 526] on span "Carregar mais produtos" at bounding box center [832, 530] width 193 height 16
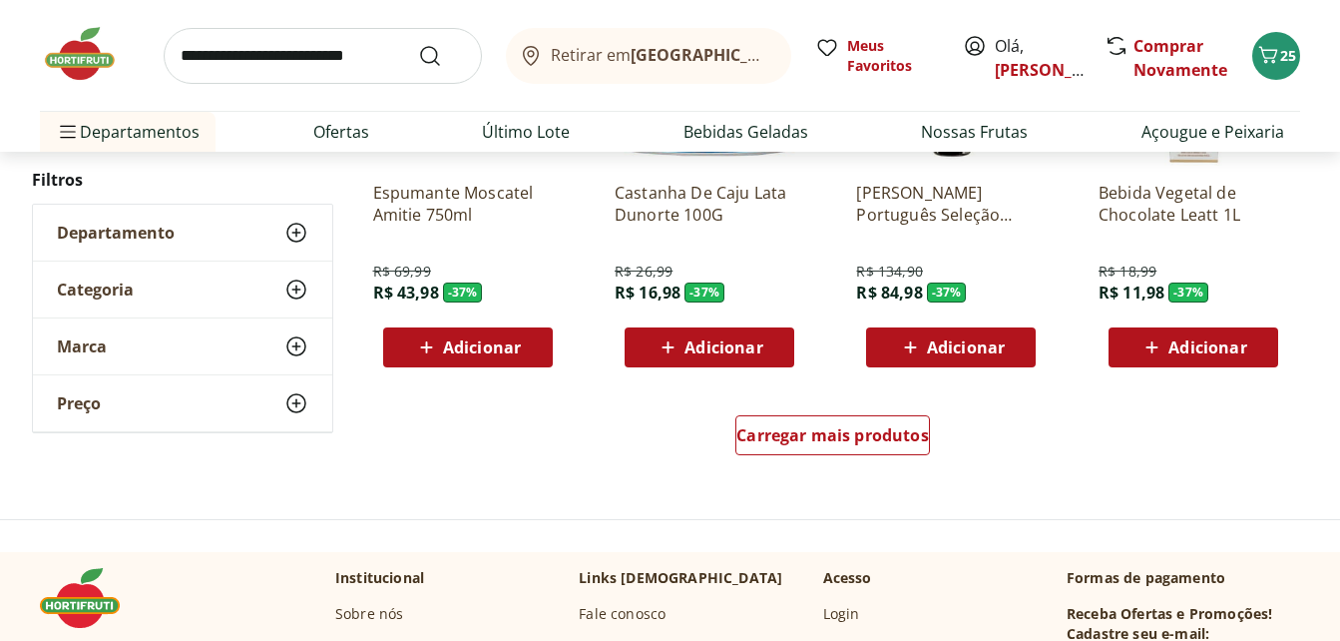
scroll to position [15565, 0]
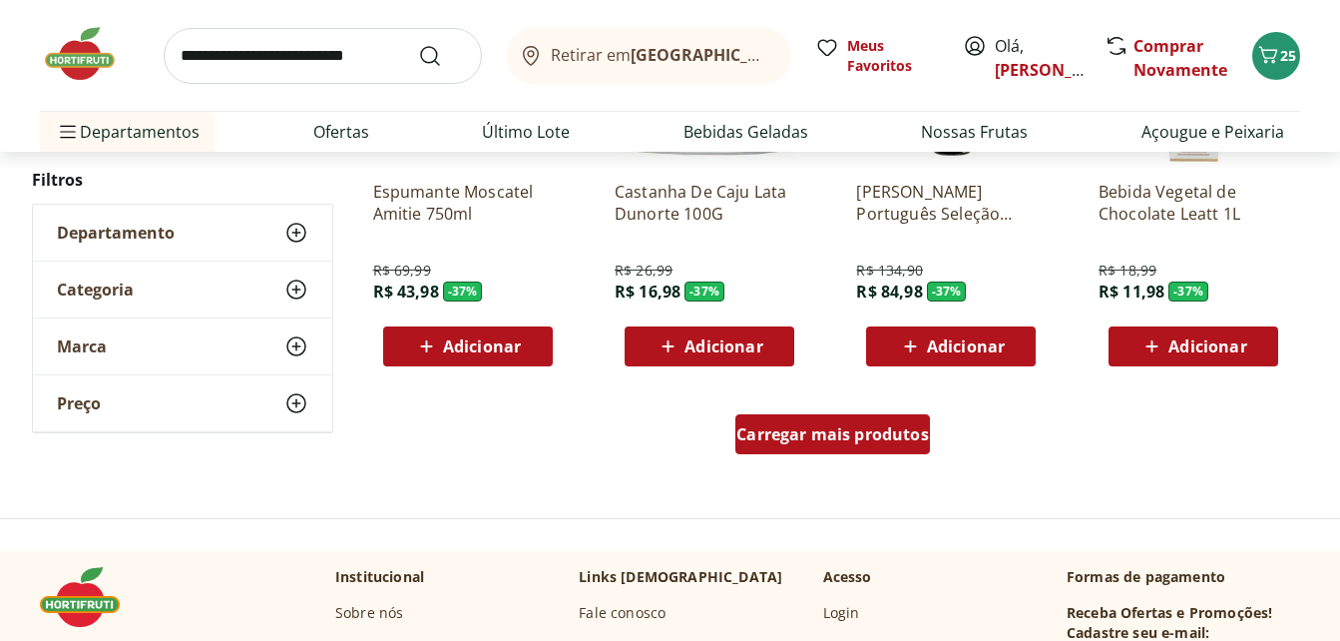
click at [850, 421] on div "Carregar mais produtos" at bounding box center [832, 434] width 195 height 40
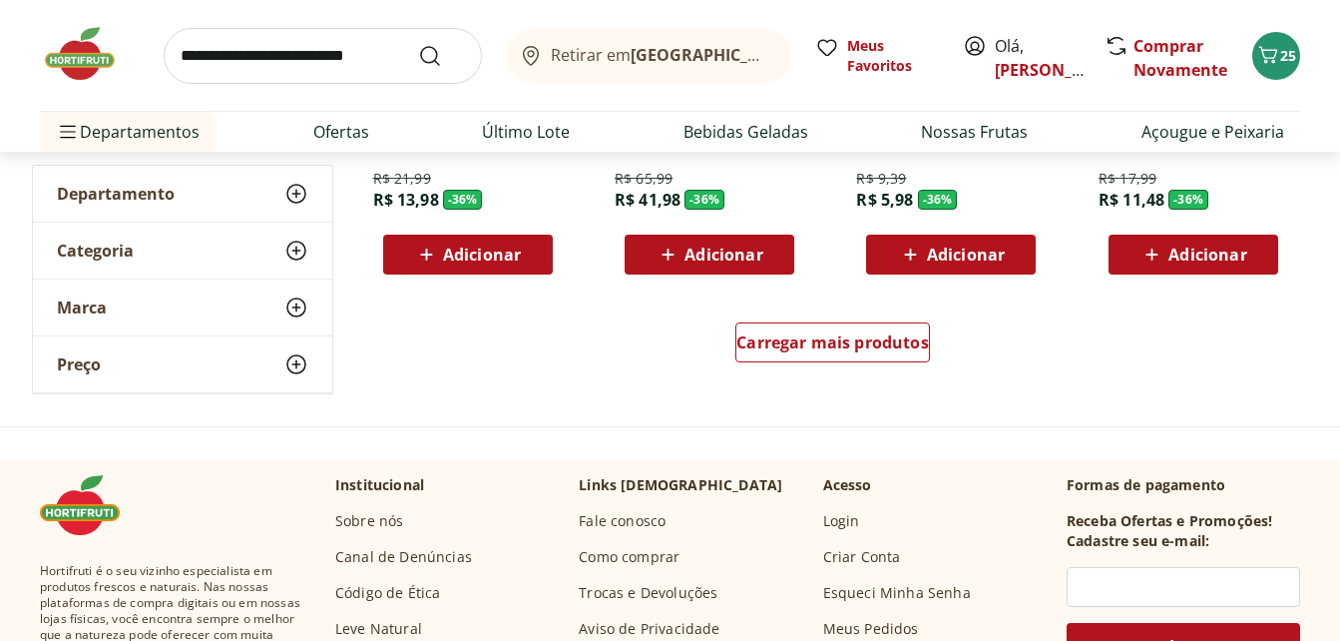
scroll to position [16962, 0]
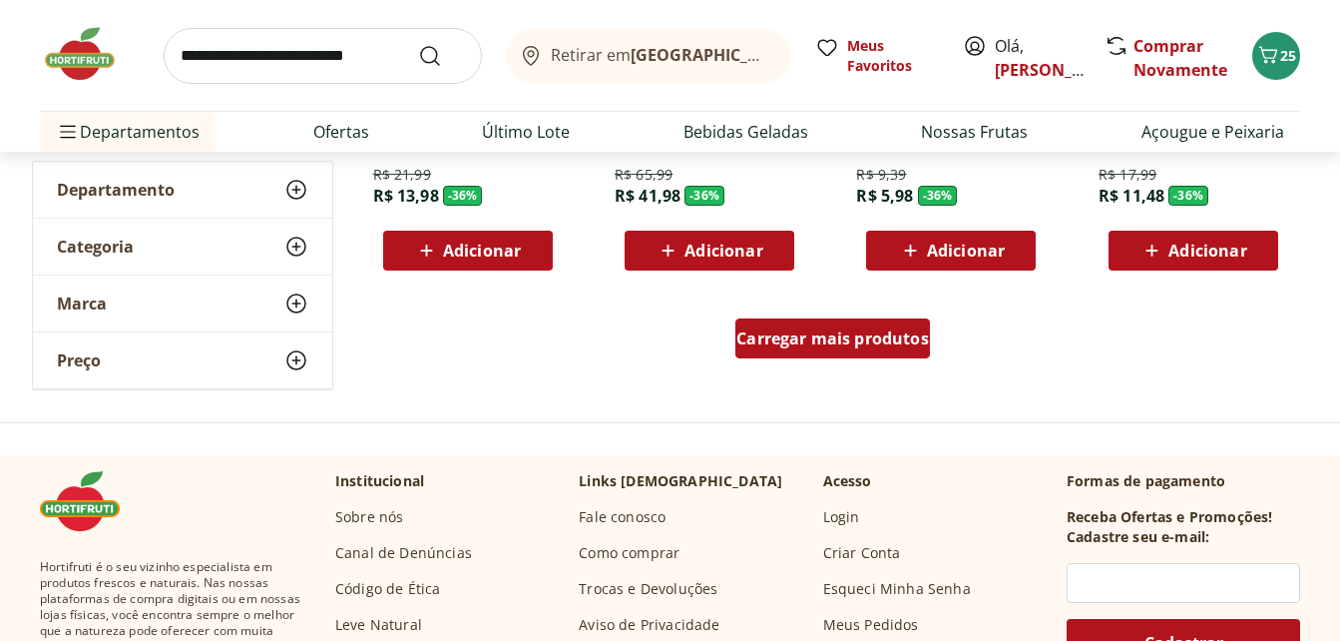
click at [845, 330] on span "Carregar mais produtos" at bounding box center [832, 338] width 193 height 16
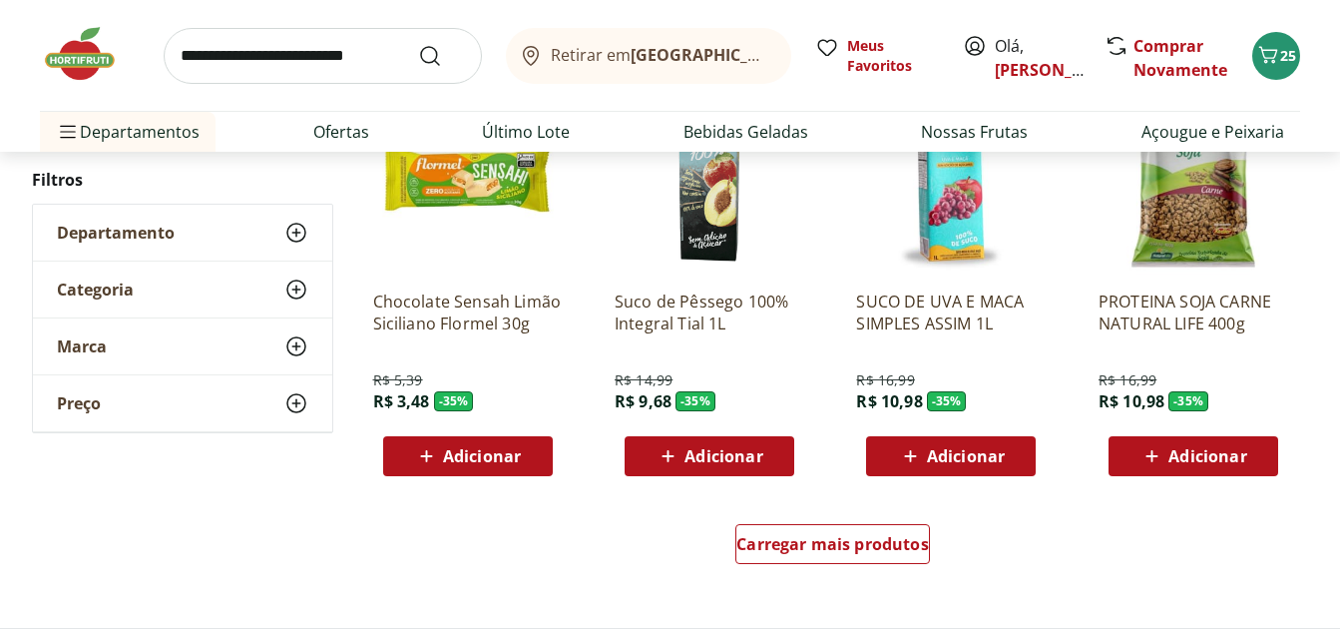
scroll to position [18358, 0]
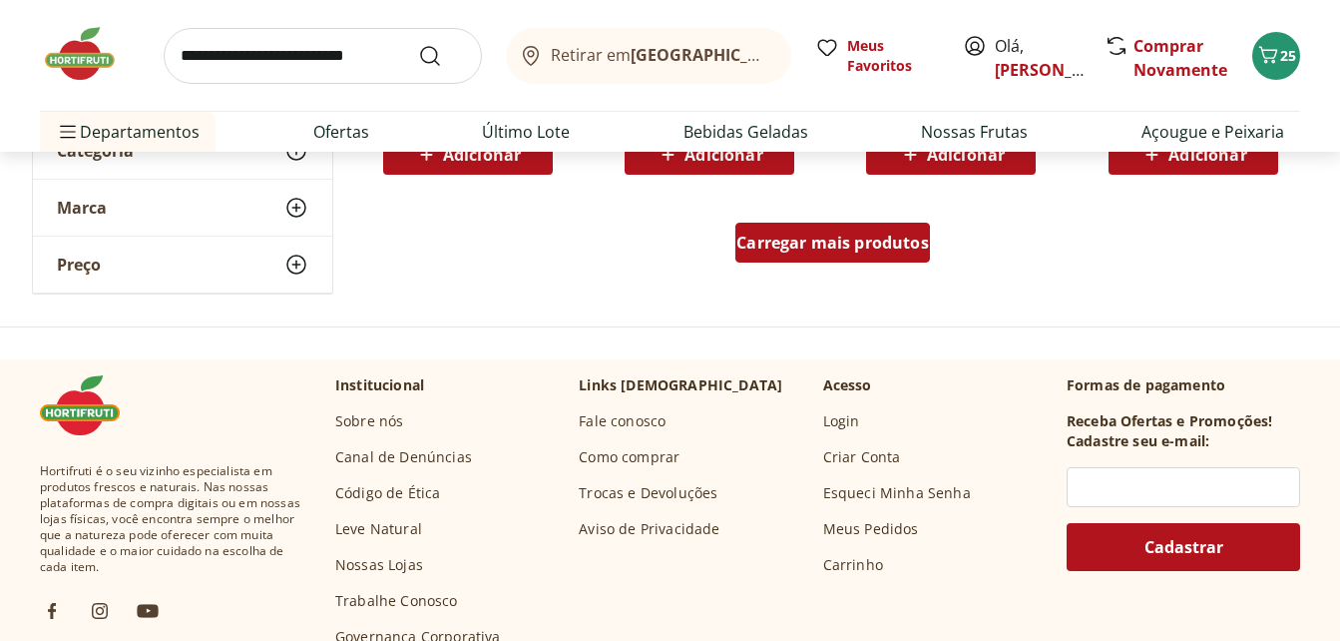
click at [824, 234] on span "Carregar mais produtos" at bounding box center [832, 242] width 193 height 16
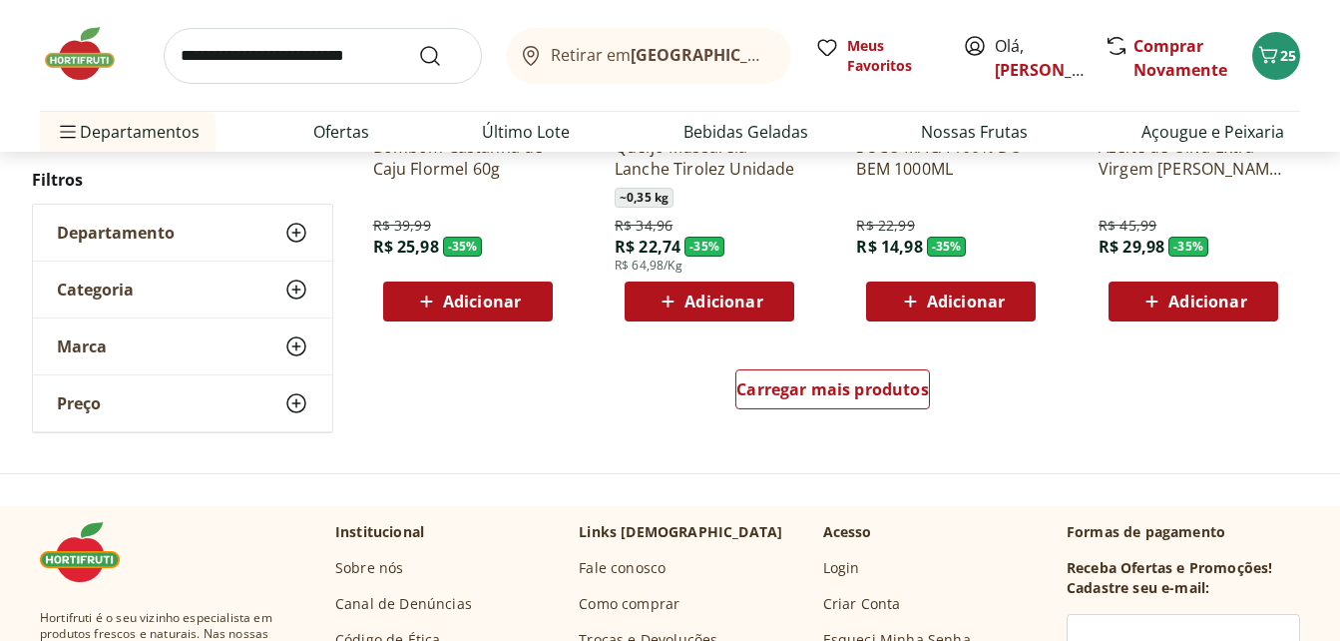
scroll to position [19556, 0]
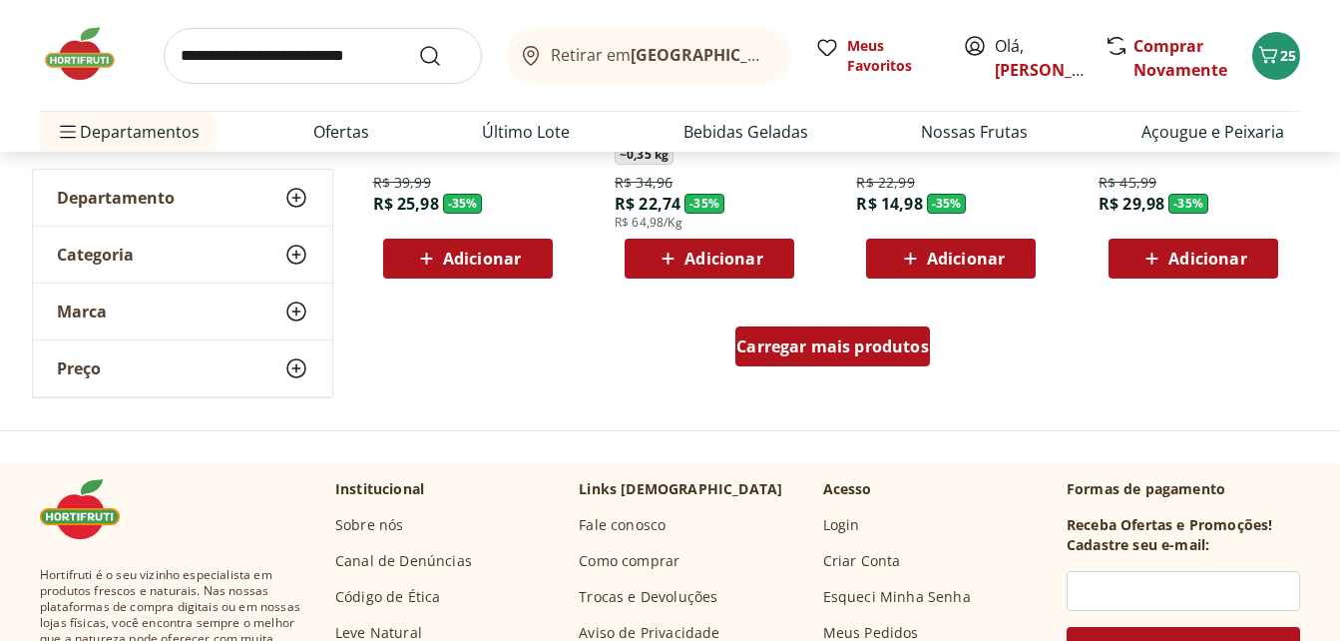
click at [886, 342] on span "Carregar mais produtos" at bounding box center [832, 346] width 193 height 16
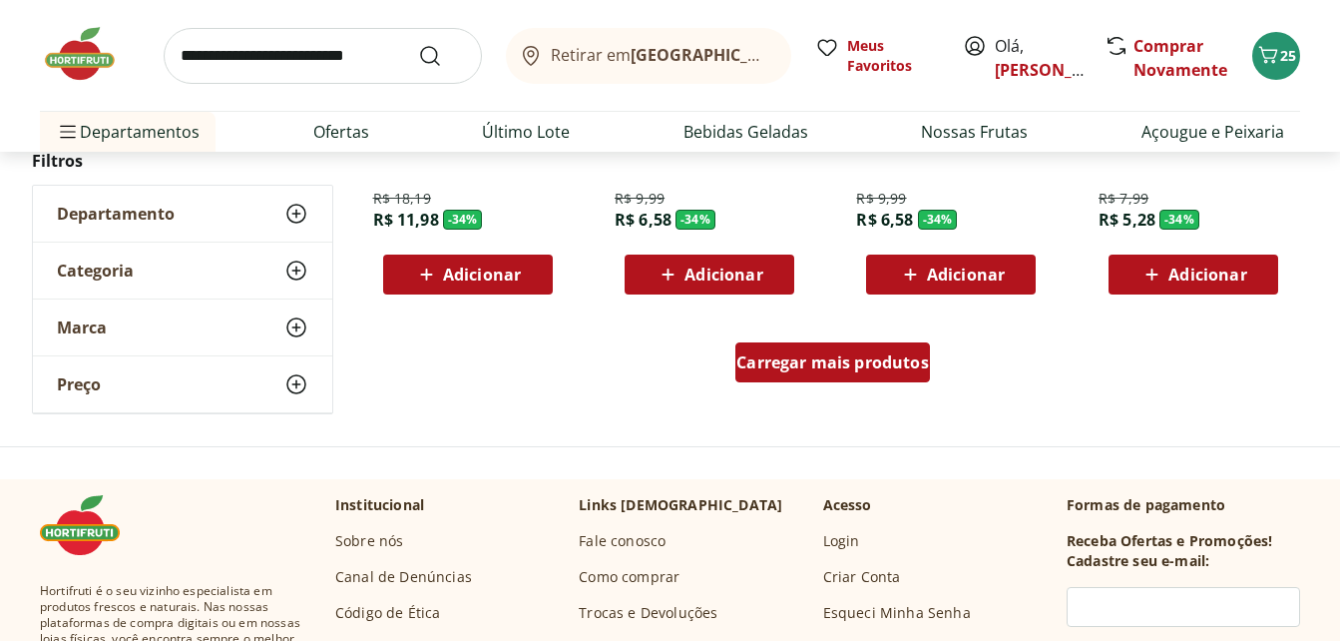
scroll to position [20853, 0]
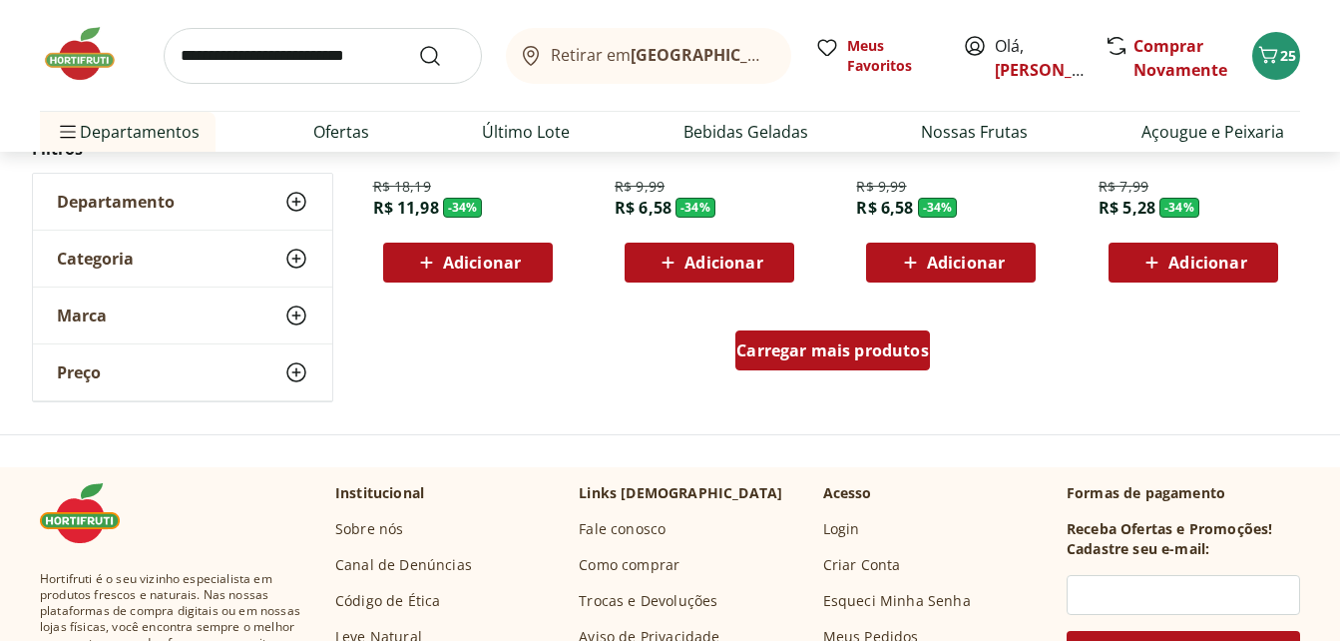
click at [883, 342] on span "Carregar mais produtos" at bounding box center [832, 350] width 193 height 16
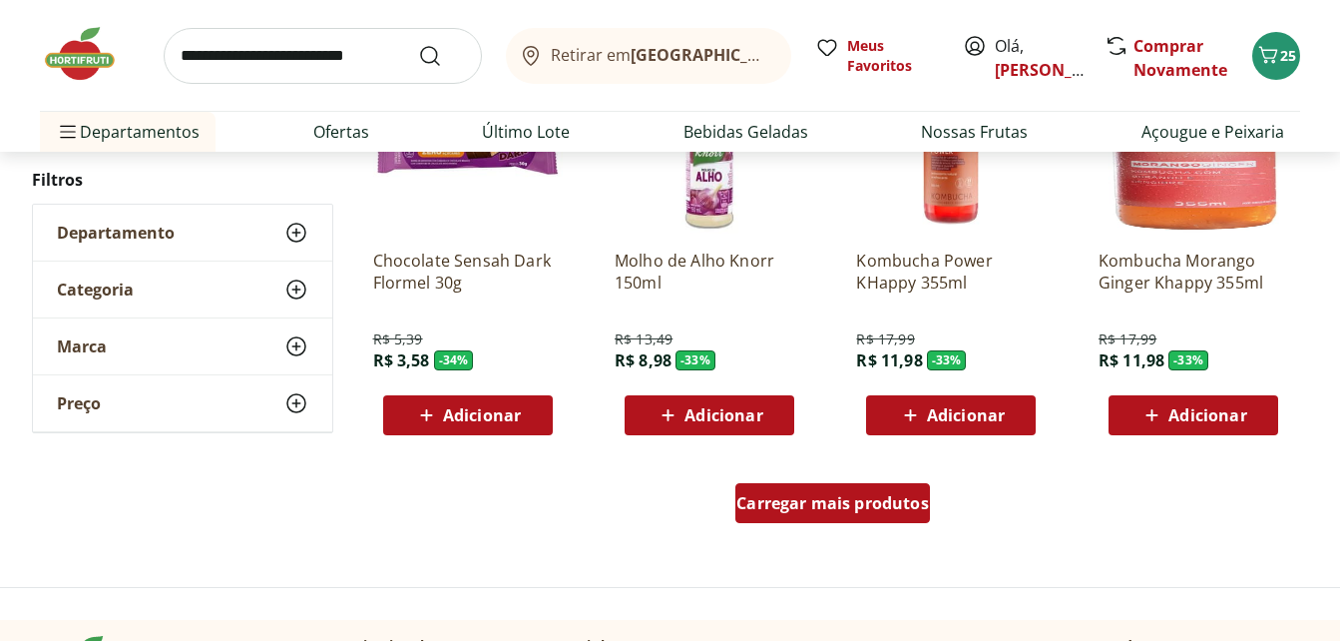
scroll to position [22050, 0]
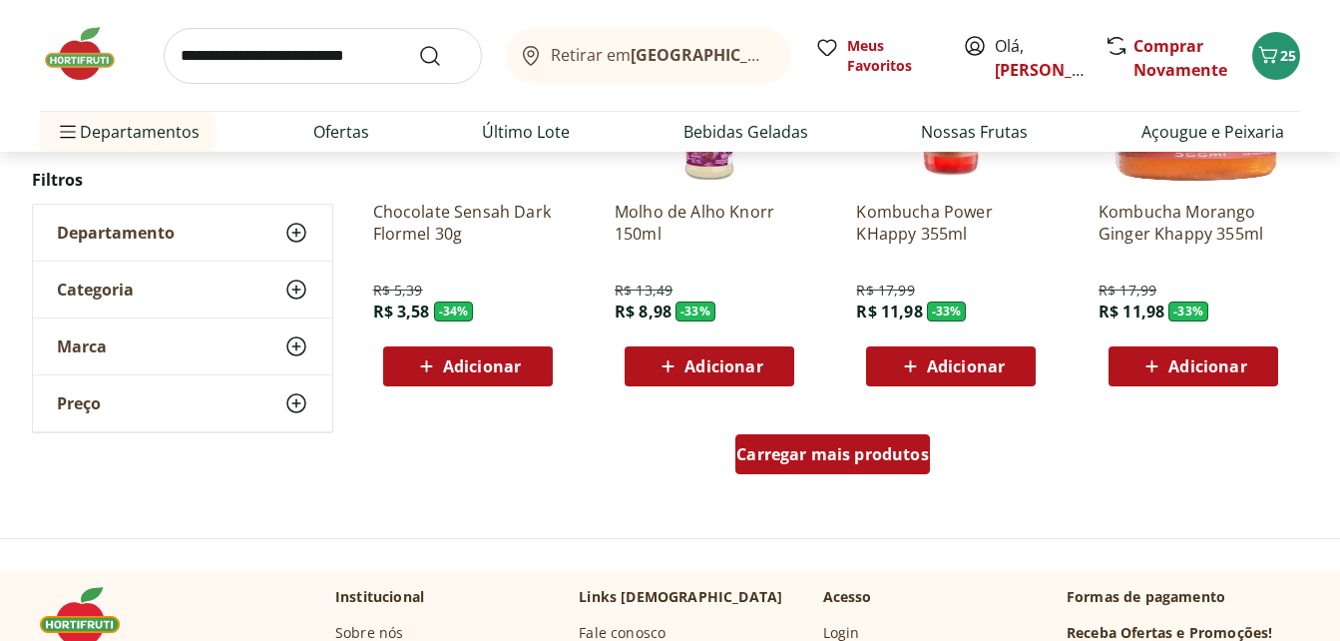
click at [824, 455] on span "Carregar mais produtos" at bounding box center [832, 454] width 193 height 16
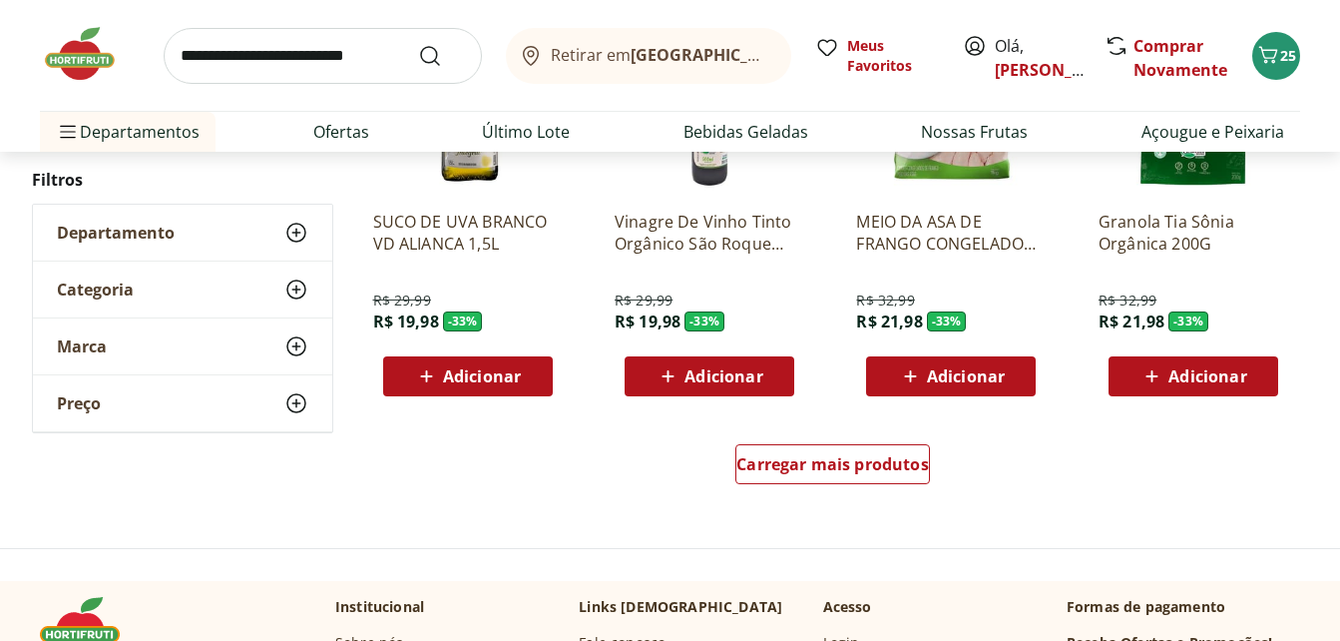
scroll to position [23347, 0]
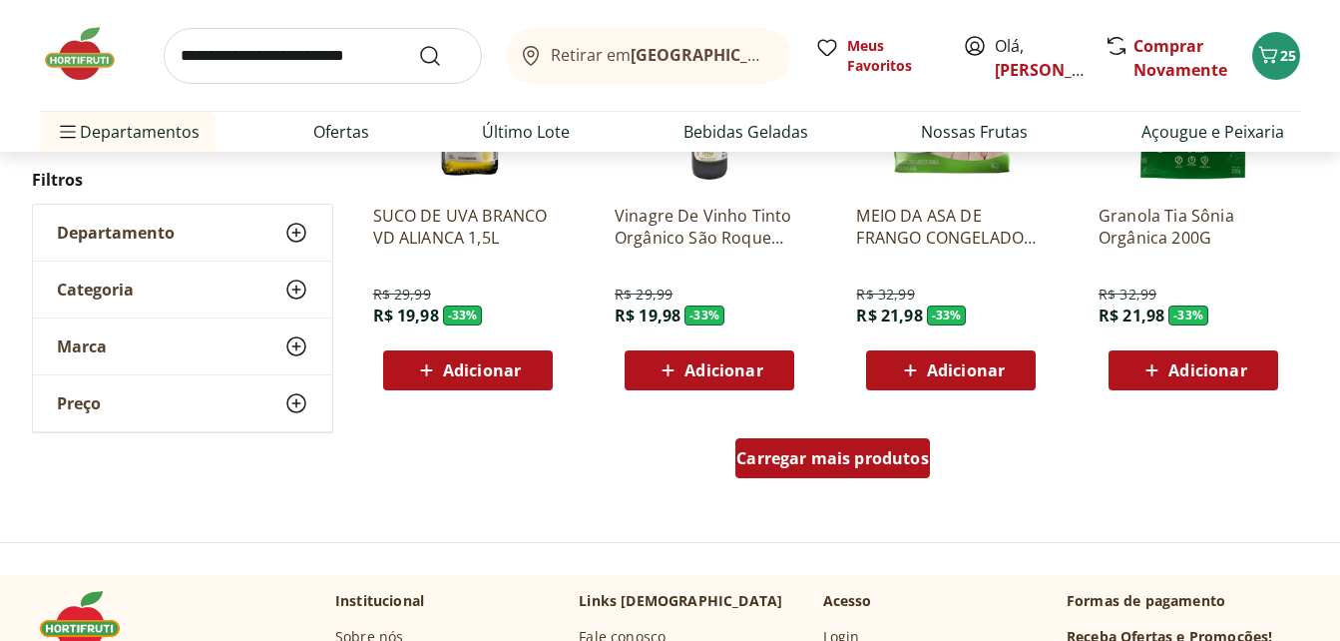
click at [836, 465] on span "Carregar mais produtos" at bounding box center [832, 458] width 193 height 16
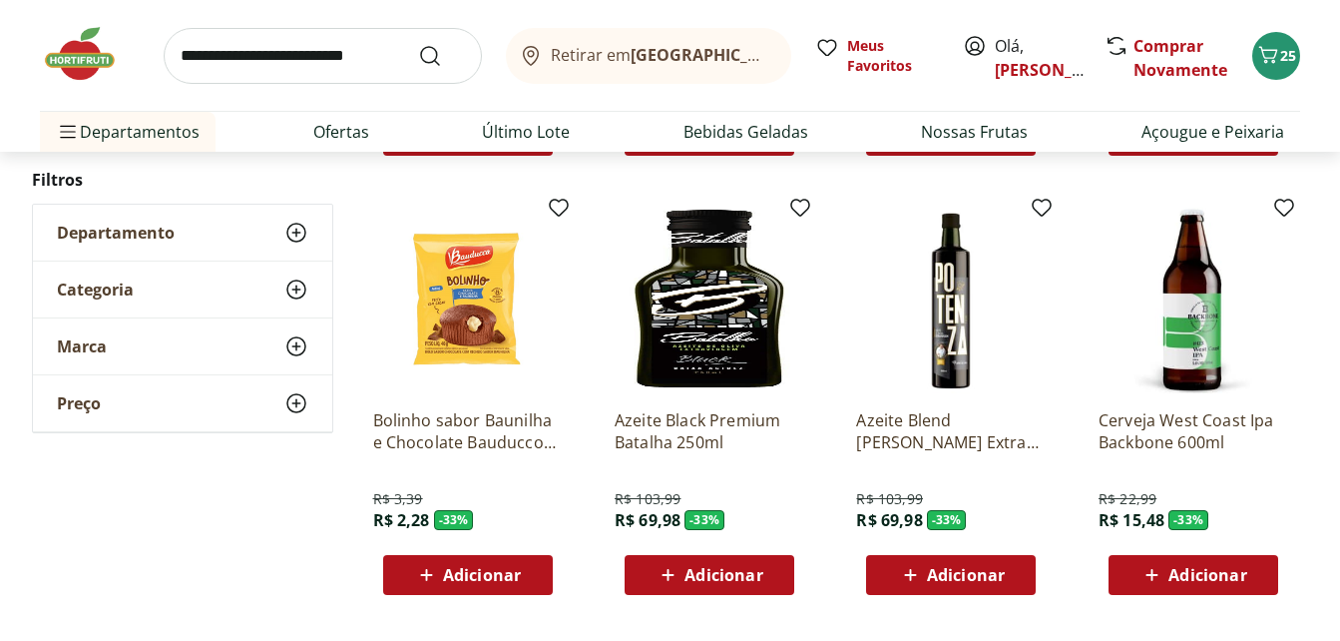
scroll to position [24445, 0]
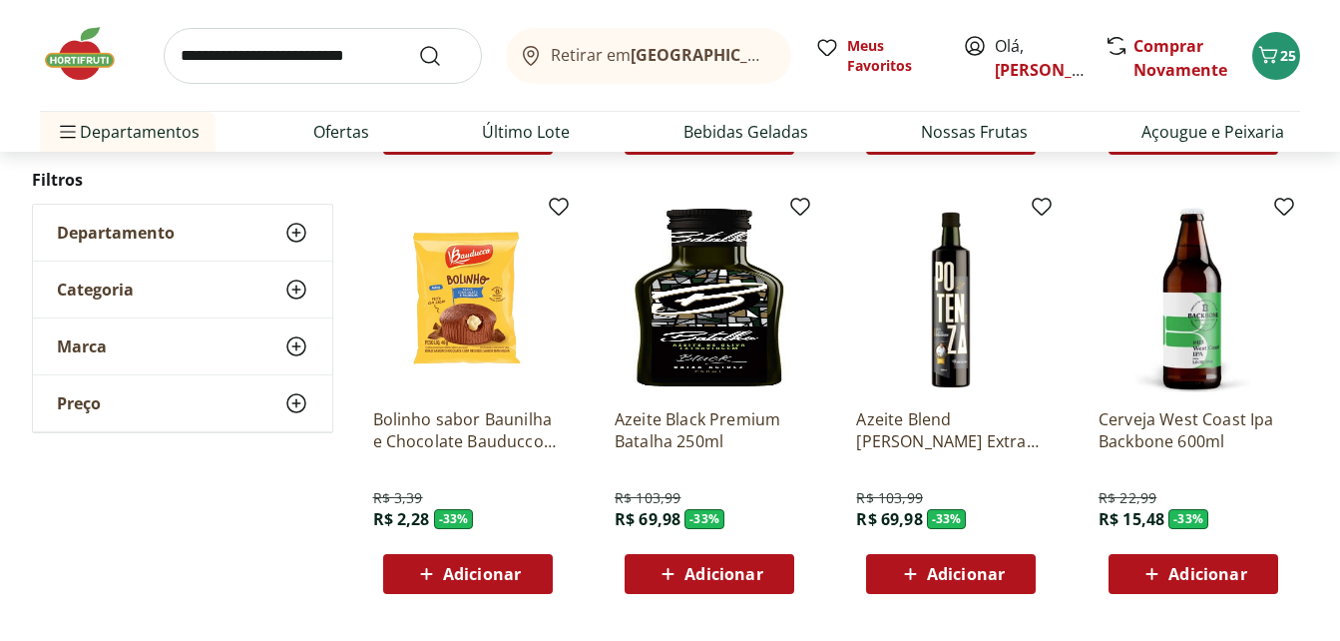
click at [457, 575] on span "Adicionar" at bounding box center [482, 574] width 78 height 16
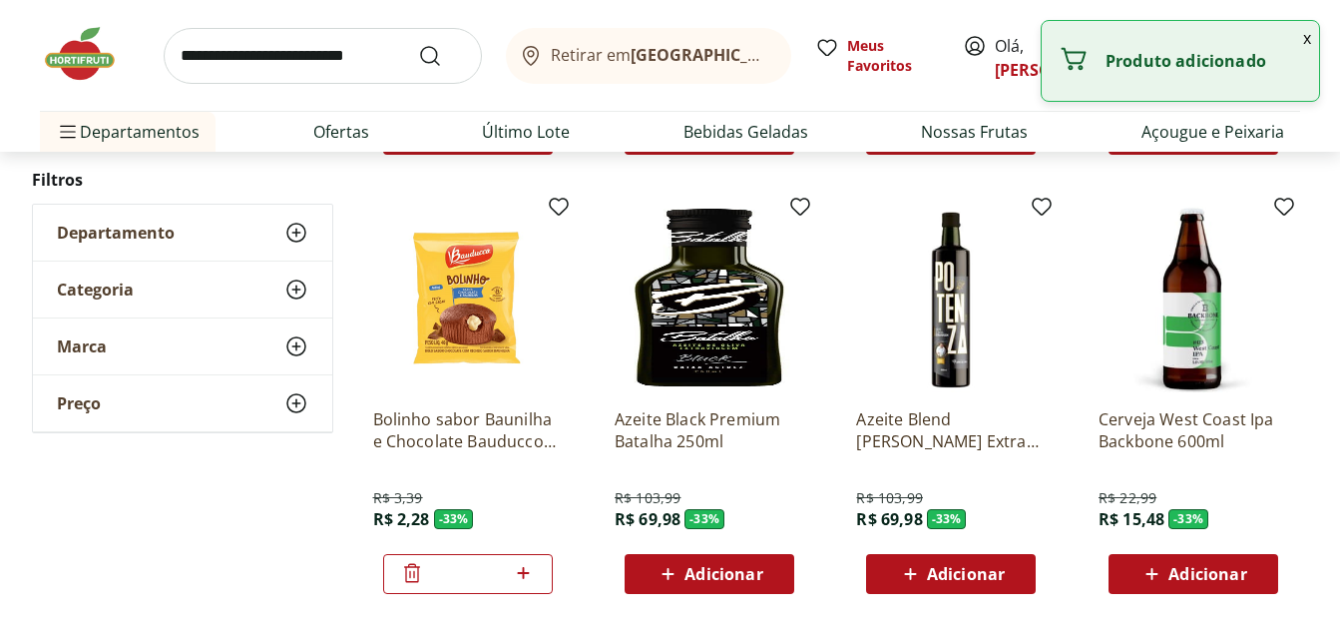
click at [517, 569] on icon at bounding box center [523, 573] width 25 height 24
type input "*"
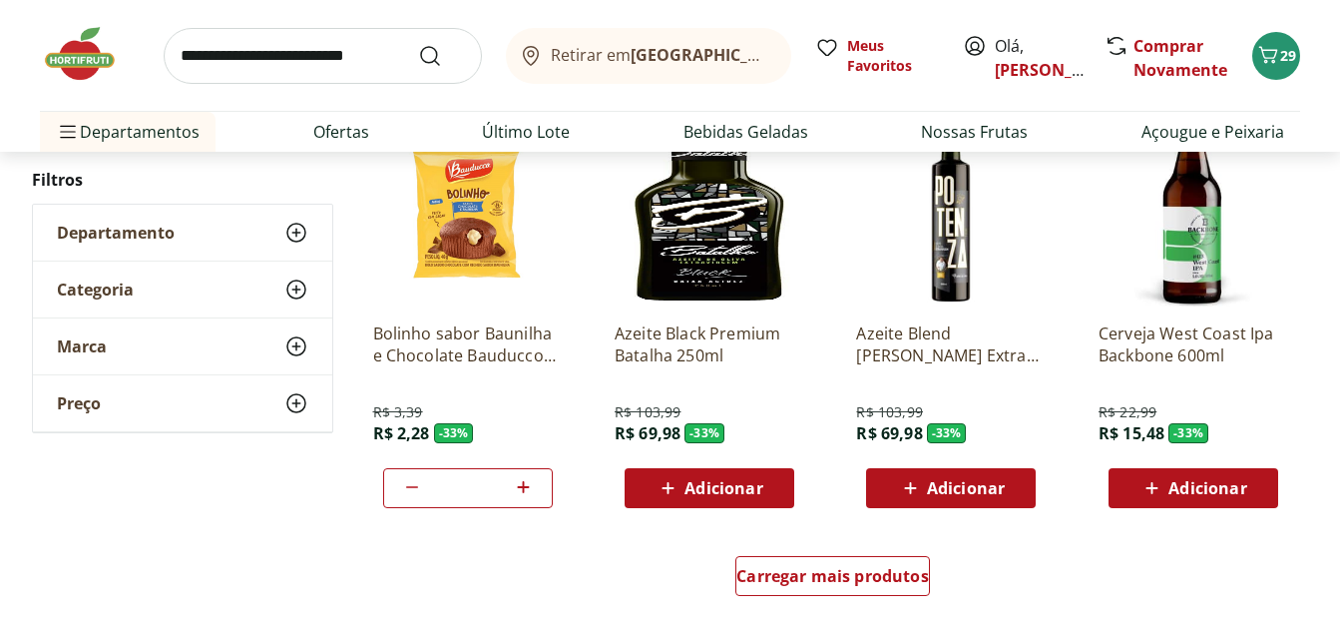
scroll to position [24544, 0]
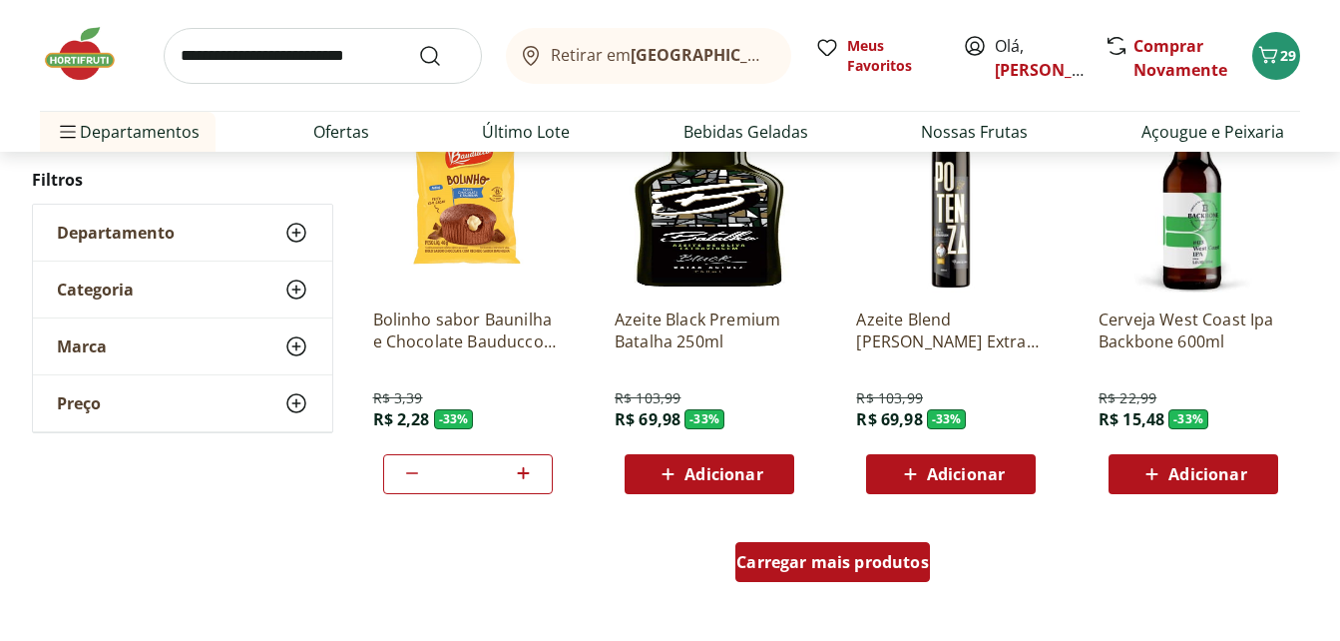
click at [897, 554] on span "Carregar mais produtos" at bounding box center [832, 562] width 193 height 16
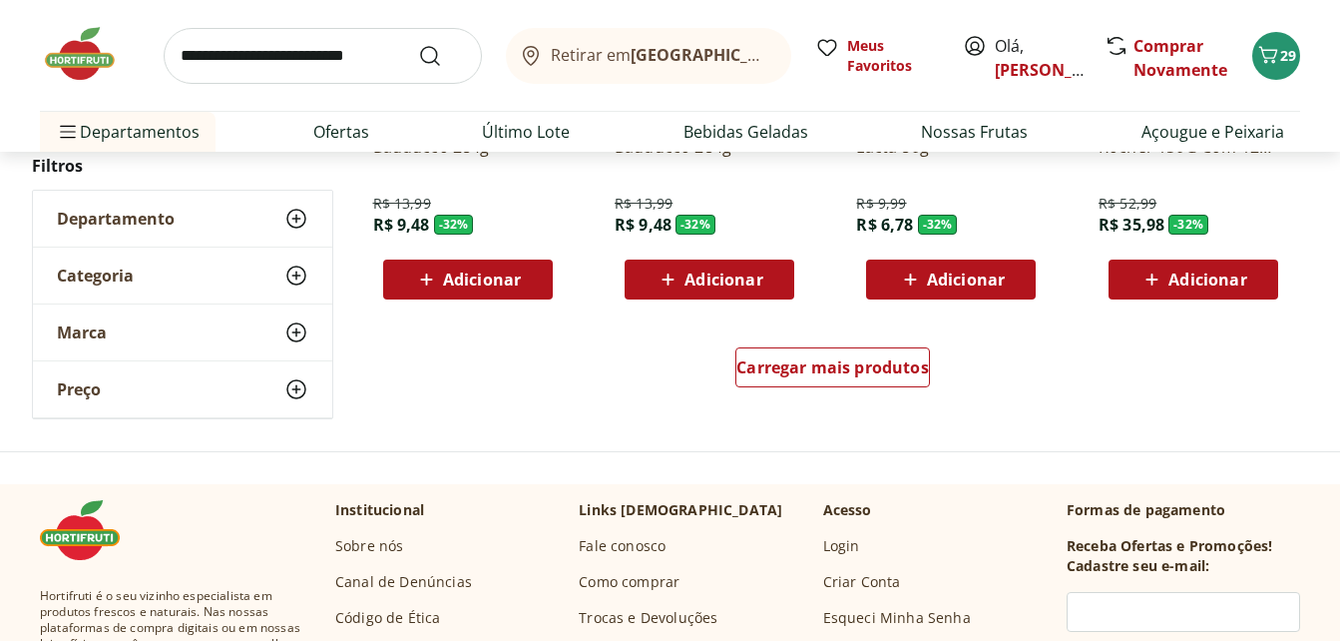
scroll to position [26041, 0]
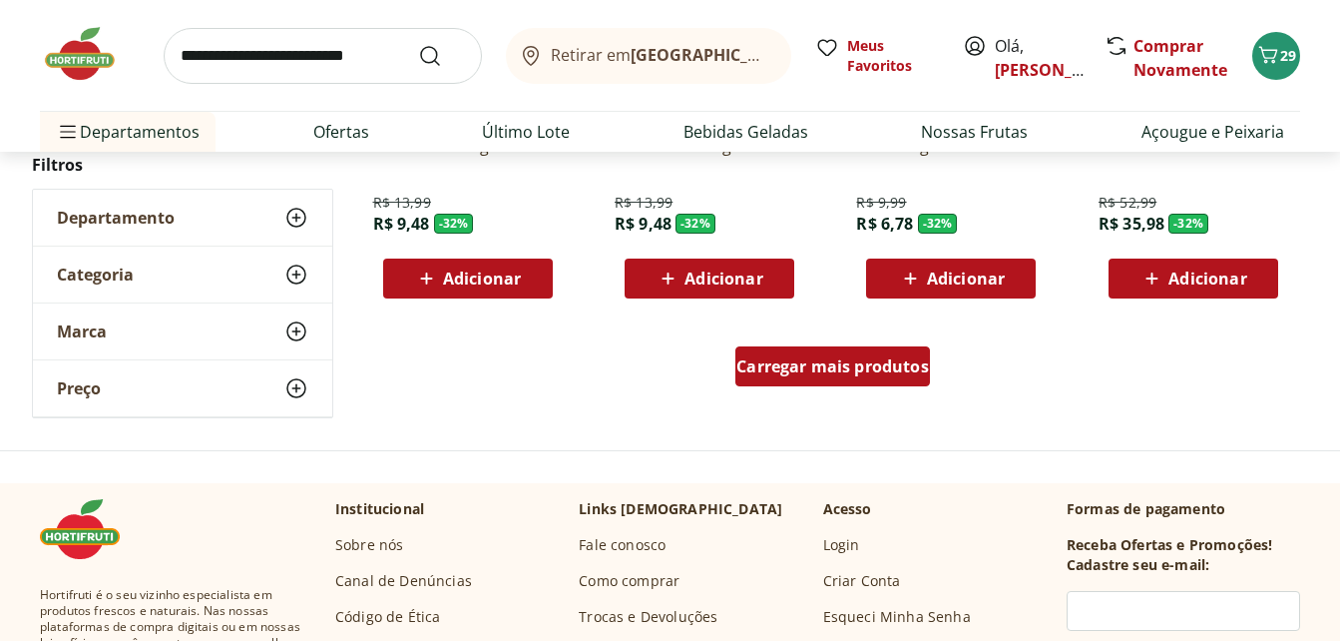
click at [867, 362] on span "Carregar mais produtos" at bounding box center [832, 366] width 193 height 16
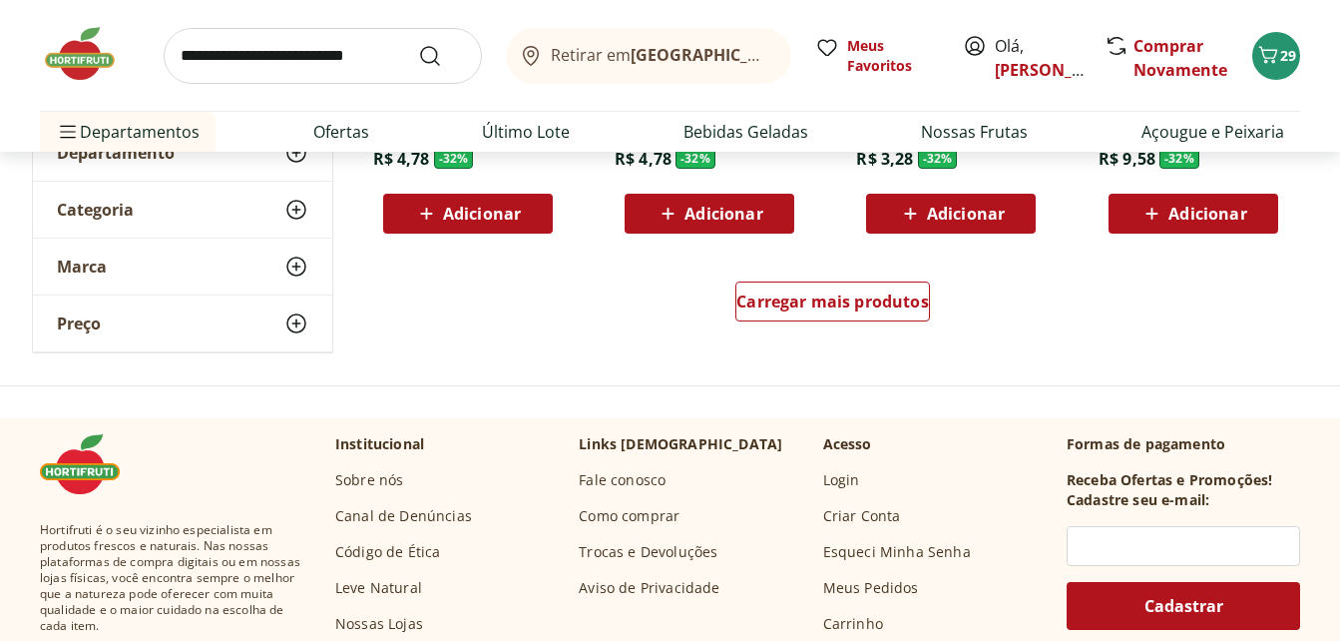
scroll to position [27438, 0]
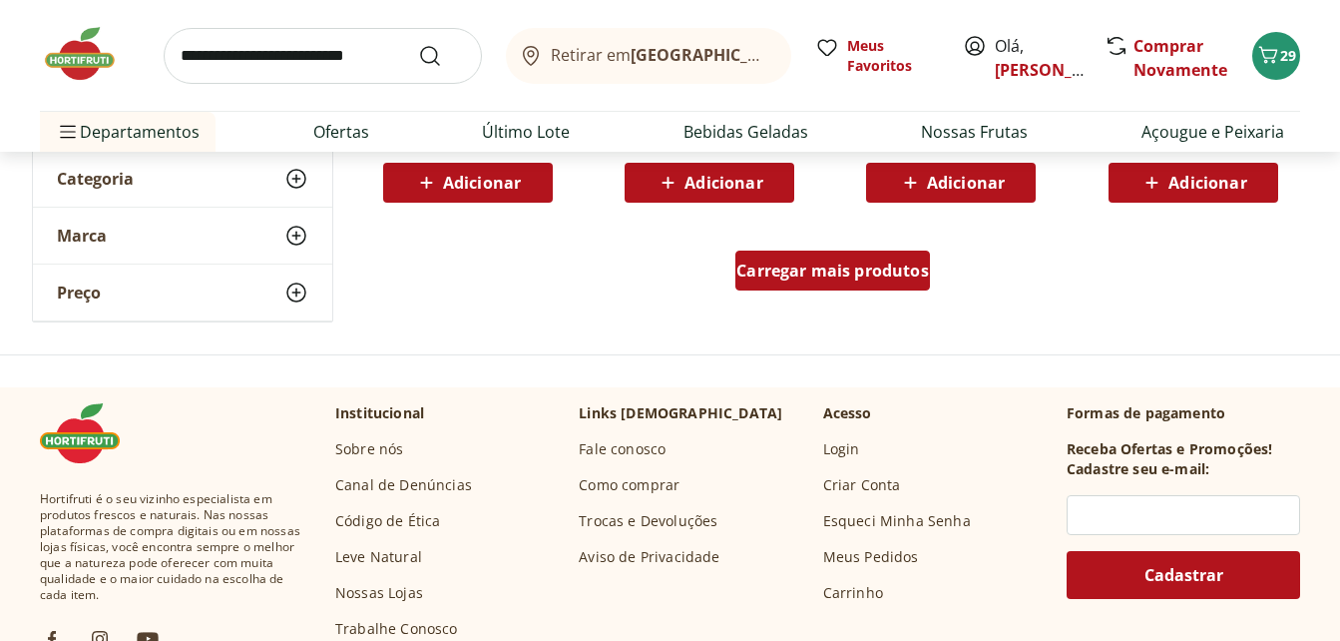
click at [747, 265] on span "Carregar mais produtos" at bounding box center [832, 270] width 193 height 16
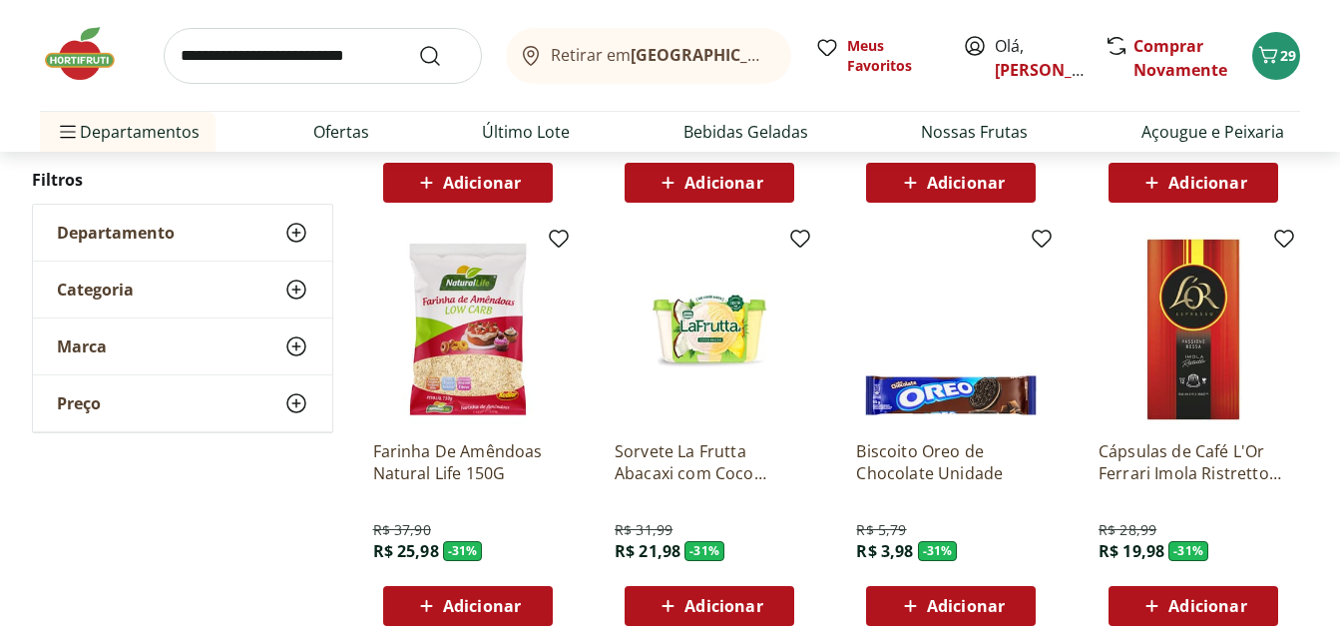
scroll to position [27538, 0]
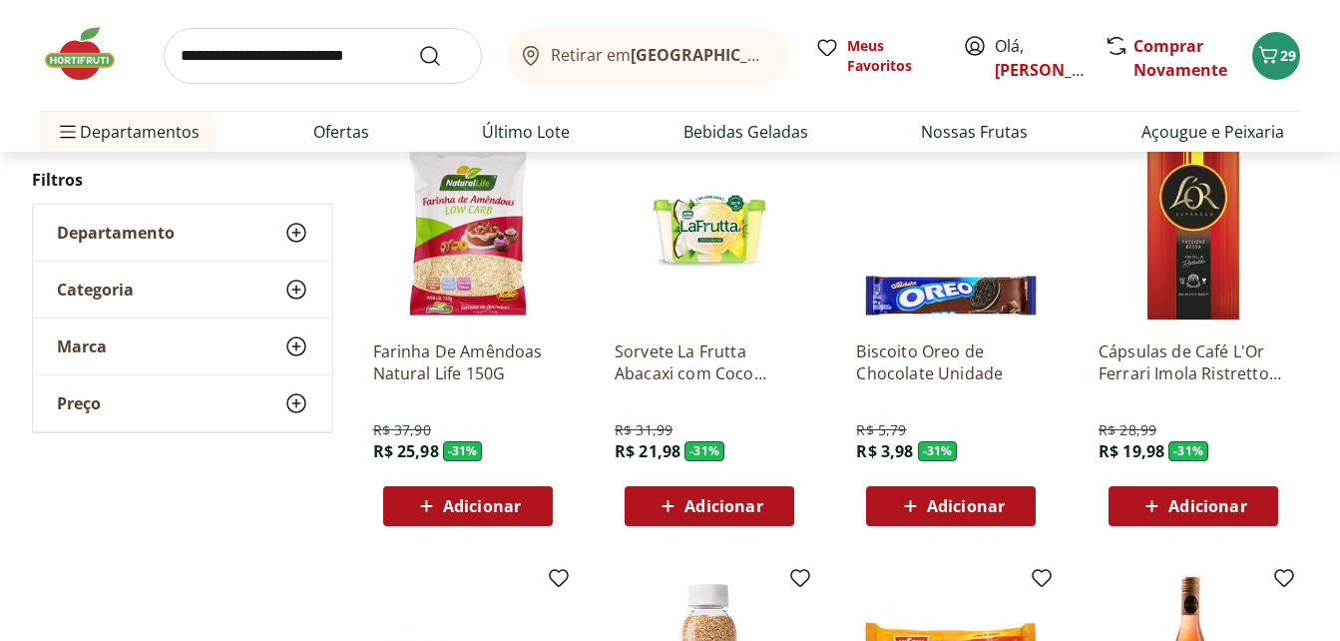
click at [946, 502] on span "Adicionar" at bounding box center [966, 506] width 78 height 16
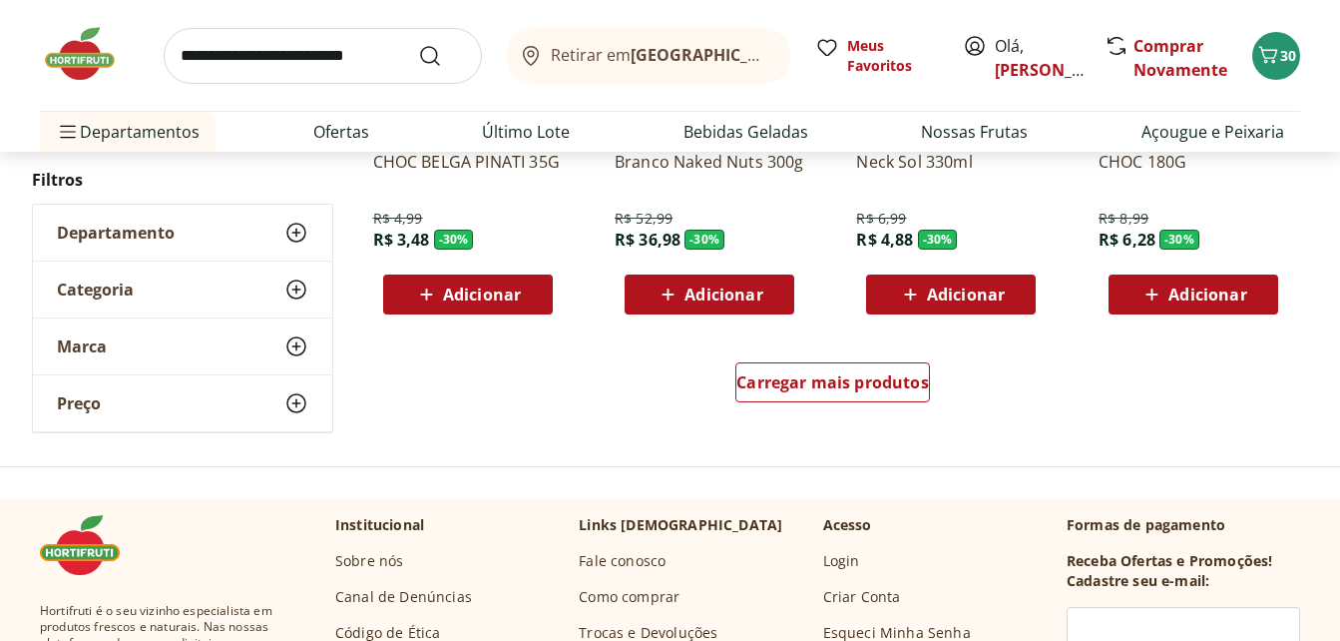
scroll to position [28635, 0]
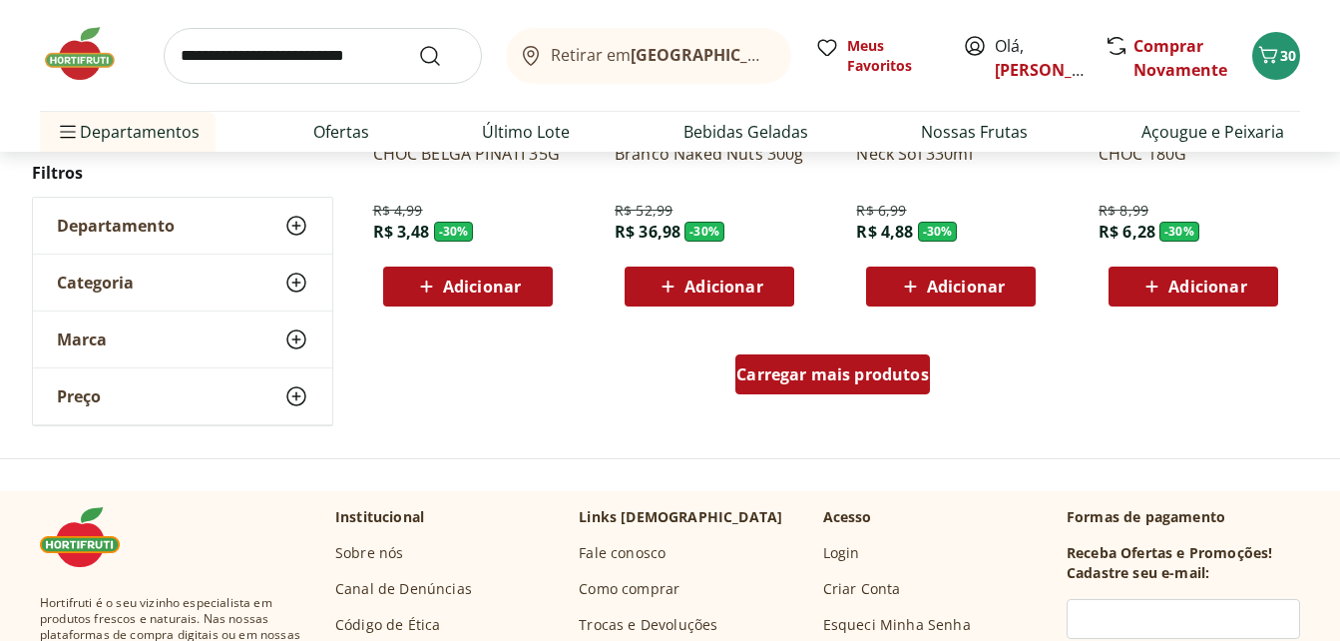
click at [865, 397] on link "Carregar mais produtos" at bounding box center [832, 378] width 195 height 48
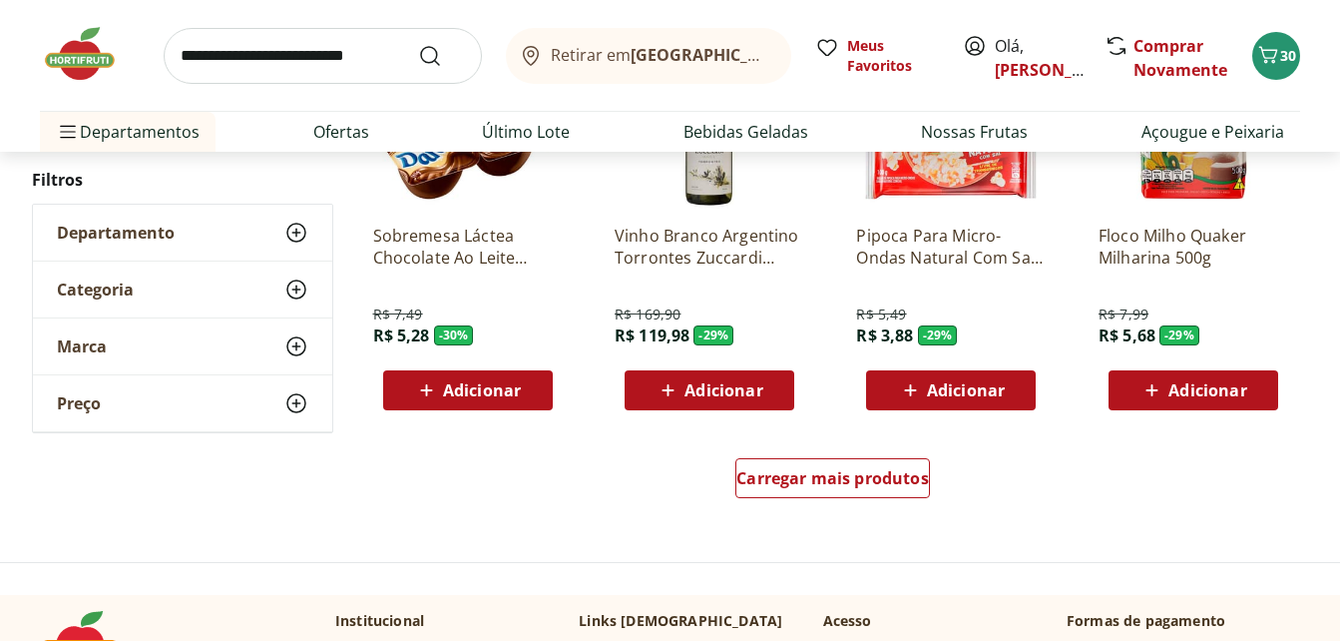
scroll to position [29932, 0]
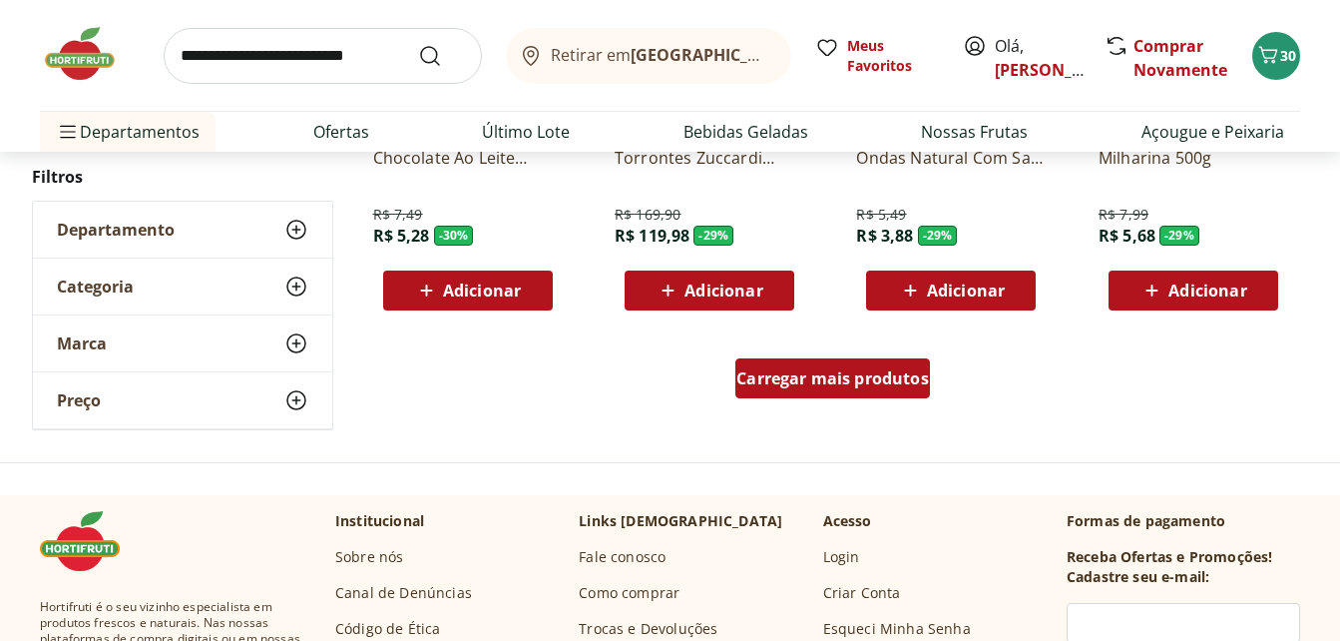
click at [912, 370] on span "Carregar mais produtos" at bounding box center [832, 378] width 193 height 16
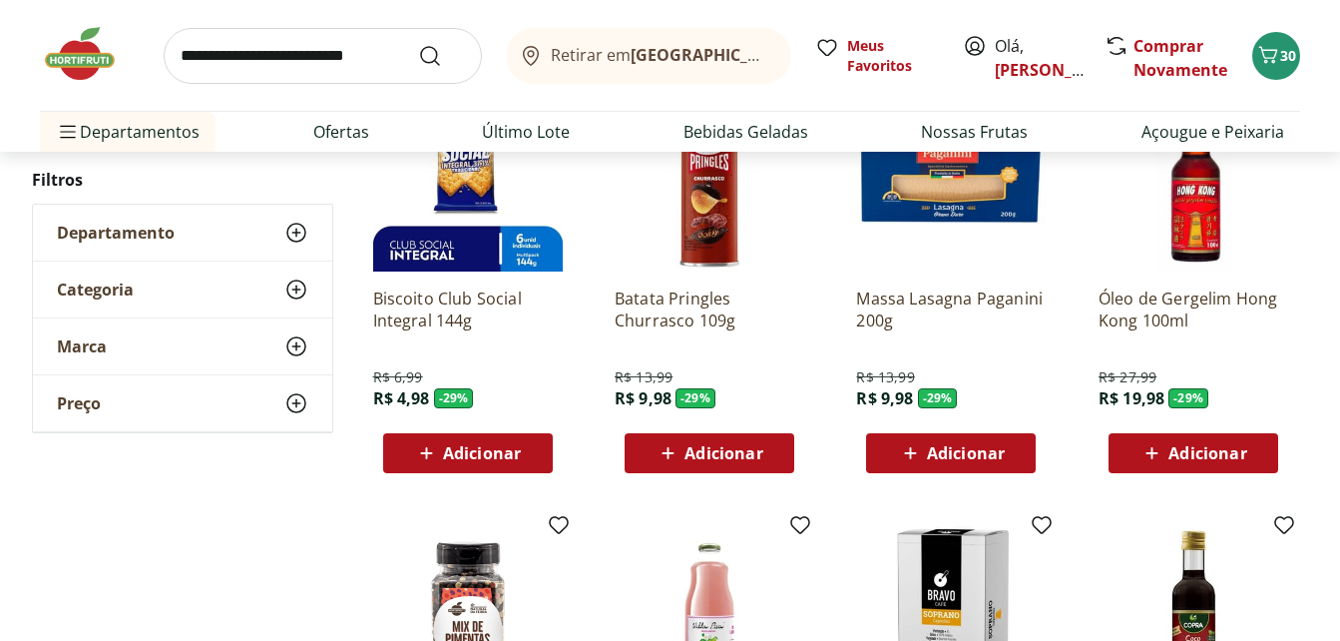
scroll to position [30232, 0]
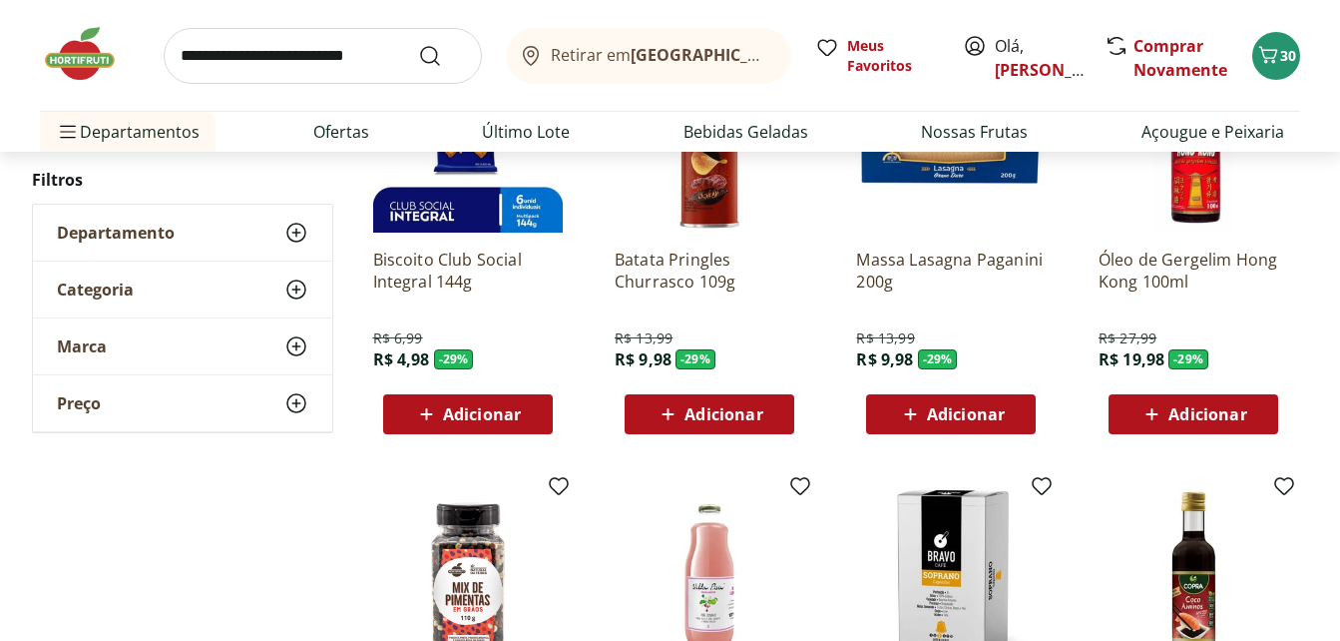
click at [724, 415] on span "Adicionar" at bounding box center [723, 414] width 78 height 16
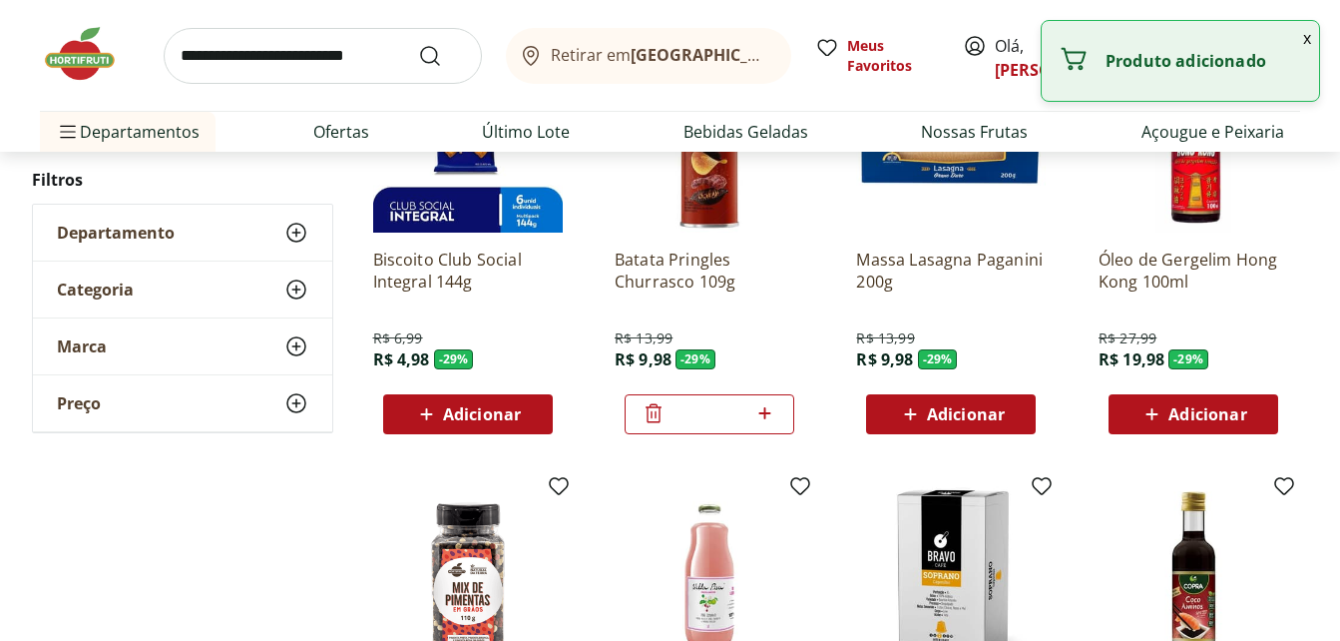
click at [765, 415] on icon at bounding box center [765, 413] width 12 height 12
type input "*"
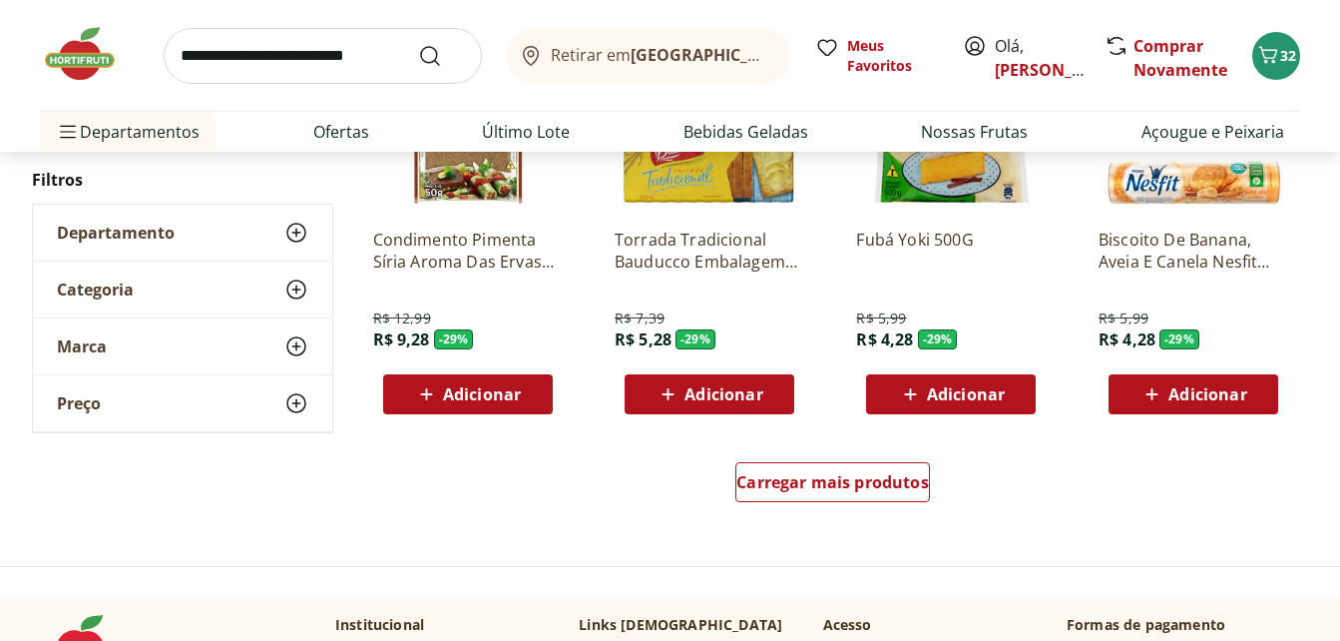
scroll to position [31329, 0]
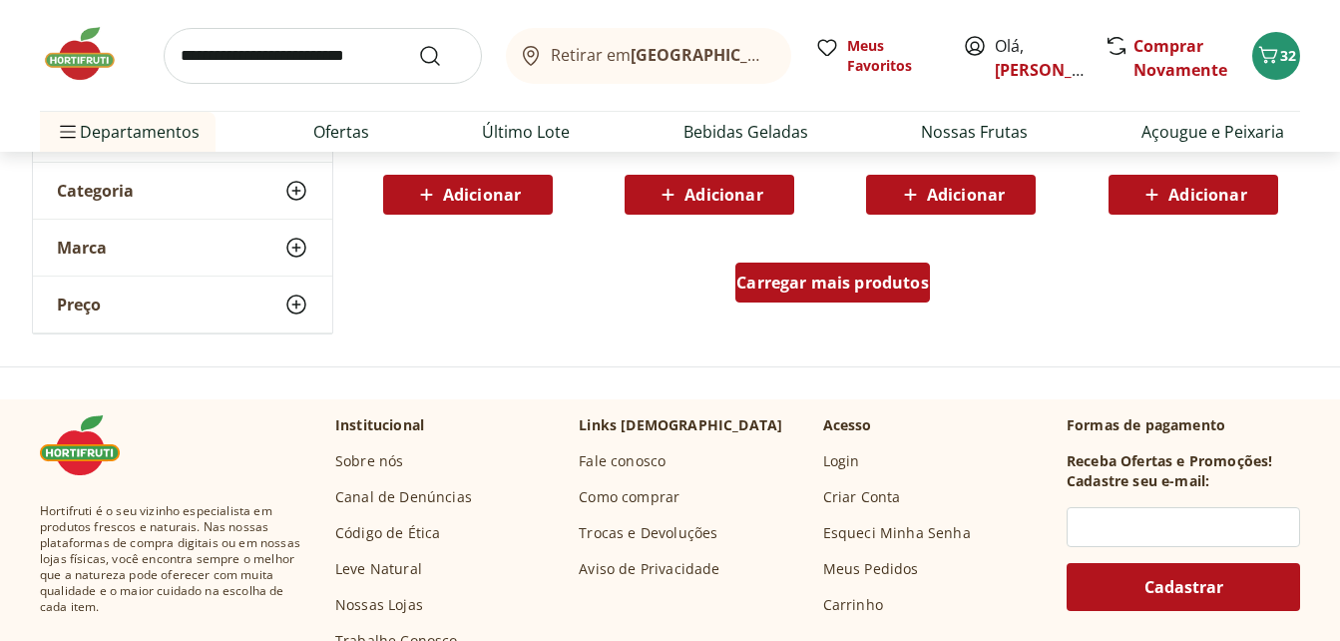
click at [804, 276] on span "Carregar mais produtos" at bounding box center [832, 282] width 193 height 16
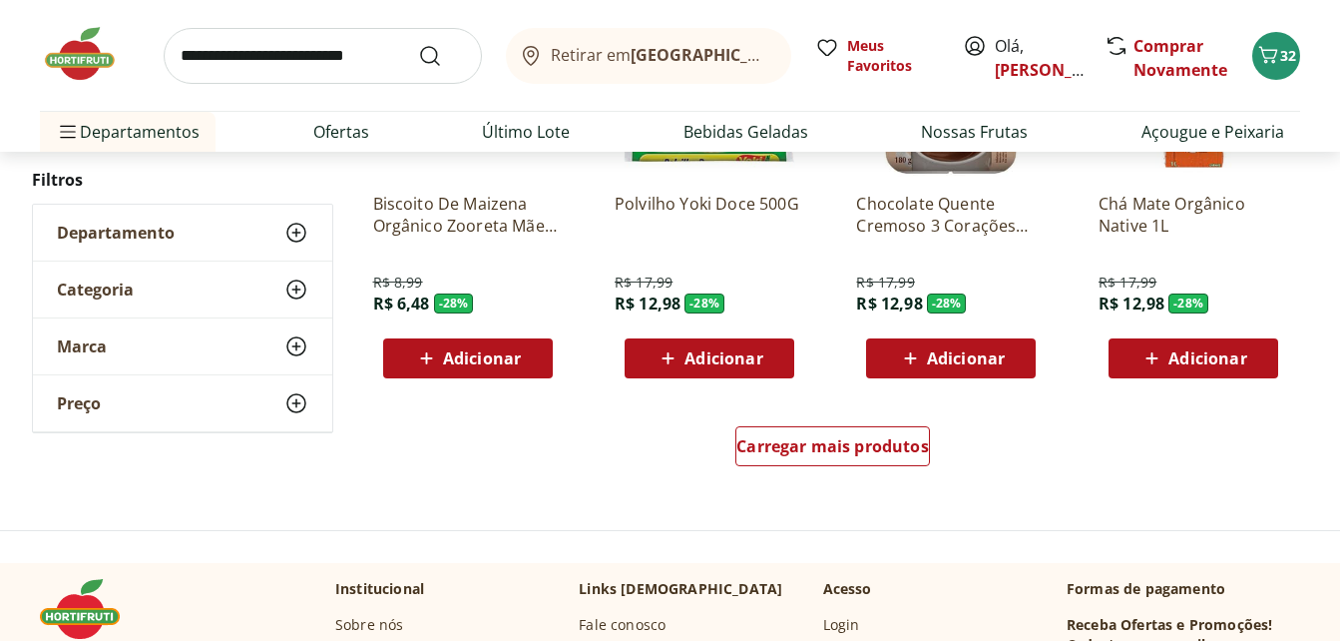
scroll to position [32526, 0]
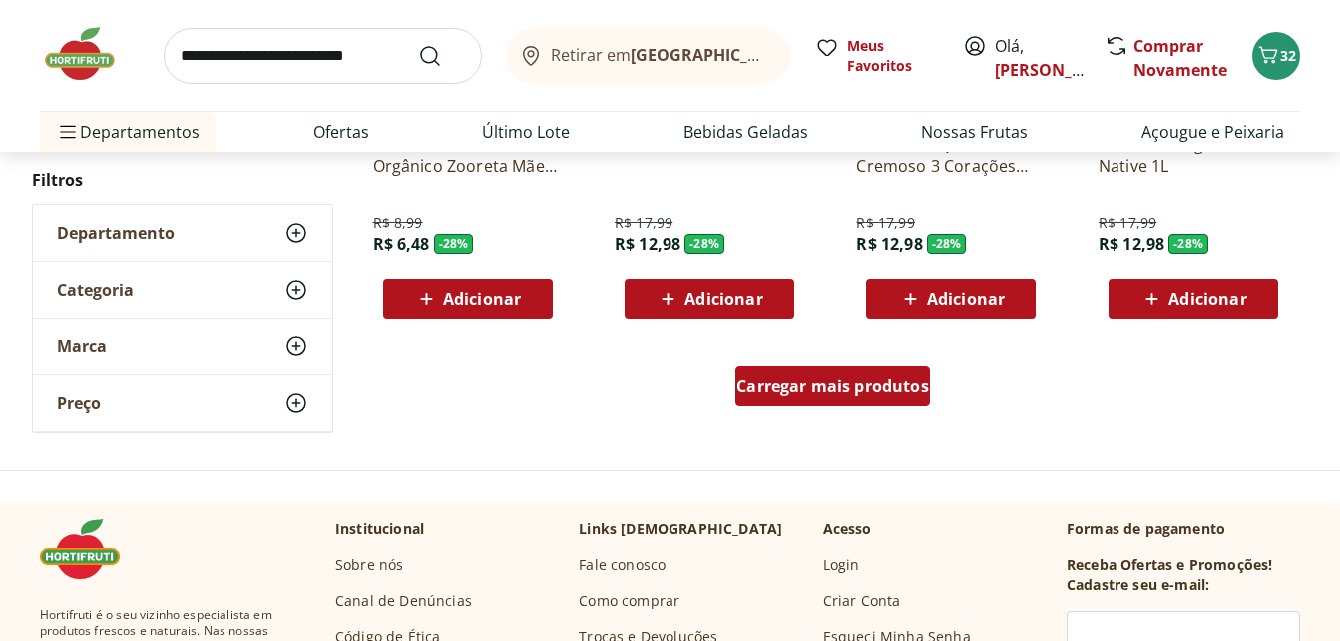
click at [913, 378] on span "Carregar mais produtos" at bounding box center [832, 386] width 193 height 16
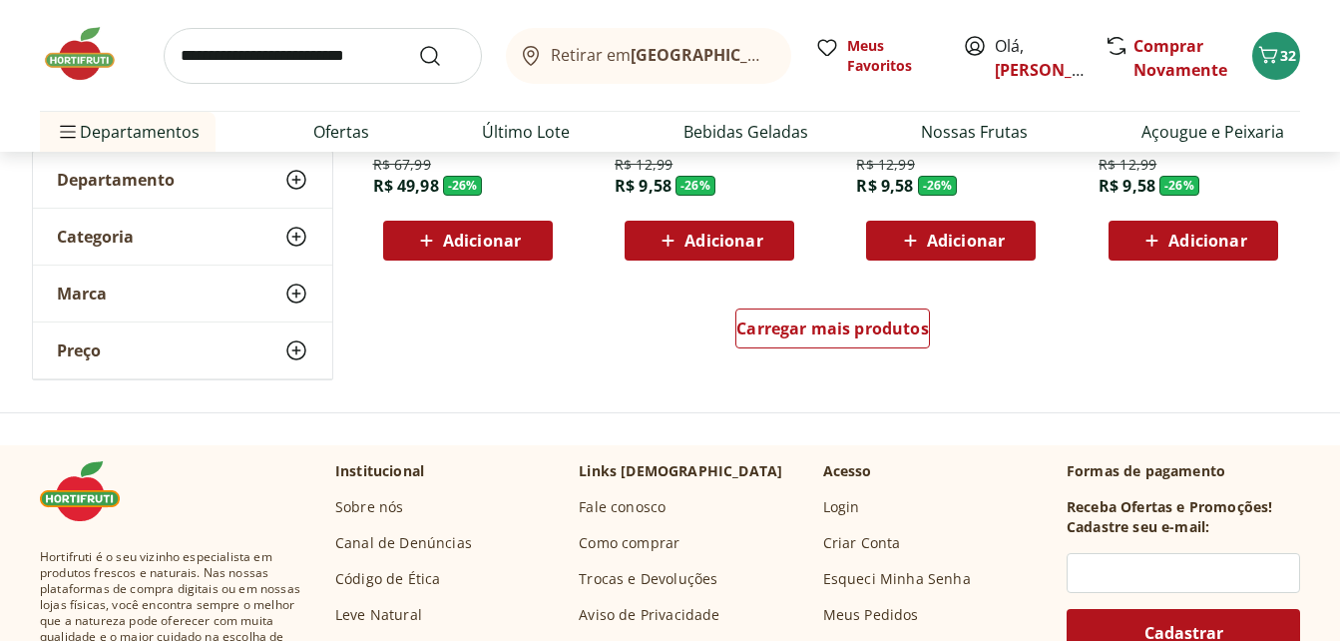
scroll to position [33923, 0]
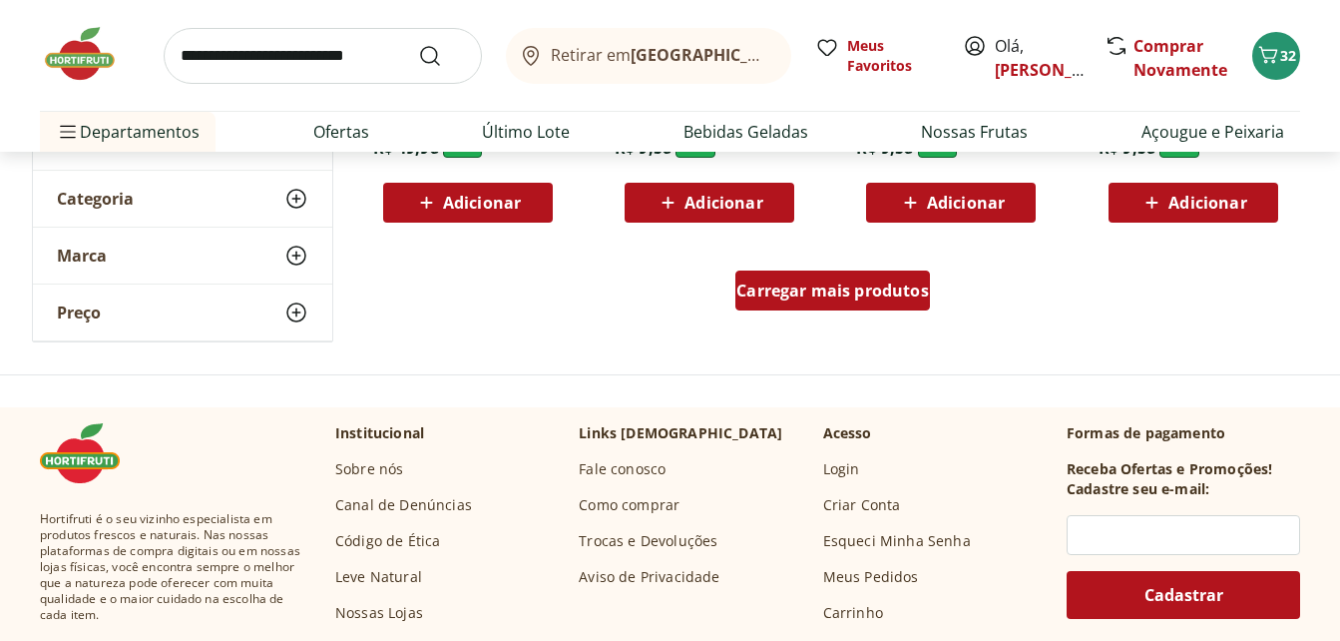
click at [910, 295] on span "Carregar mais produtos" at bounding box center [832, 290] width 193 height 16
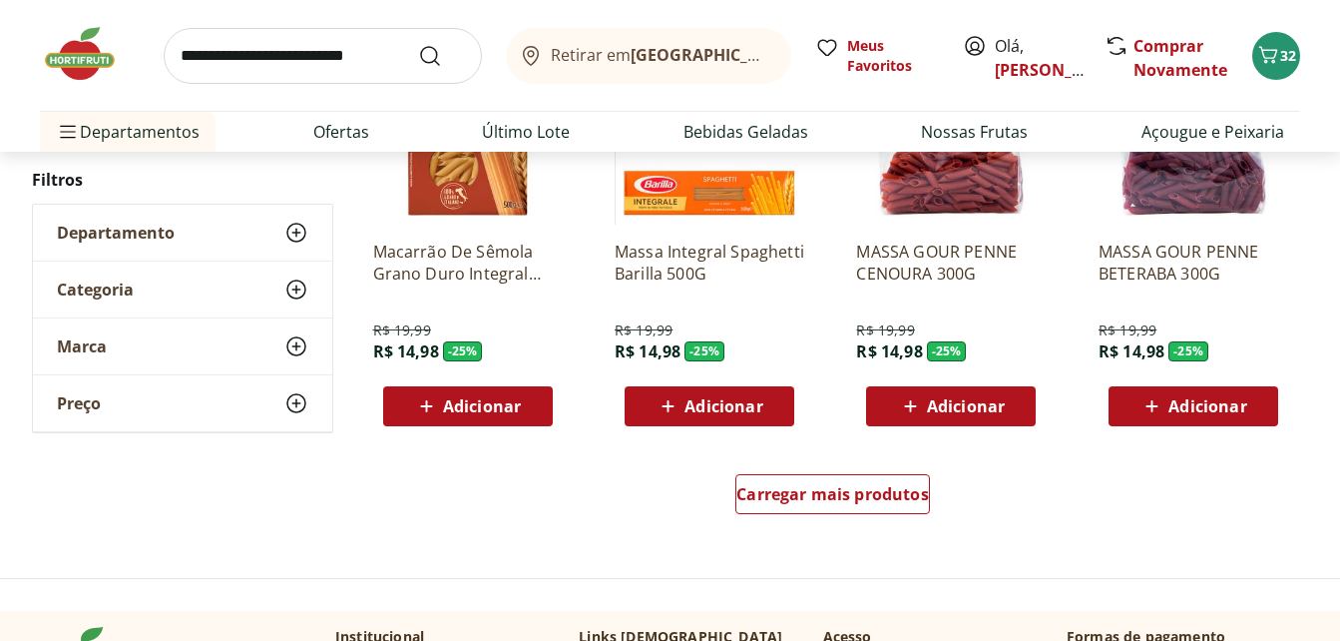
scroll to position [35220, 0]
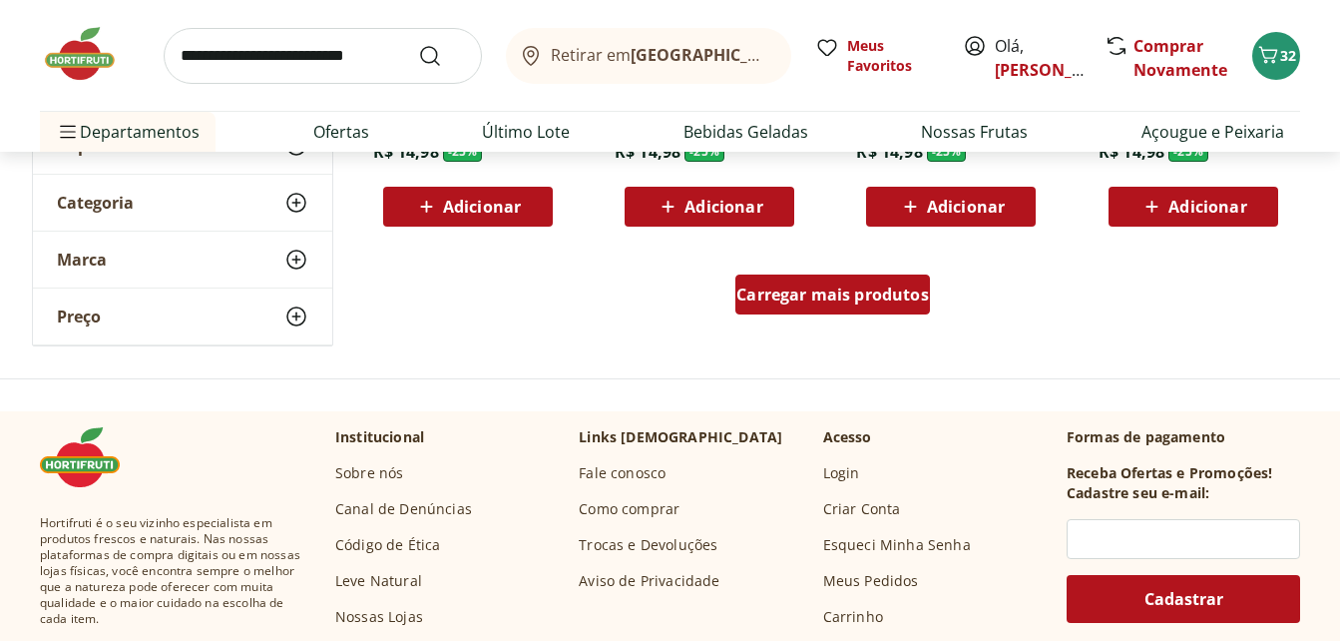
click at [906, 307] on div "Carregar mais produtos" at bounding box center [832, 294] width 195 height 40
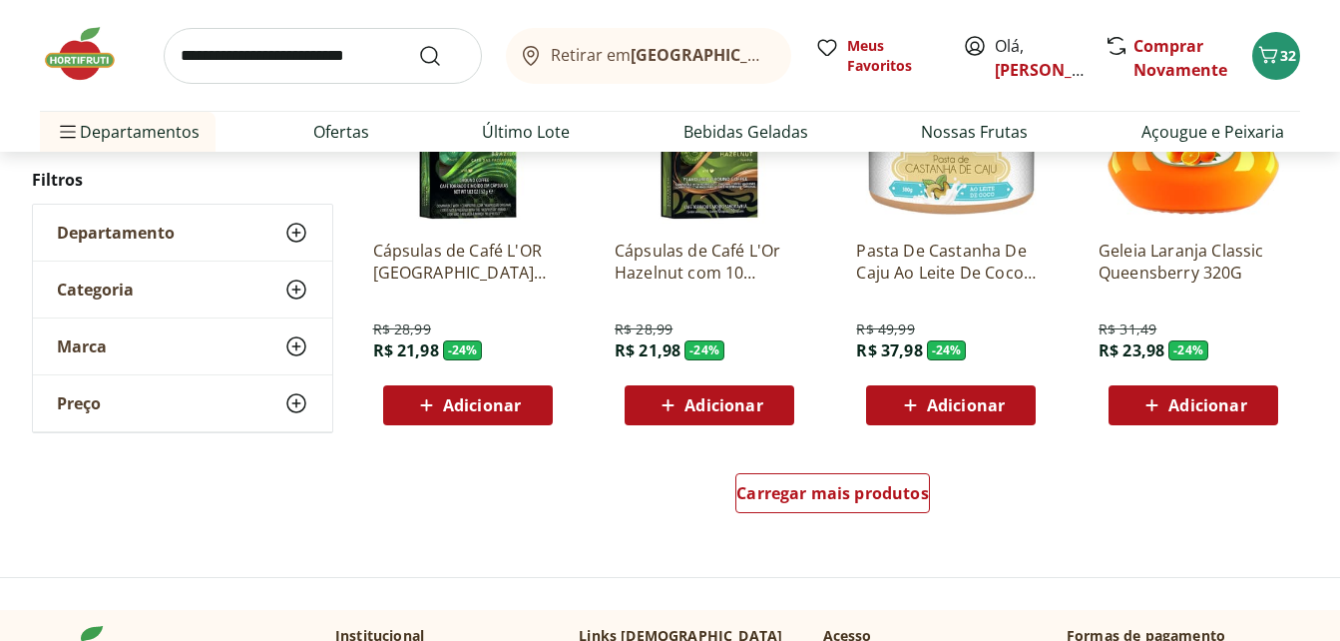
scroll to position [36418, 0]
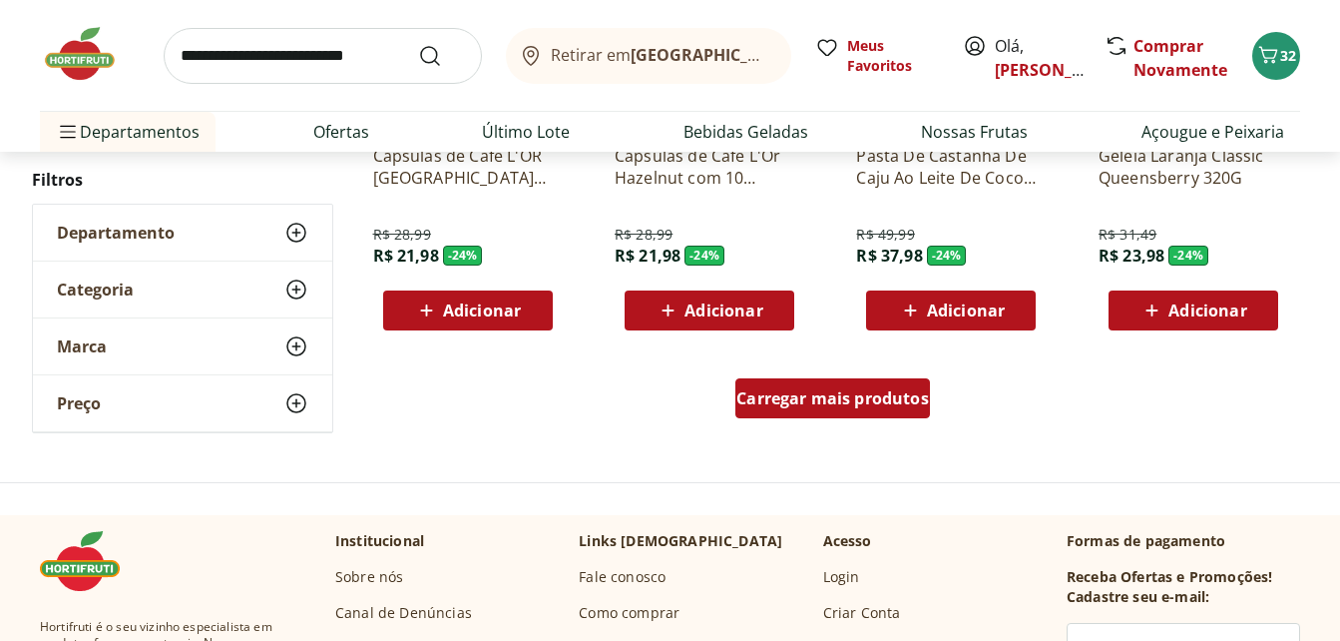
click at [855, 397] on span "Carregar mais produtos" at bounding box center [832, 398] width 193 height 16
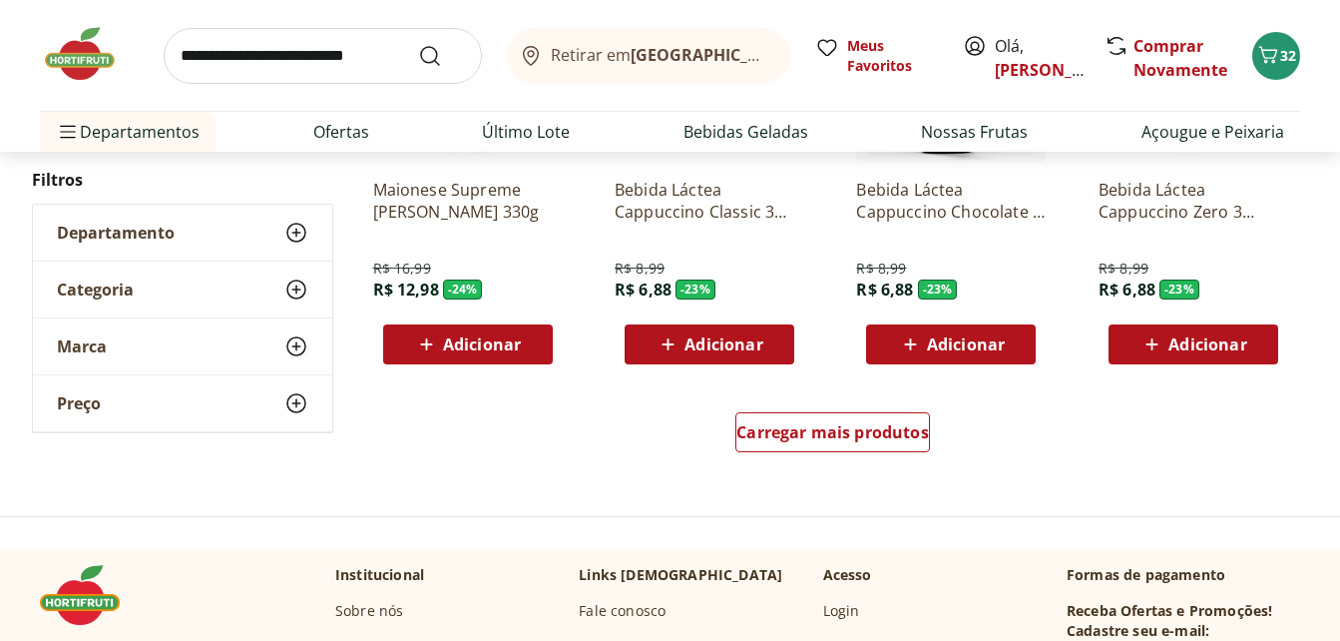
scroll to position [37715, 0]
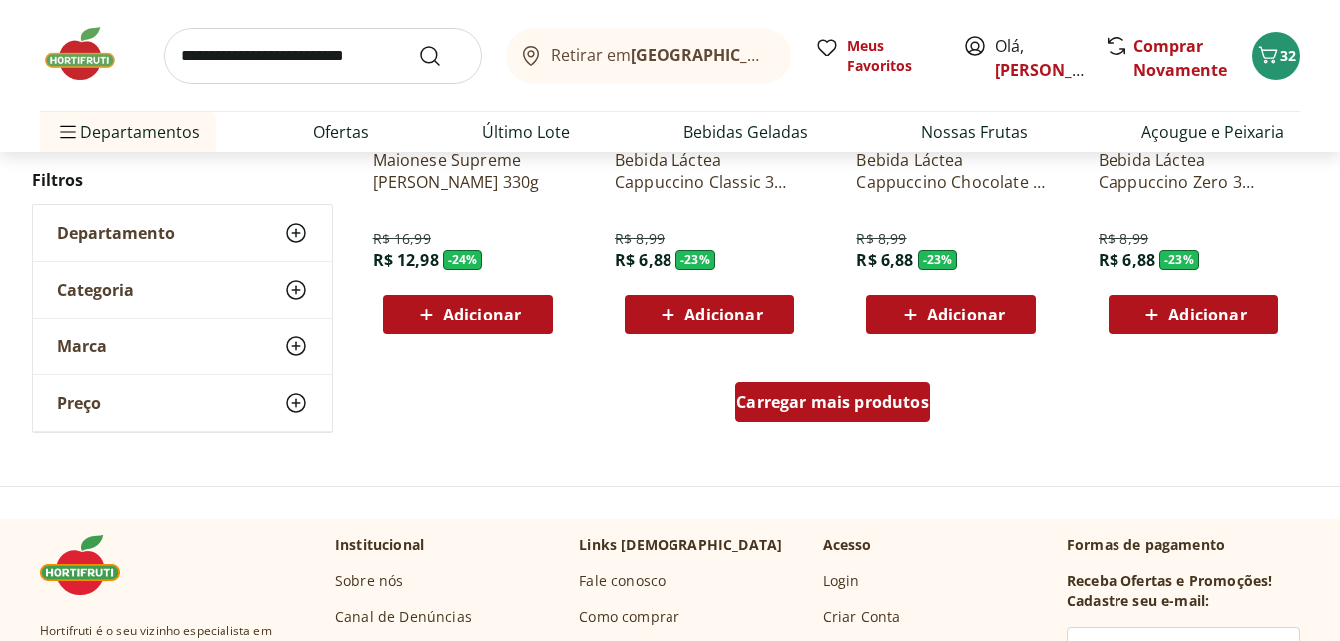
click at [857, 397] on span "Carregar mais produtos" at bounding box center [832, 402] width 193 height 16
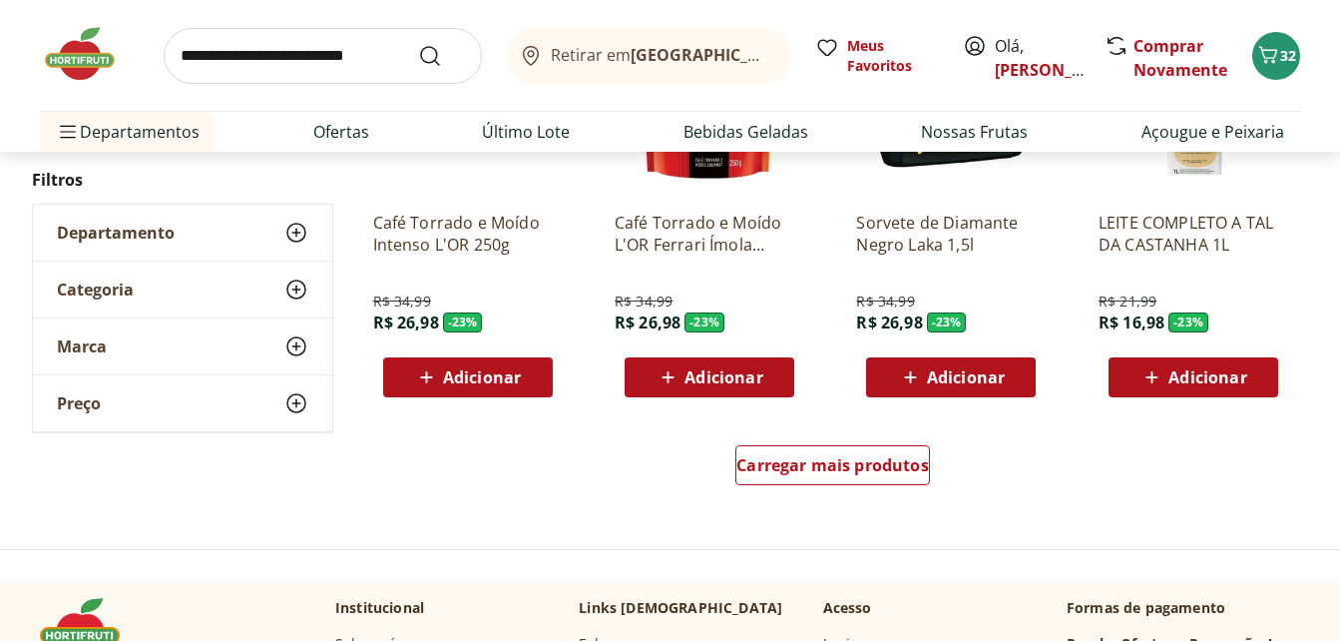
scroll to position [39012, 0]
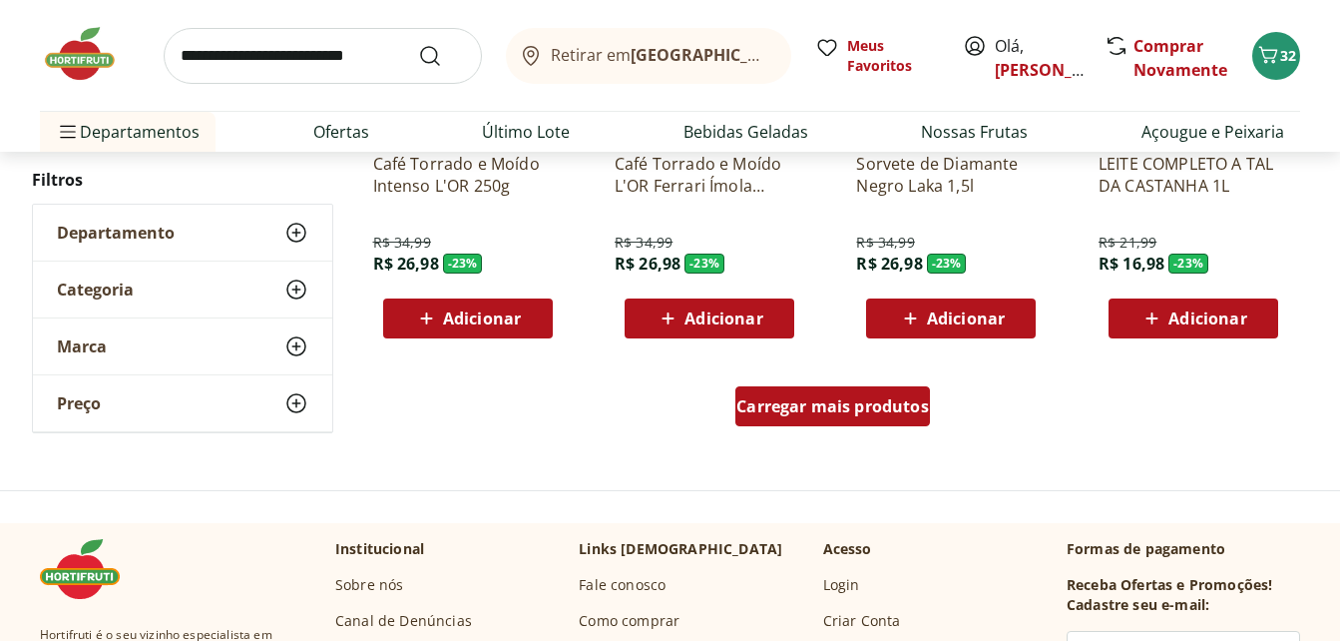
click at [833, 409] on span "Carregar mais produtos" at bounding box center [832, 406] width 193 height 16
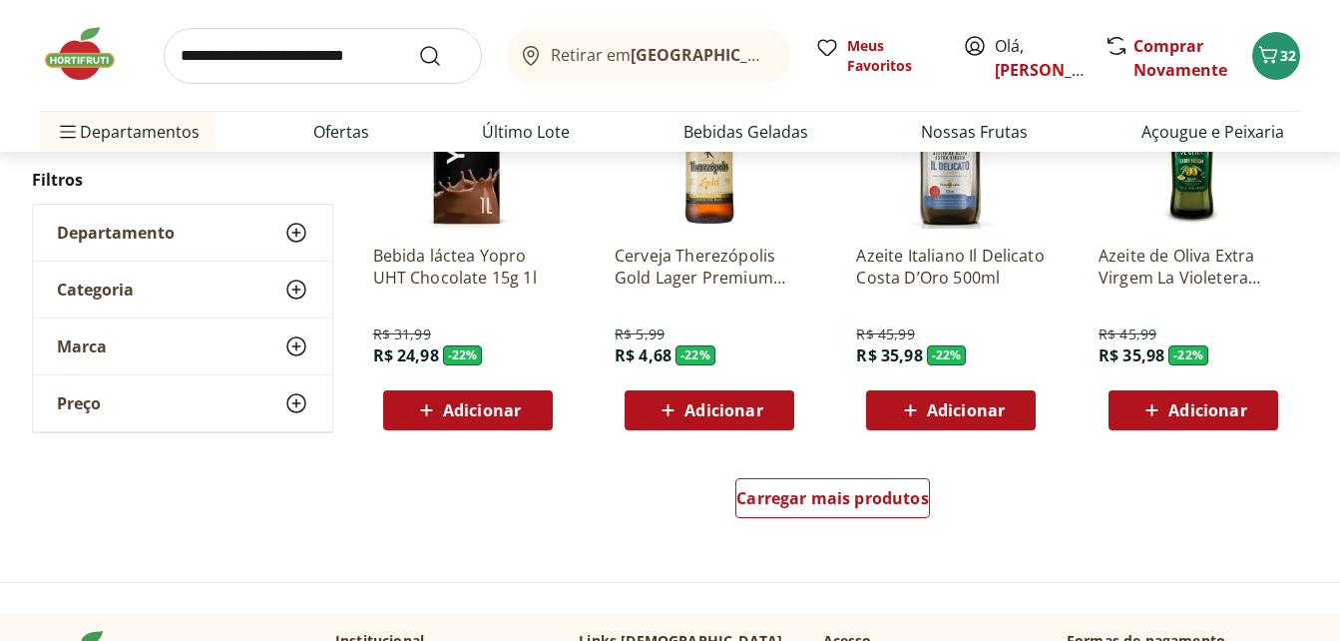
scroll to position [40309, 0]
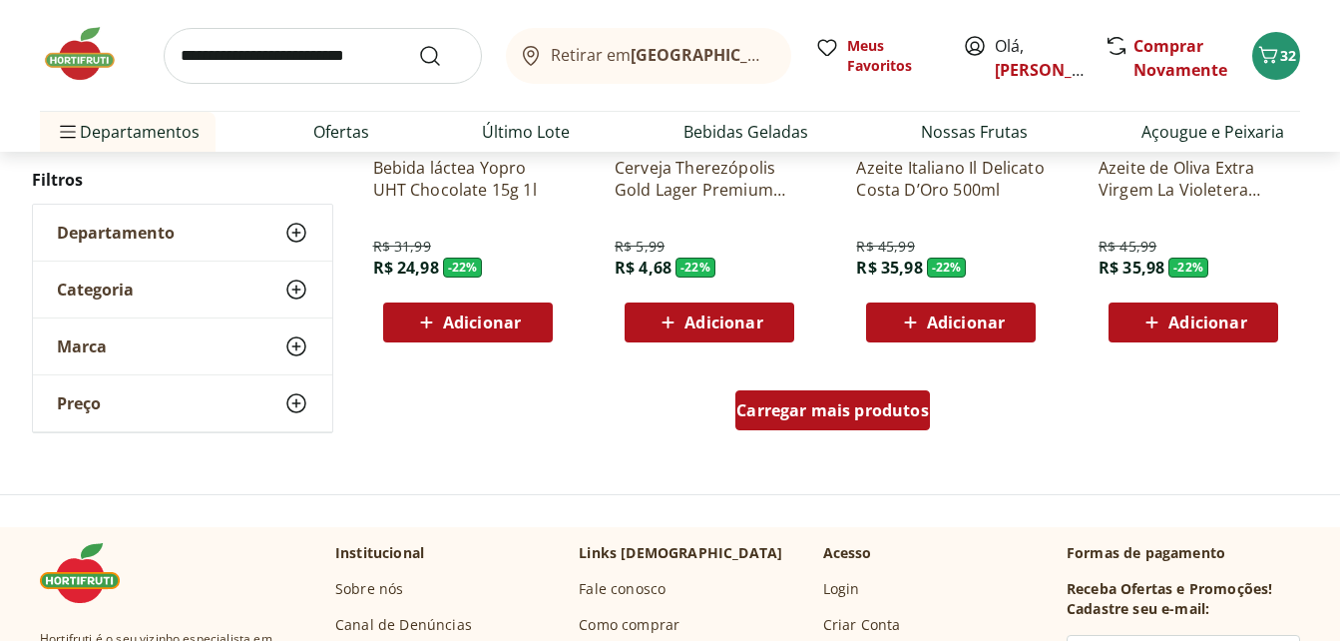
click at [862, 405] on span "Carregar mais produtos" at bounding box center [832, 410] width 193 height 16
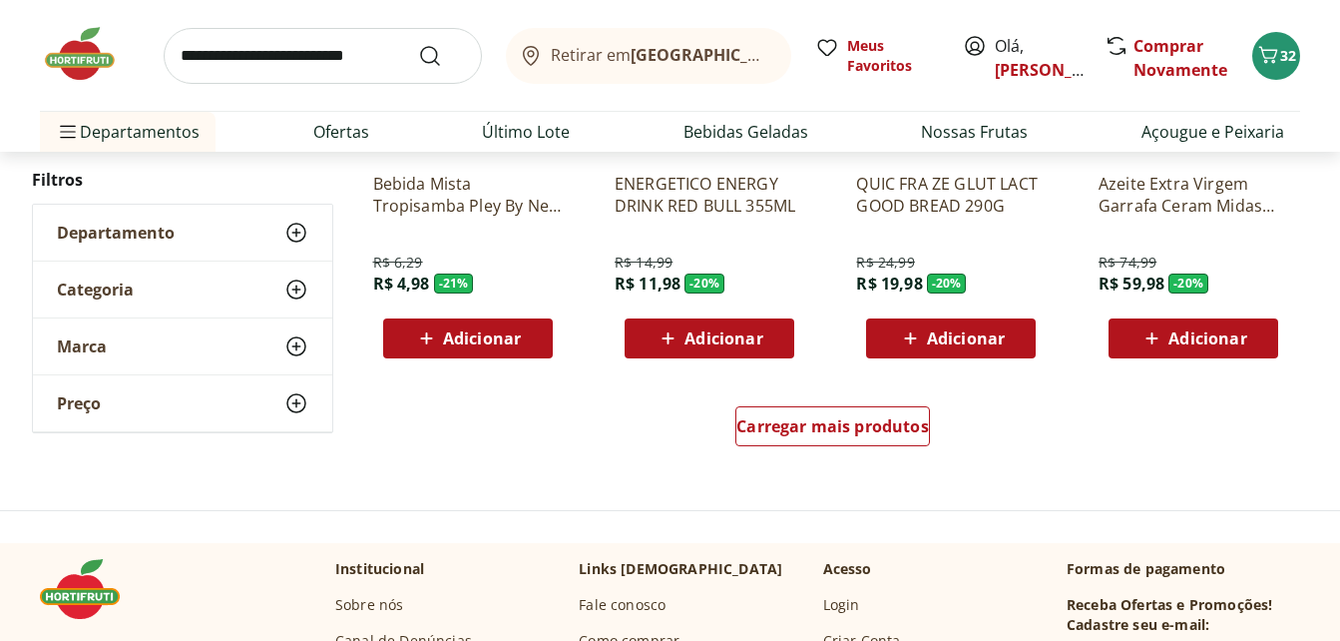
scroll to position [41706, 0]
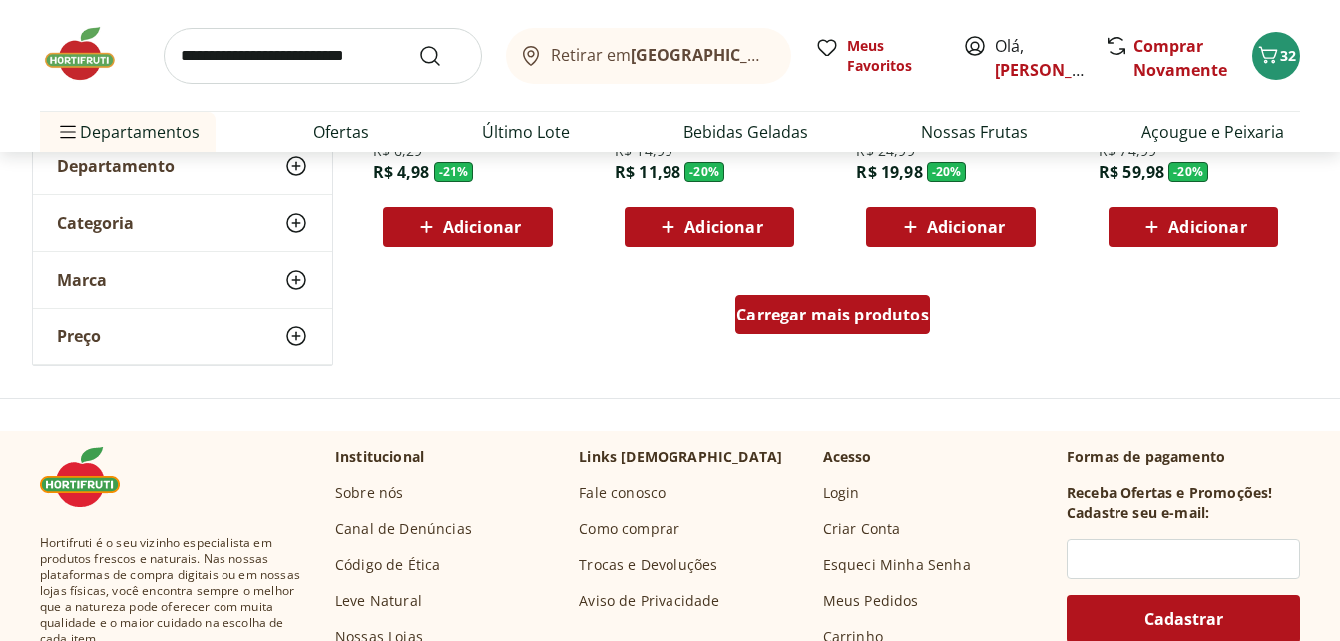
click at [918, 308] on span "Carregar mais produtos" at bounding box center [832, 314] width 193 height 16
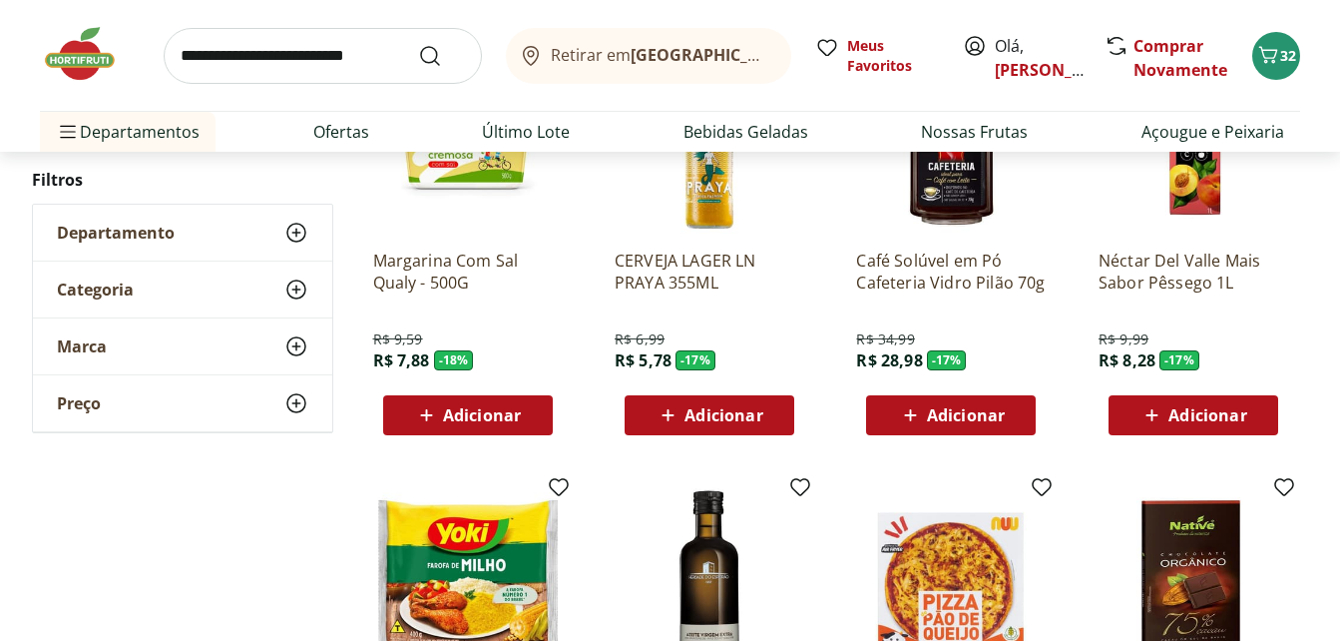
scroll to position [42404, 0]
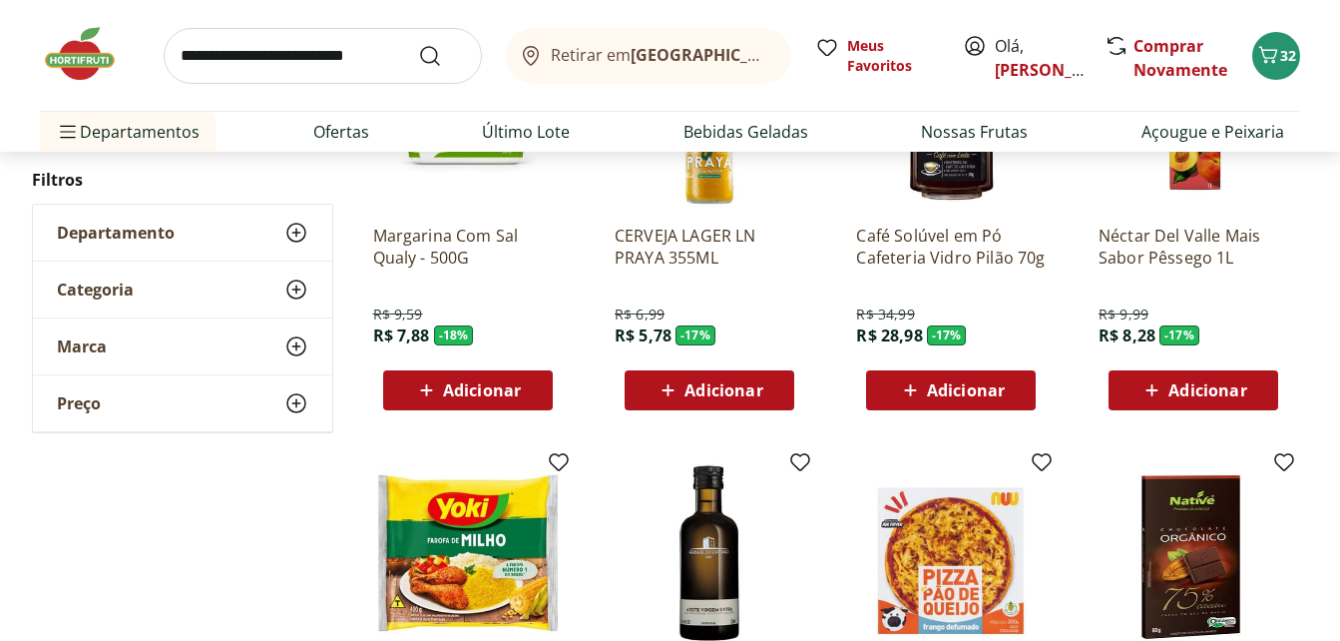
click at [502, 398] on span "Adicionar" at bounding box center [482, 390] width 78 height 16
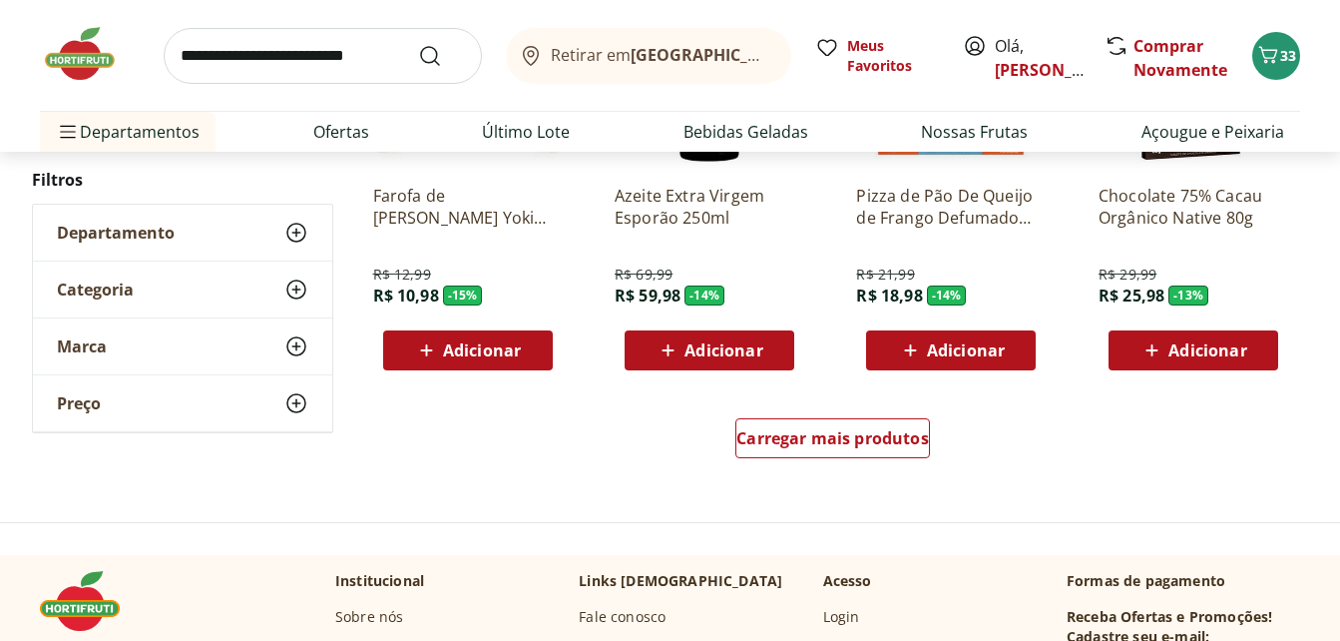
scroll to position [43003, 0]
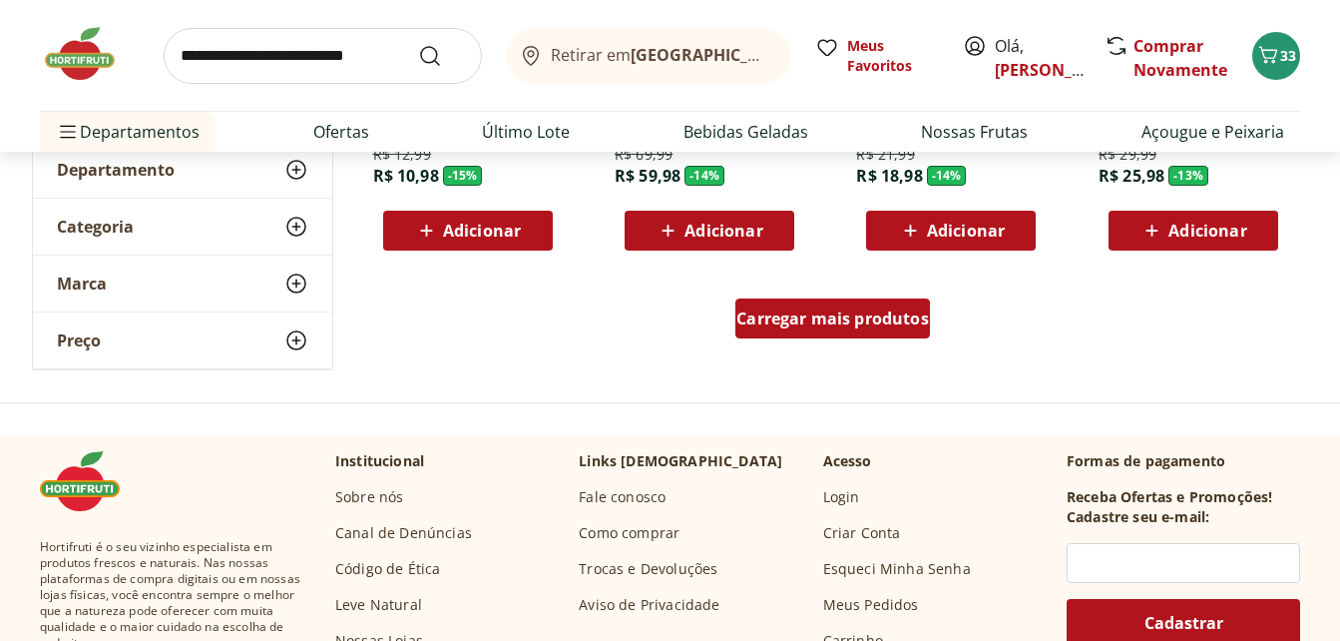
click at [850, 310] on span "Carregar mais produtos" at bounding box center [832, 318] width 193 height 16
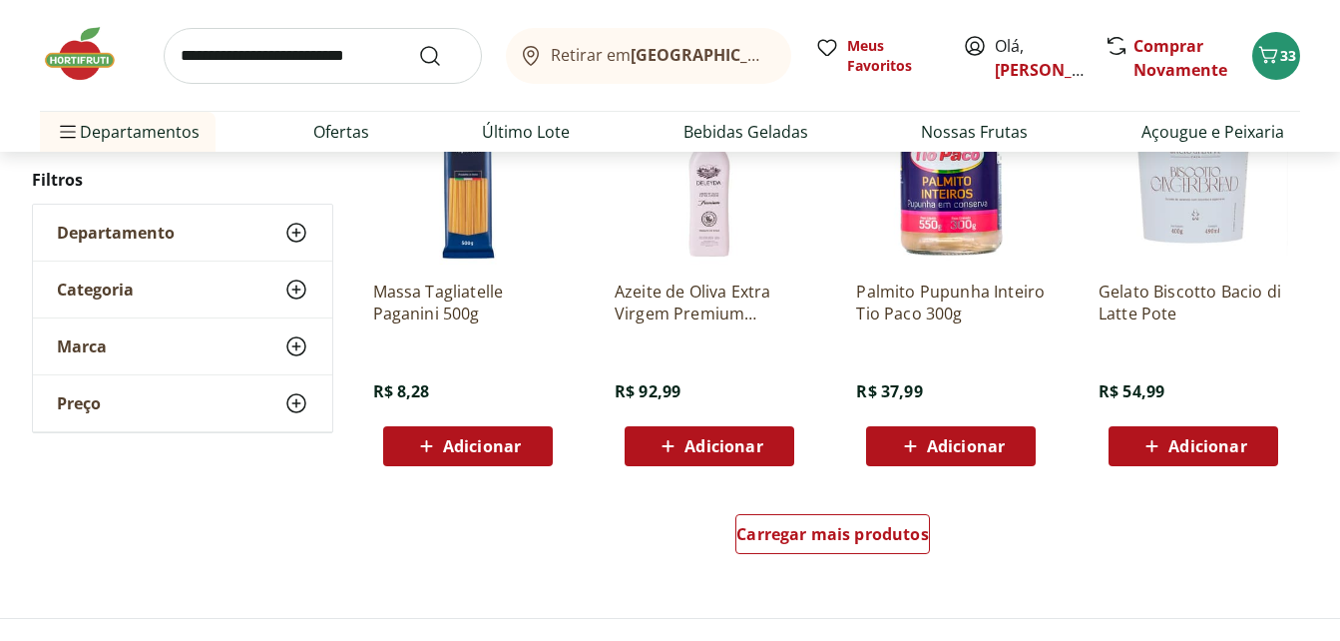
scroll to position [44200, 0]
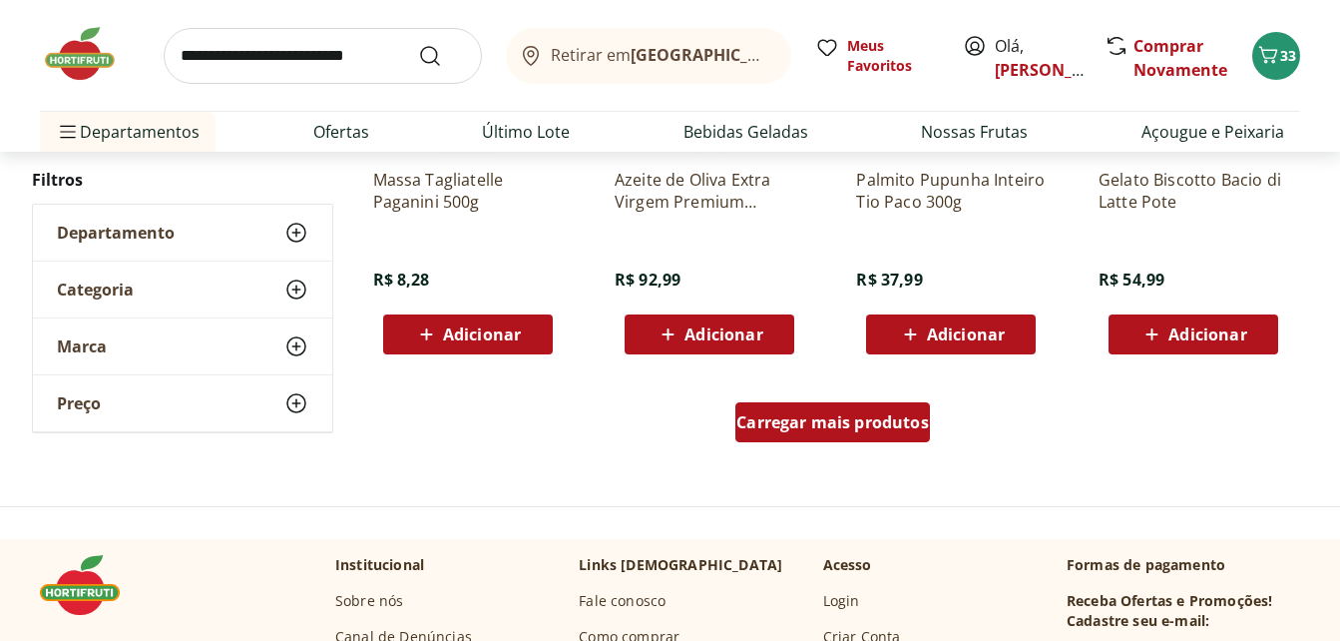
click at [911, 421] on span "Carregar mais produtos" at bounding box center [832, 422] width 193 height 16
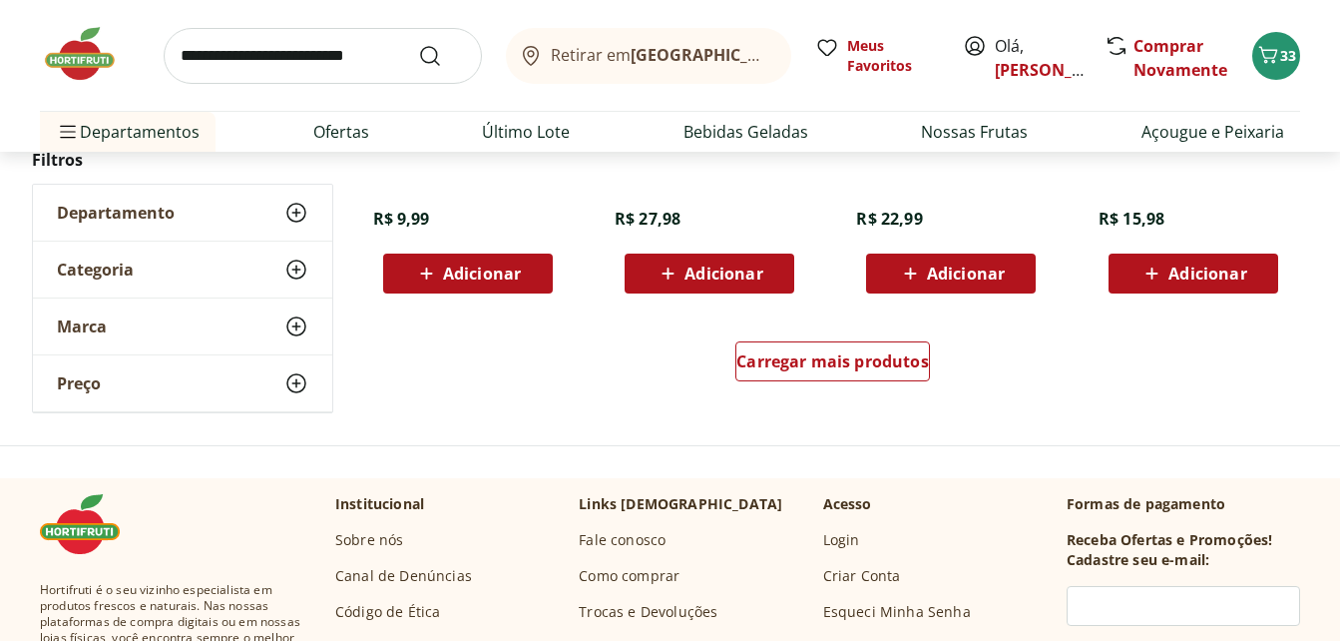
scroll to position [45597, 0]
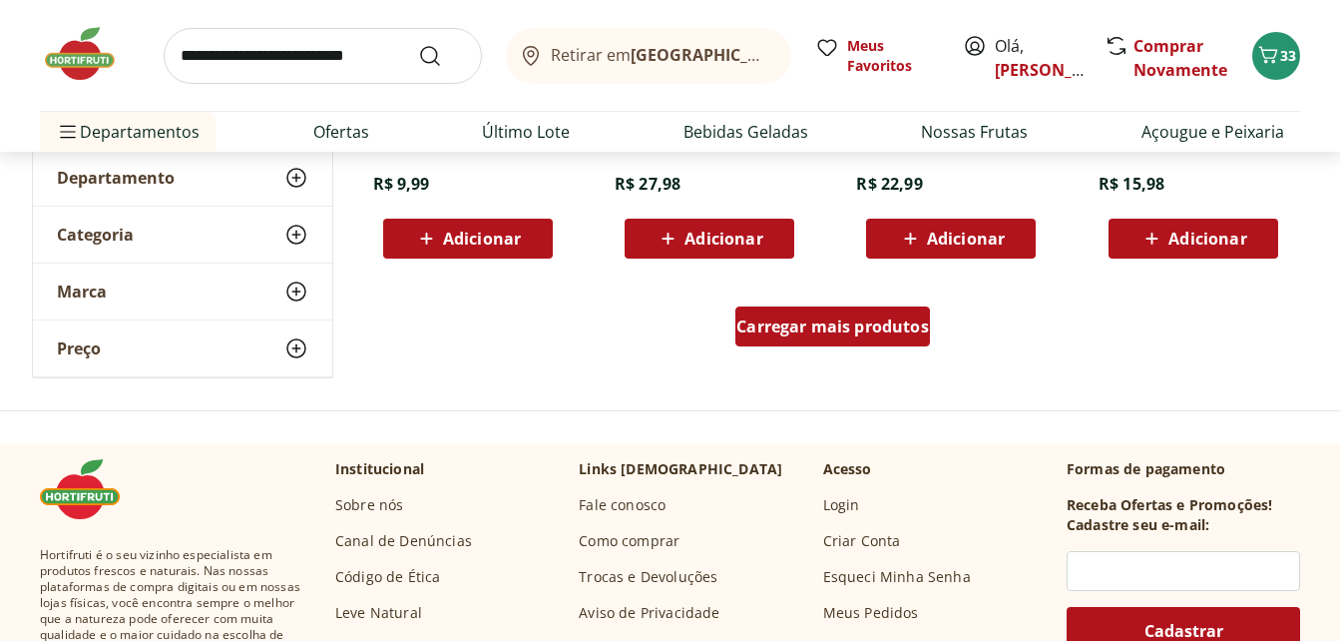
click at [887, 318] on span "Carregar mais produtos" at bounding box center [832, 326] width 193 height 16
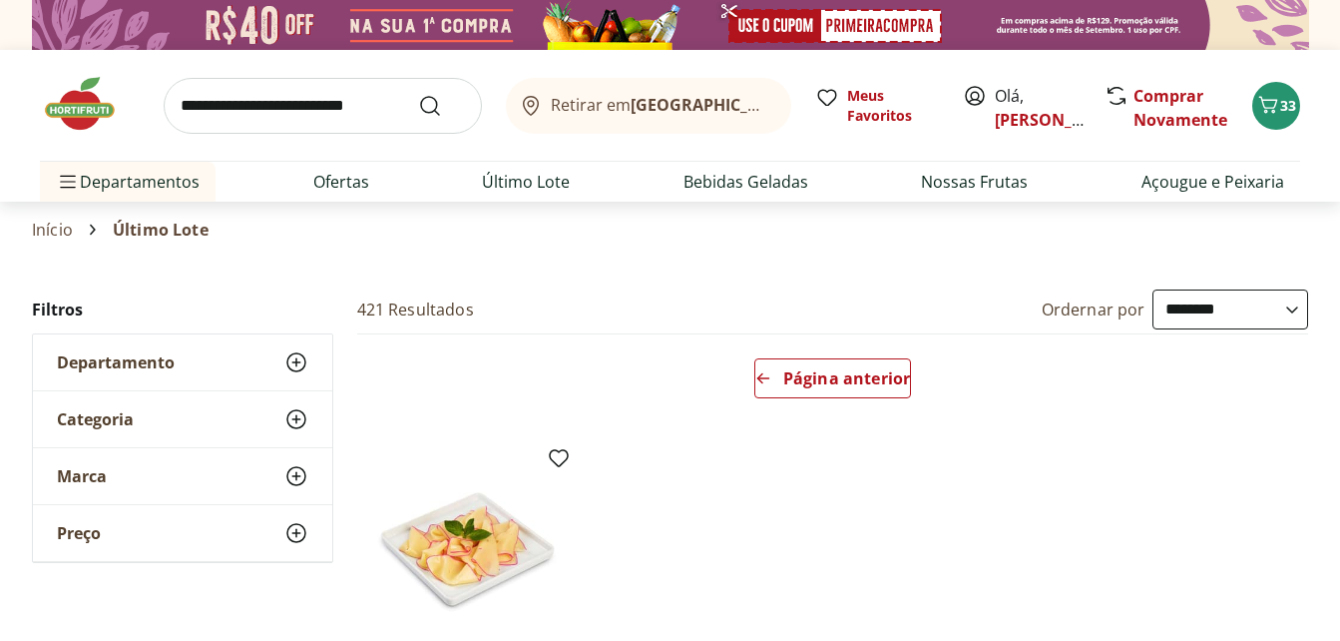
click at [57, 114] on img at bounding box center [90, 104] width 100 height 60
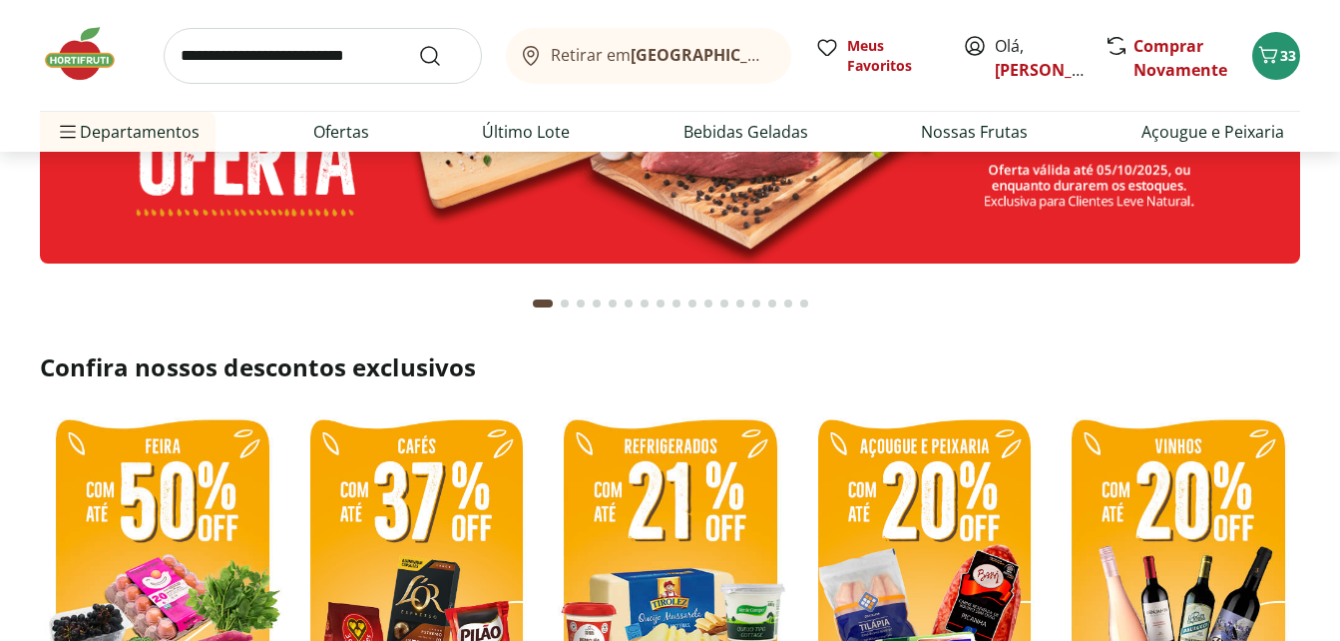
scroll to position [399, 0]
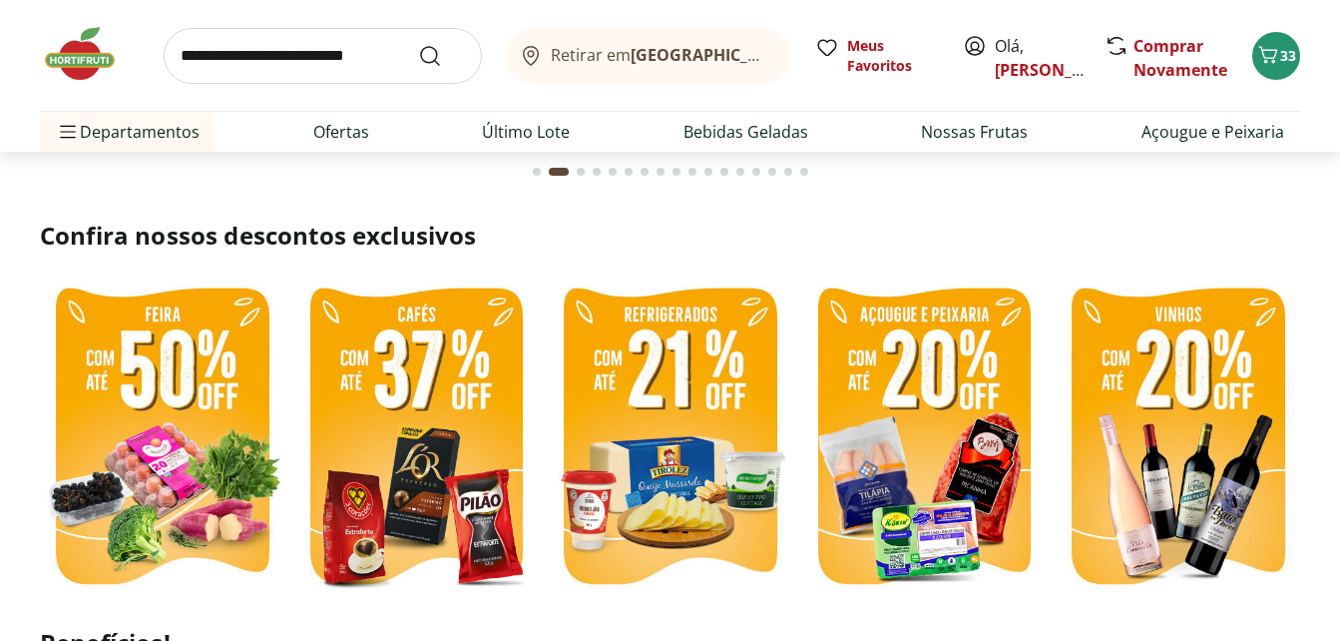
click at [709, 451] on img at bounding box center [670, 438] width 244 height 326
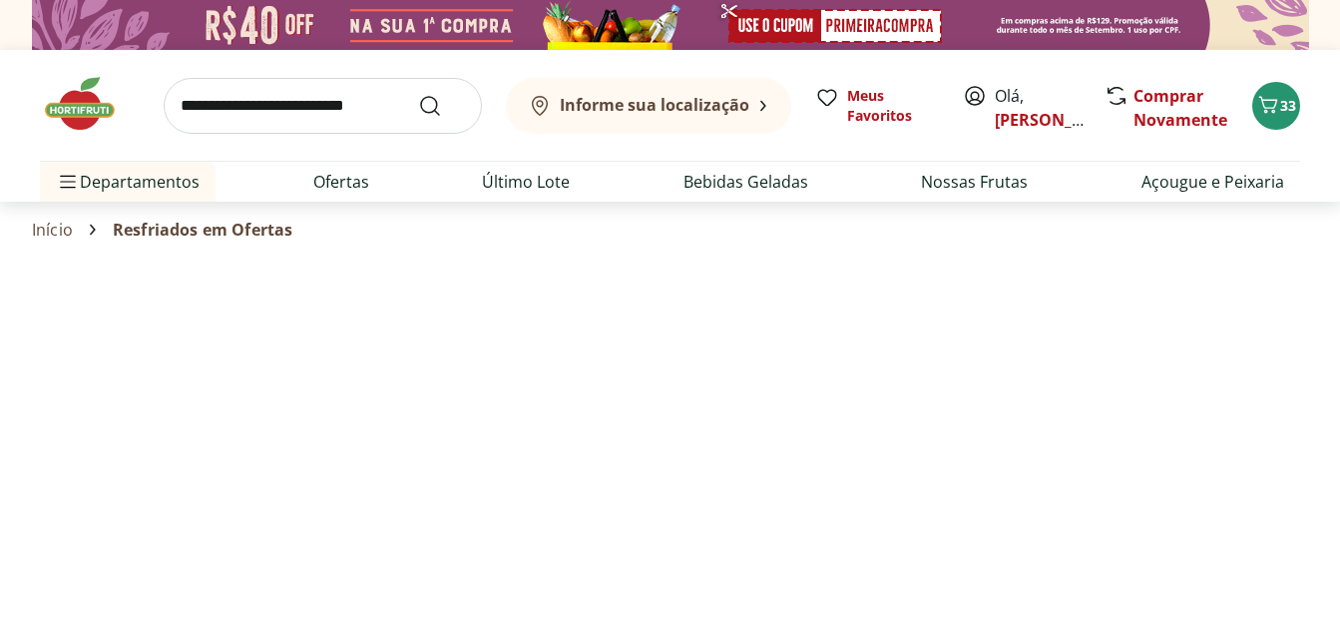
select select "**********"
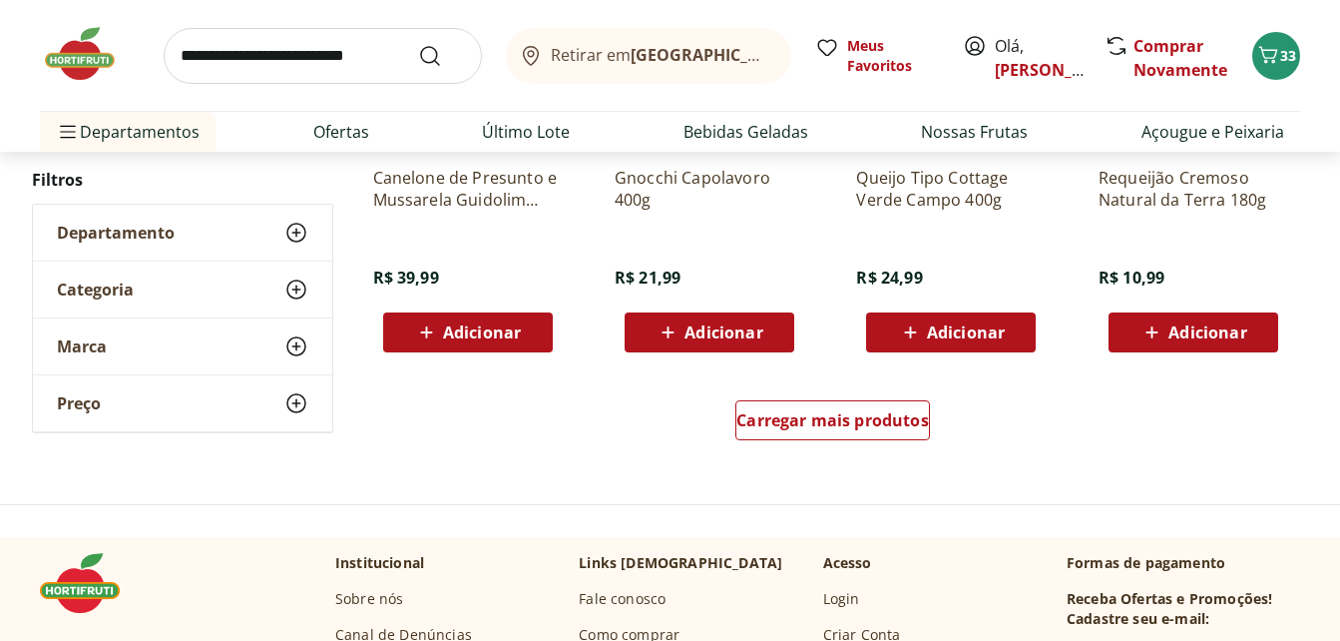
scroll to position [1297, 0]
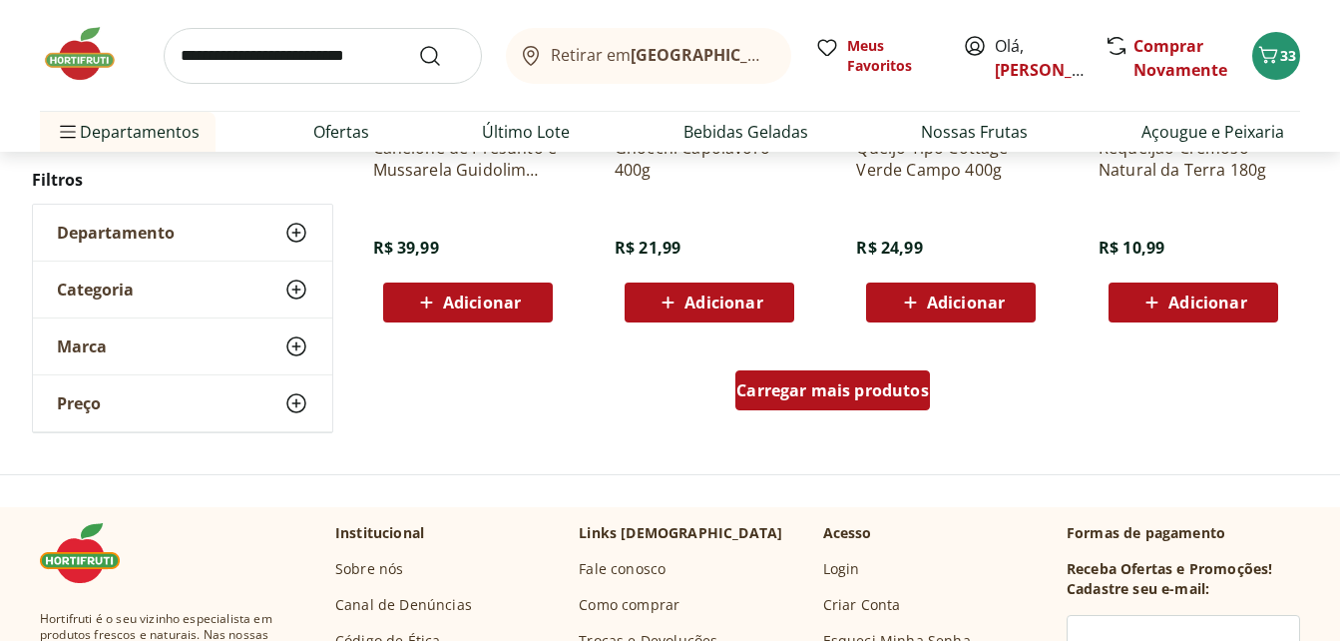
click at [840, 392] on span "Carregar mais produtos" at bounding box center [832, 390] width 193 height 16
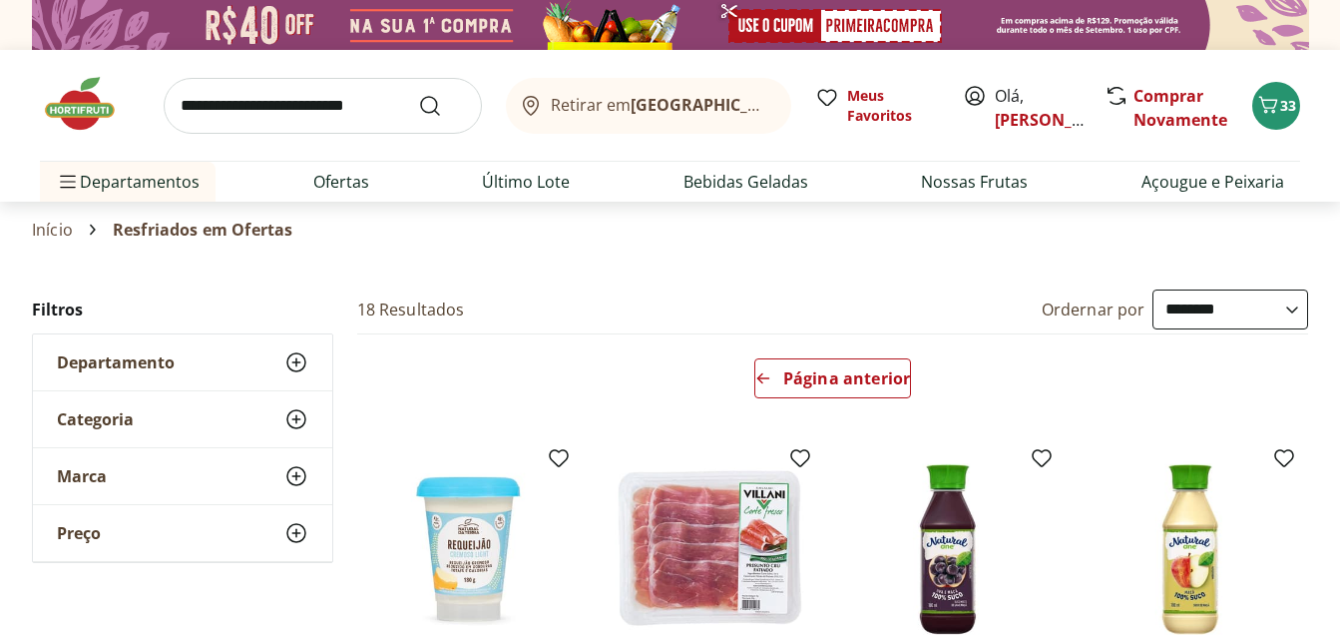
click at [91, 111] on img at bounding box center [90, 104] width 100 height 60
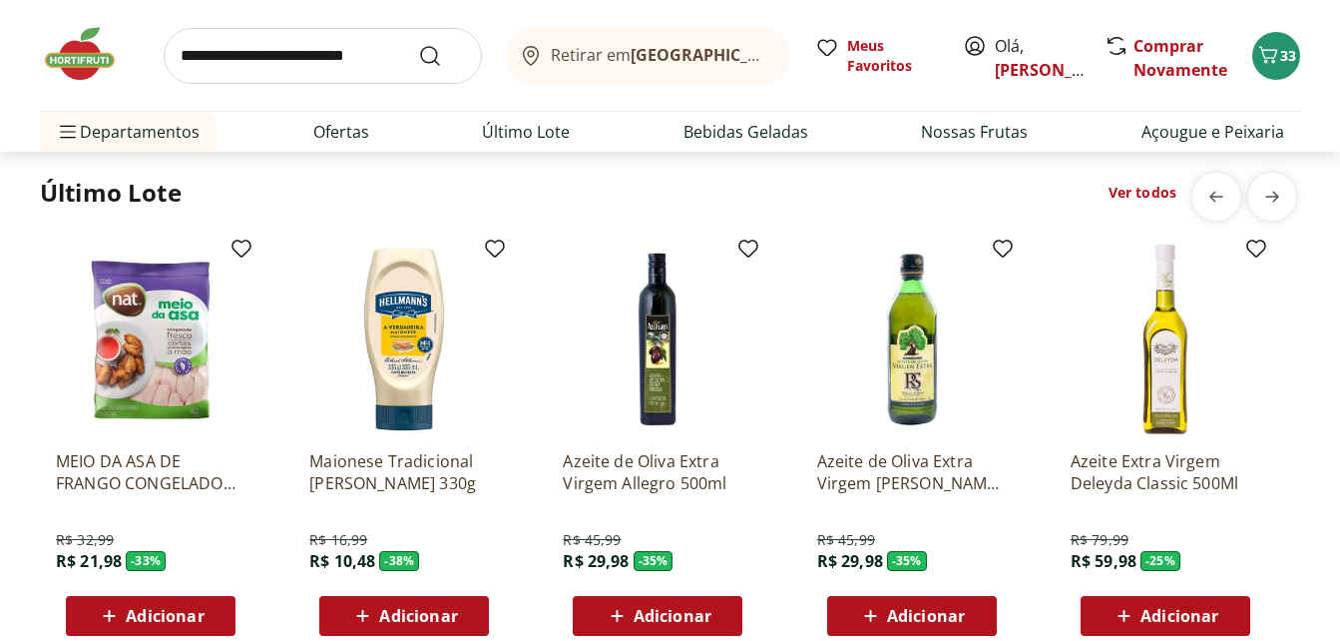
scroll to position [1596, 0]
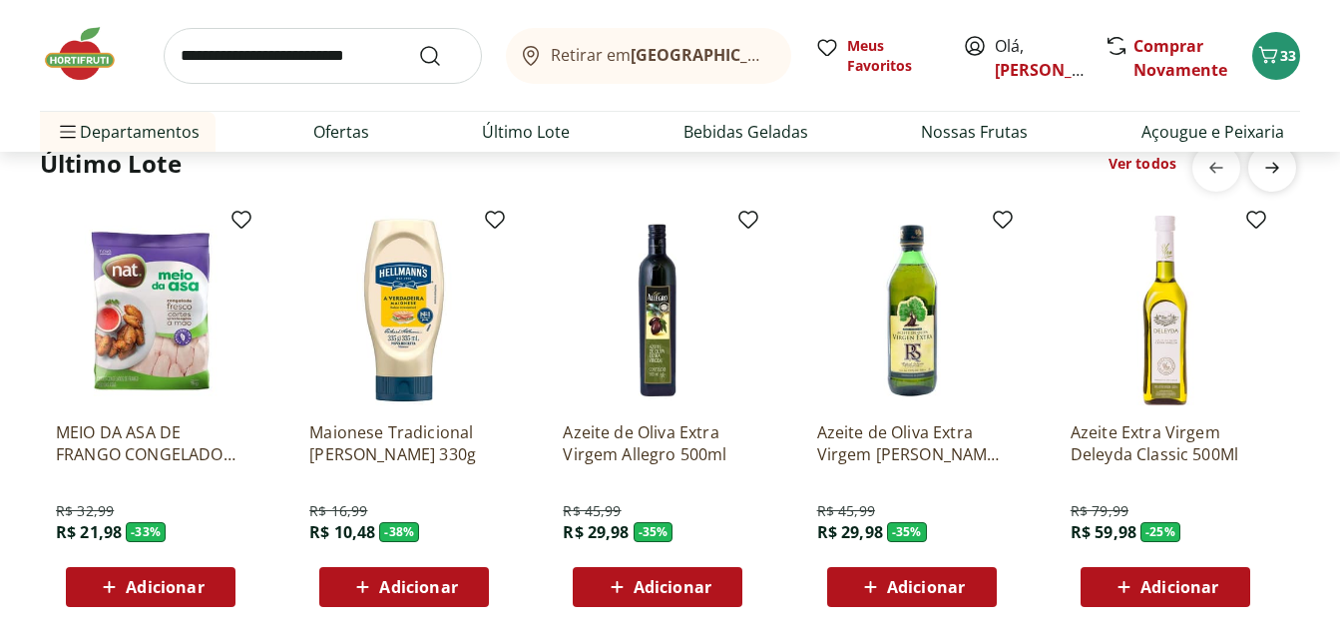
click at [1255, 179] on span "next" at bounding box center [1272, 168] width 40 height 40
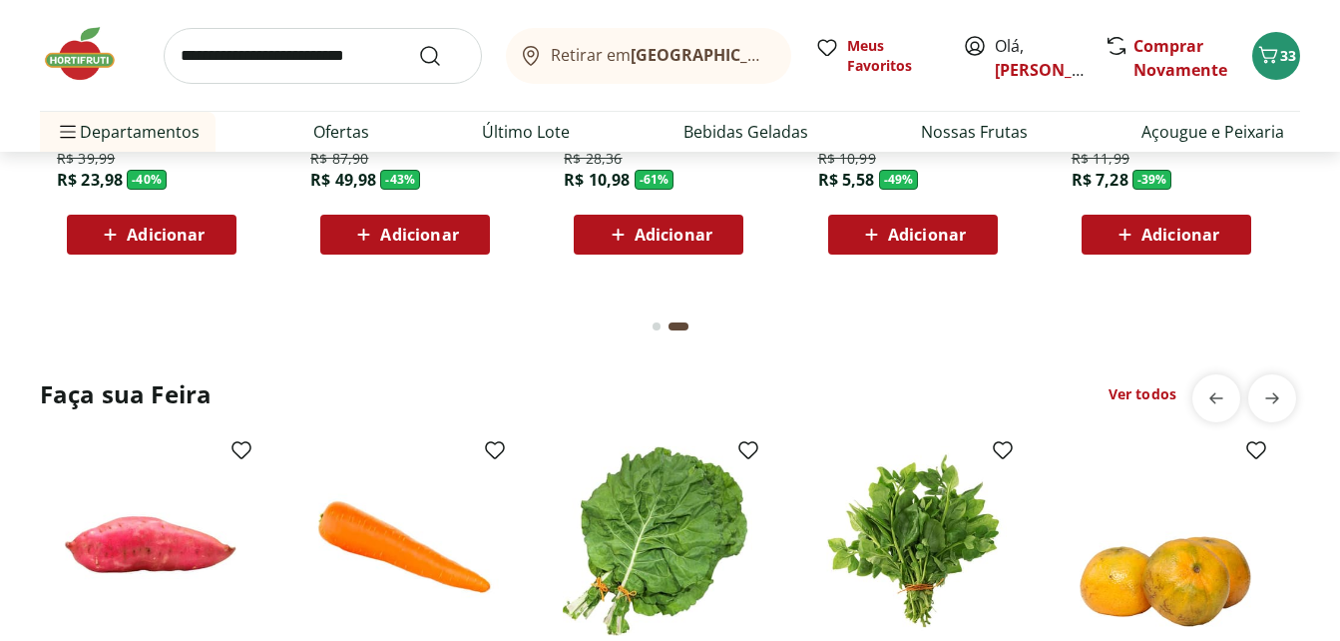
scroll to position [1995, 0]
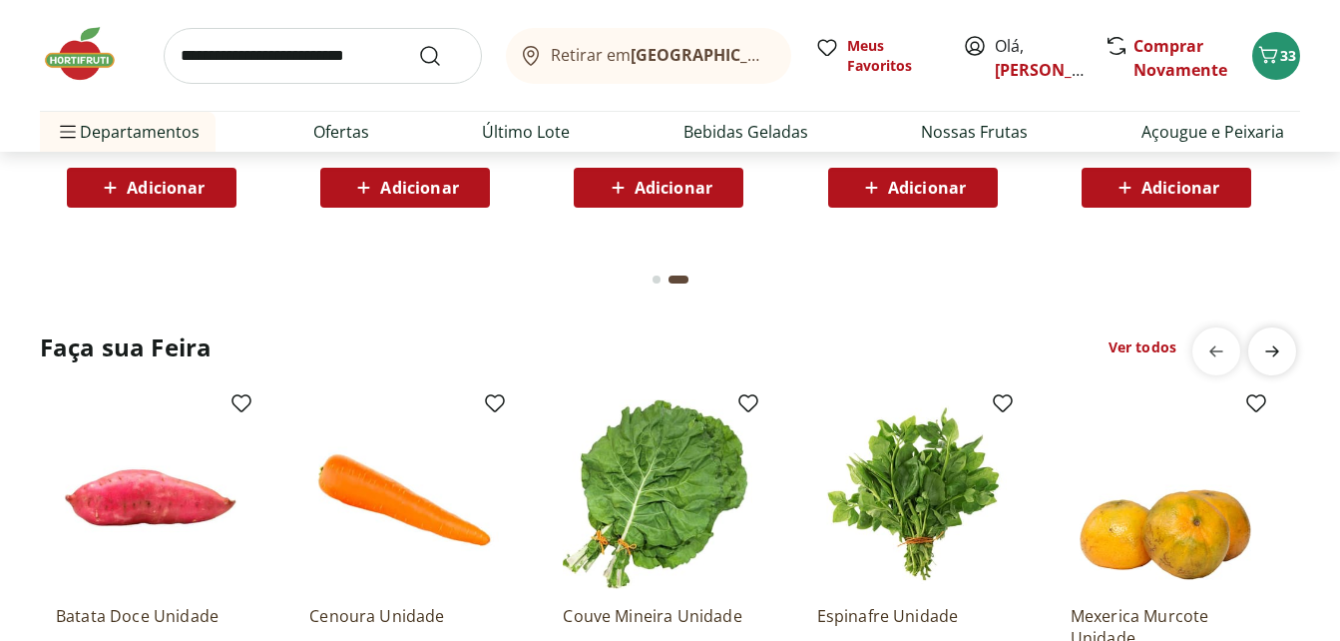
click at [1275, 347] on icon "next" at bounding box center [1272, 351] width 24 height 24
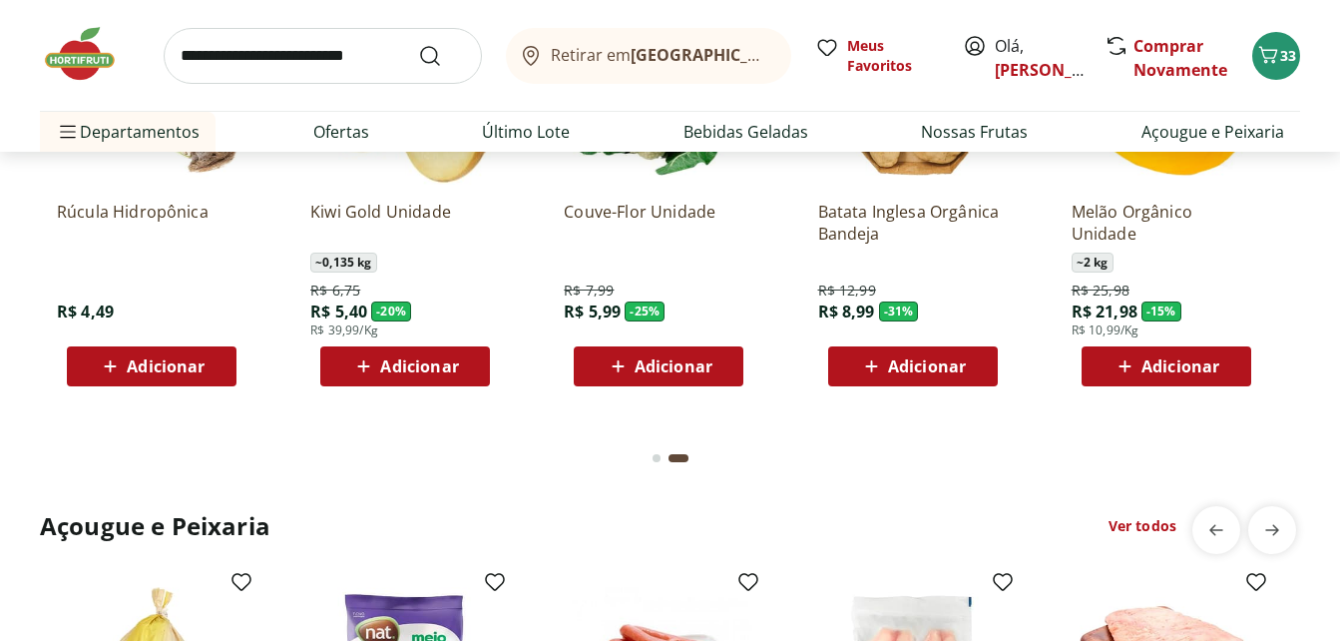
scroll to position [2594, 0]
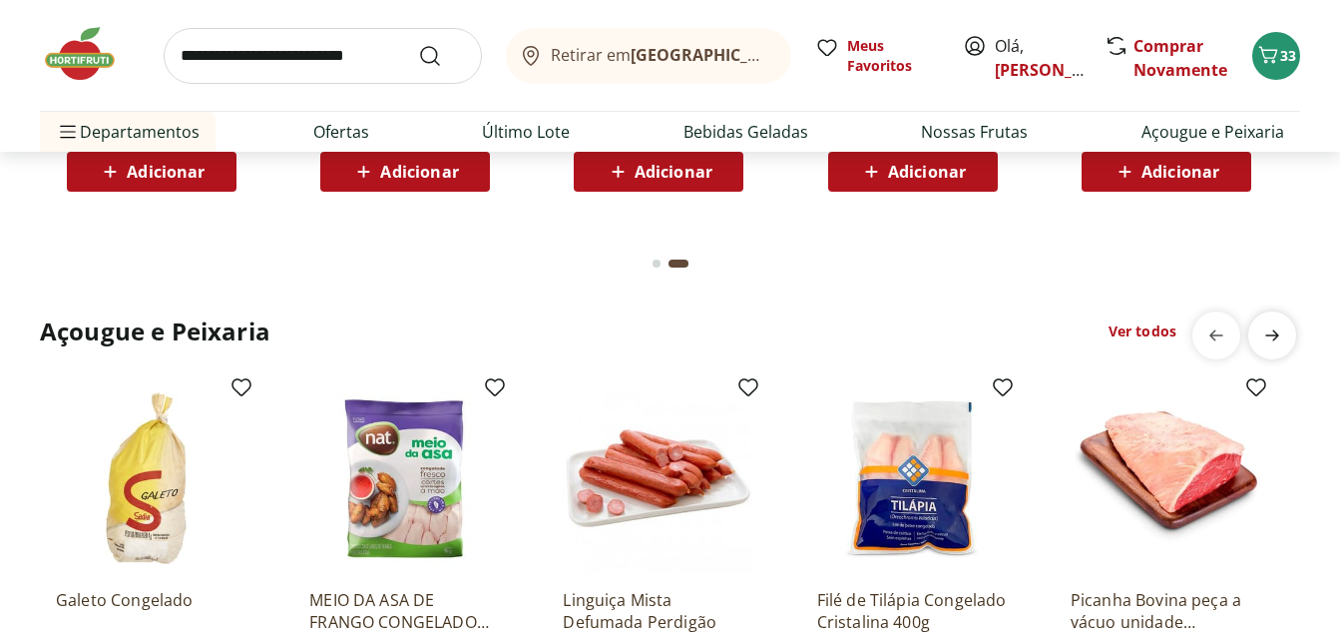
click at [1275, 338] on icon "next" at bounding box center [1272, 335] width 14 height 11
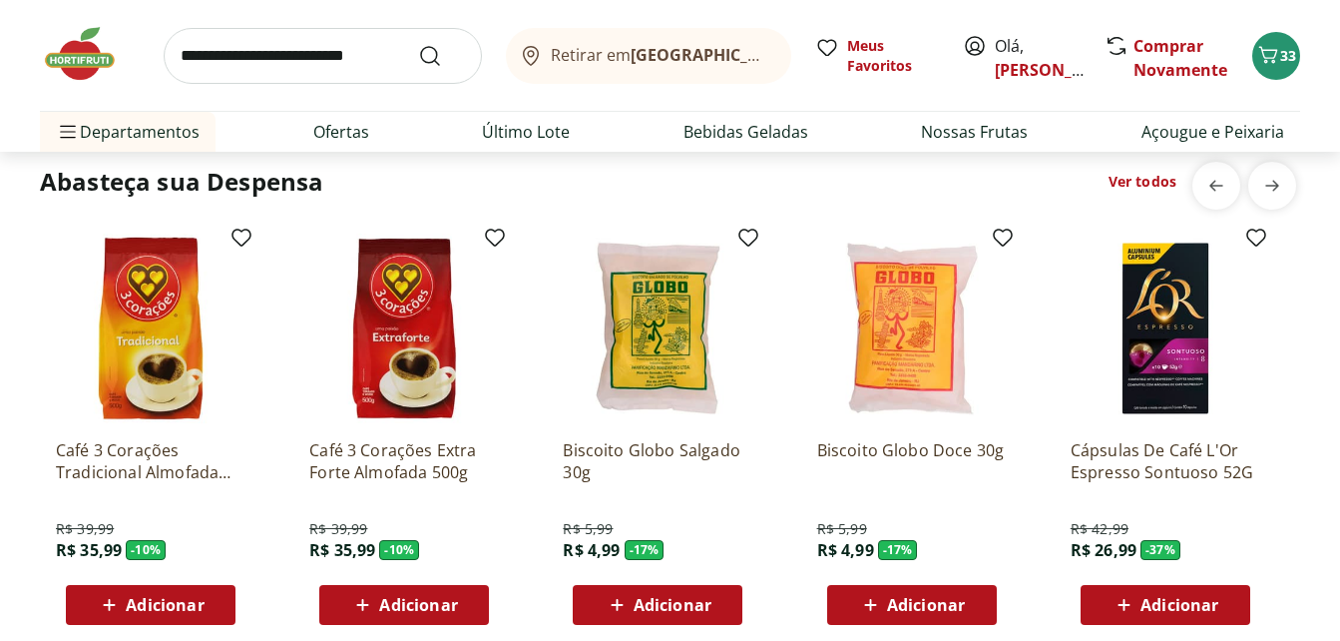
scroll to position [3293, 0]
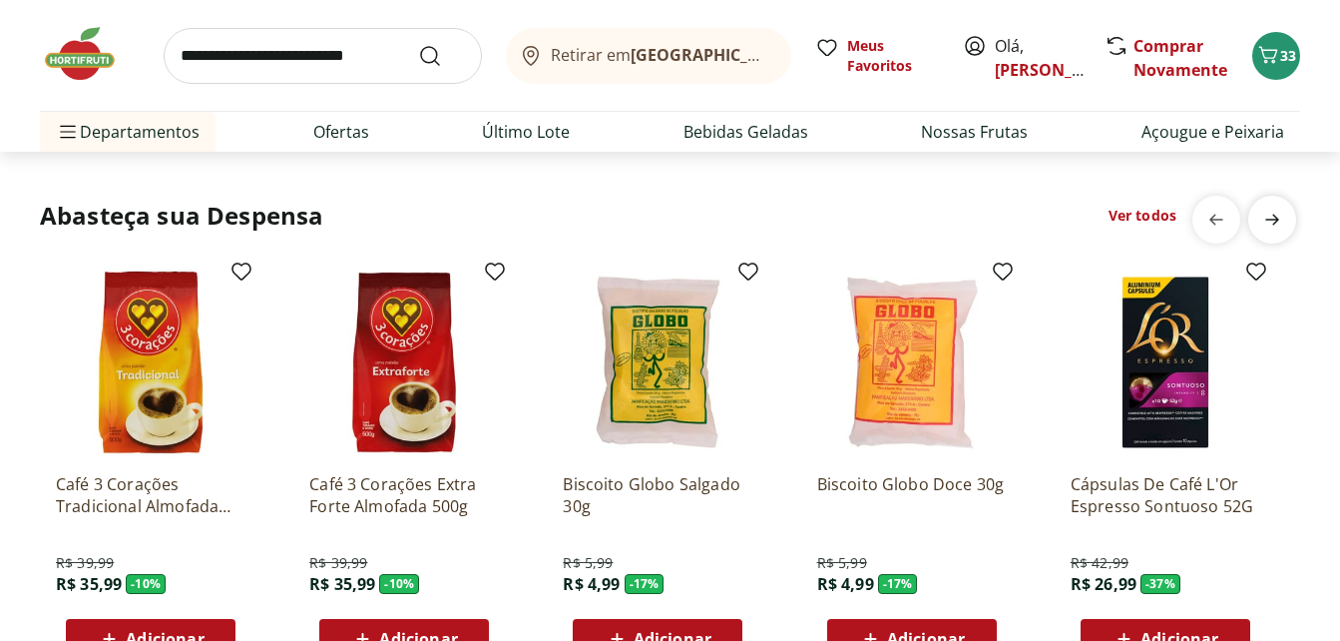
click at [1271, 219] on icon "next" at bounding box center [1272, 220] width 24 height 24
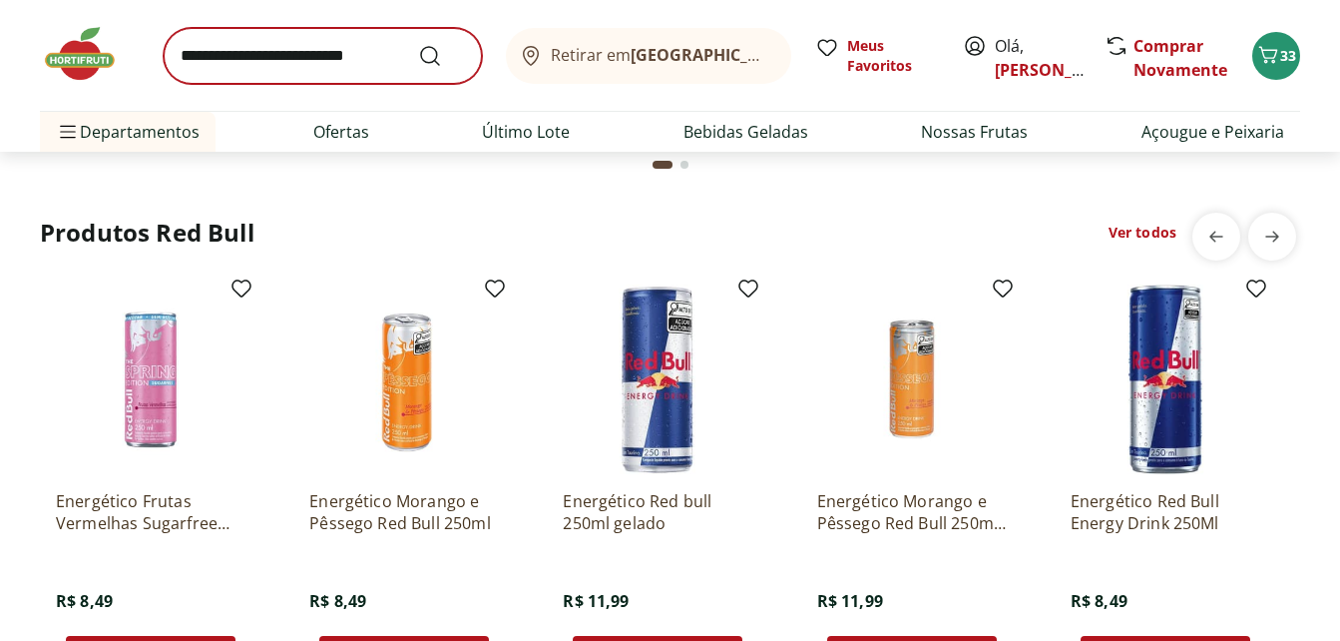
scroll to position [5288, 0]
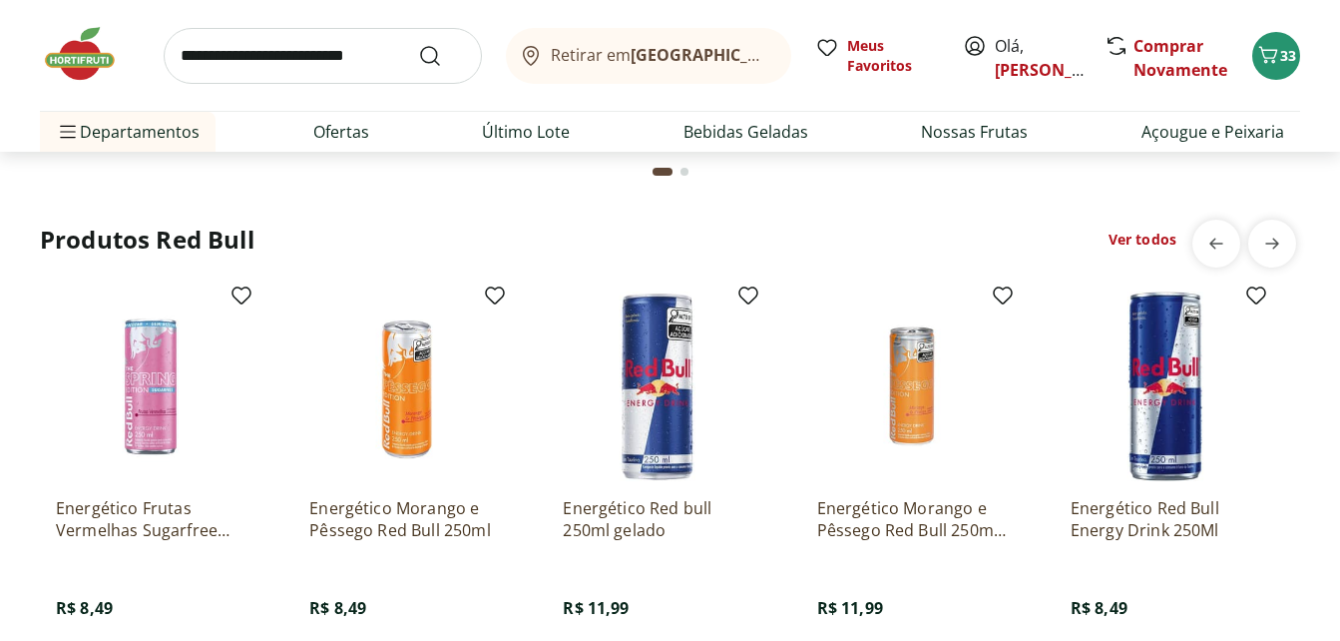
click at [317, 58] on input "search" at bounding box center [323, 56] width 318 height 56
type input "*******"
click at [418, 44] on button "Submit Search" at bounding box center [442, 56] width 48 height 24
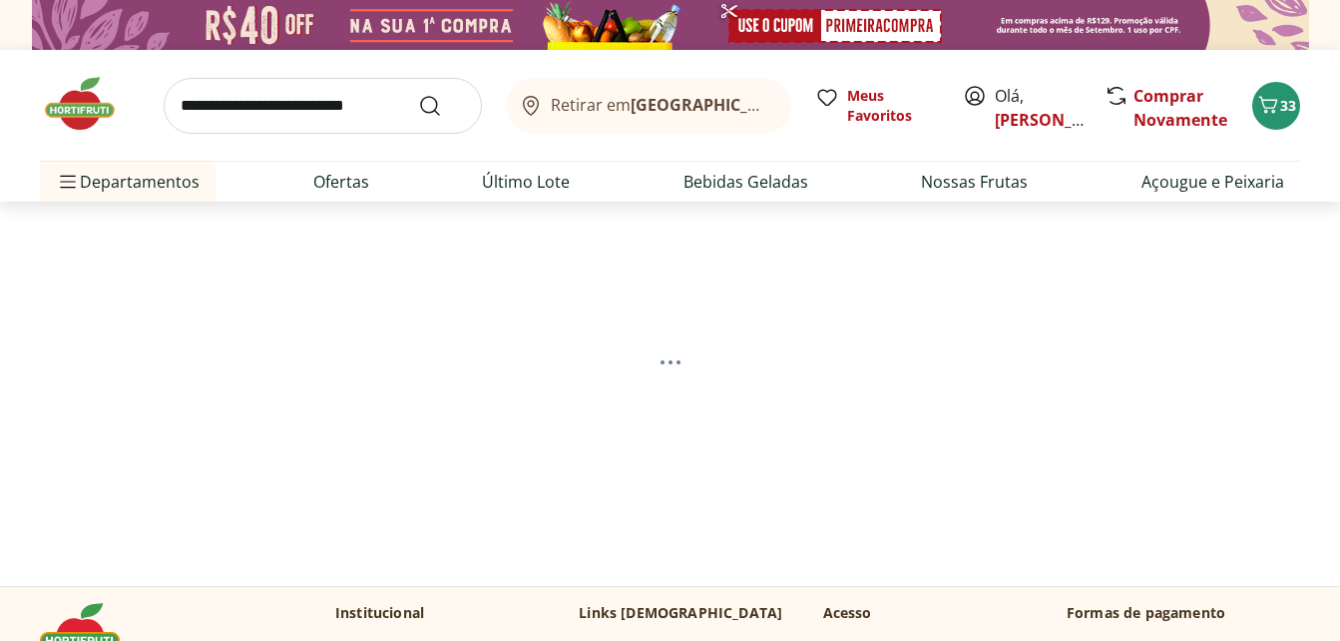
select select "**********"
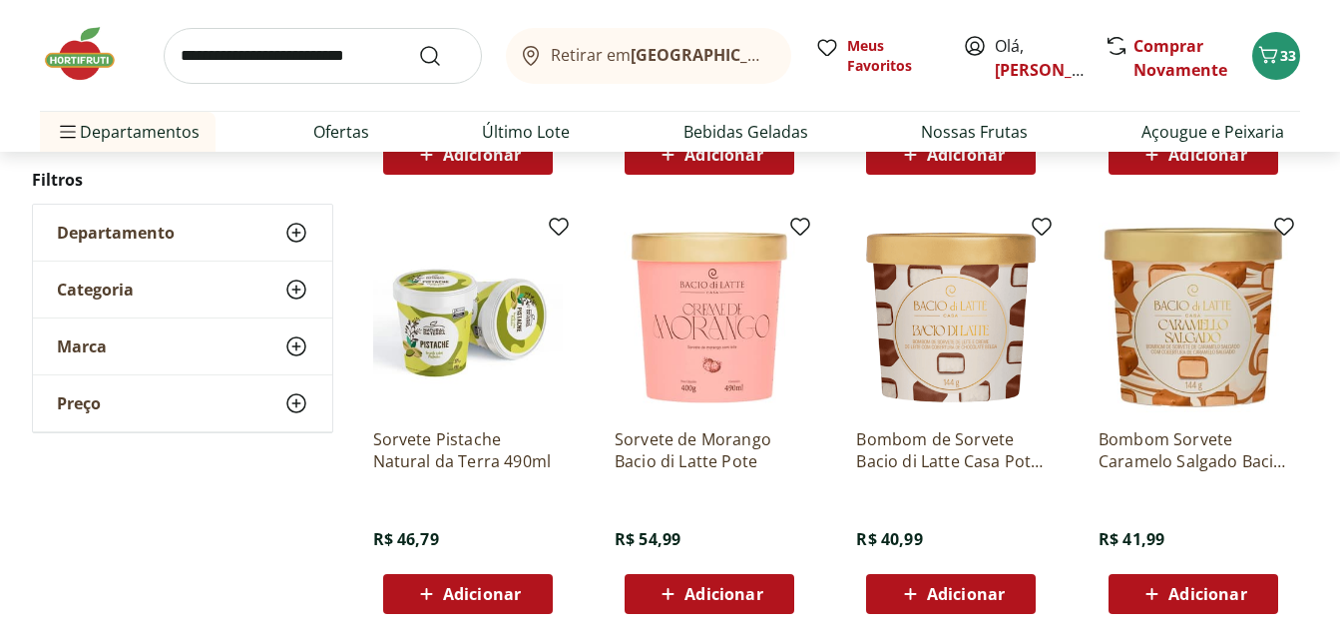
scroll to position [1397, 0]
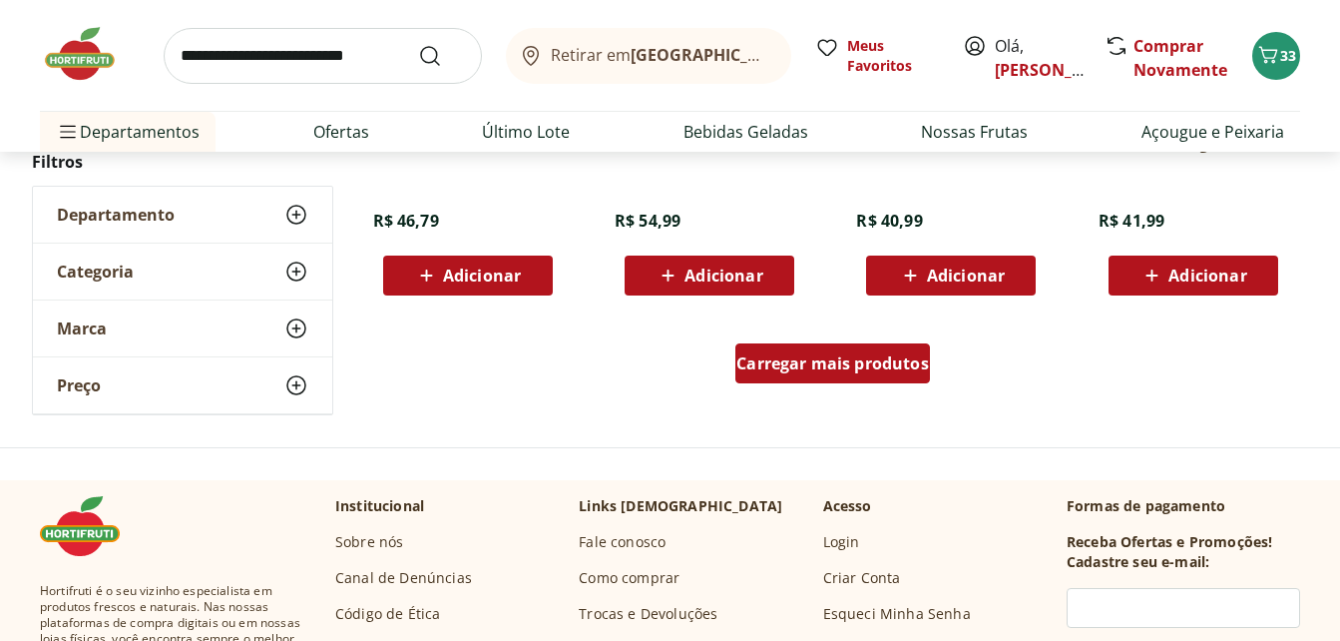
click at [800, 355] on span "Carregar mais produtos" at bounding box center [832, 363] width 193 height 16
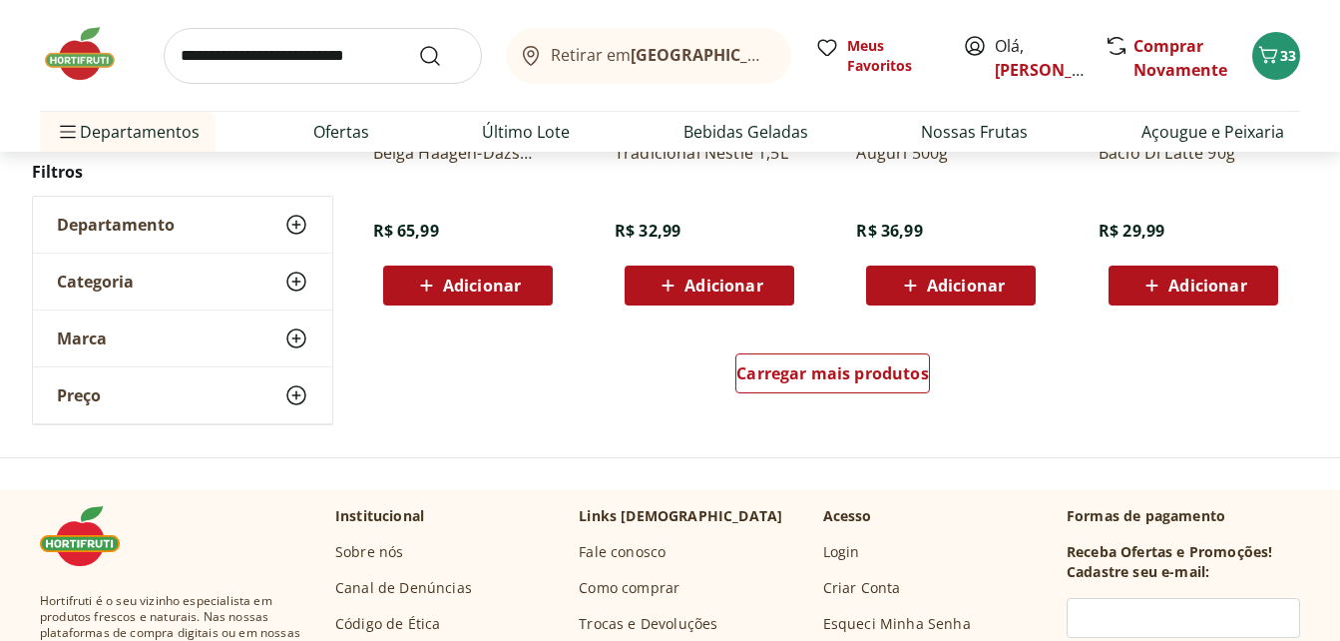
scroll to position [2694, 0]
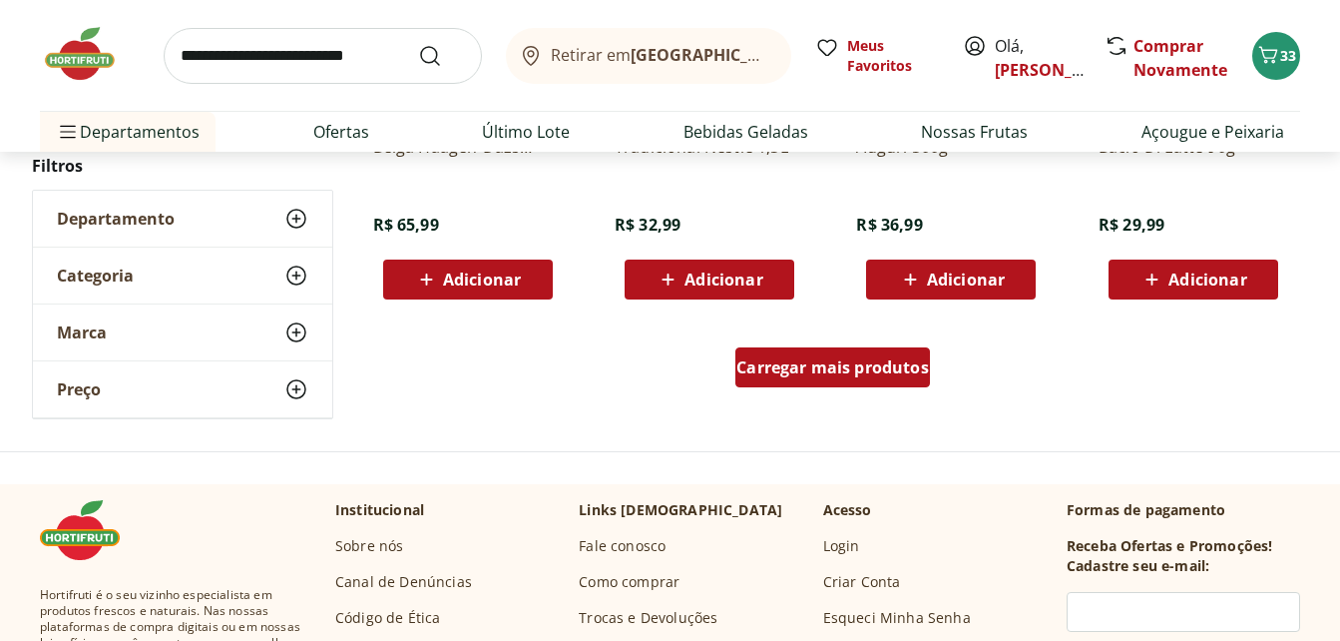
click at [795, 366] on span "Carregar mais produtos" at bounding box center [832, 367] width 193 height 16
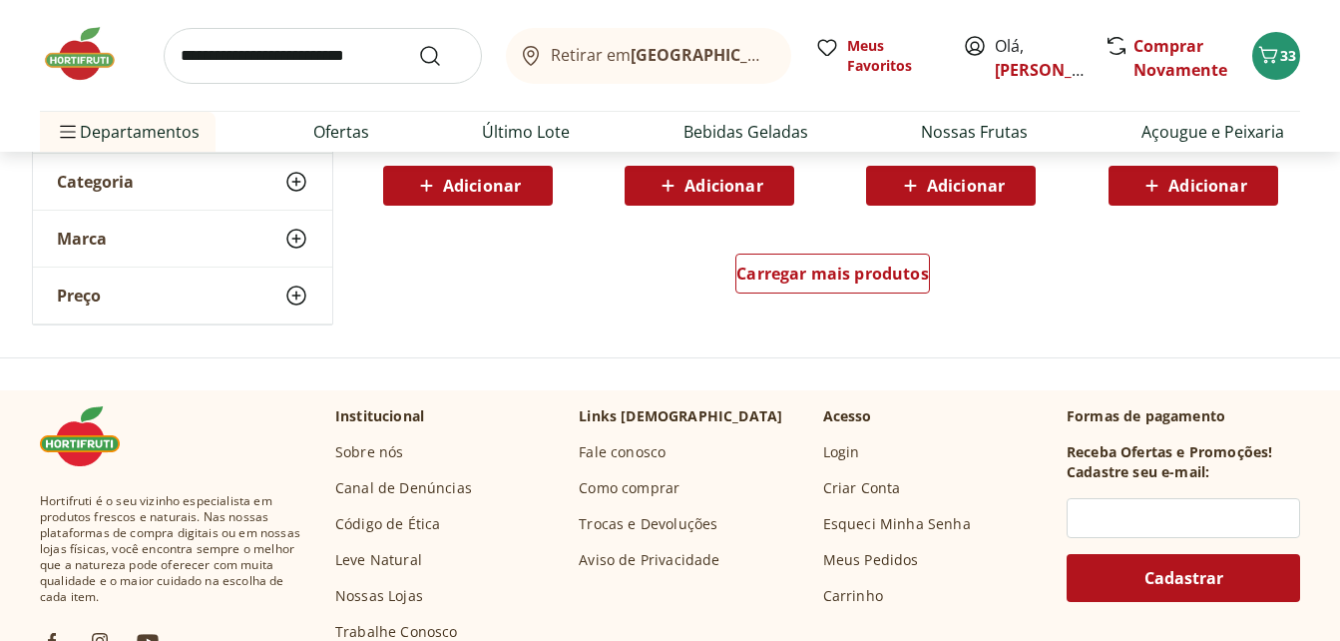
scroll to position [4091, 0]
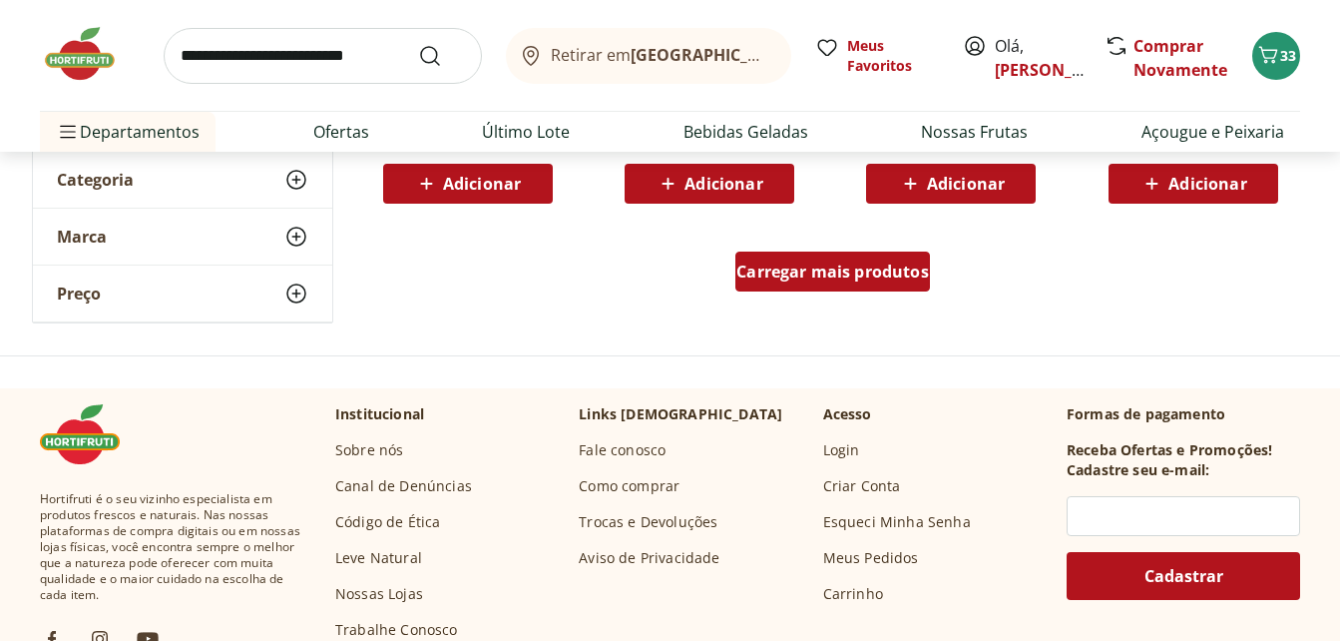
click at [844, 277] on span "Carregar mais produtos" at bounding box center [832, 271] width 193 height 16
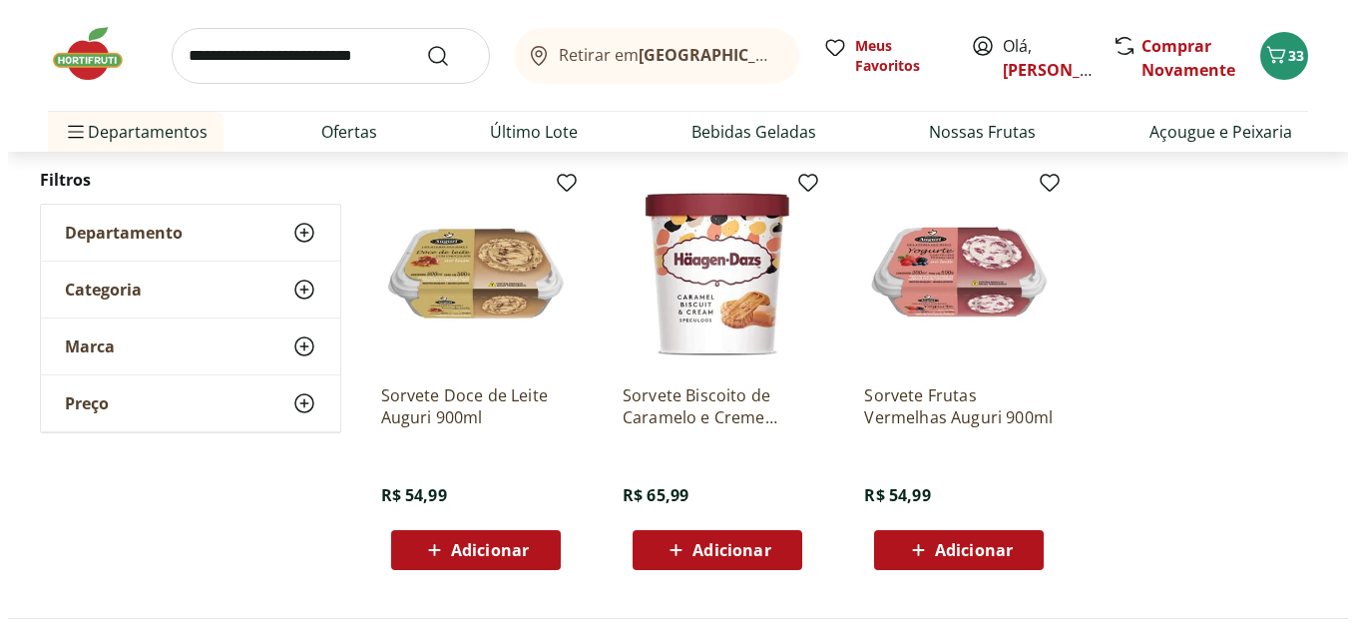
scroll to position [690, 0]
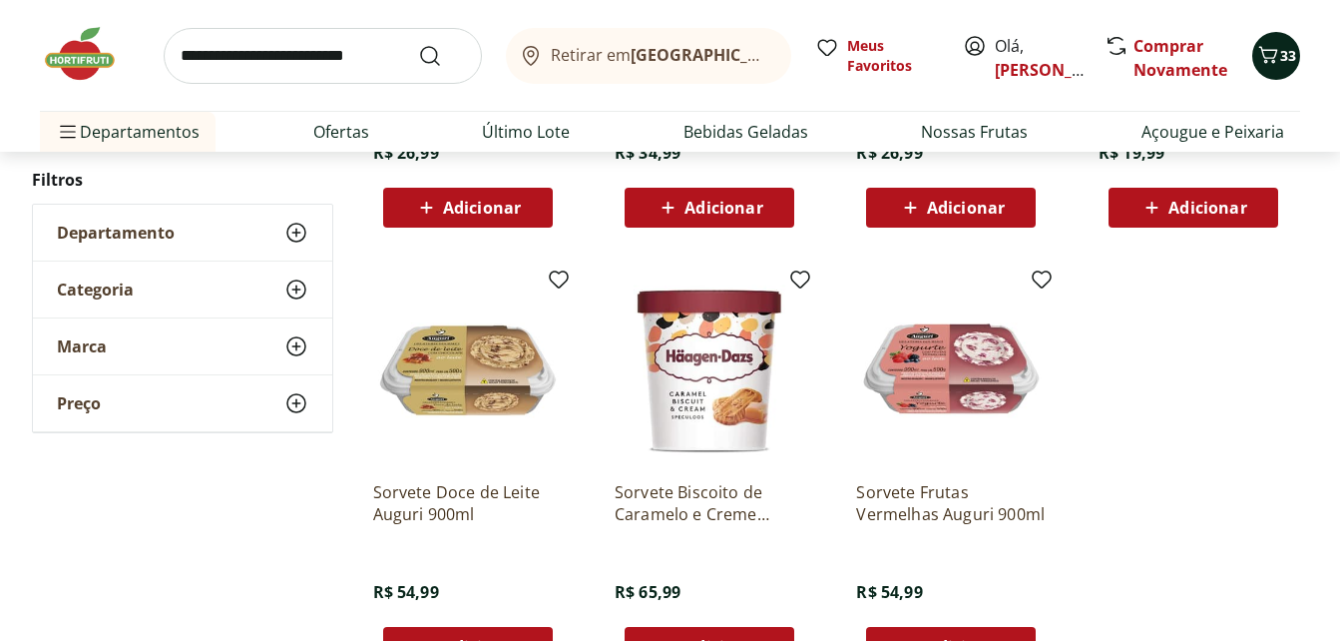
click at [1278, 52] on icon "Carrinho" at bounding box center [1268, 55] width 24 height 24
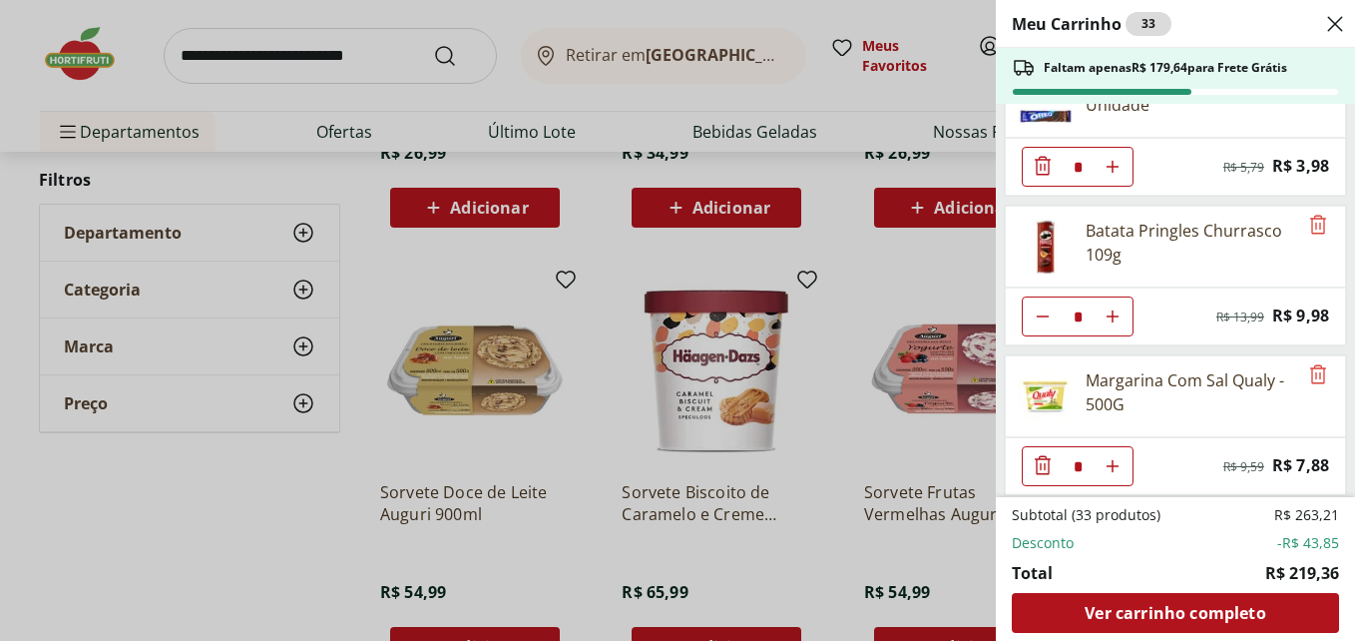
scroll to position [1710, 0]
